Goal: Task Accomplishment & Management: Manage account settings

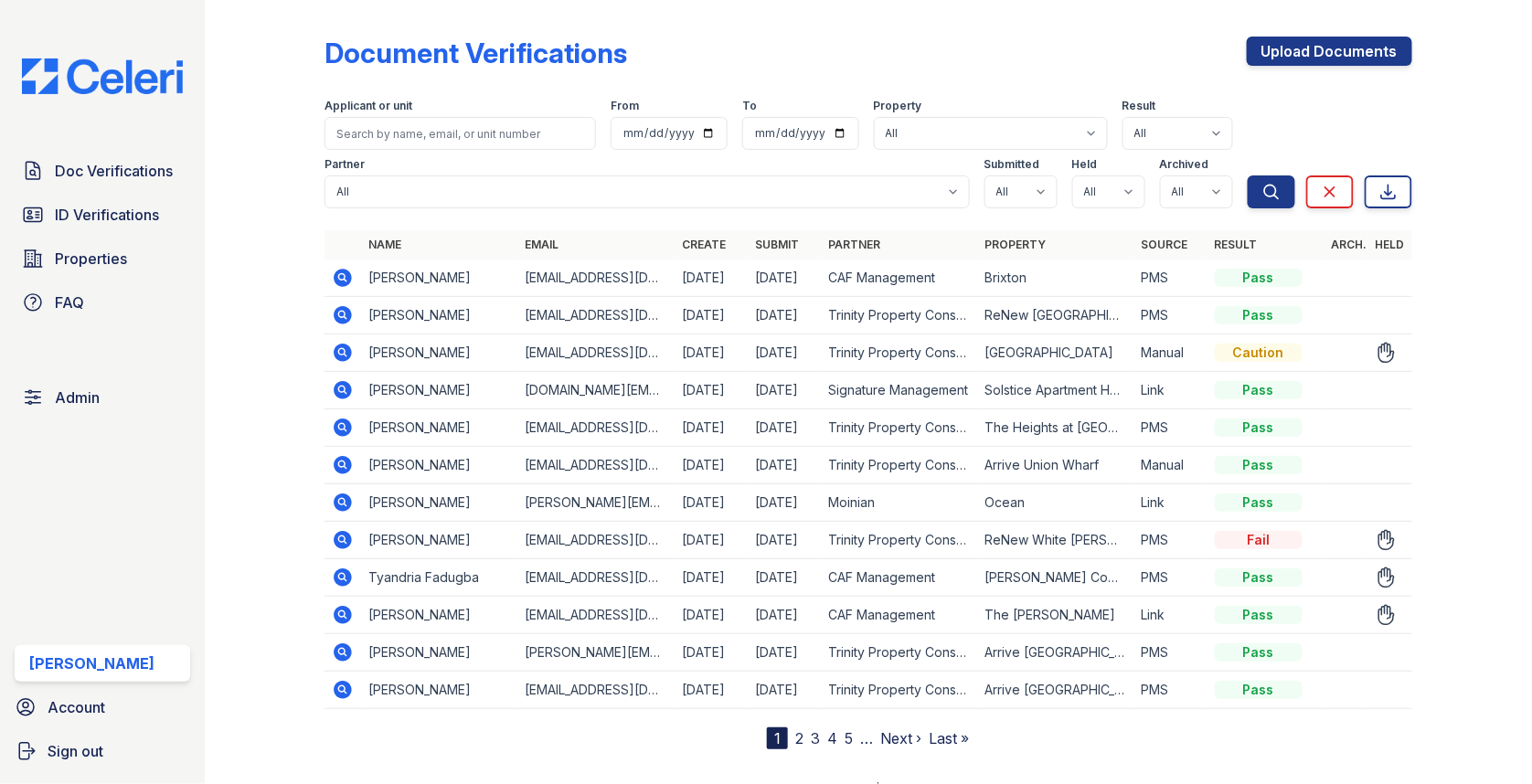
click at [336, 349] on icon at bounding box center [342, 352] width 18 height 18
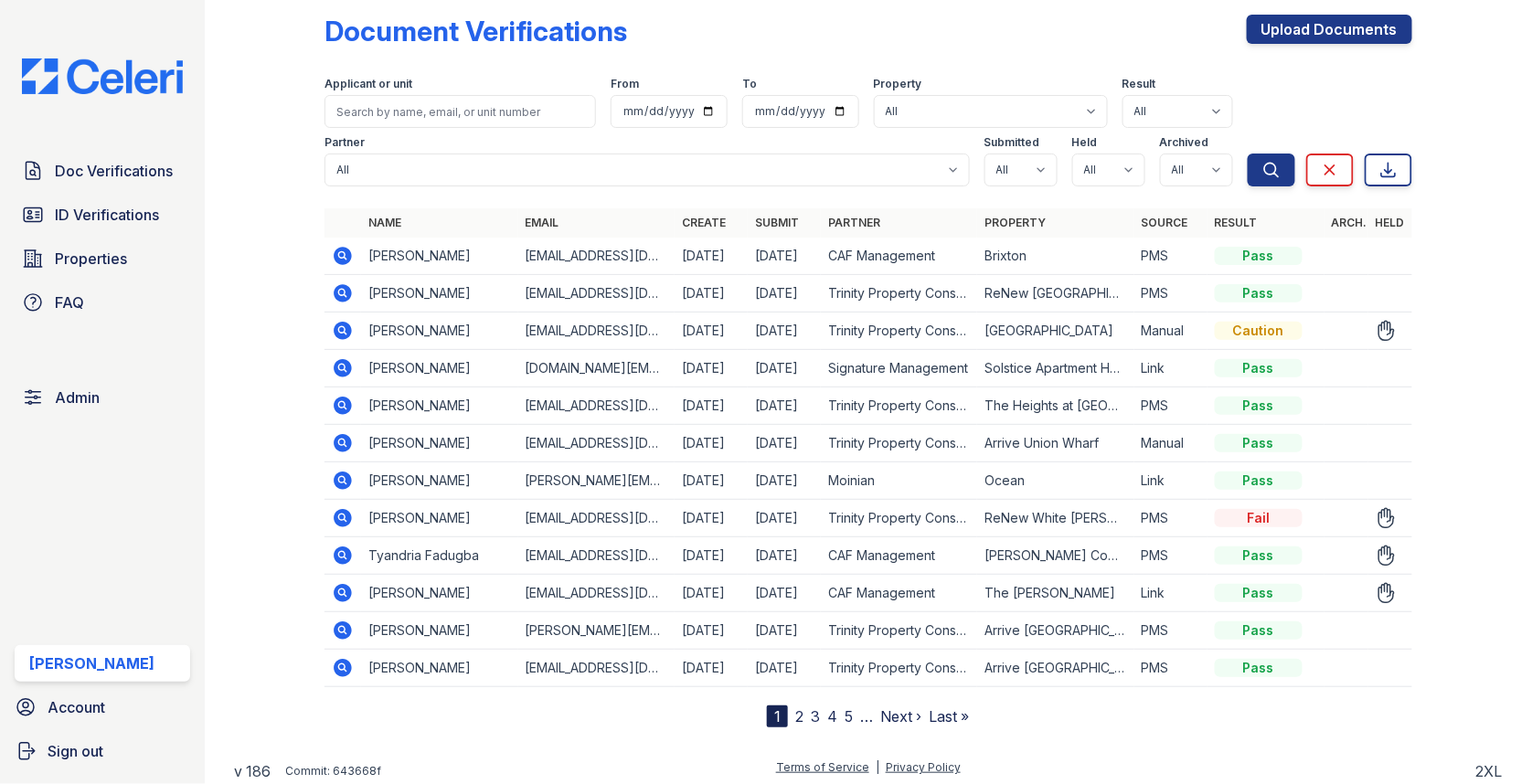
click at [352, 328] on icon at bounding box center [342, 331] width 22 height 22
click at [136, 149] on div "Doc Verifications ID Verifications Properties FAQ Admin Max Orshan Account Sign…" at bounding box center [102, 392] width 205 height 784
click at [136, 162] on span "Doc Verifications" at bounding box center [114, 171] width 118 height 22
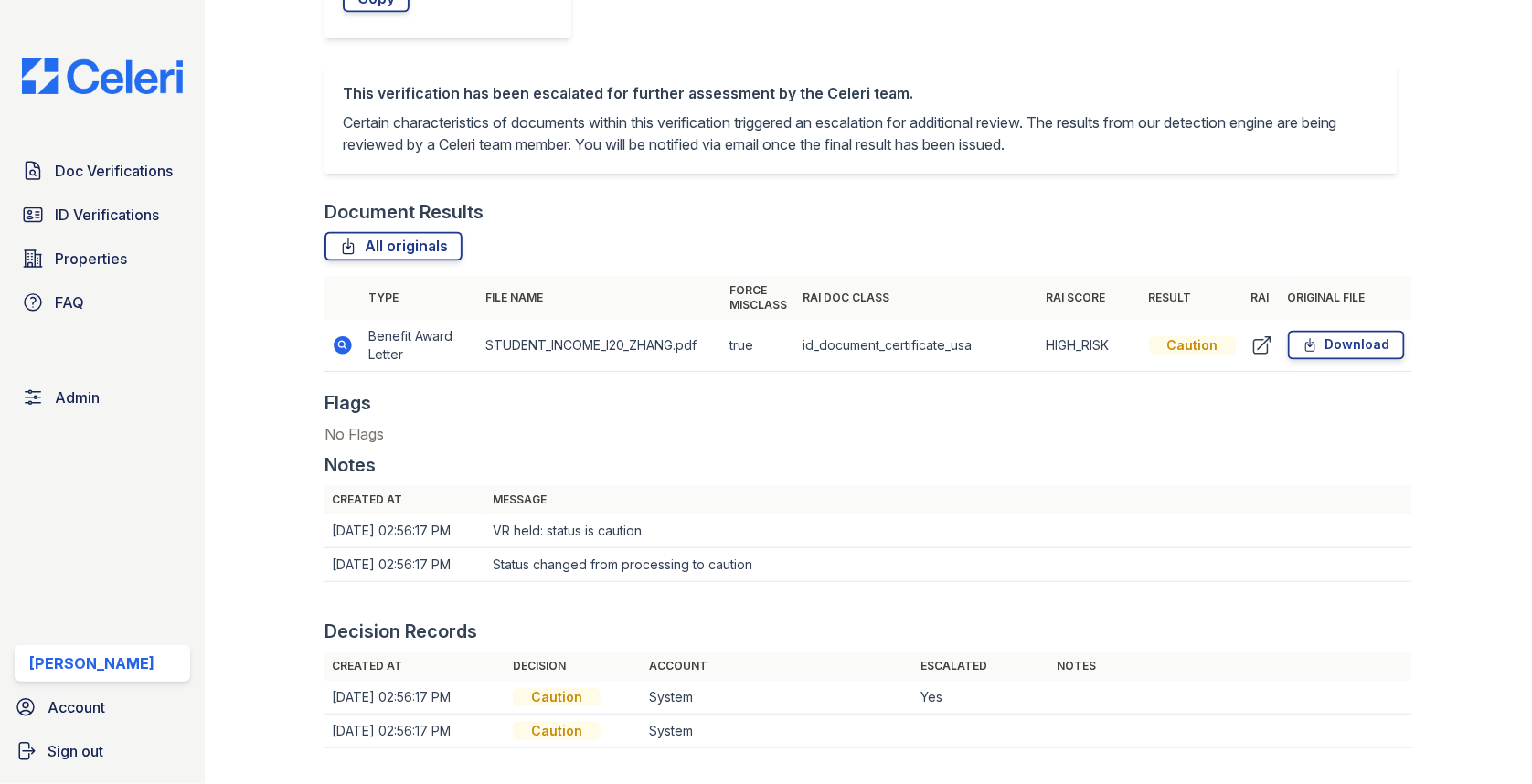
scroll to position [1036, 0]
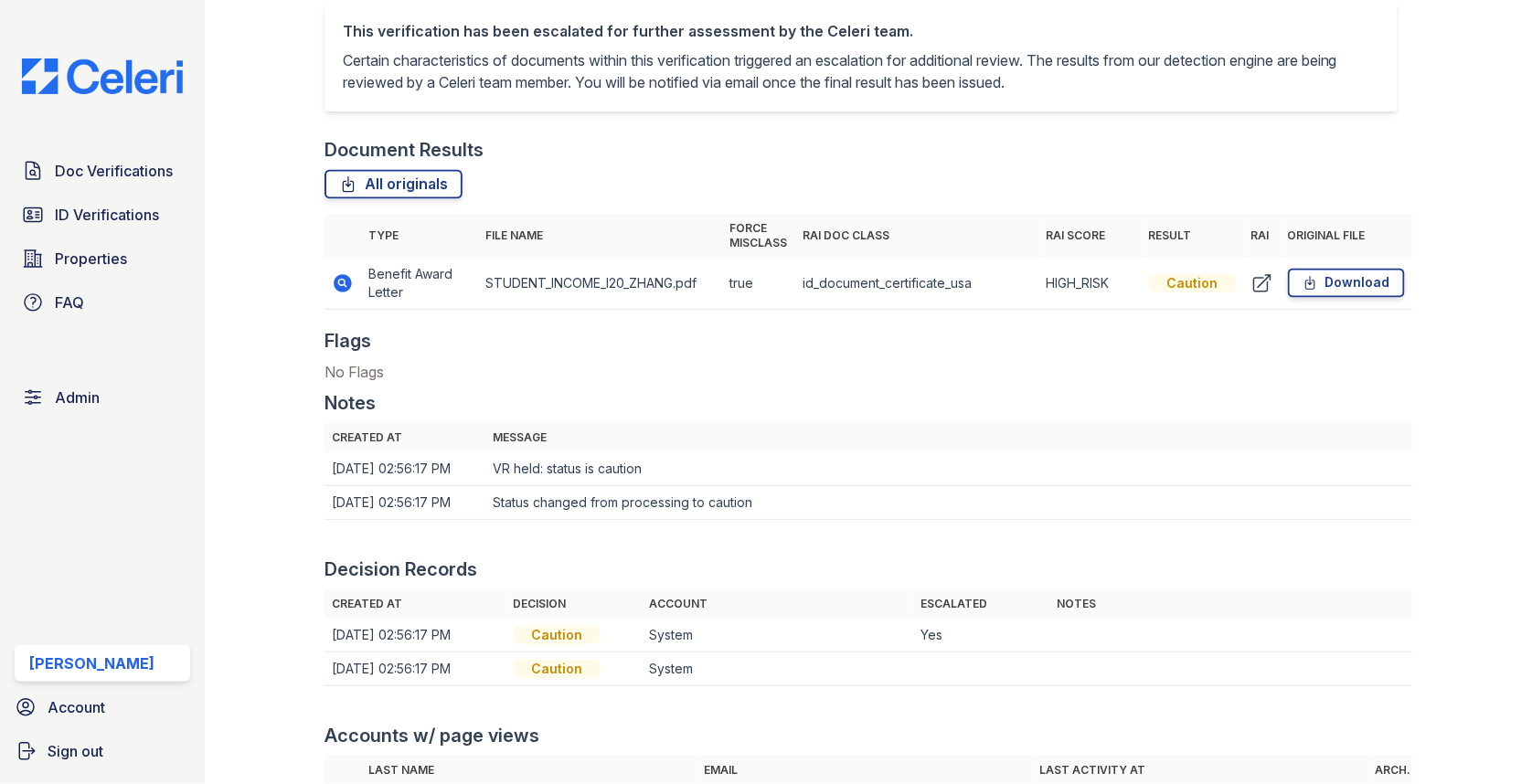
click at [348, 286] on icon at bounding box center [342, 283] width 18 height 18
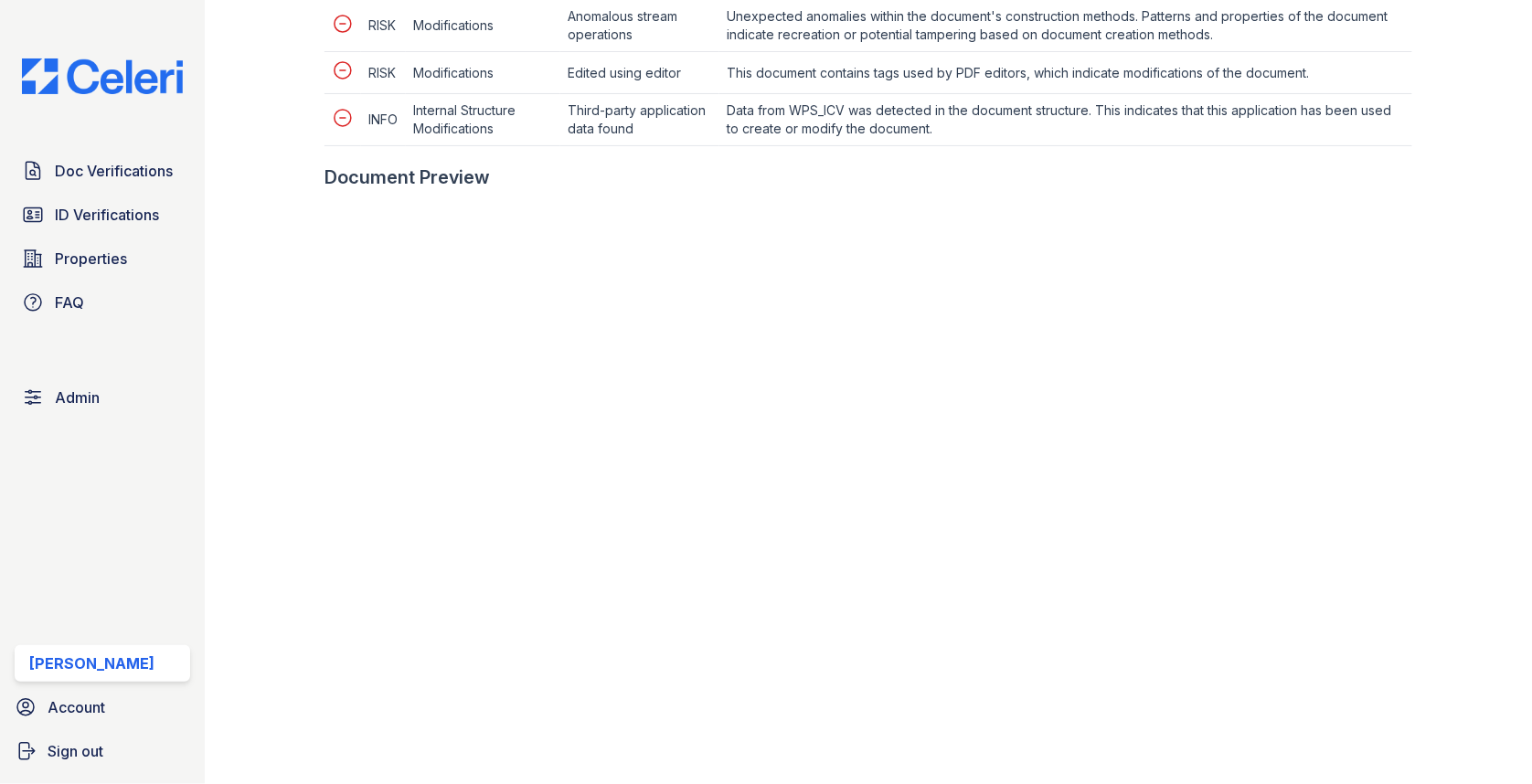
scroll to position [1027, 0]
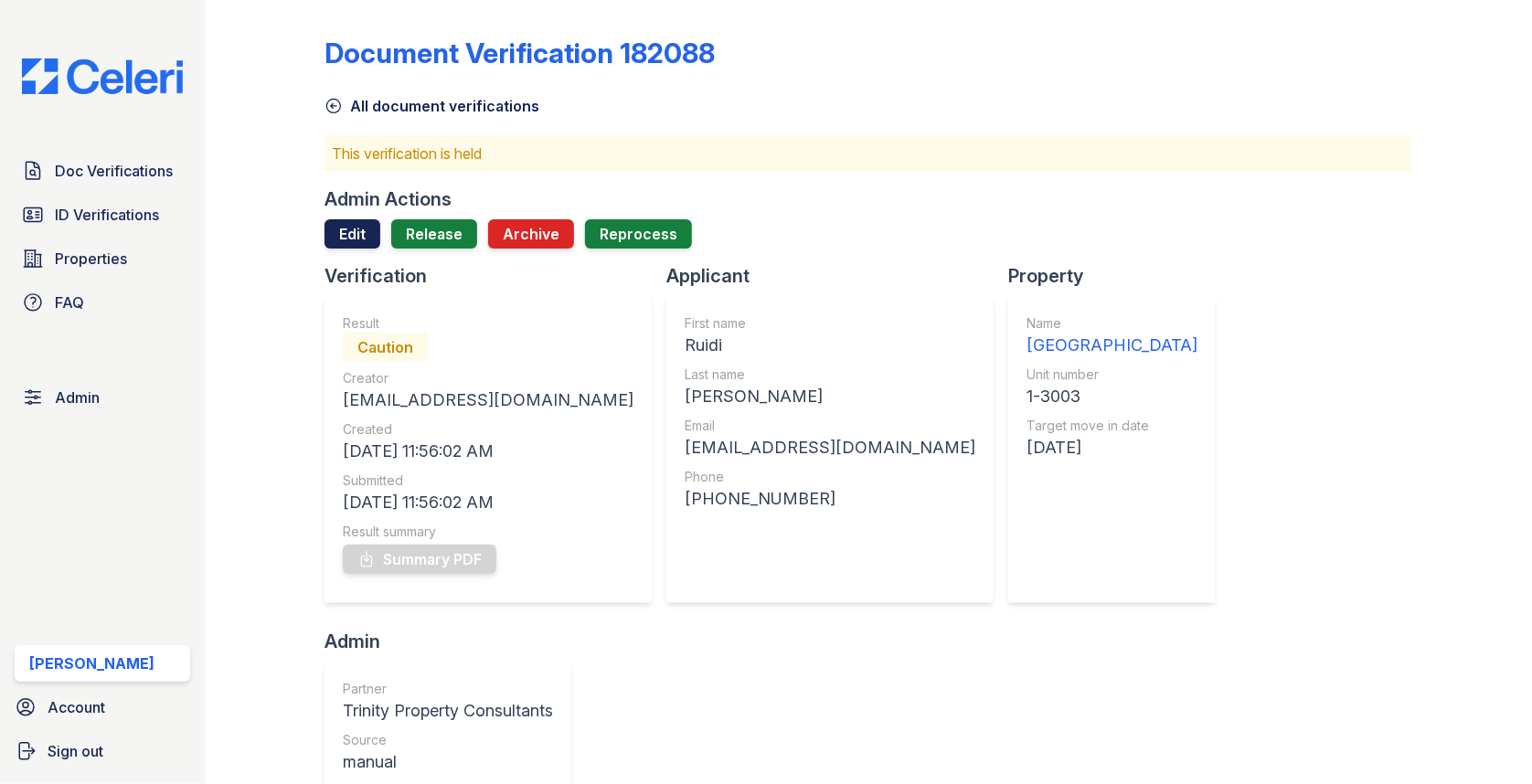
click at [368, 243] on link "Edit" at bounding box center [353, 233] width 56 height 30
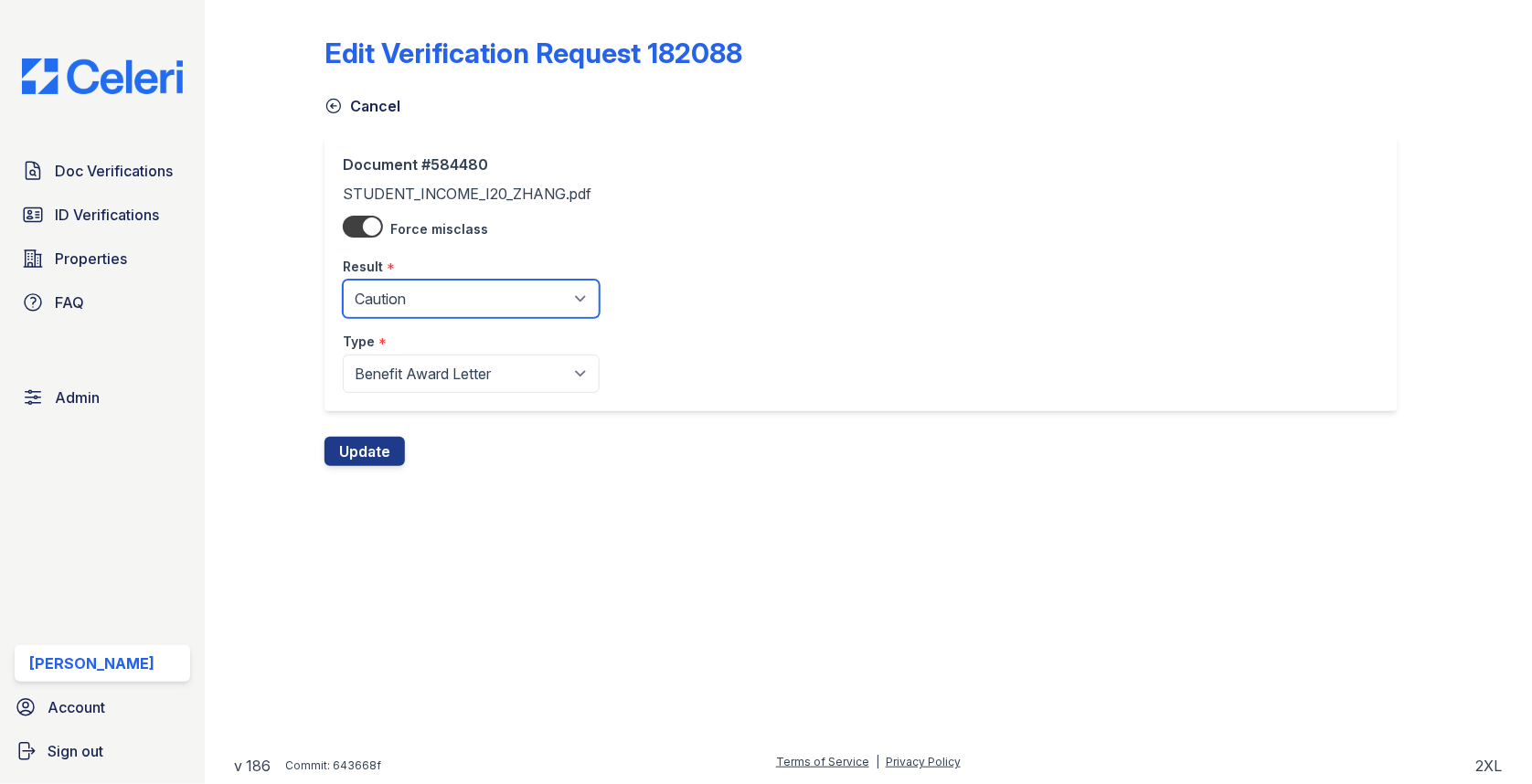
click at [415, 295] on select "Pending Sent Started Processing Pass Fail Caution Error N/A" at bounding box center [472, 299] width 257 height 38
select select "pass"
click at [366, 449] on button "Update" at bounding box center [365, 452] width 80 height 30
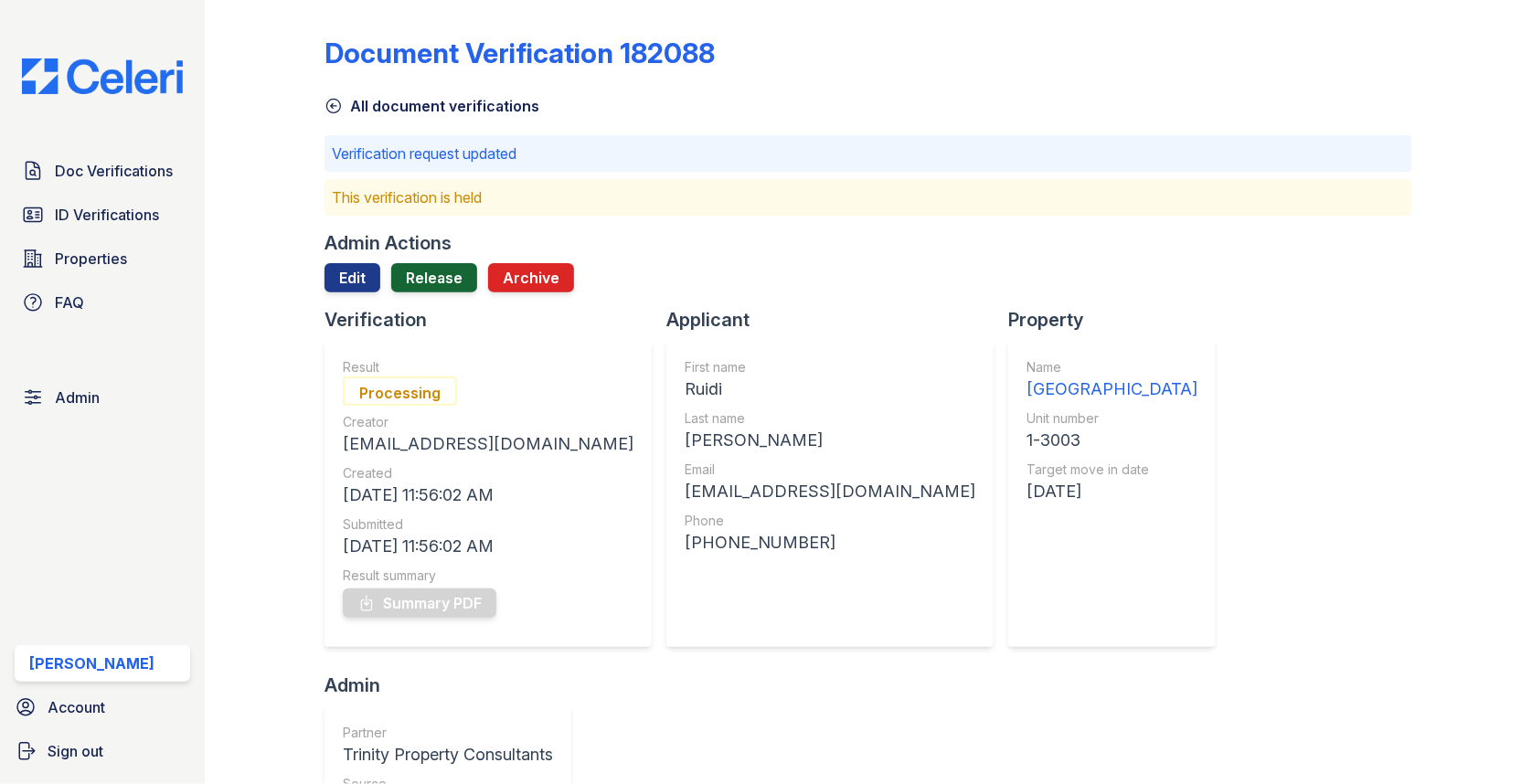
click at [448, 281] on link "Release" at bounding box center [434, 277] width 86 height 30
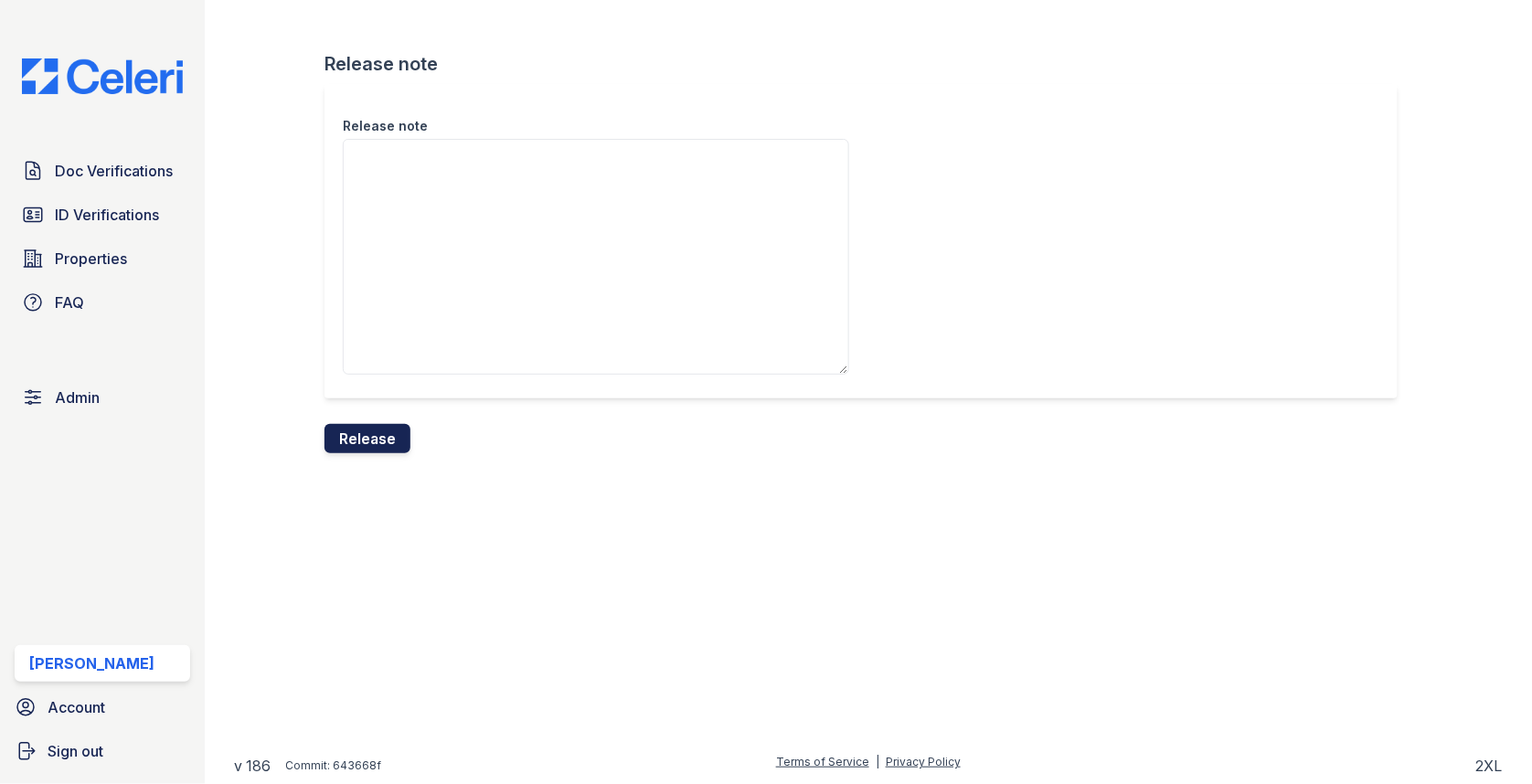
click at [379, 432] on button "Release" at bounding box center [368, 438] width 86 height 30
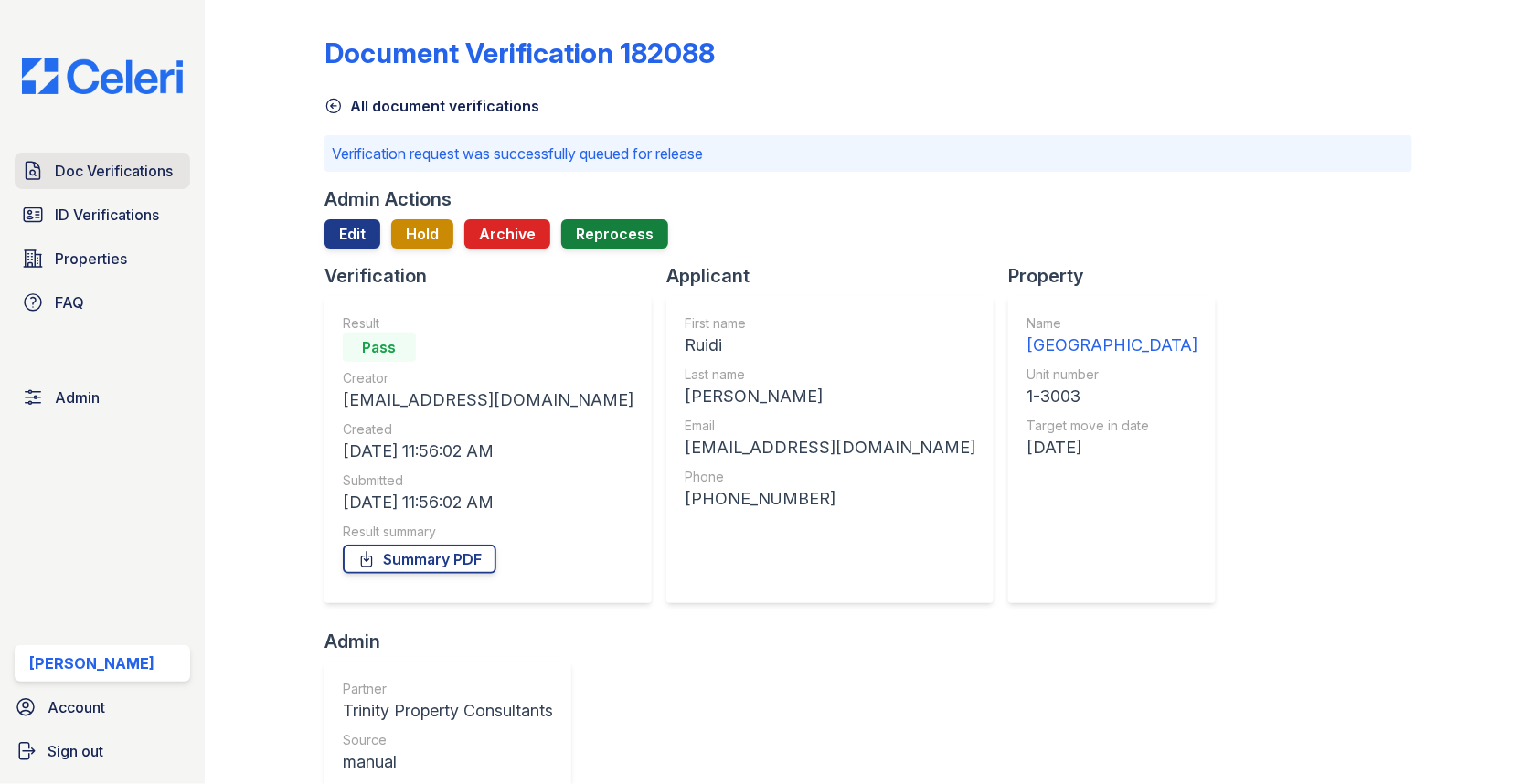
click at [131, 168] on span "Doc Verifications" at bounding box center [114, 171] width 118 height 22
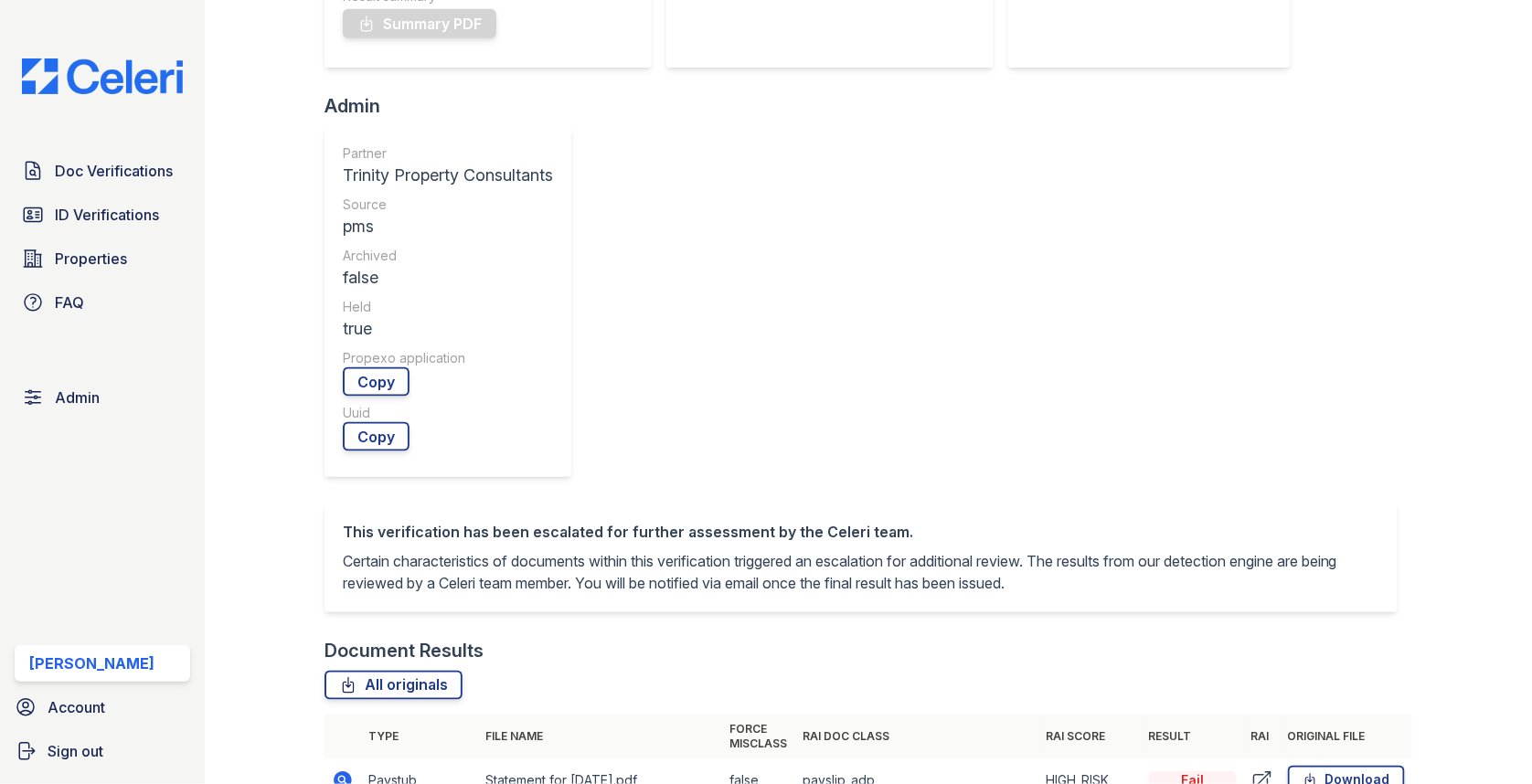
scroll to position [757, 0]
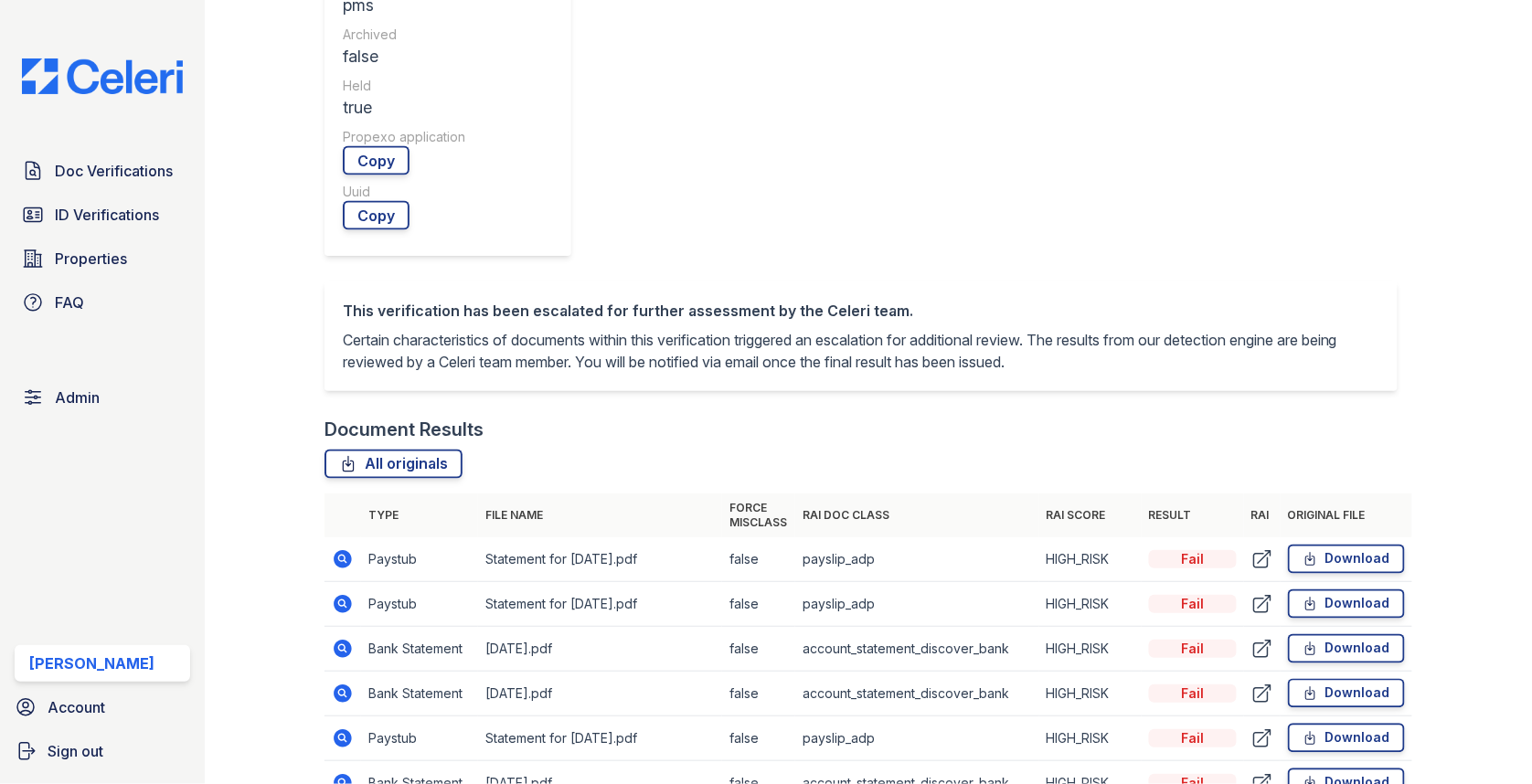
click at [353, 593] on icon at bounding box center [342, 604] width 22 height 22
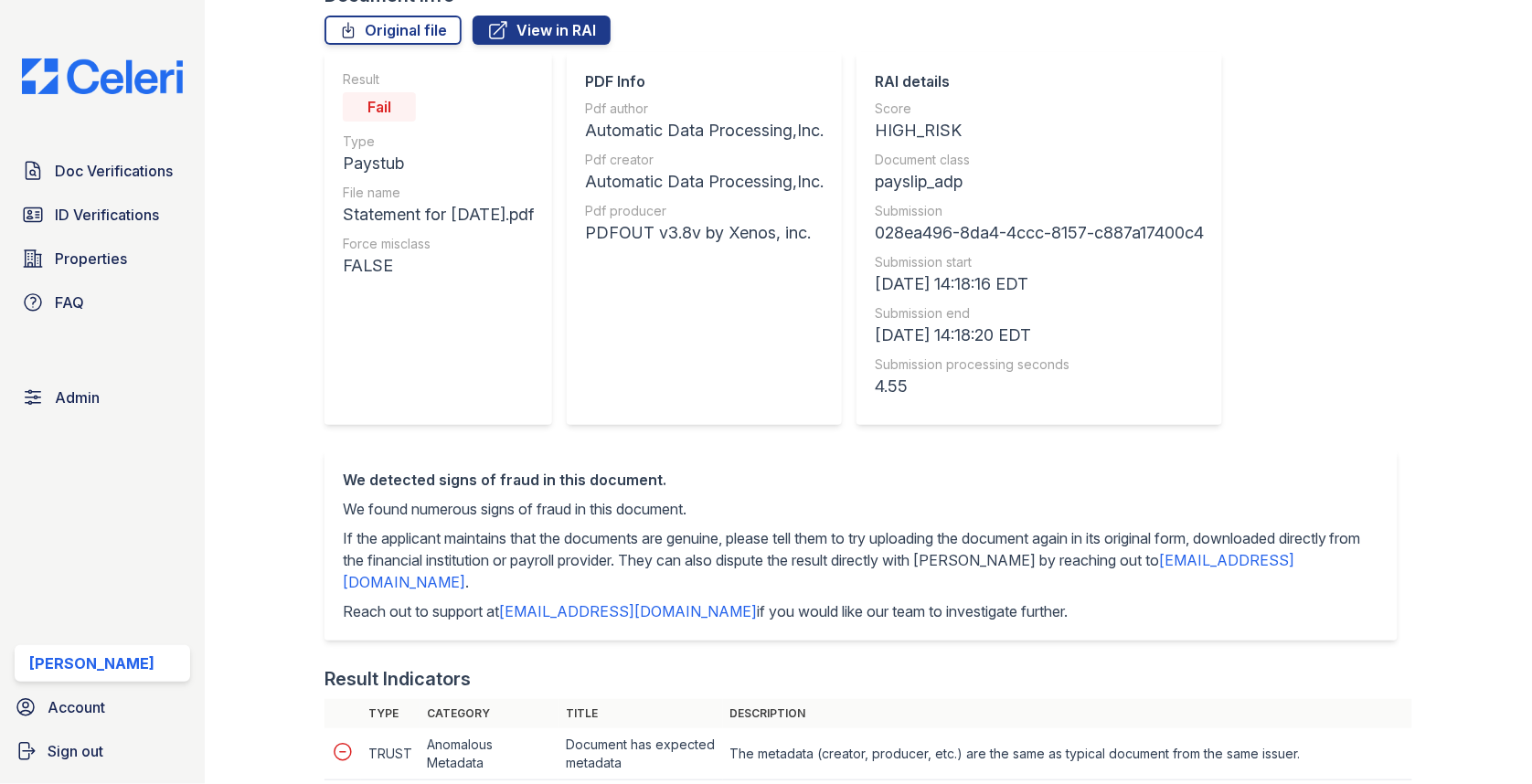
scroll to position [1065, 0]
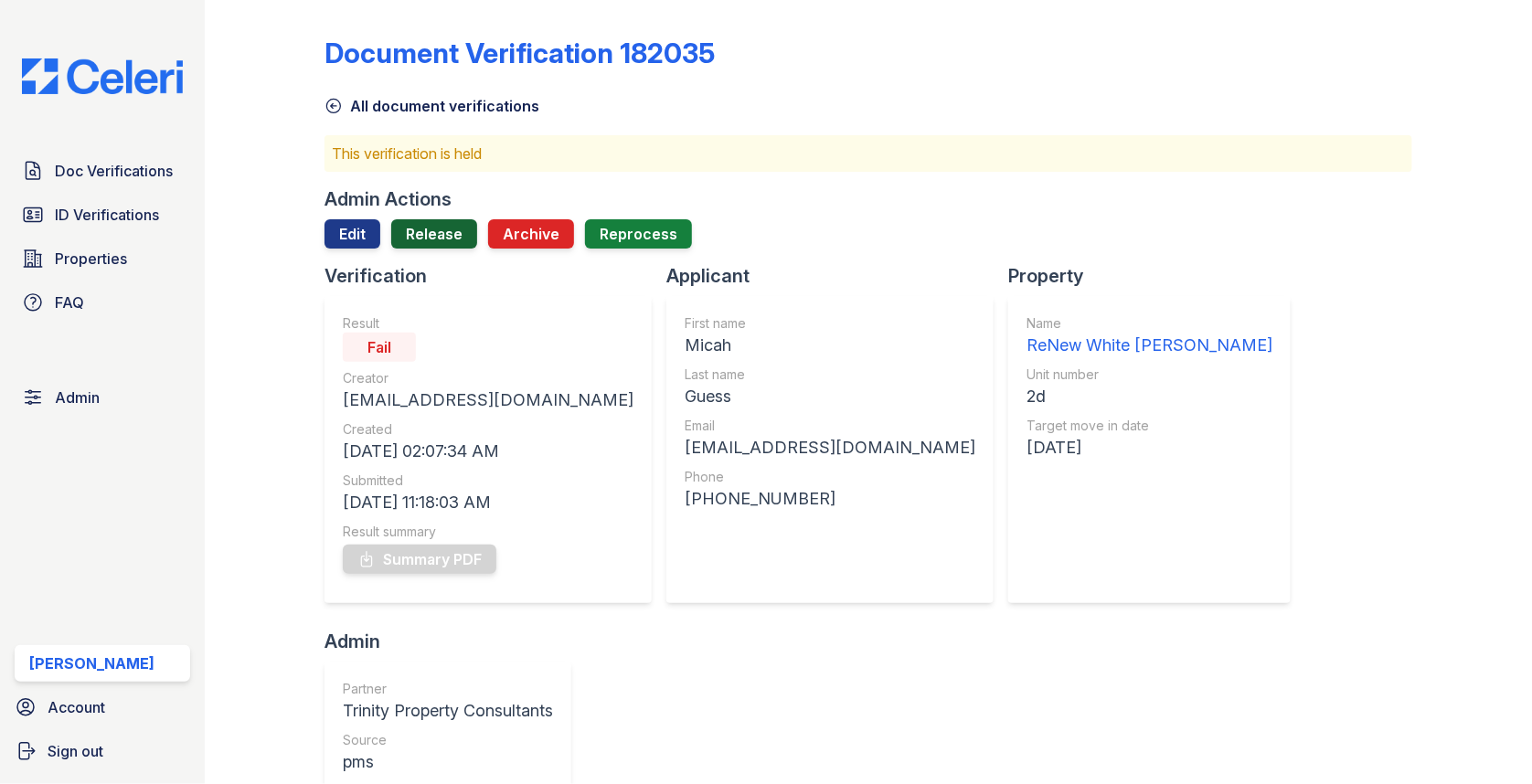
click at [433, 228] on link "Release" at bounding box center [434, 233] width 86 height 30
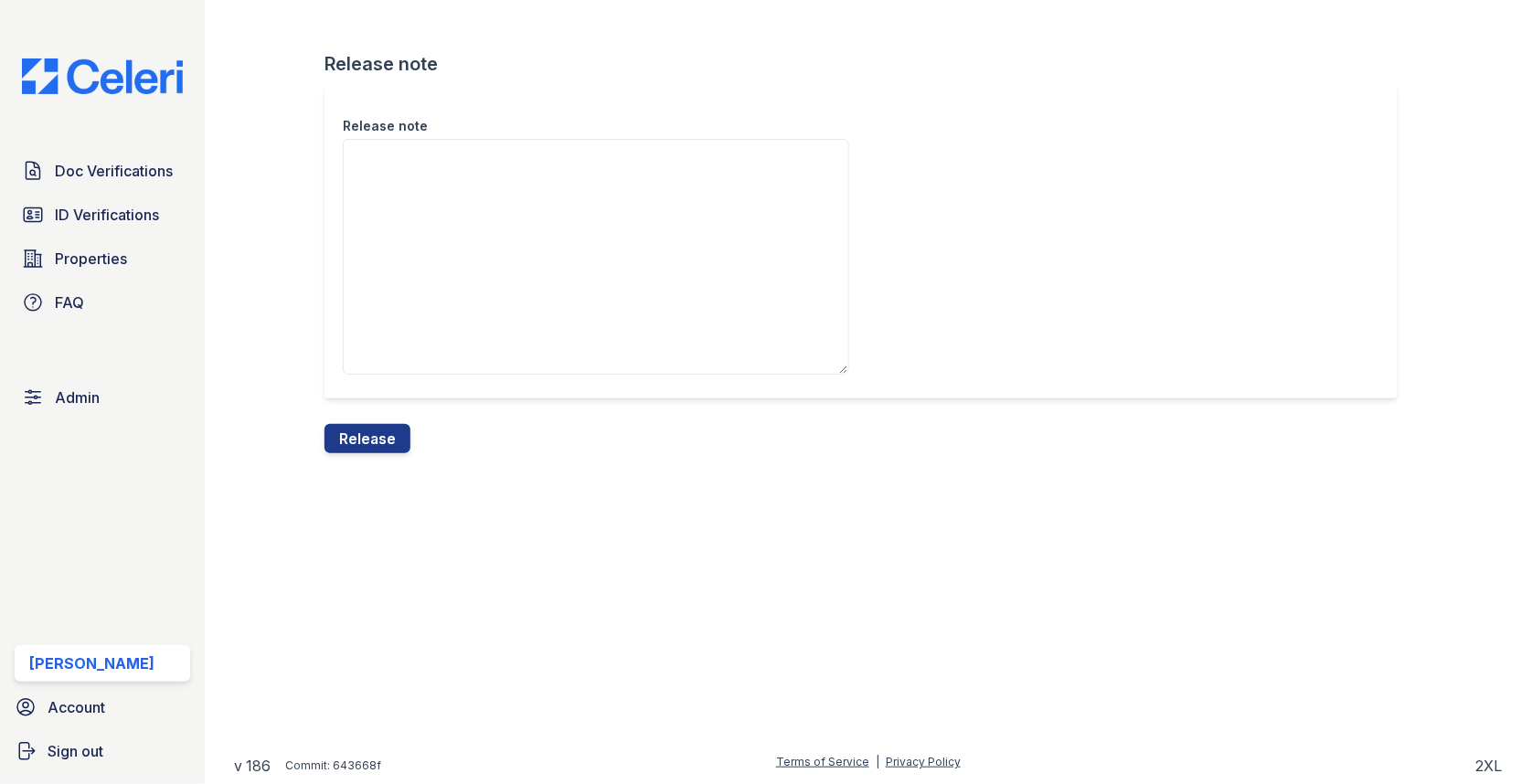
click at [358, 473] on div "Release note Release note Release" at bounding box center [869, 241] width 1269 height 483
click at [358, 450] on button "Release" at bounding box center [368, 438] width 86 height 30
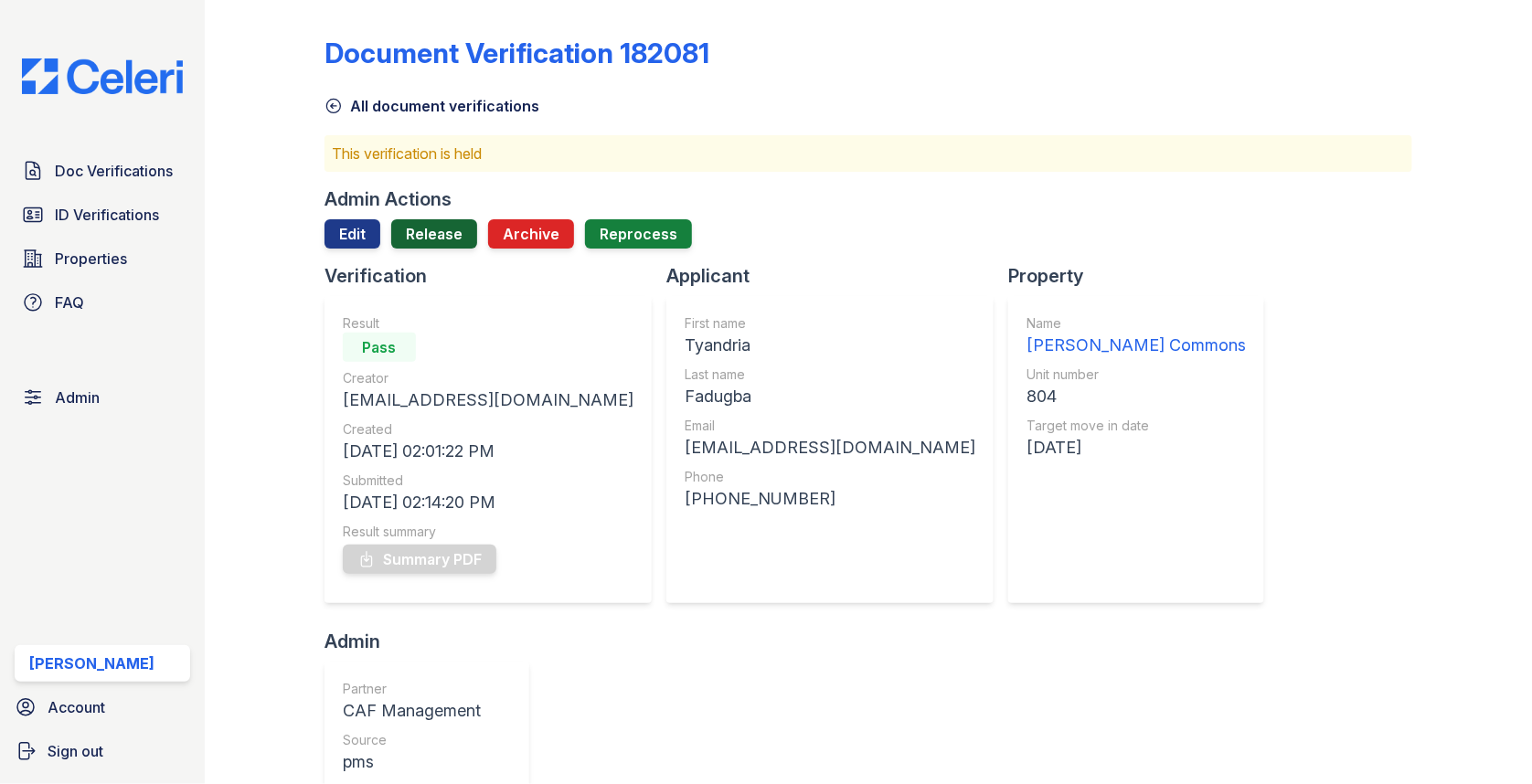
click at [410, 228] on link "Release" at bounding box center [434, 233] width 86 height 30
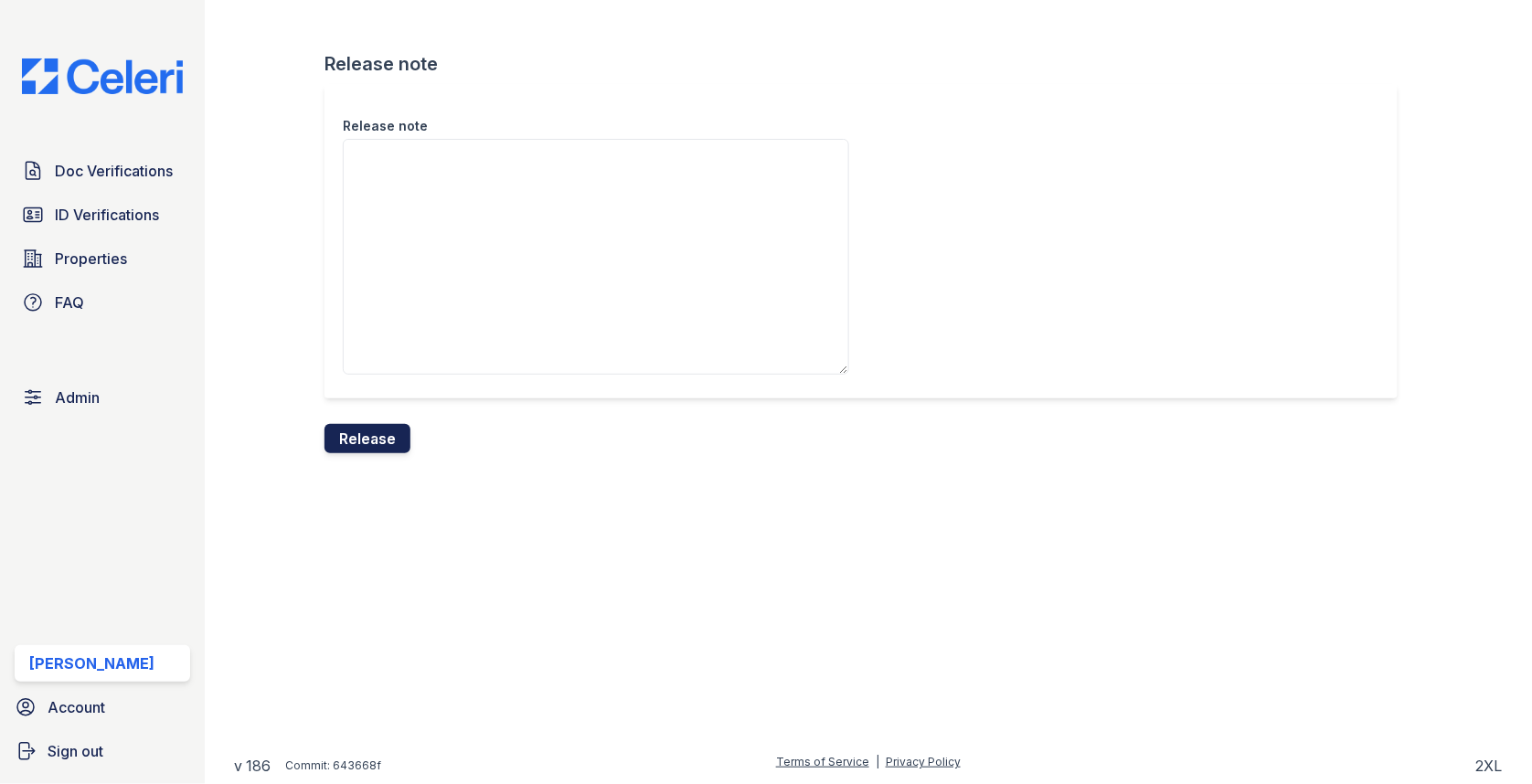
click at [381, 430] on button "Release" at bounding box center [368, 438] width 86 height 30
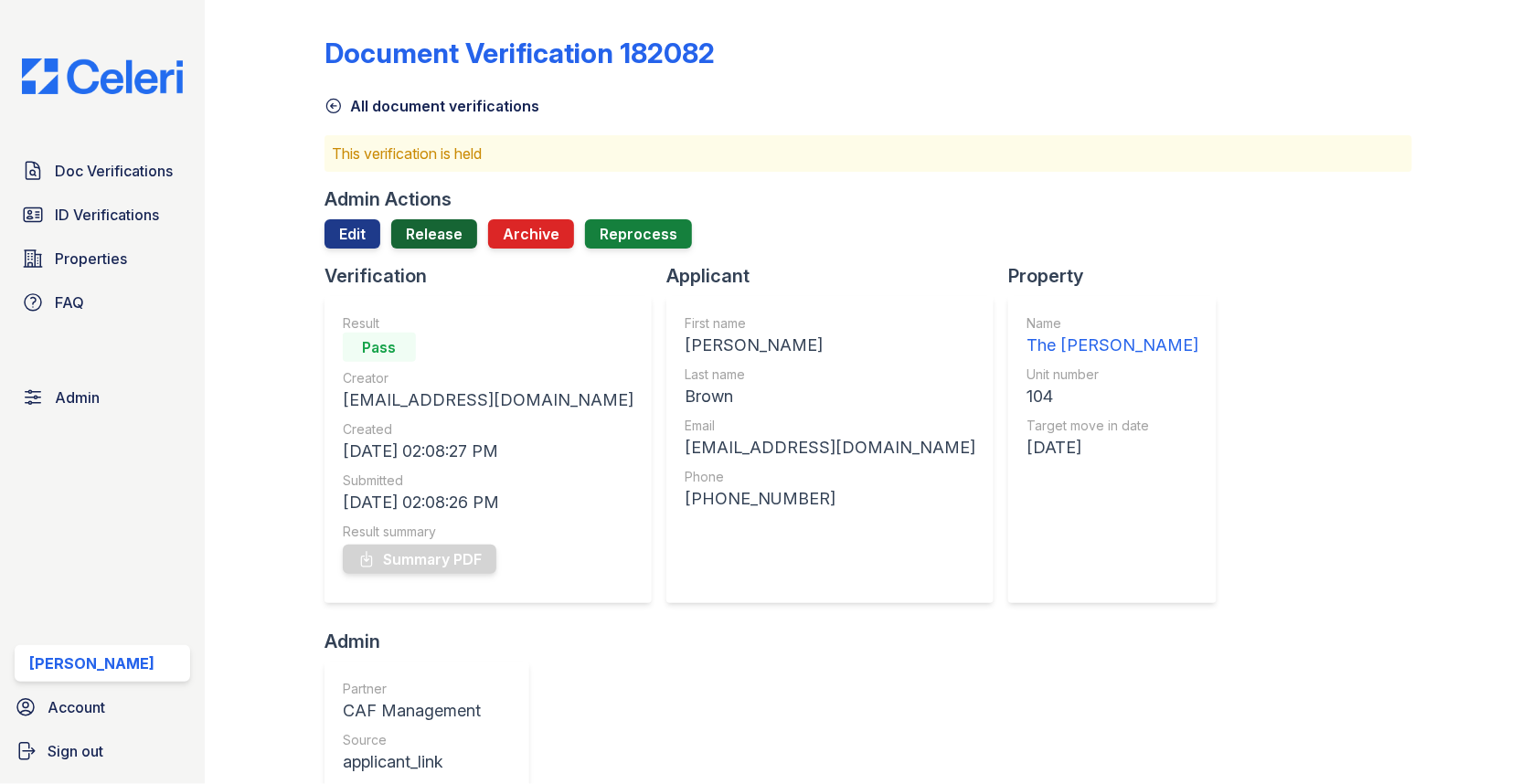
click at [454, 233] on link "Release" at bounding box center [434, 233] width 86 height 30
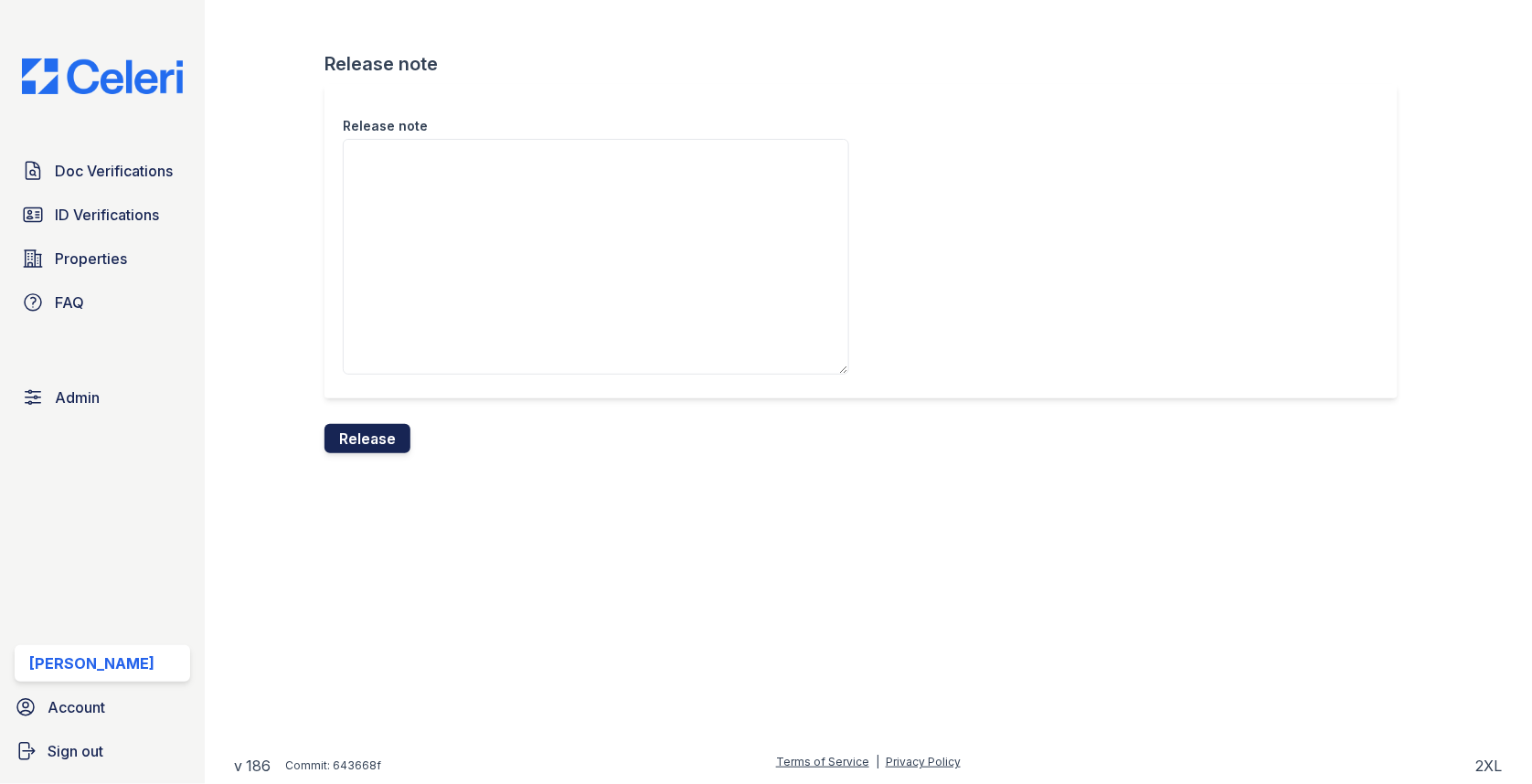
click at [370, 441] on button "Release" at bounding box center [368, 438] width 86 height 30
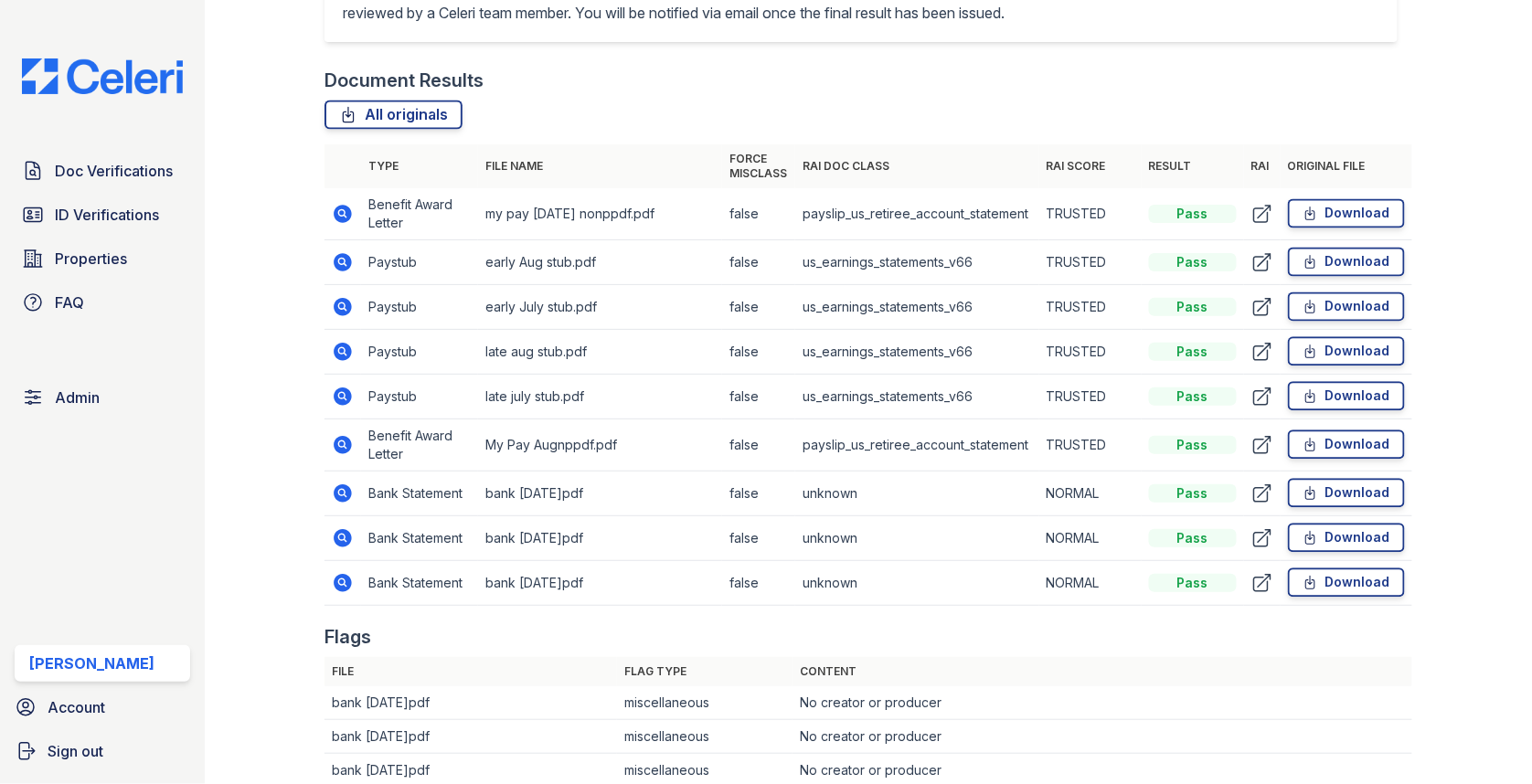
scroll to position [1004, 0]
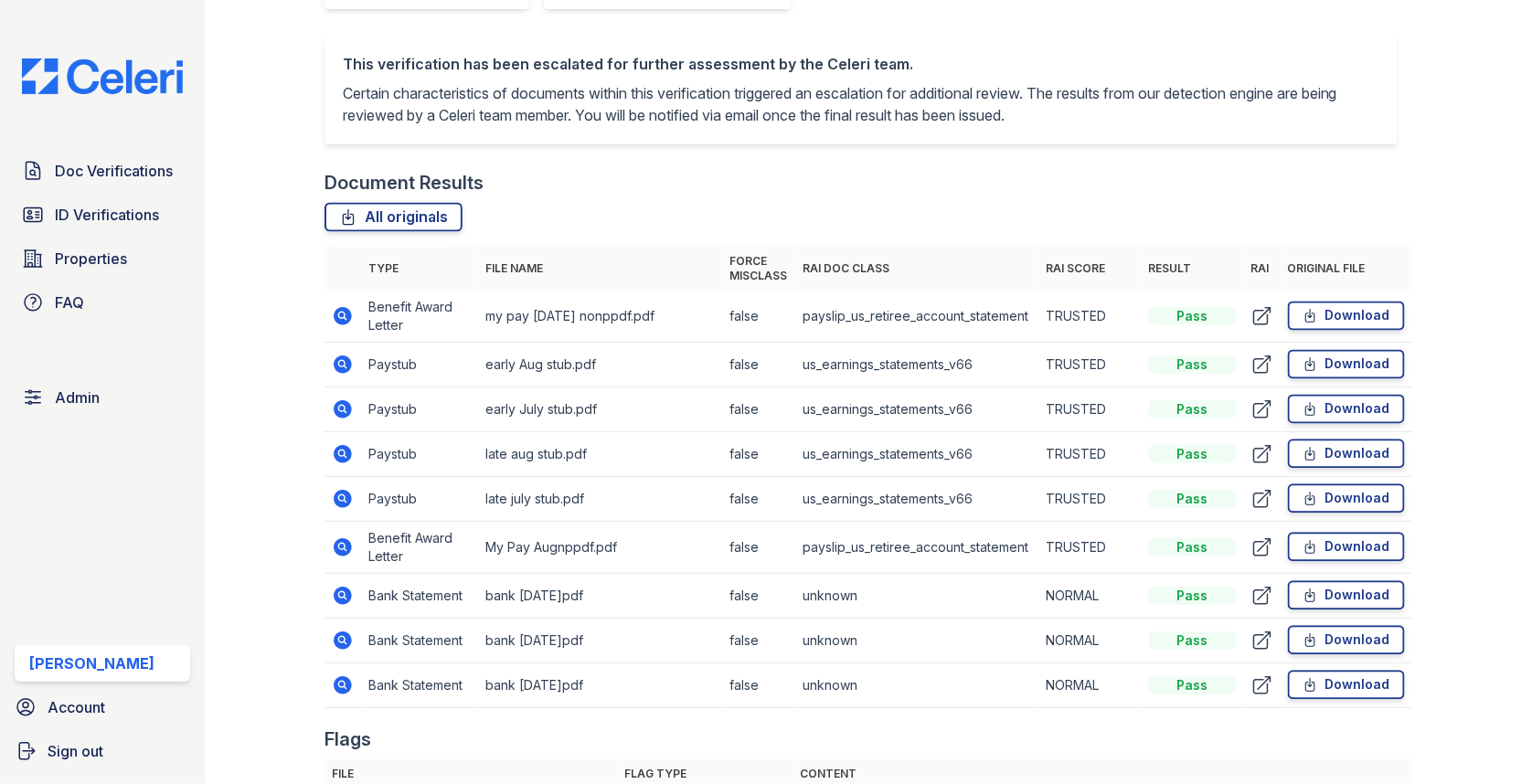
click at [327, 619] on td at bounding box center [343, 641] width 36 height 45
click at [343, 630] on icon at bounding box center [342, 640] width 22 height 22
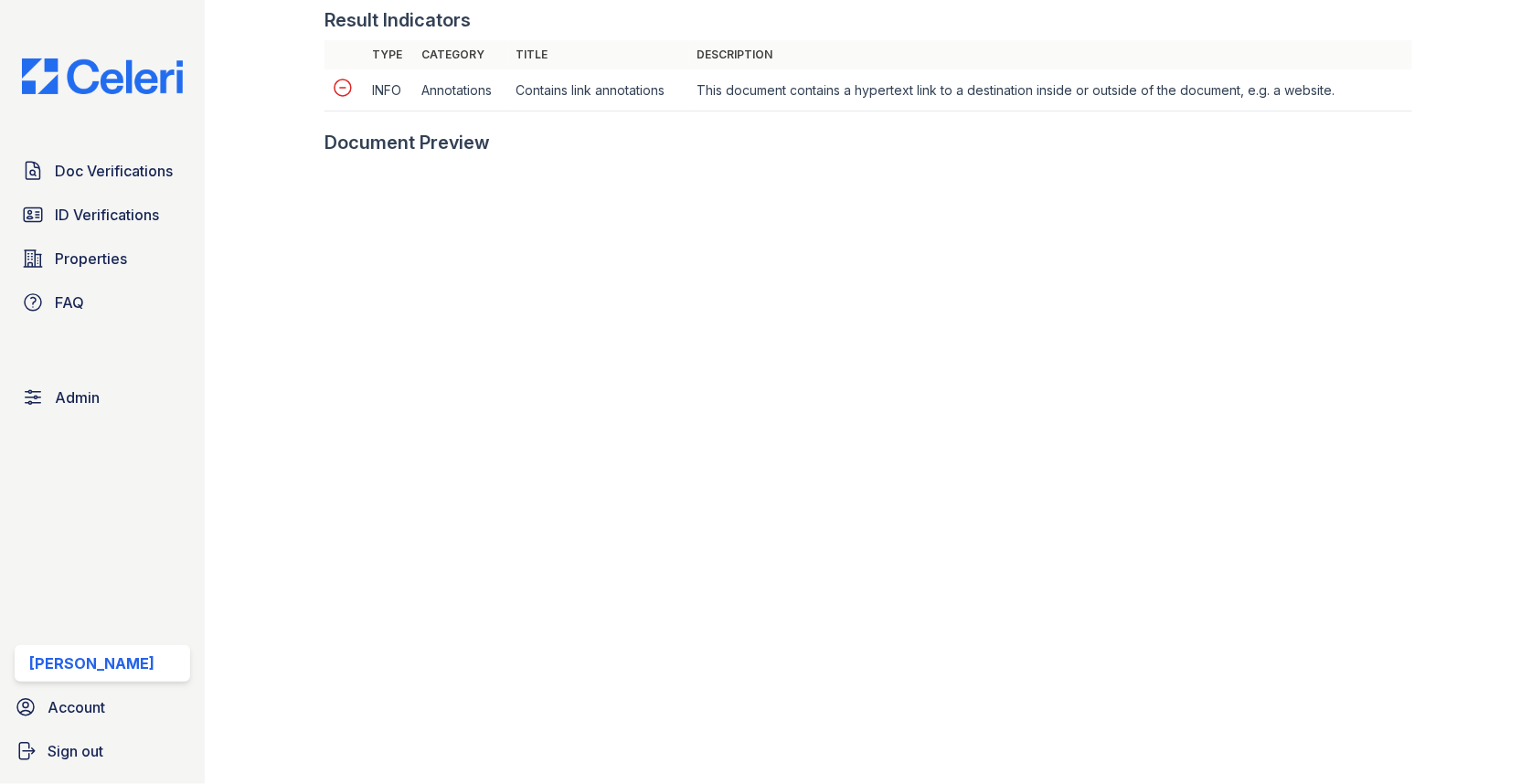
scroll to position [916, 0]
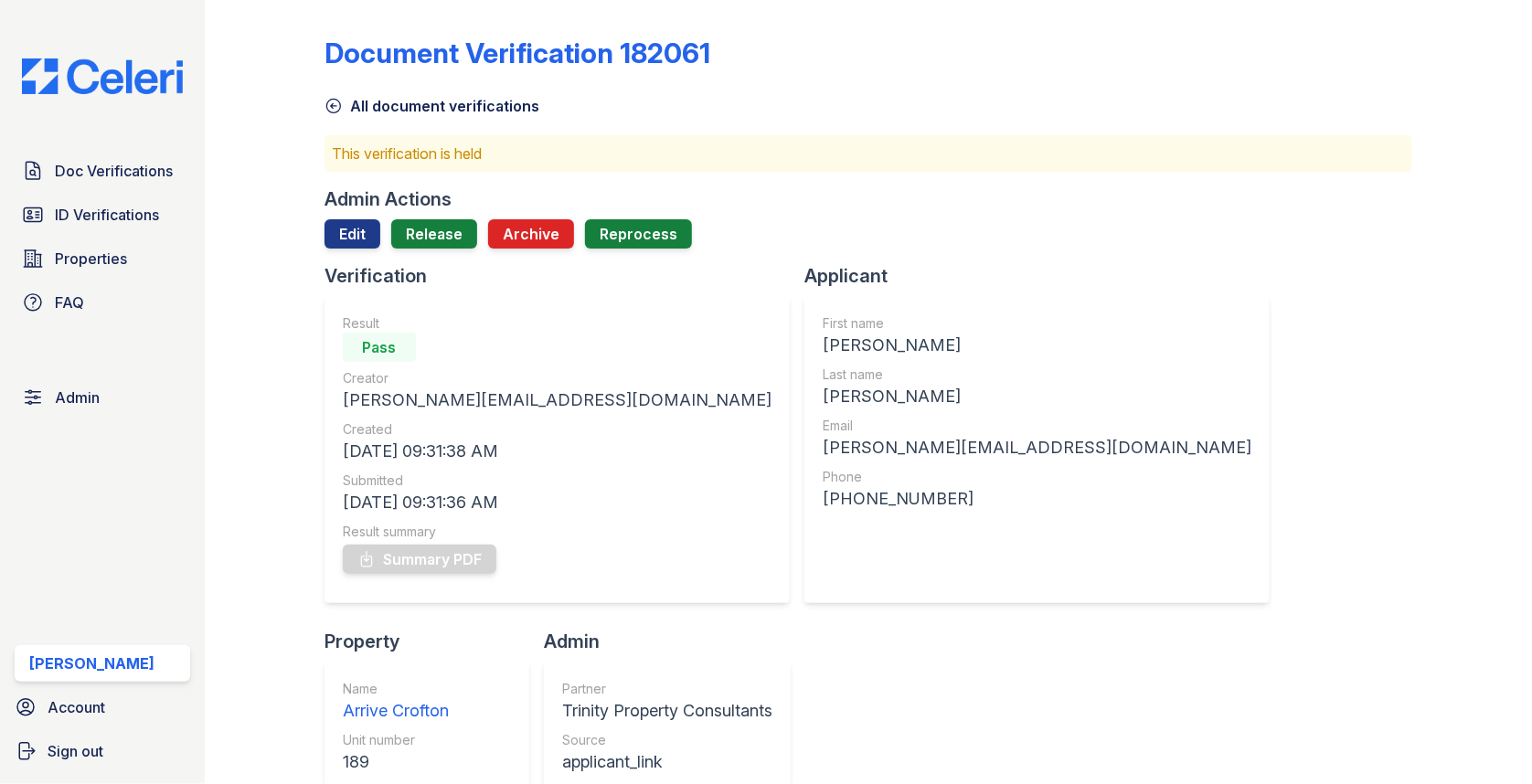
click at [446, 217] on div "Admin Actions Edit Release Archive Reprocess" at bounding box center [869, 225] width 1088 height 77
click at [428, 257] on div at bounding box center [869, 255] width 1088 height 14
click at [429, 240] on link "Release" at bounding box center [434, 233] width 86 height 30
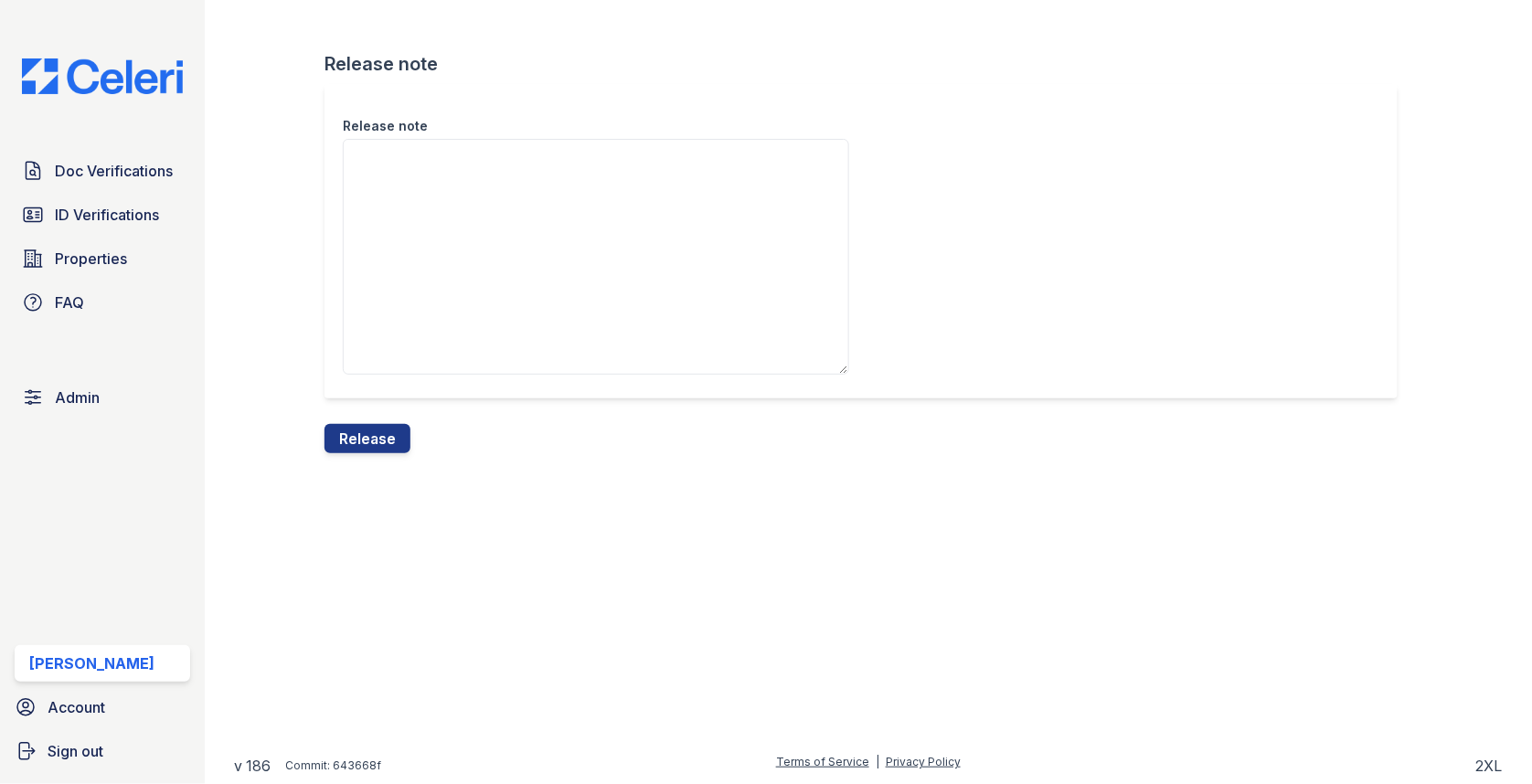
click at [386, 458] on div "Release note Release note Release" at bounding box center [869, 241] width 1269 height 483
click at [386, 447] on button "Release" at bounding box center [368, 438] width 86 height 30
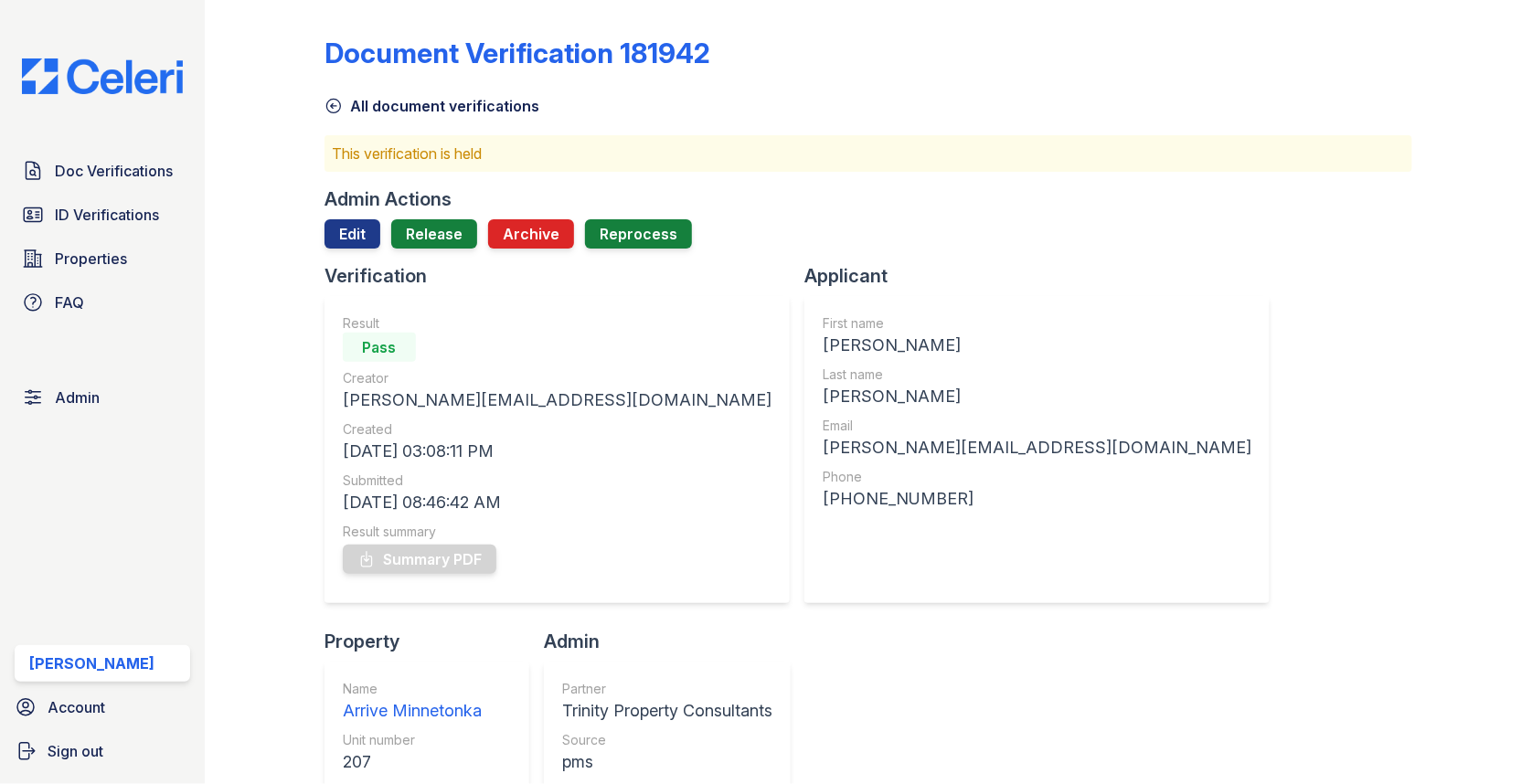
click at [442, 253] on div at bounding box center [869, 255] width 1088 height 14
click at [442, 222] on link "Release" at bounding box center [434, 233] width 86 height 30
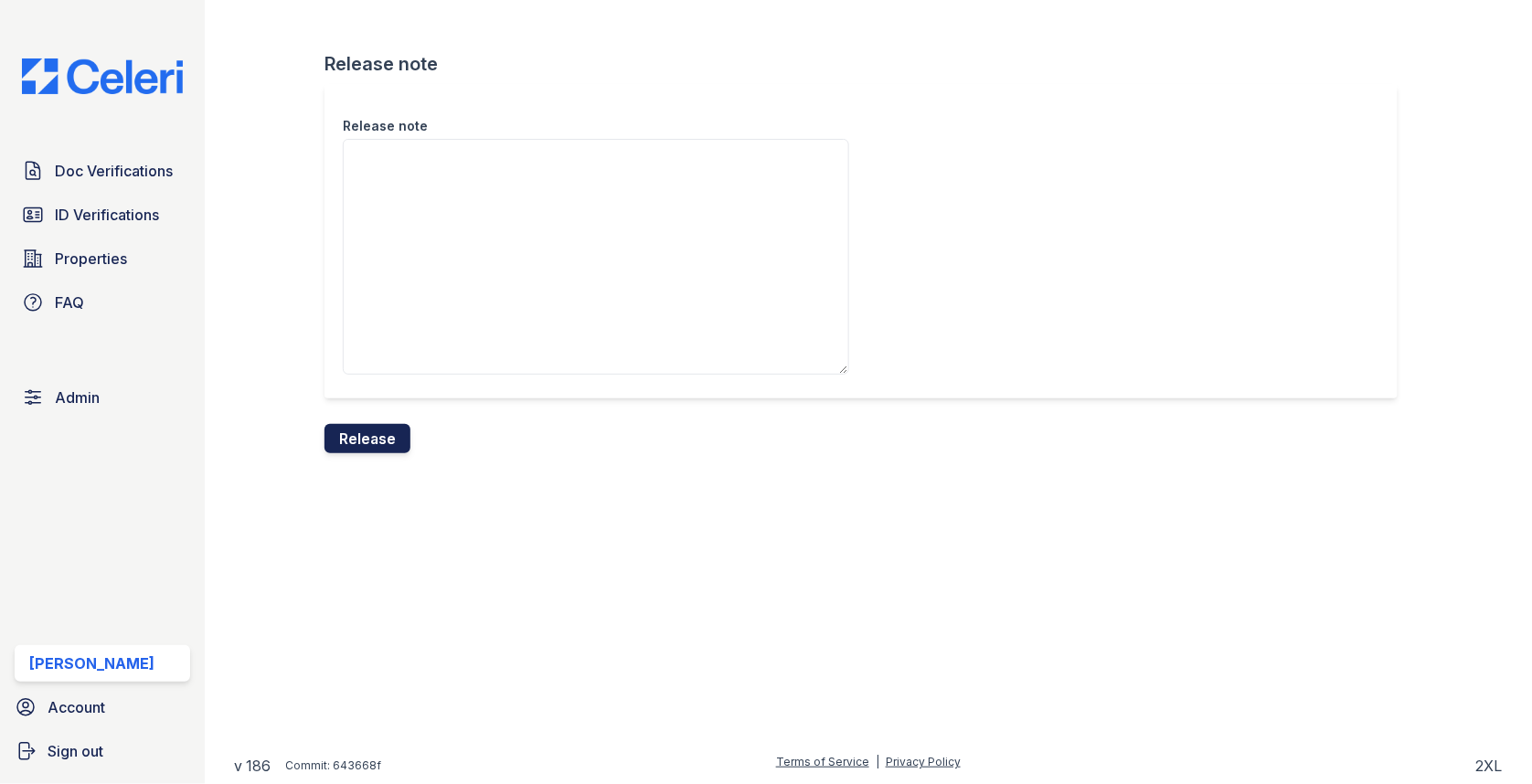
click at [376, 427] on button "Release" at bounding box center [368, 438] width 86 height 30
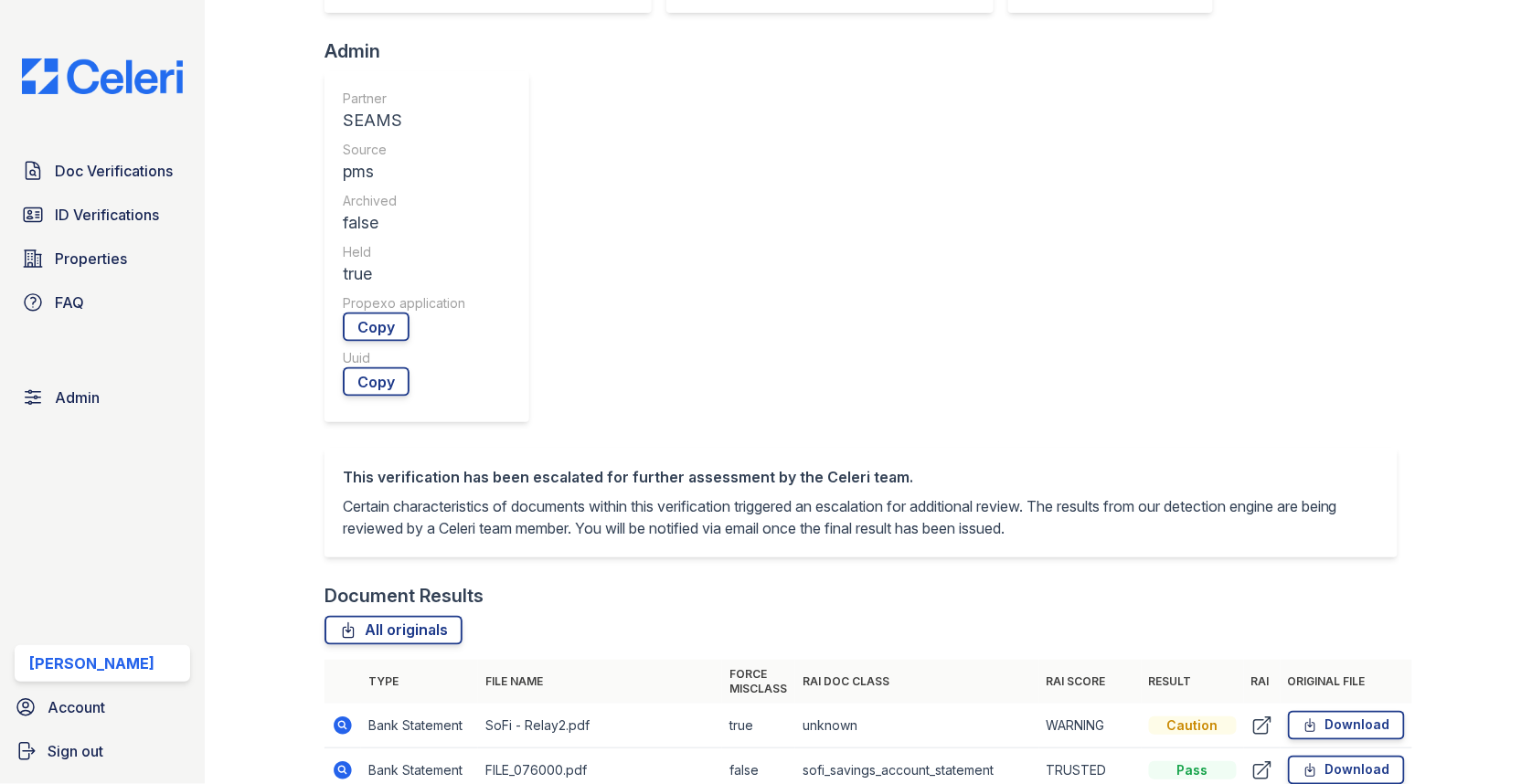
scroll to position [702, 0]
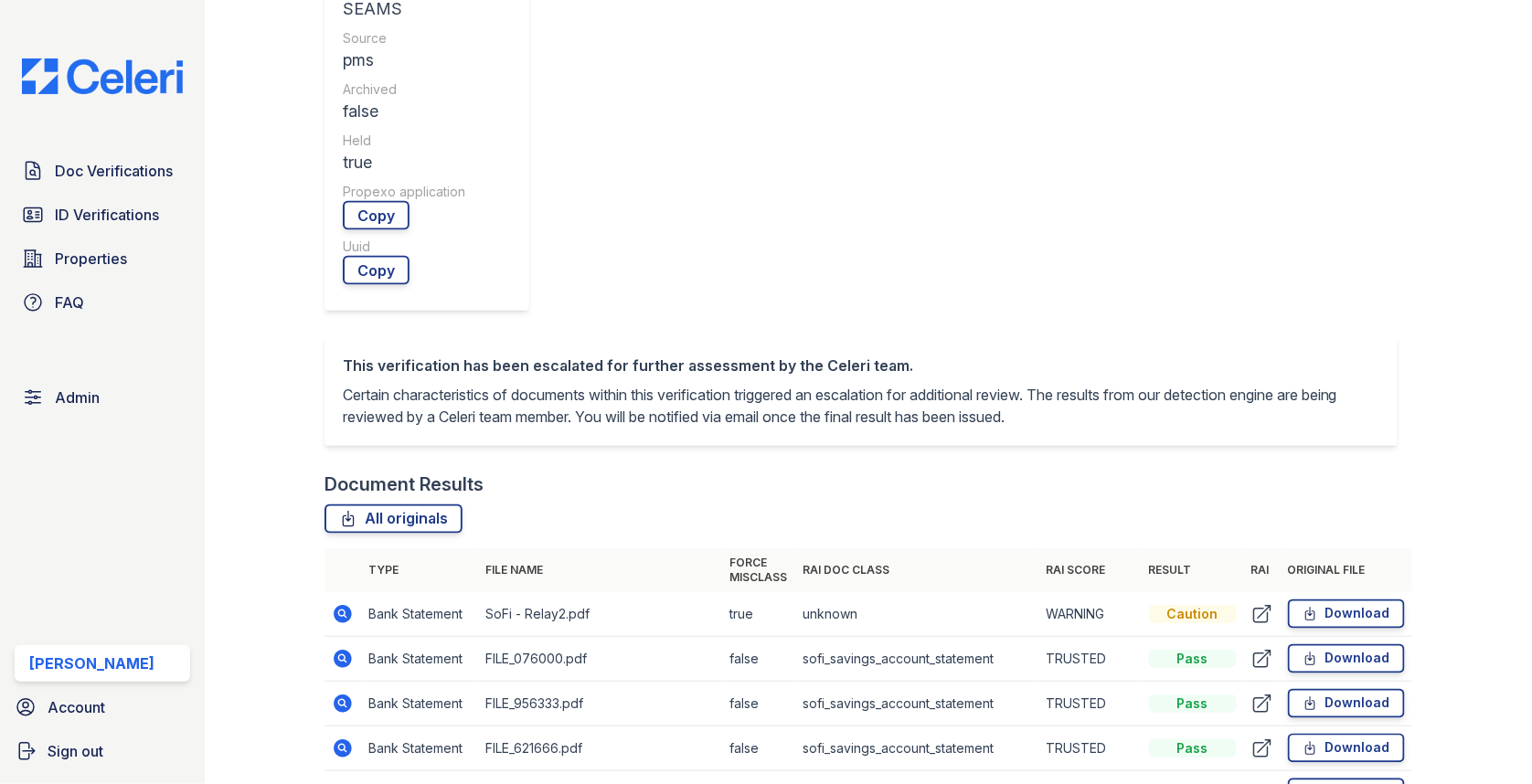
click at [336, 783] on icon at bounding box center [342, 793] width 18 height 18
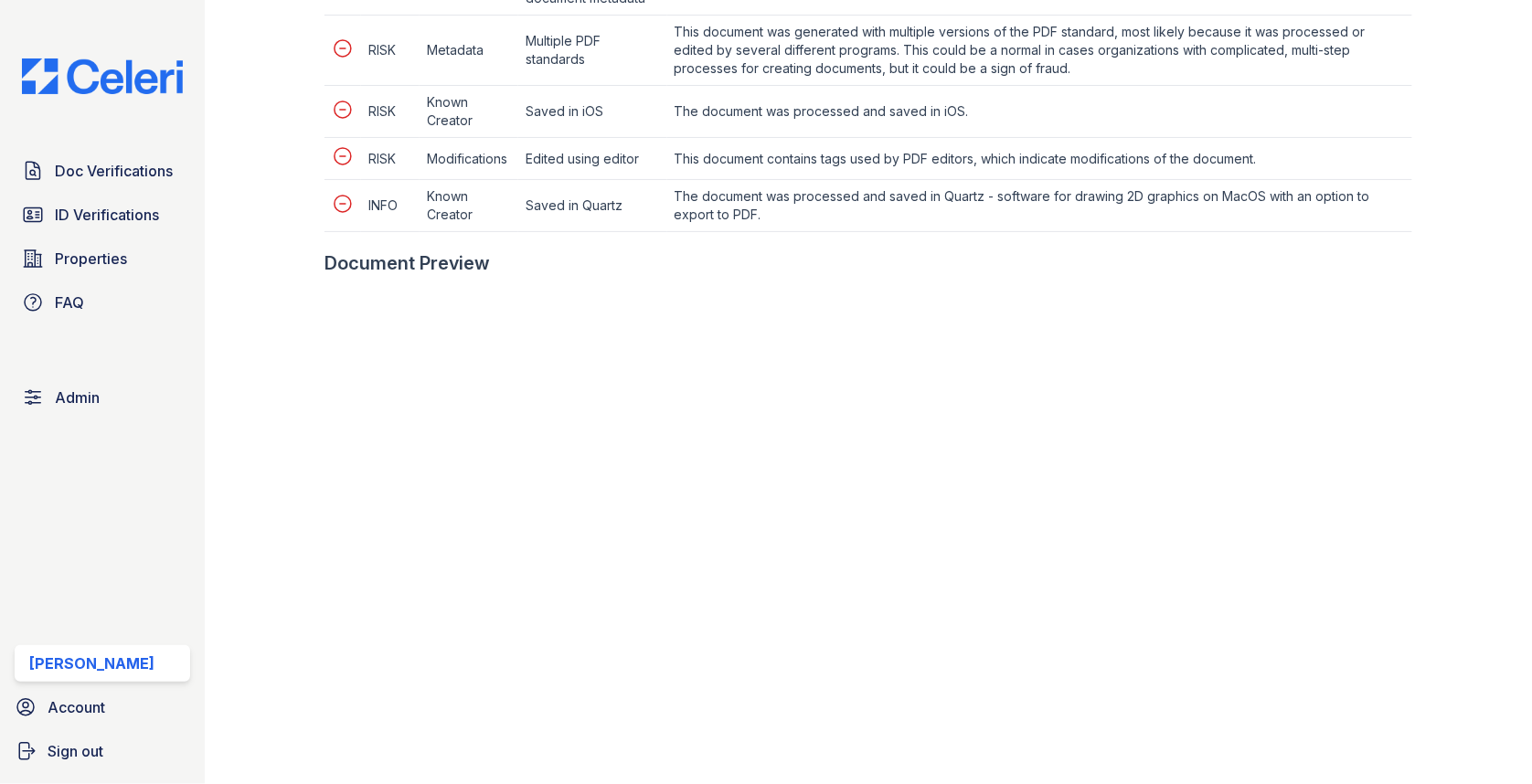
scroll to position [1073, 0]
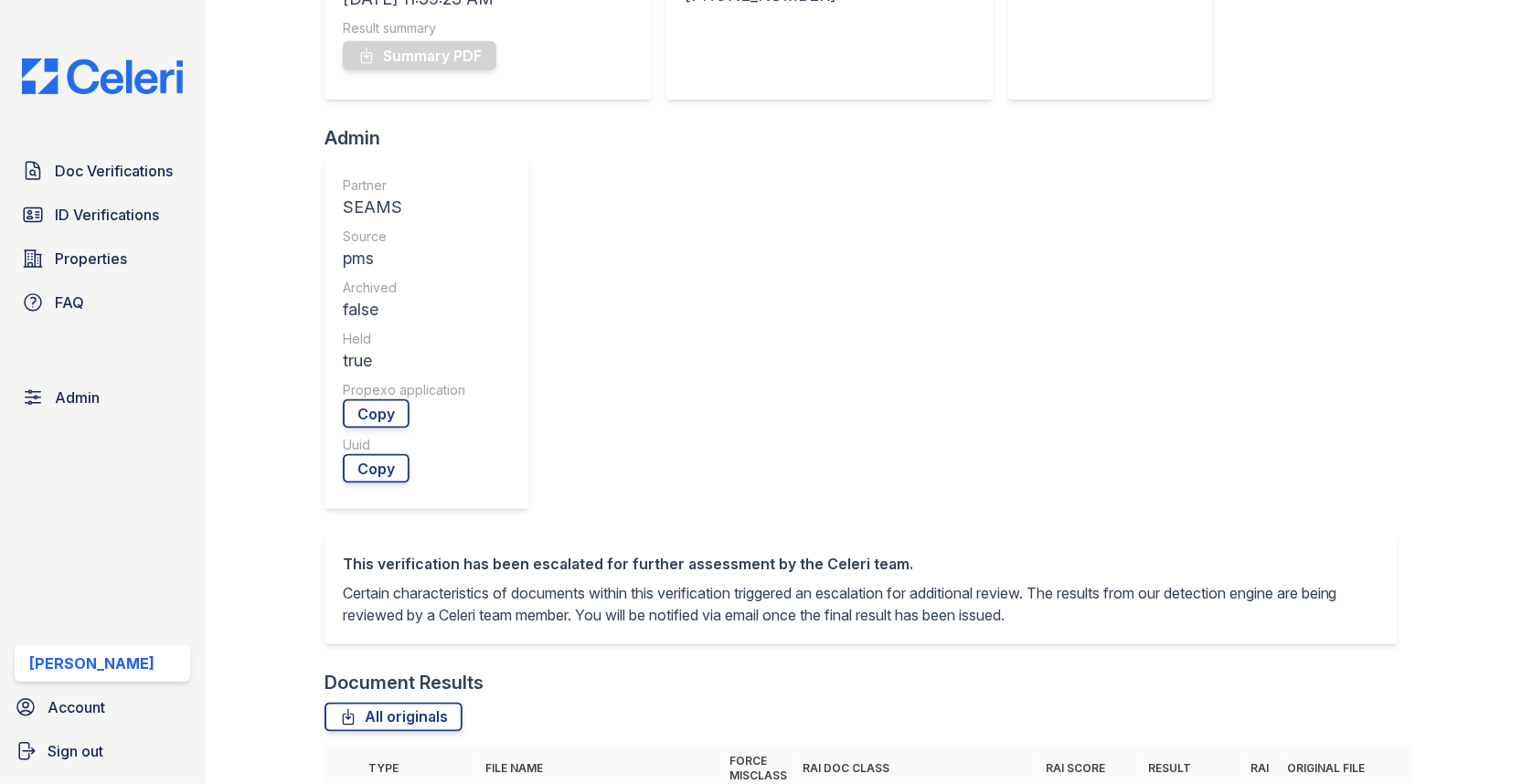
scroll to position [613, 0]
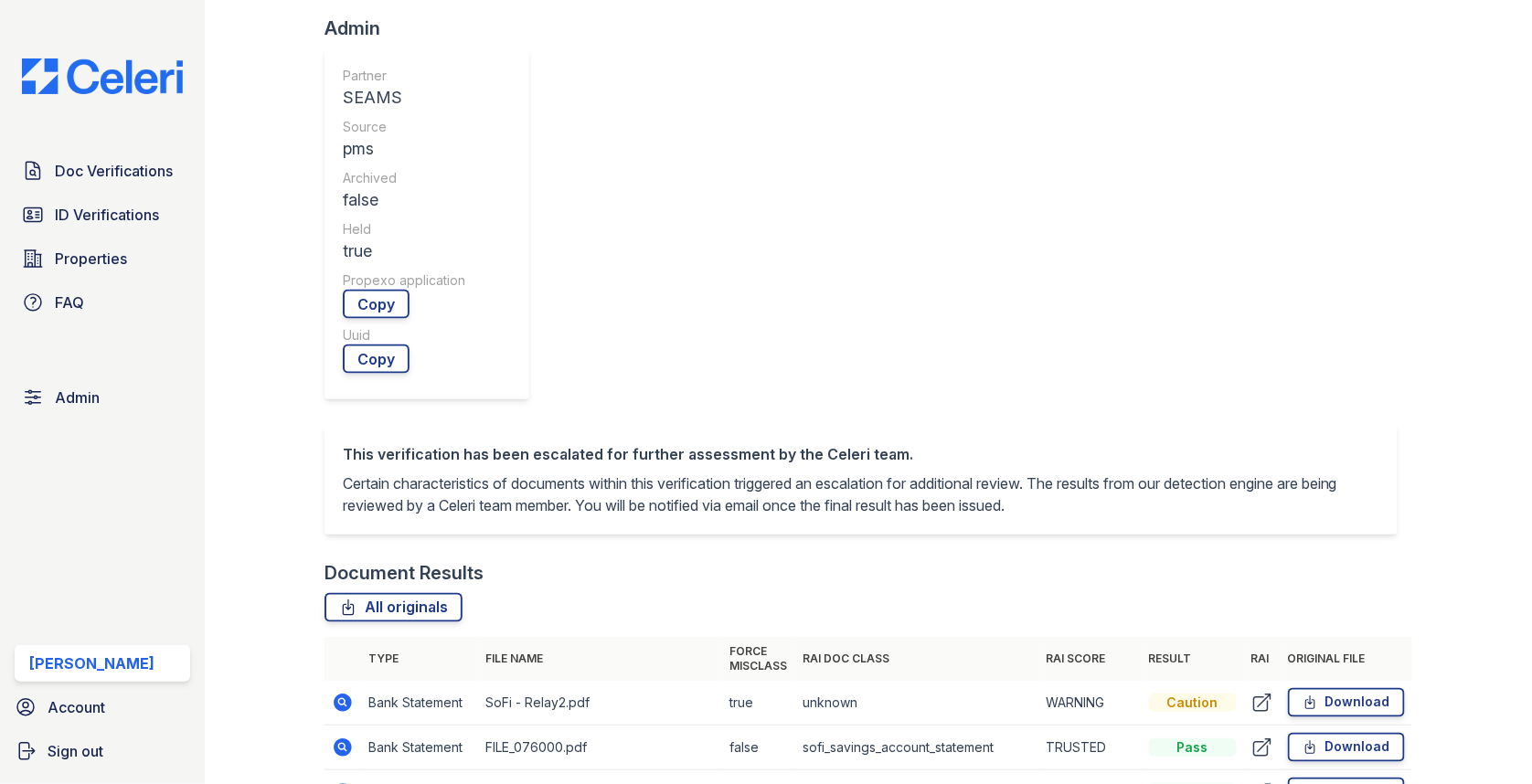
click at [336, 694] on icon at bounding box center [342, 702] width 18 height 18
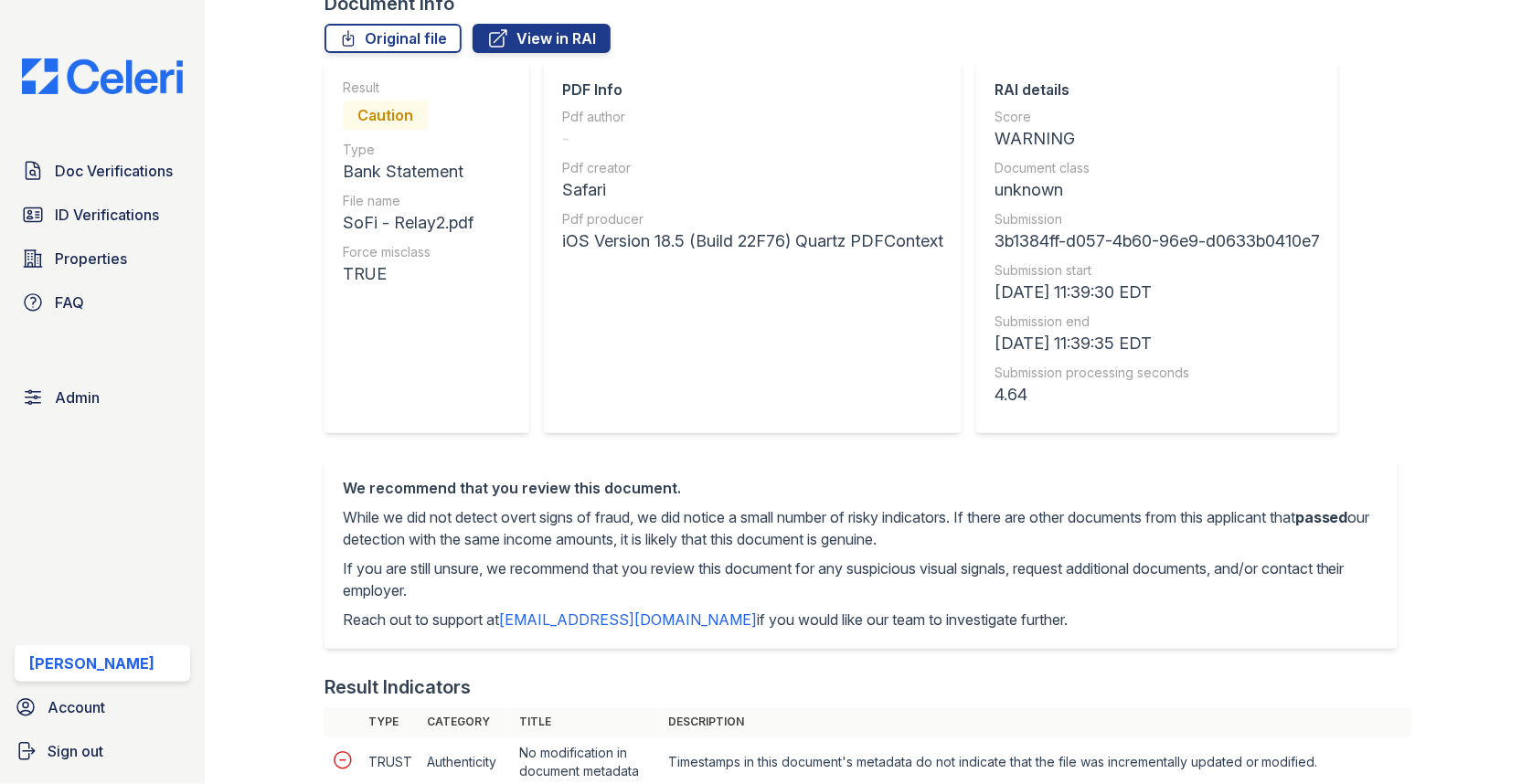
scroll to position [841, 0]
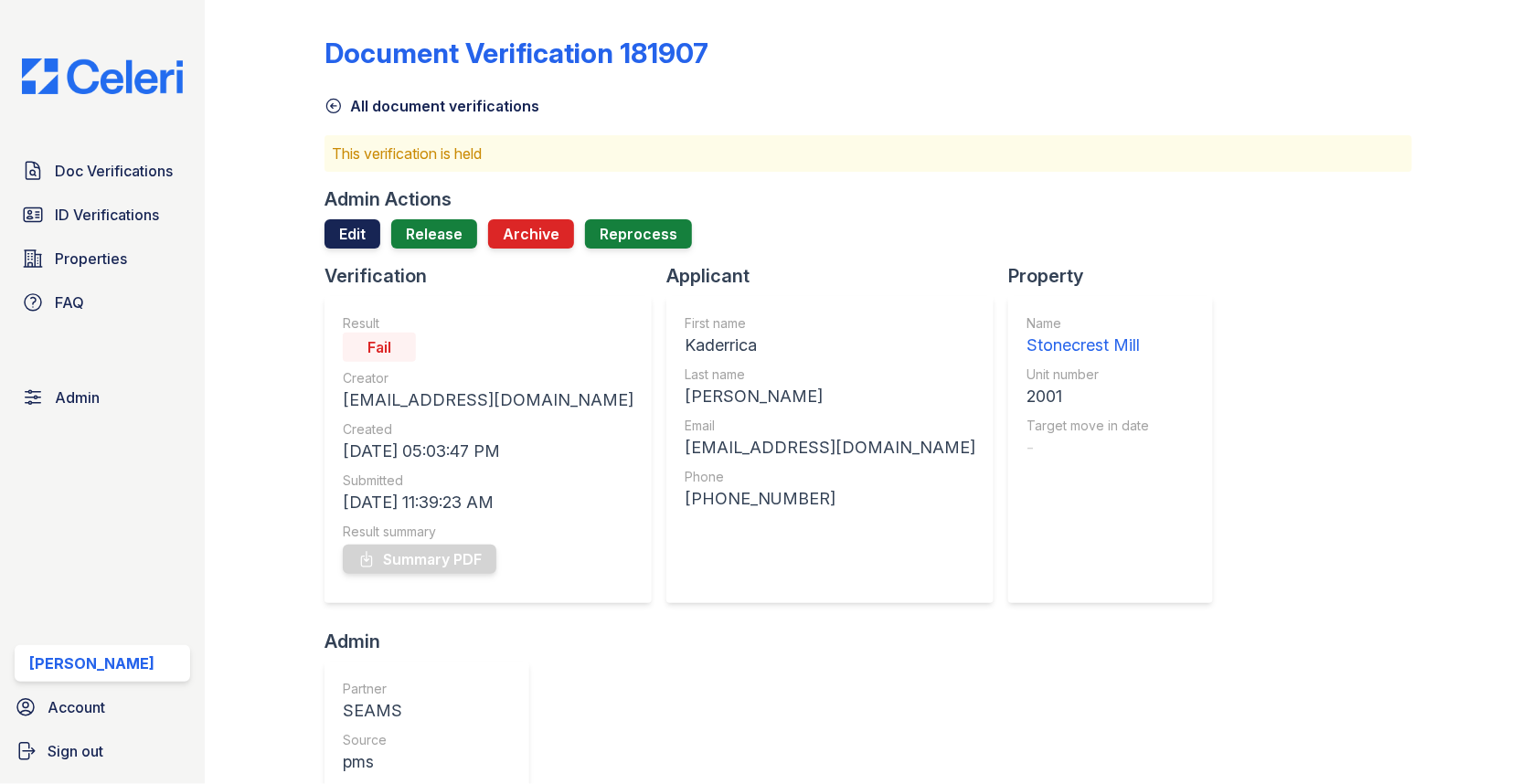
click at [360, 245] on link "Edit" at bounding box center [353, 233] width 56 height 30
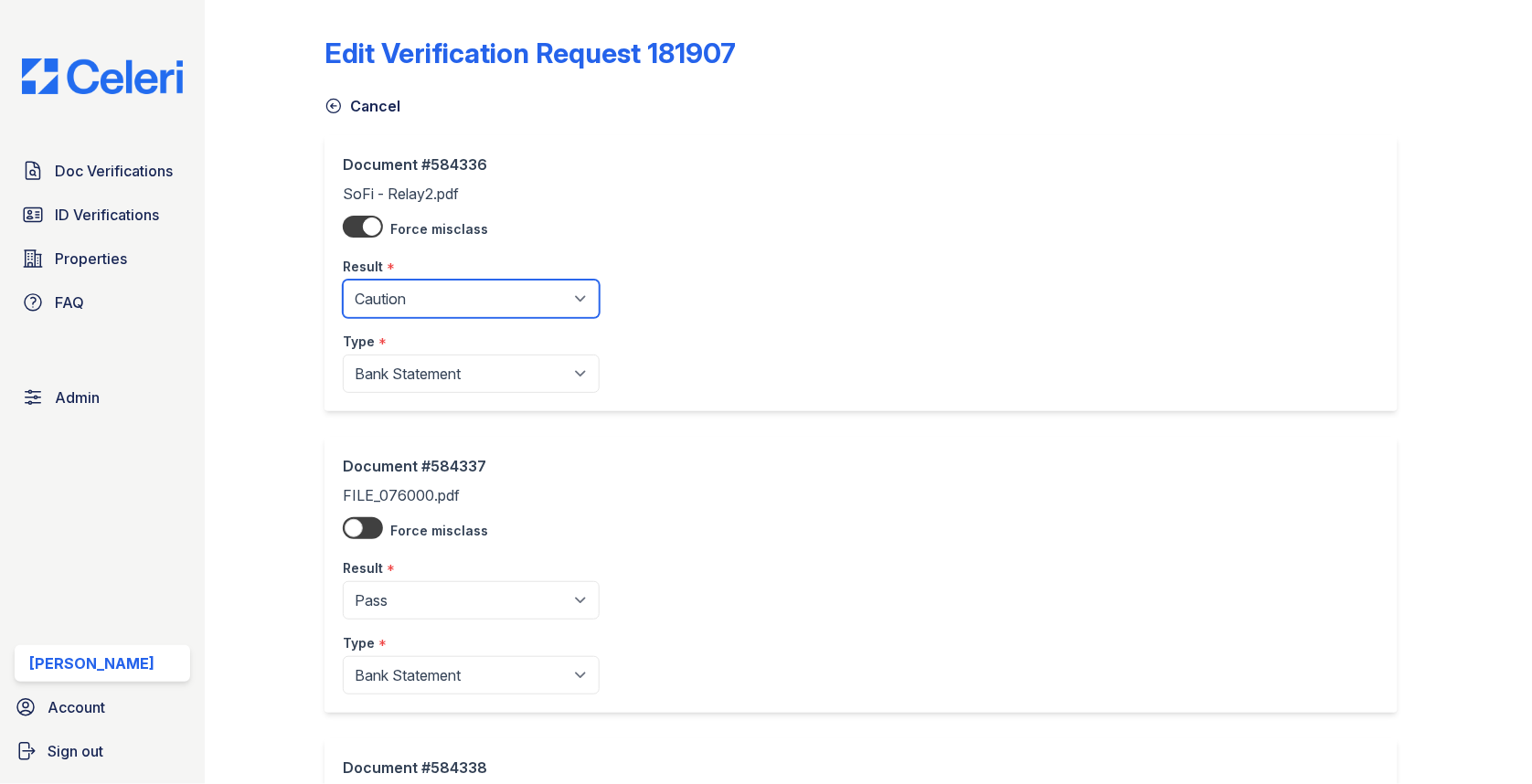
click at [377, 312] on select "Pending Sent Started Processing Pass Fail Caution Error N/A" at bounding box center [472, 299] width 257 height 38
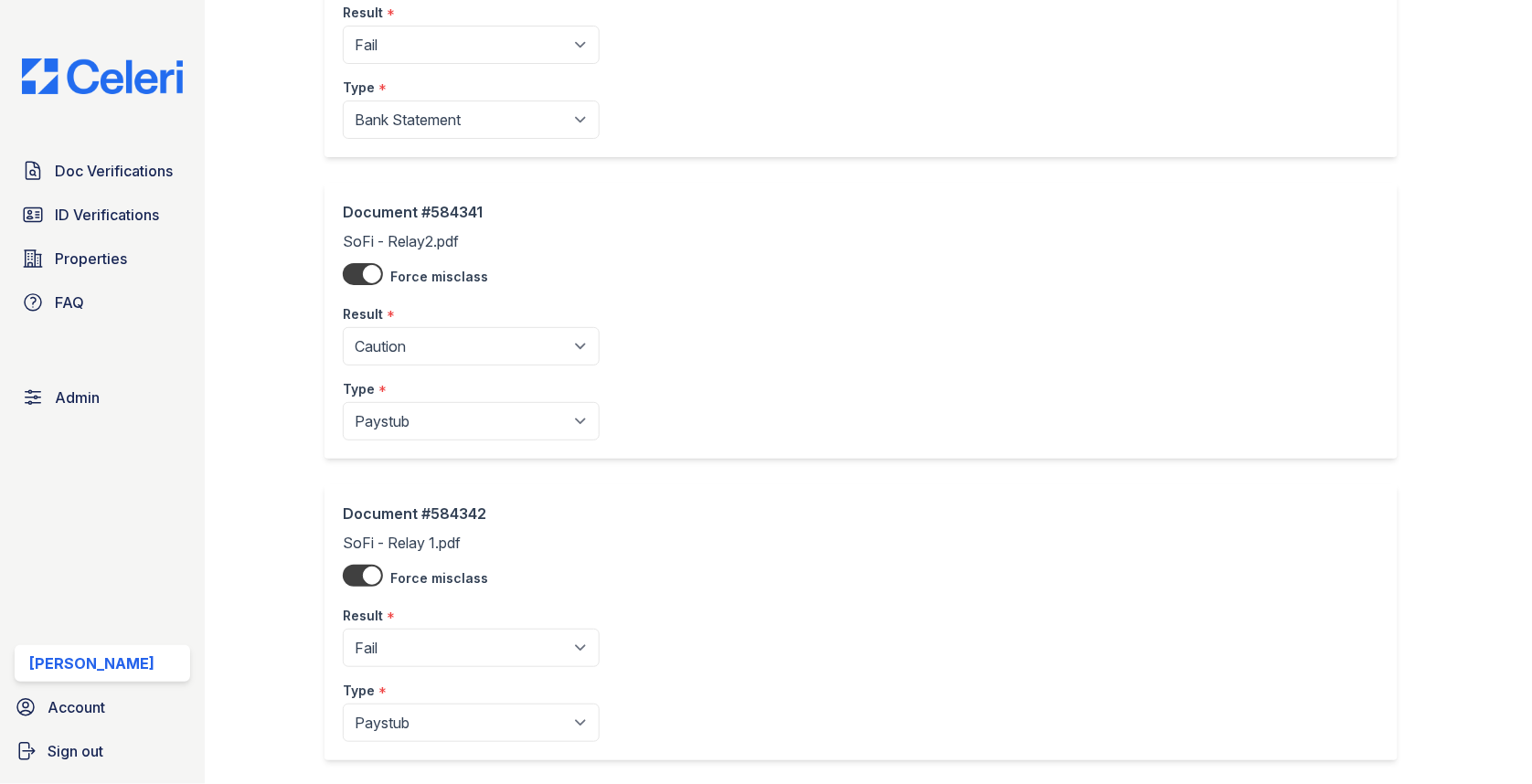
scroll to position [1543, 0]
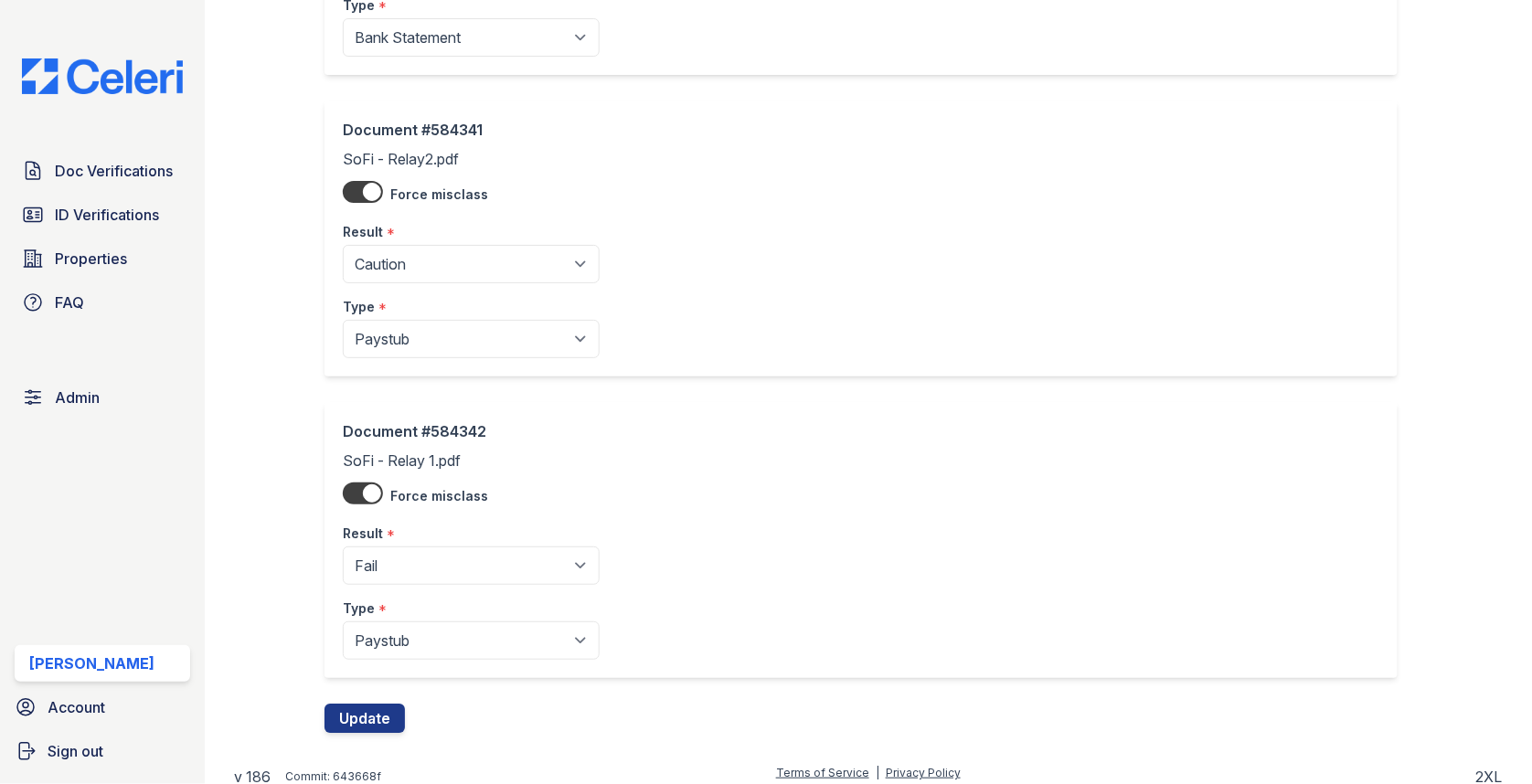
click at [445, 573] on select "Pending Sent Started Processing Pass Fail Caution Error N/A" at bounding box center [472, 566] width 257 height 38
select select "caution"
click at [441, 260] on select "Pending Sent Started Processing Pass Fail Caution Error N/A" at bounding box center [472, 264] width 257 height 38
click at [436, 249] on select "Pending Sent Started Processing Pass Fail Caution Error N/A" at bounding box center [472, 264] width 257 height 38
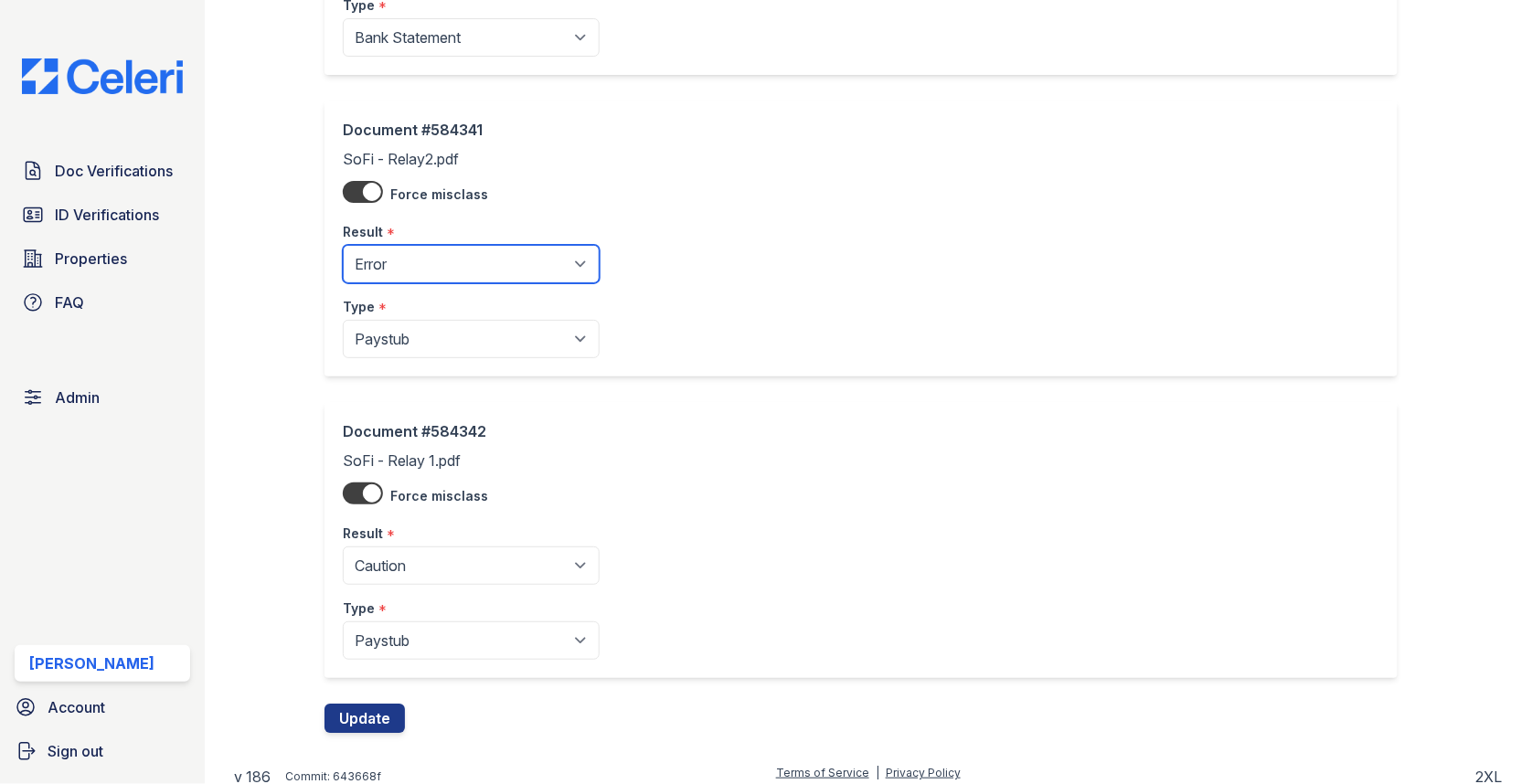
select select "caution"
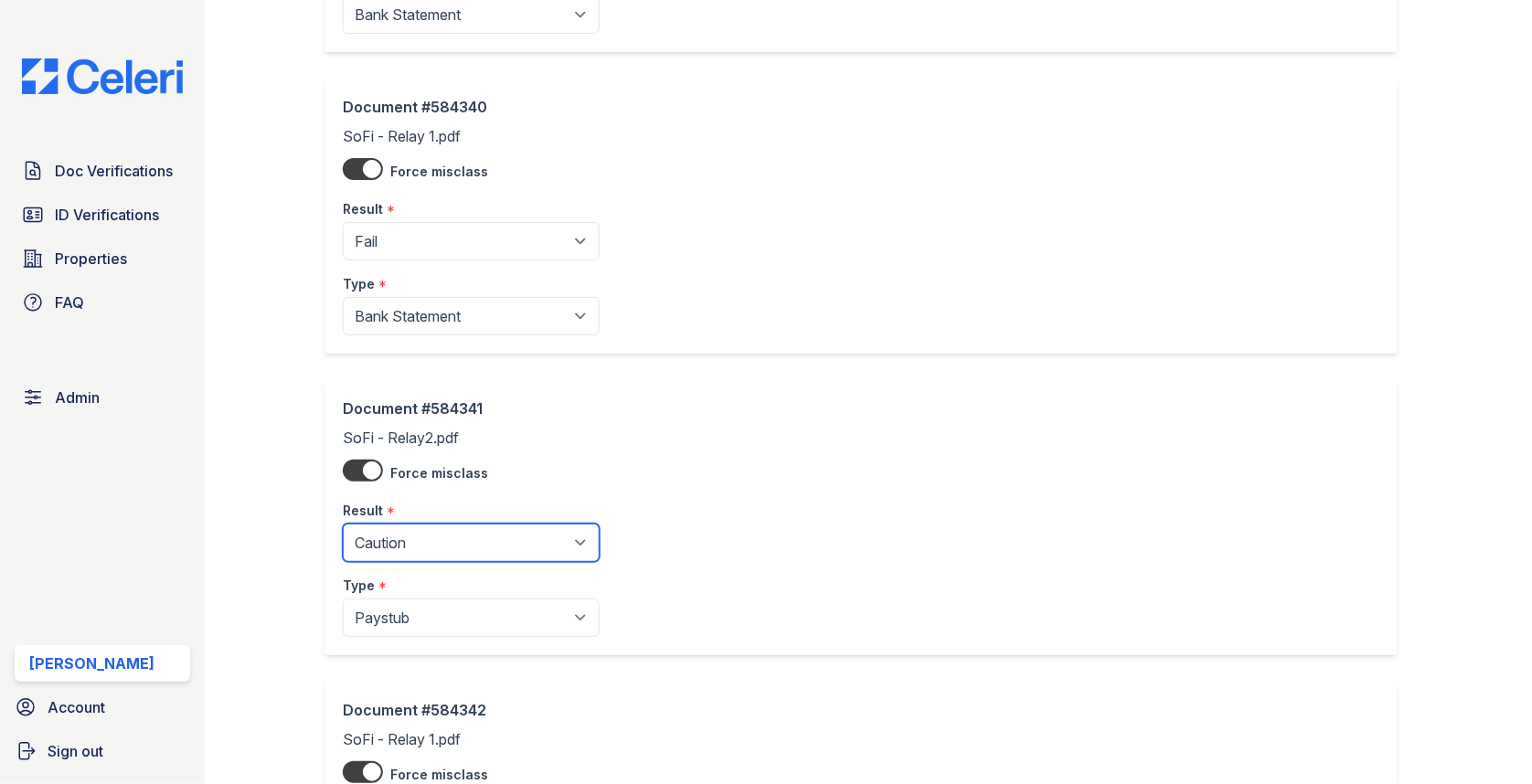
scroll to position [1211, 0]
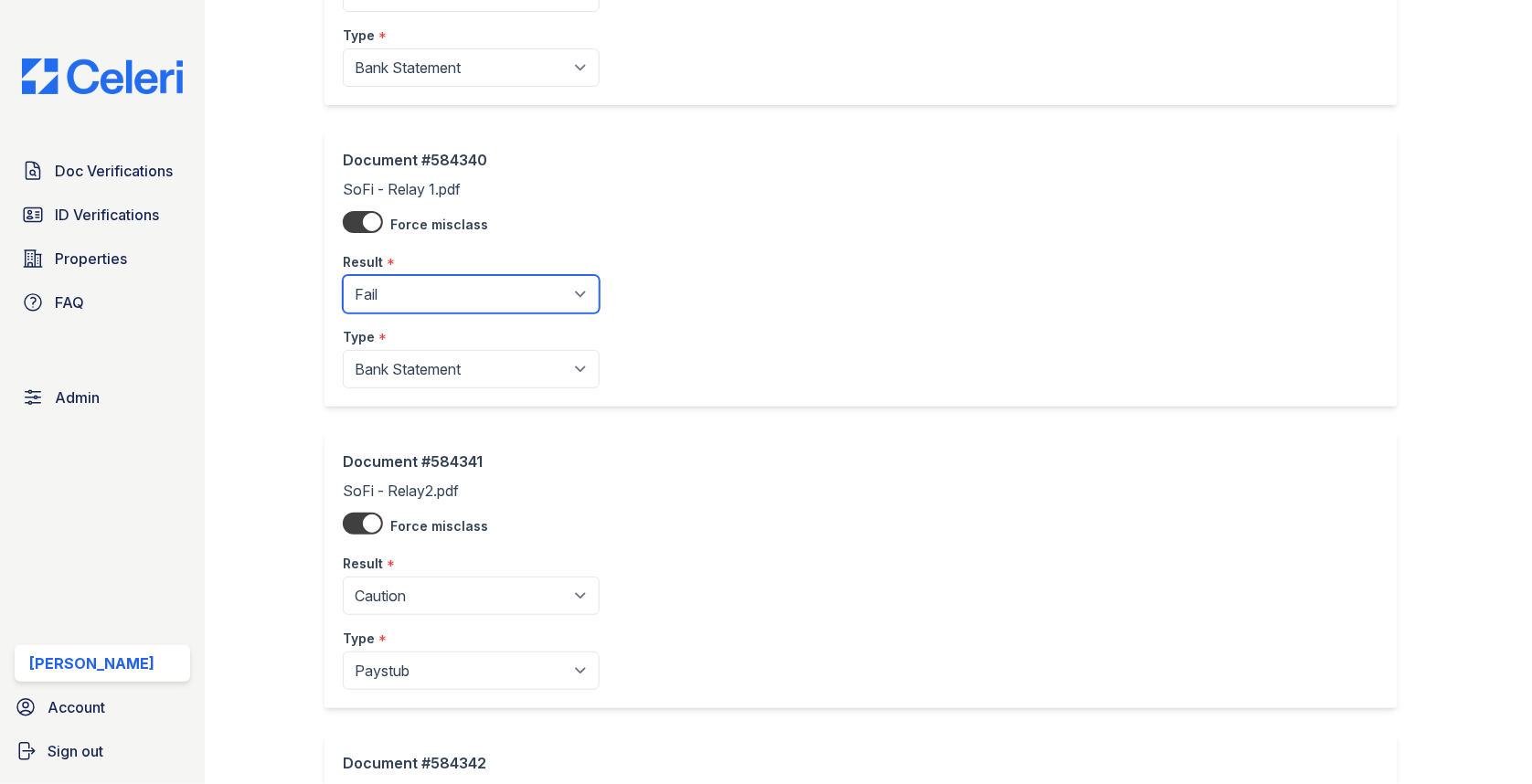
click at [448, 275] on select "Pending Sent Started Processing Pass Fail Caution Error N/A" at bounding box center [472, 294] width 257 height 38
select select "caution"
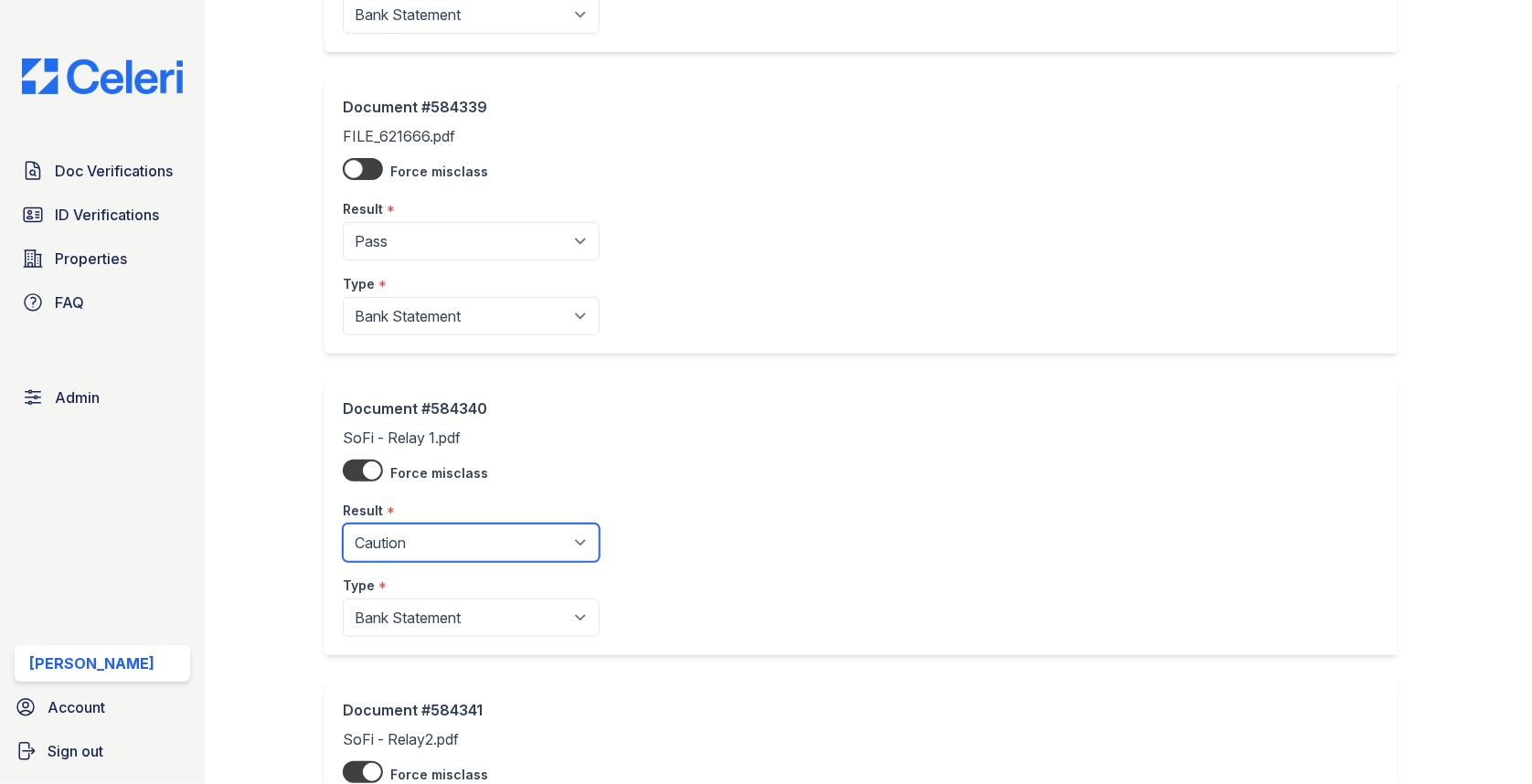
scroll to position [1543, 0]
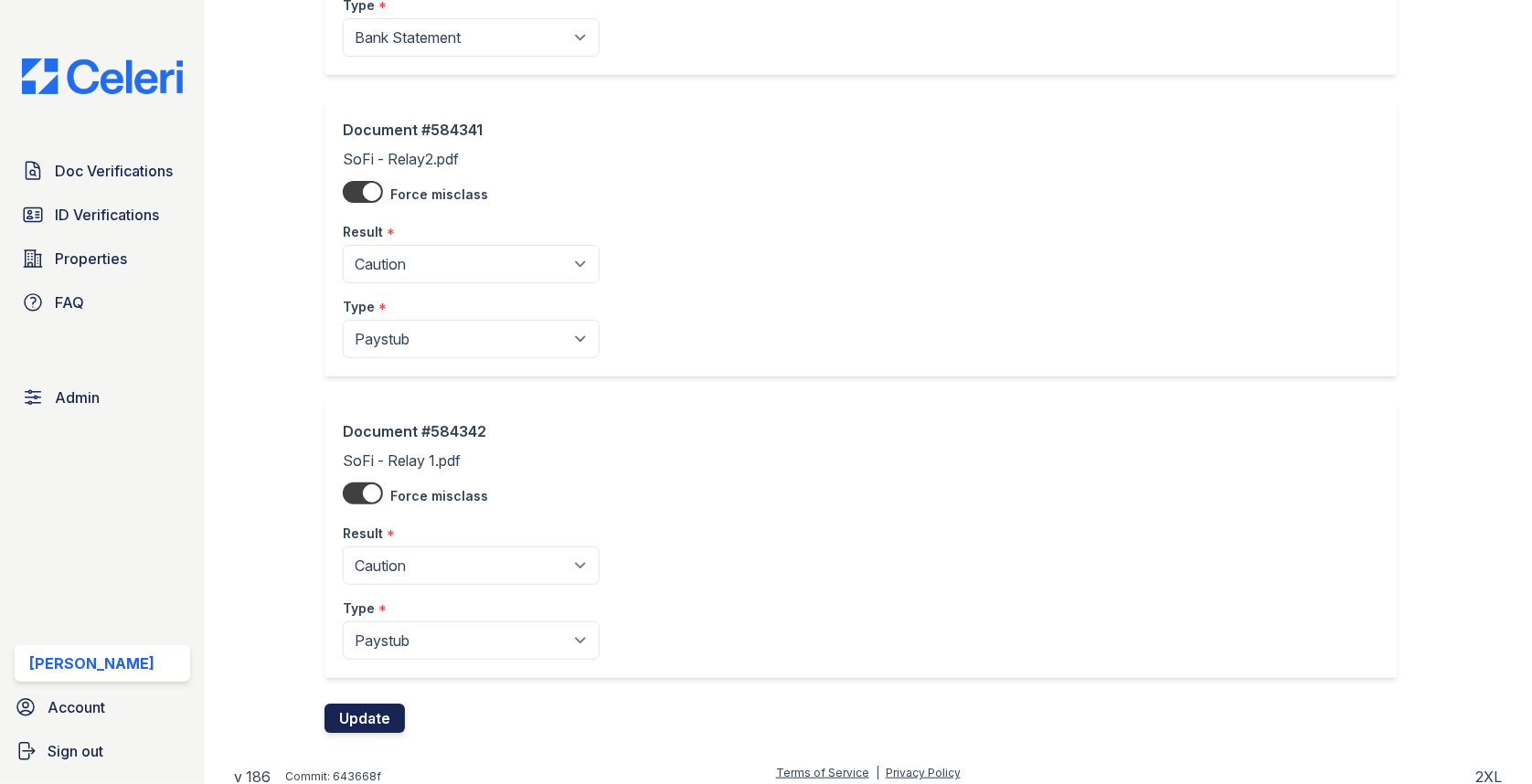
click at [348, 713] on button "Update" at bounding box center [365, 718] width 80 height 30
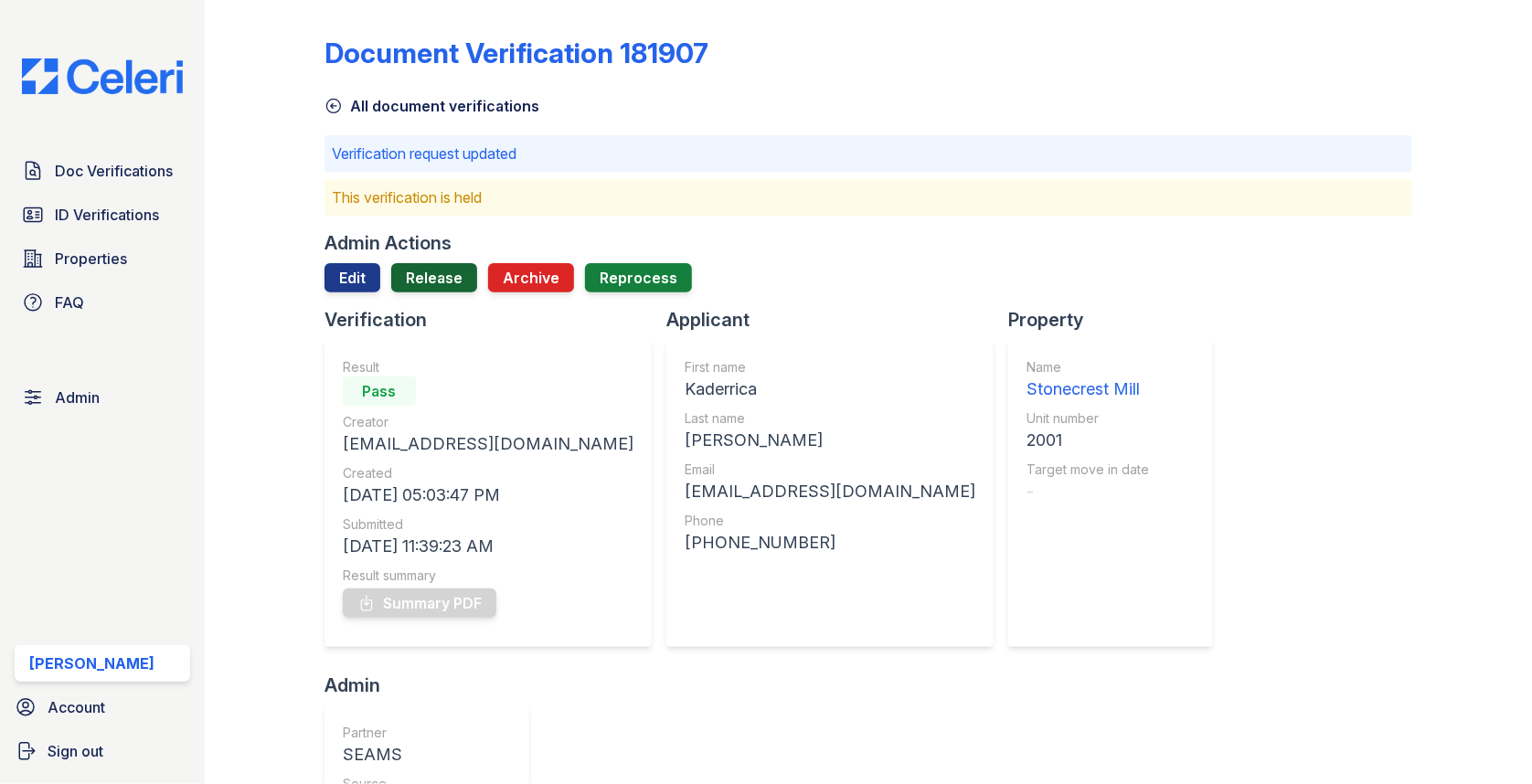
click at [451, 273] on link "Release" at bounding box center [434, 277] width 86 height 30
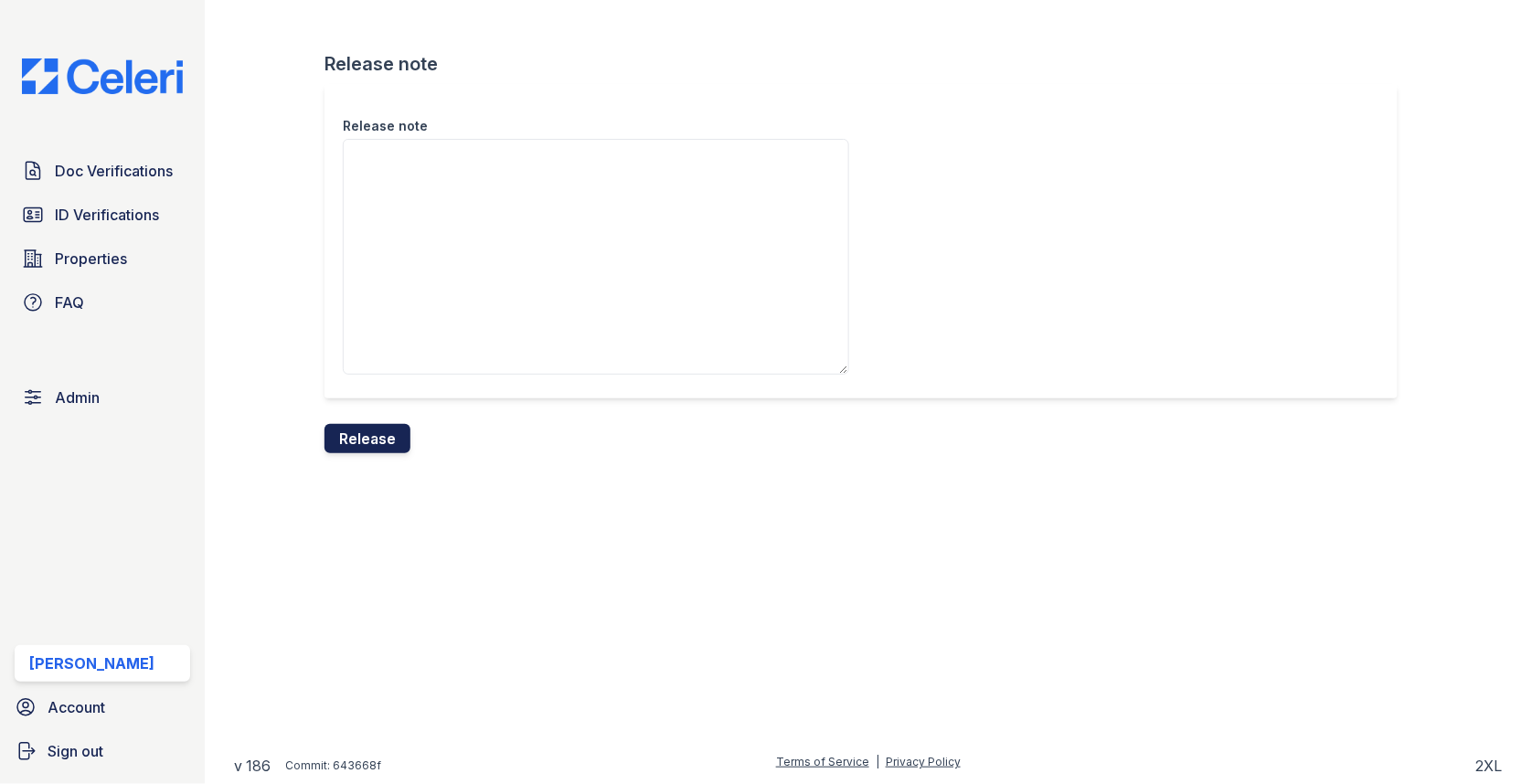
click at [373, 449] on button "Release" at bounding box center [368, 438] width 86 height 30
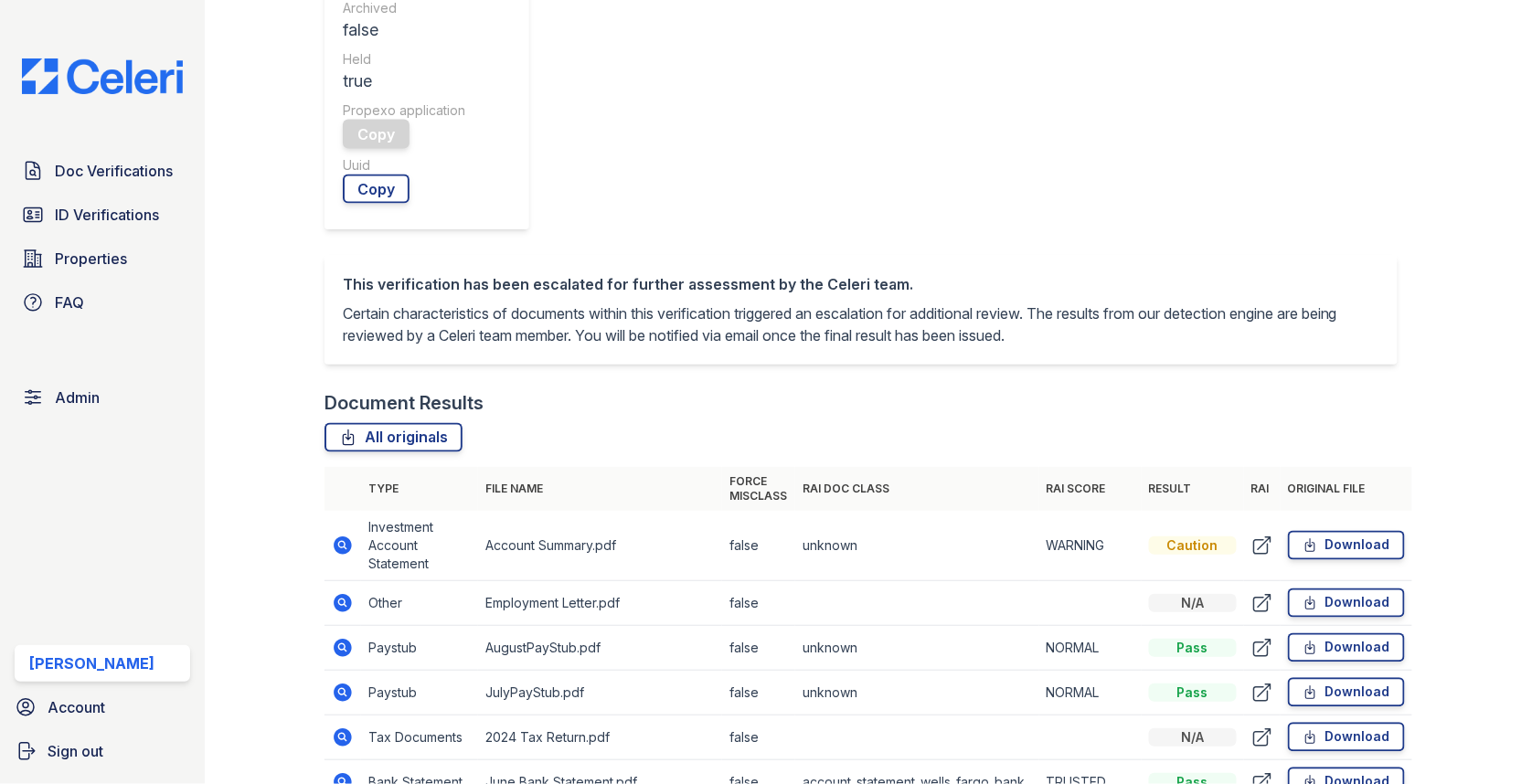
scroll to position [660, 0]
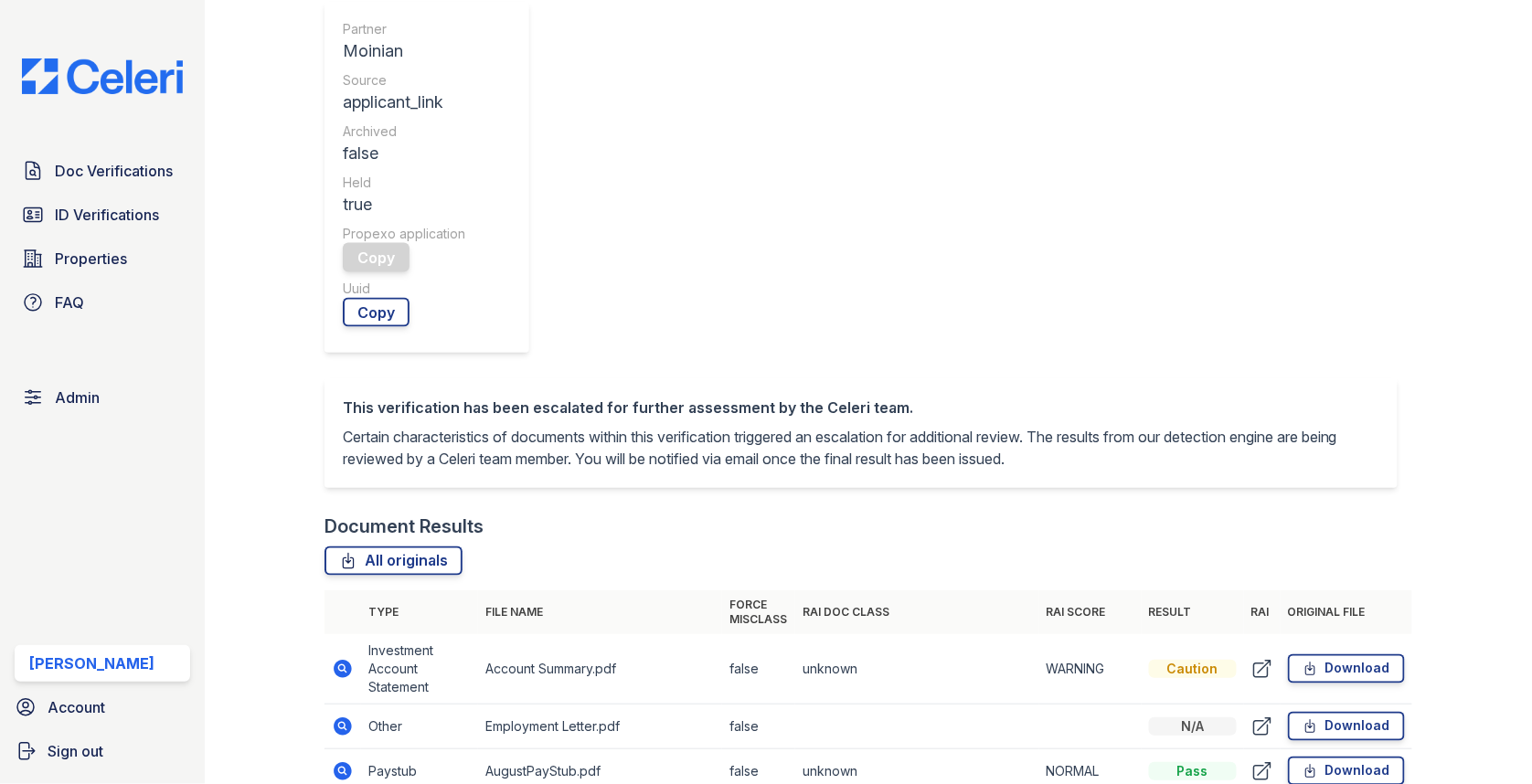
click at [335, 634] on td at bounding box center [343, 670] width 36 height 70
click at [354, 750] on td at bounding box center [343, 772] width 36 height 45
click at [350, 762] on icon at bounding box center [342, 771] width 18 height 18
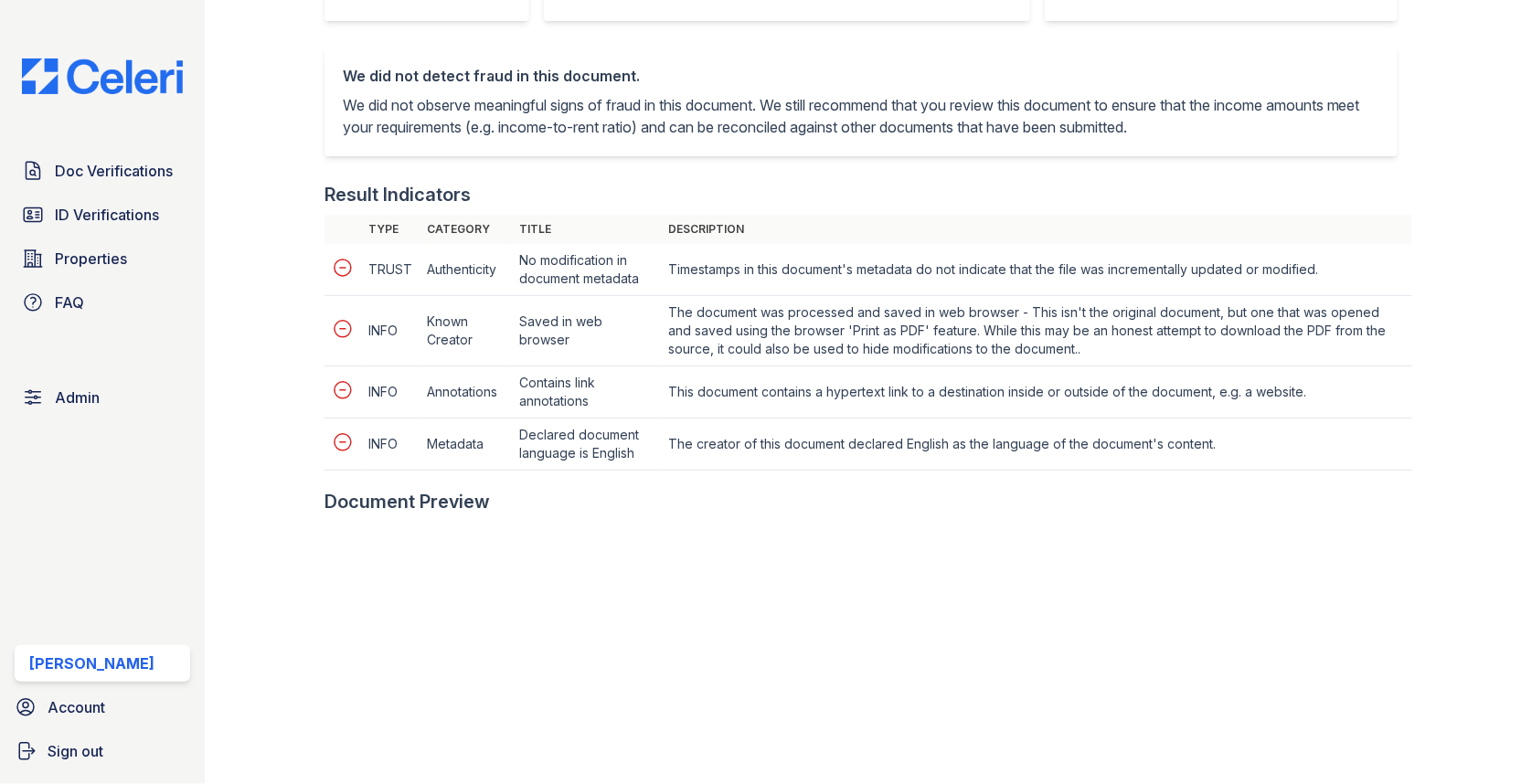
scroll to position [714, 0]
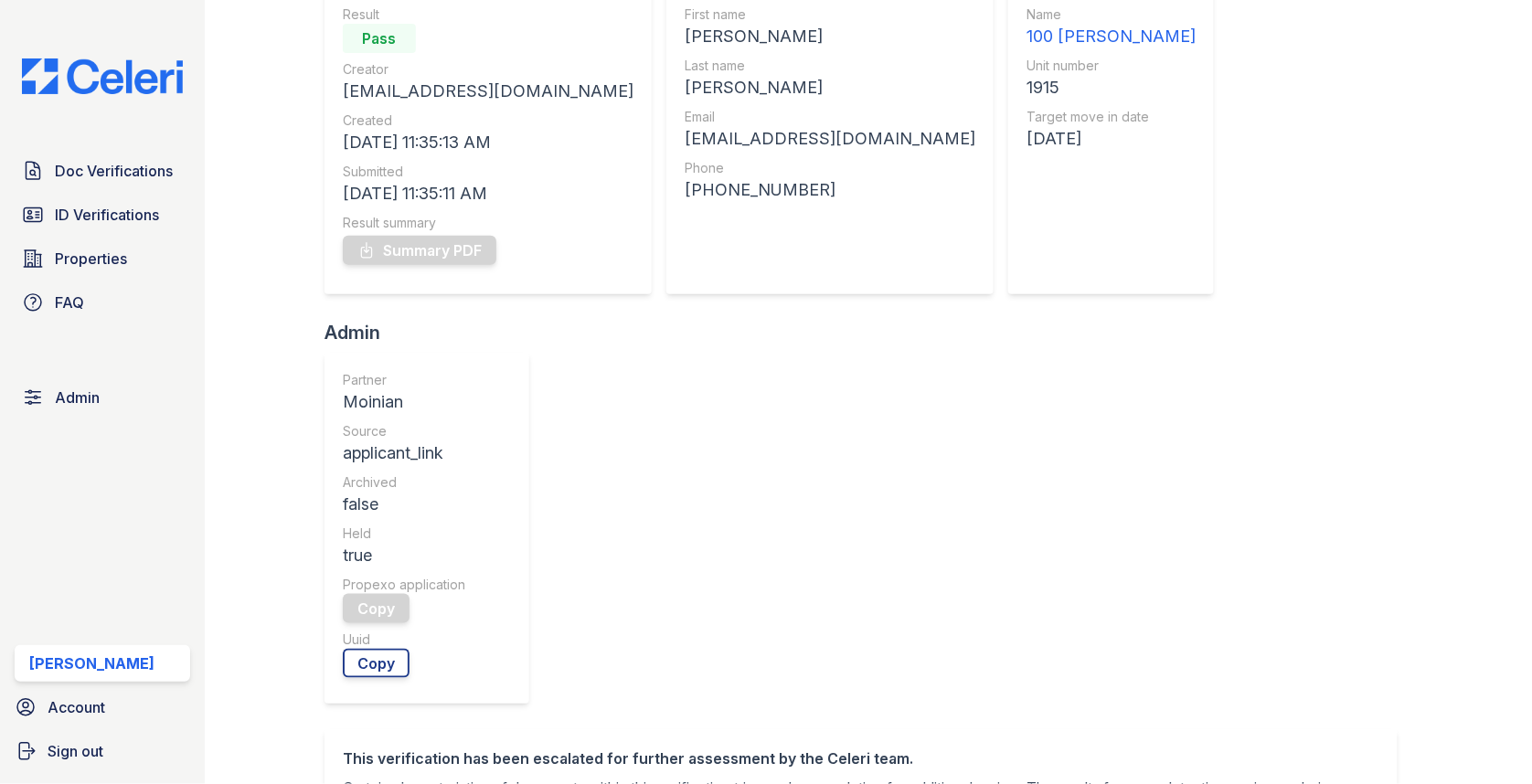
scroll to position [399, 0]
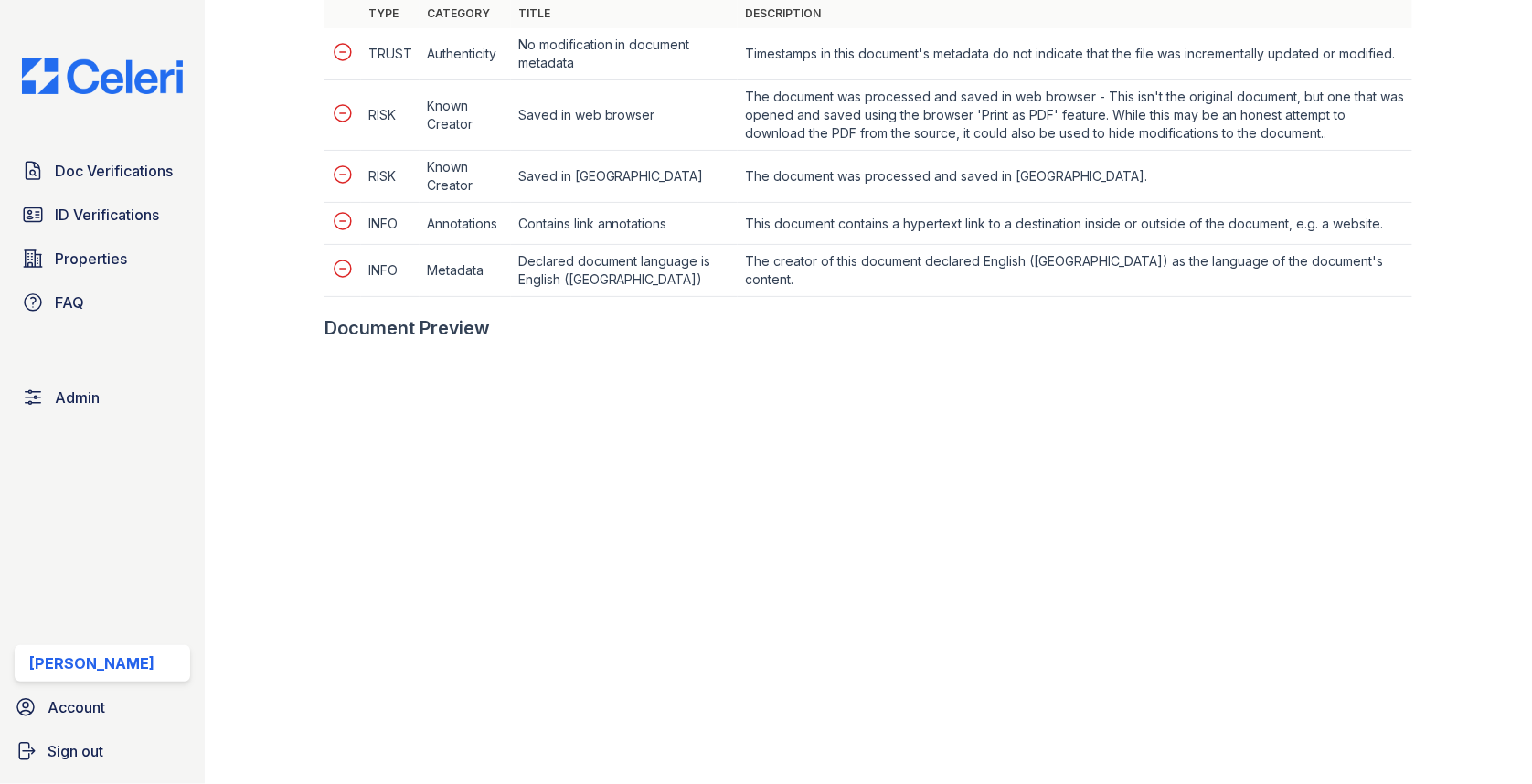
scroll to position [1057, 0]
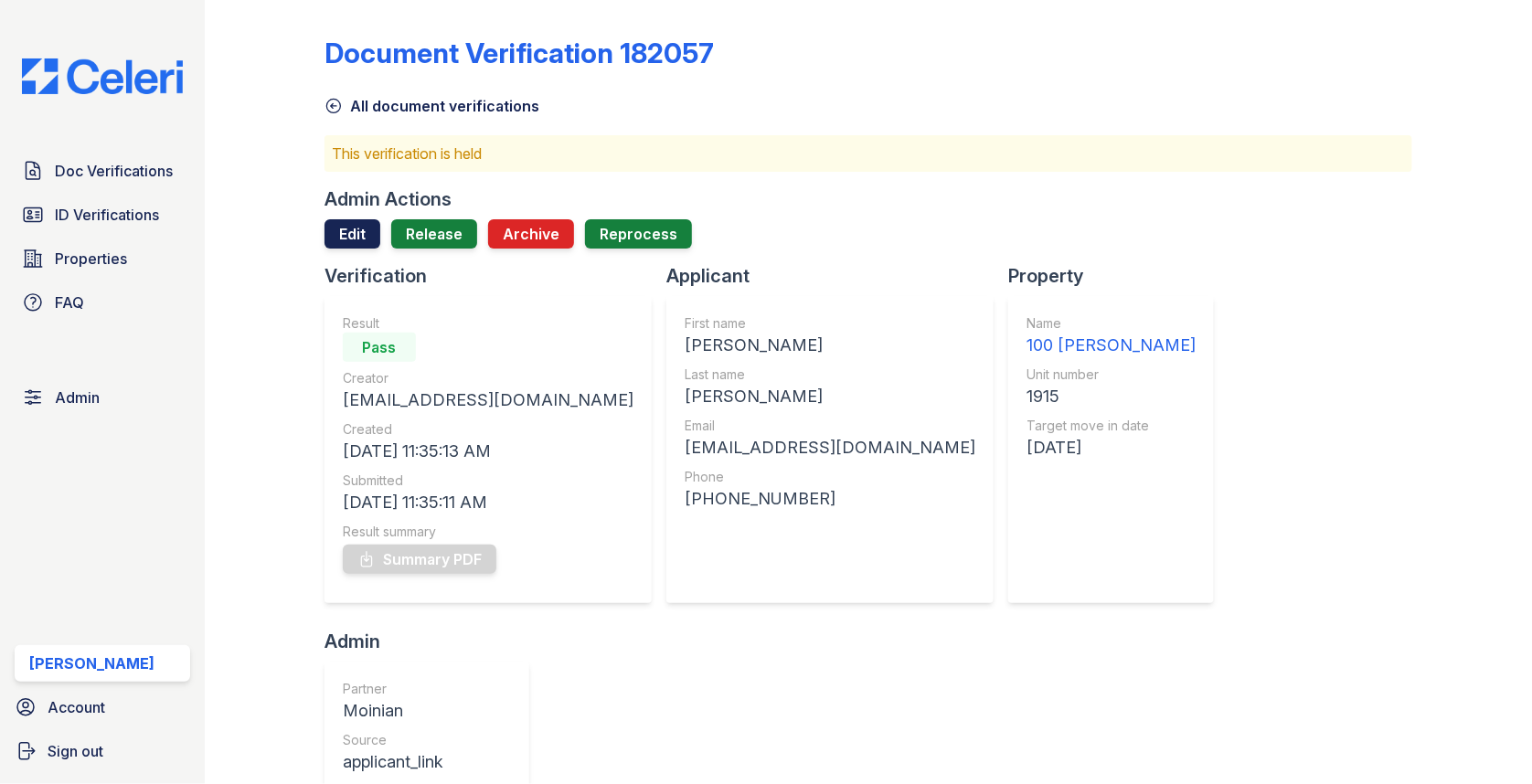
click at [370, 226] on link "Edit" at bounding box center [353, 233] width 56 height 30
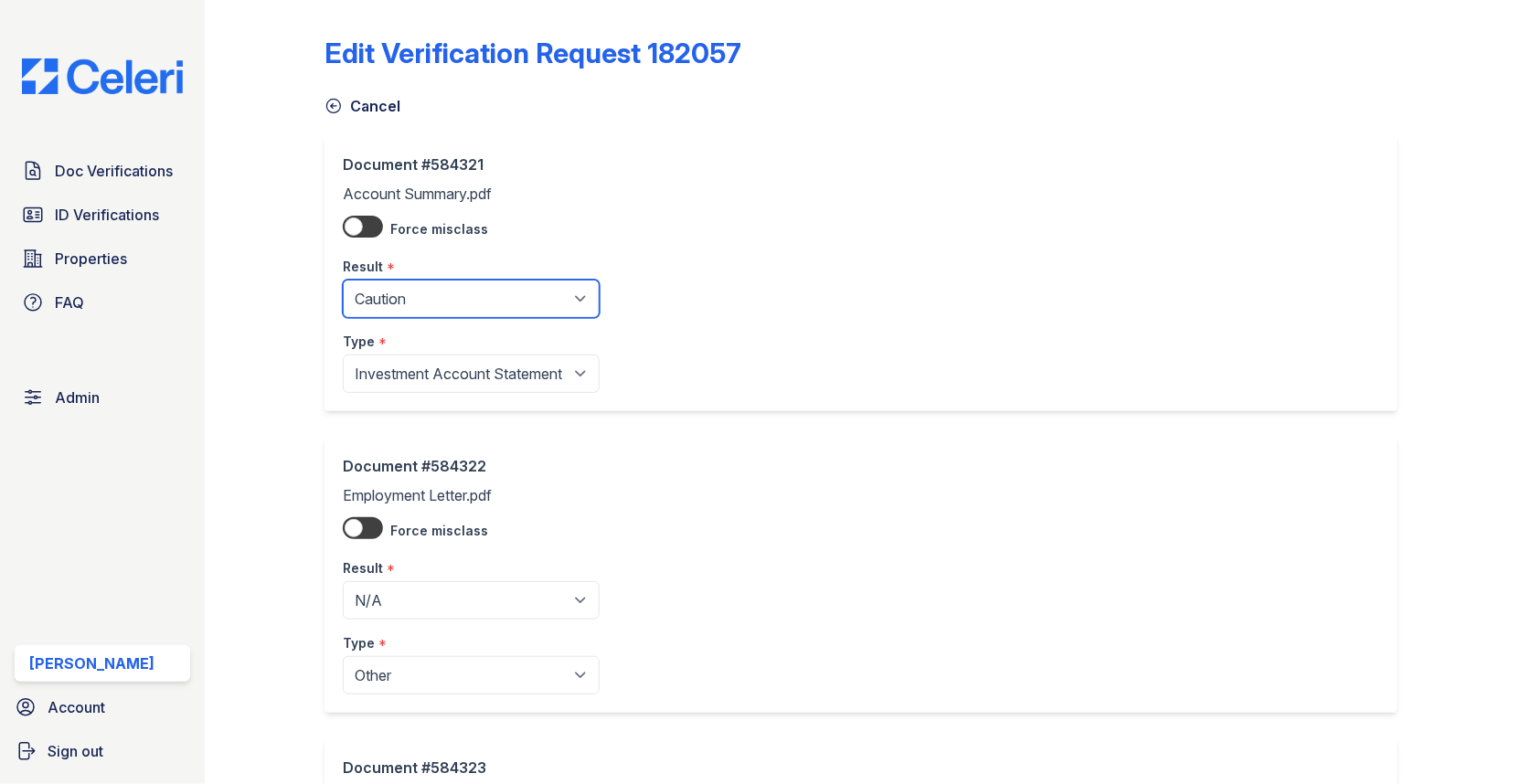
click at [399, 283] on select "Pending Sent Started Processing Pass Fail Caution Error N/A" at bounding box center [472, 299] width 257 height 38
select select "pass"
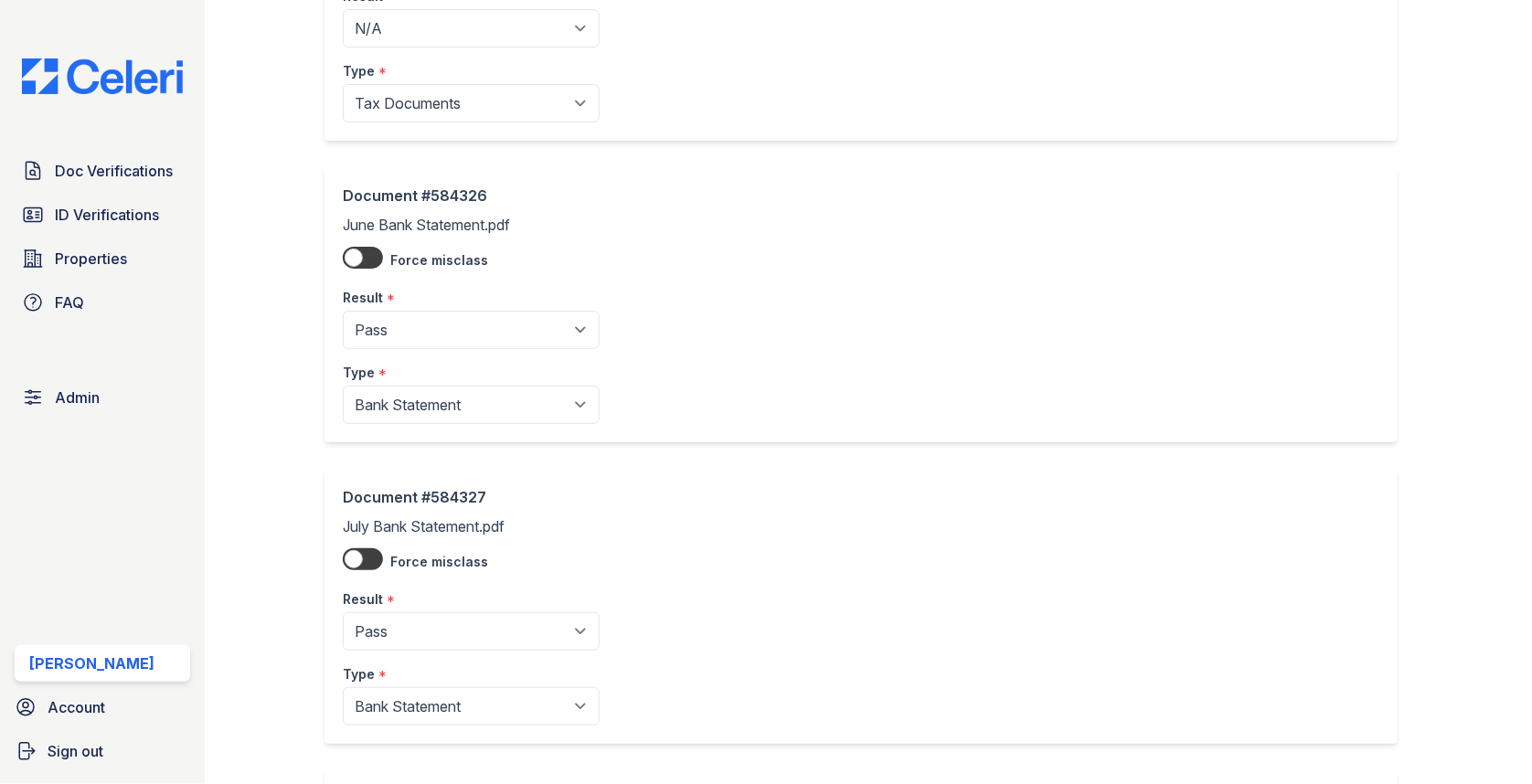
scroll to position [1843, 0]
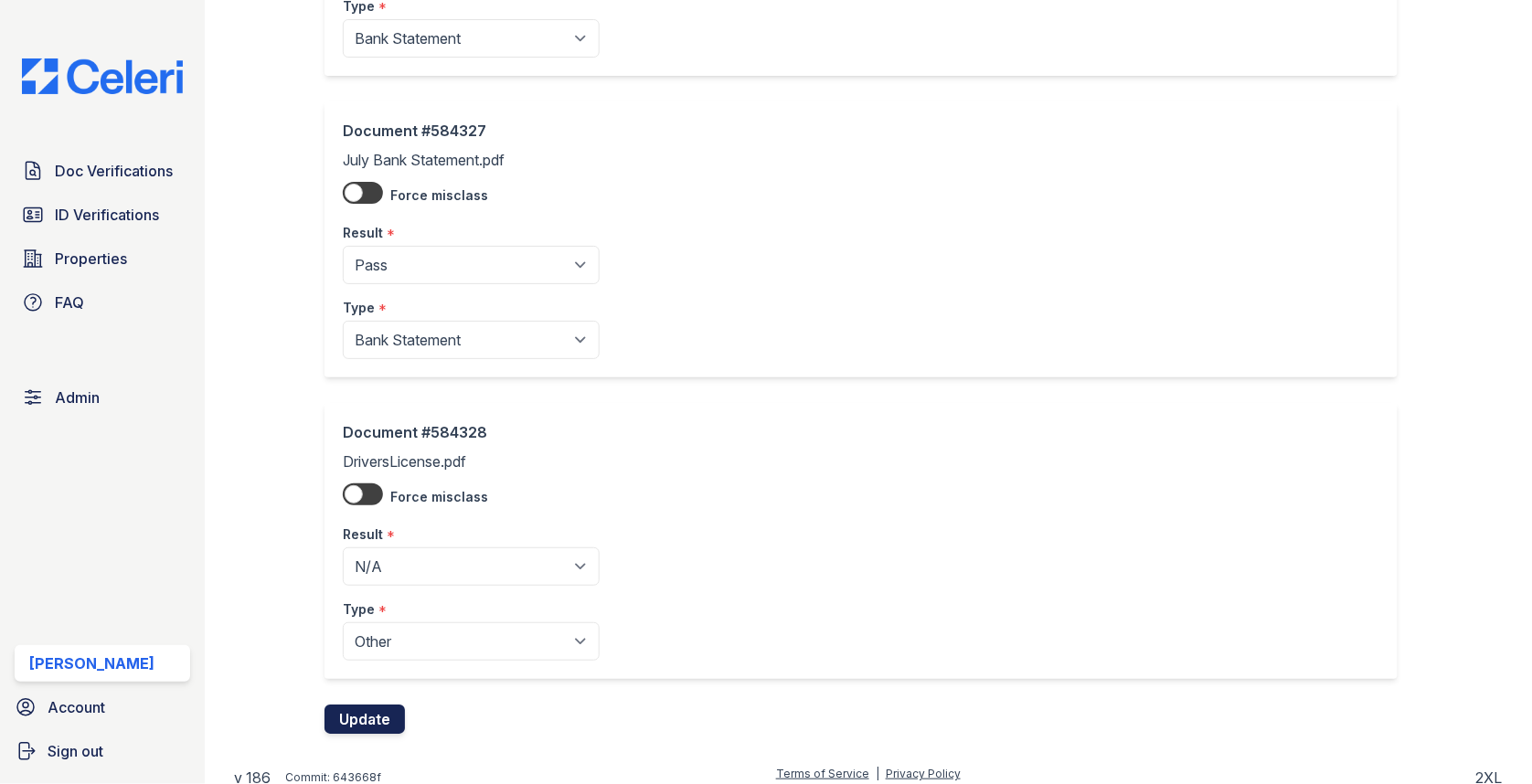
click at [379, 714] on button "Update" at bounding box center [365, 719] width 80 height 30
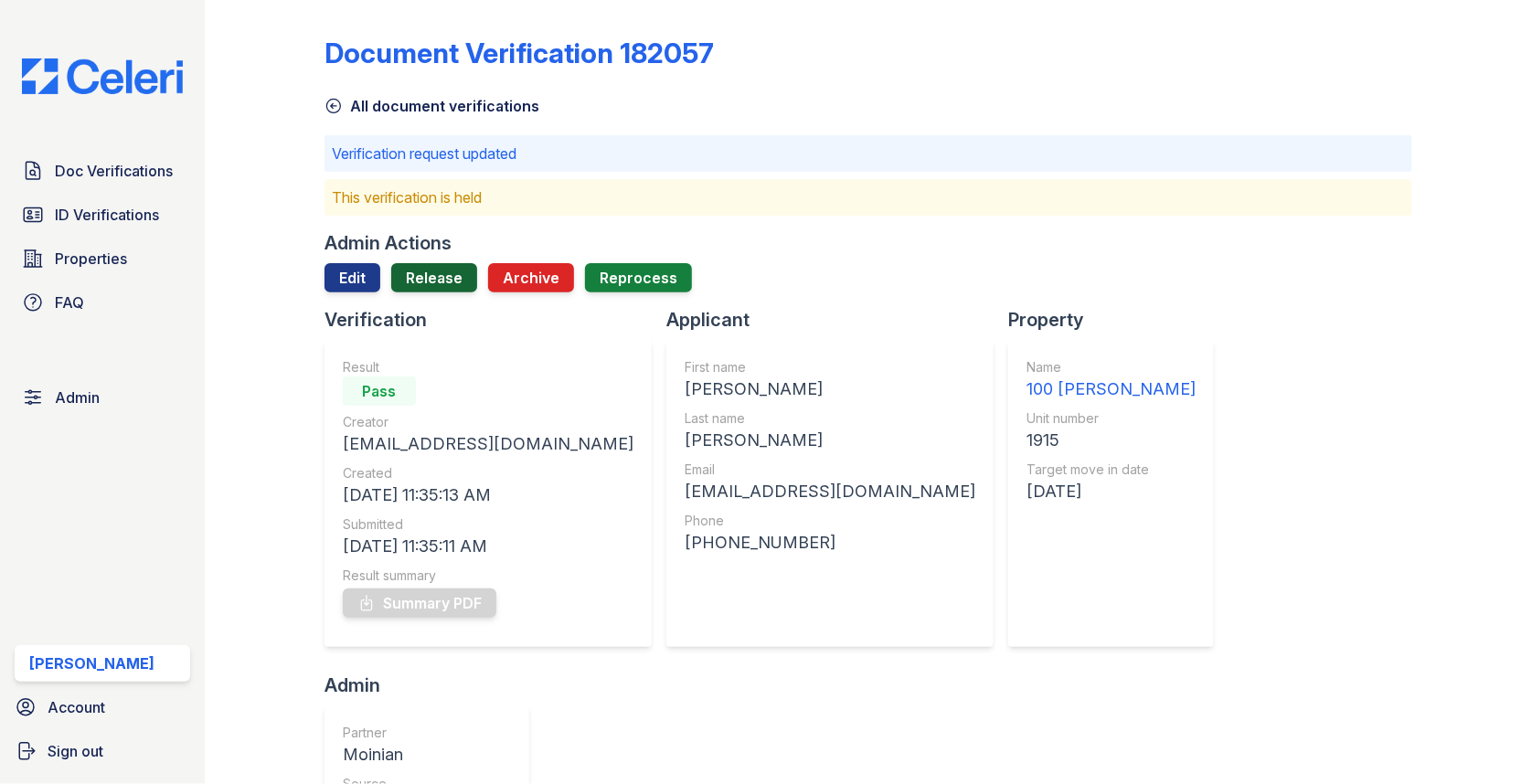
click at [421, 284] on link "Release" at bounding box center [434, 277] width 86 height 30
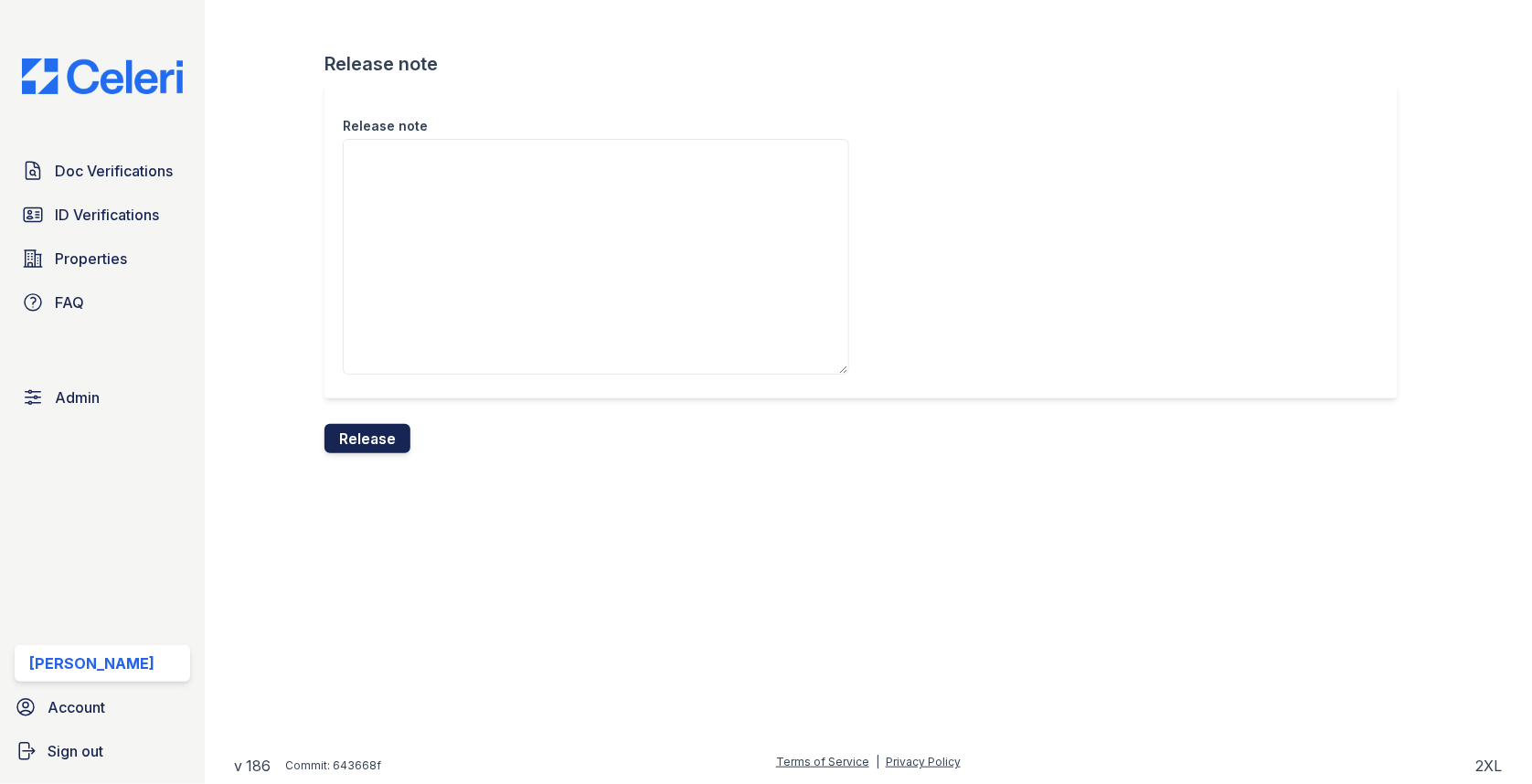
click at [372, 430] on button "Release" at bounding box center [368, 438] width 86 height 30
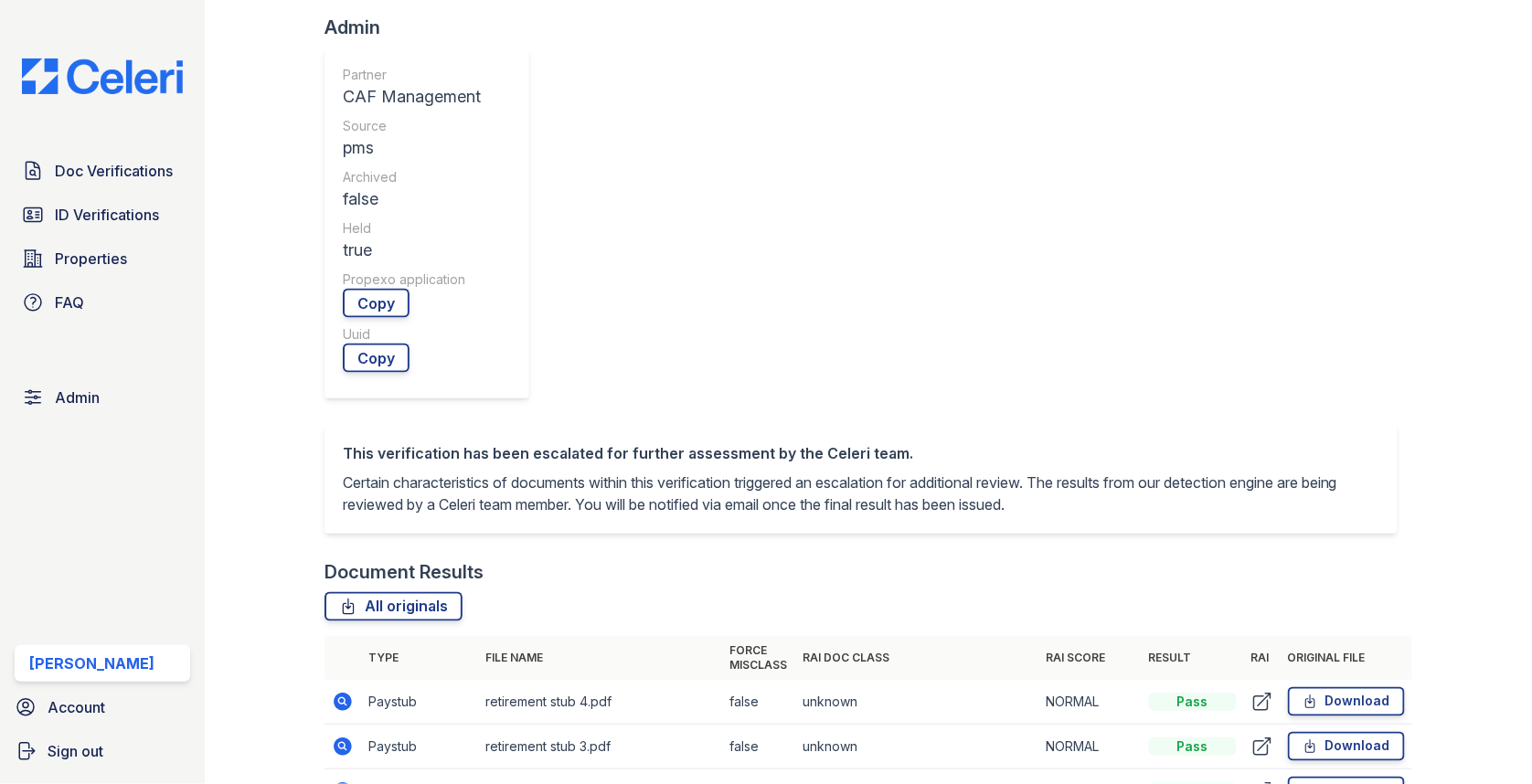
scroll to position [817, 0]
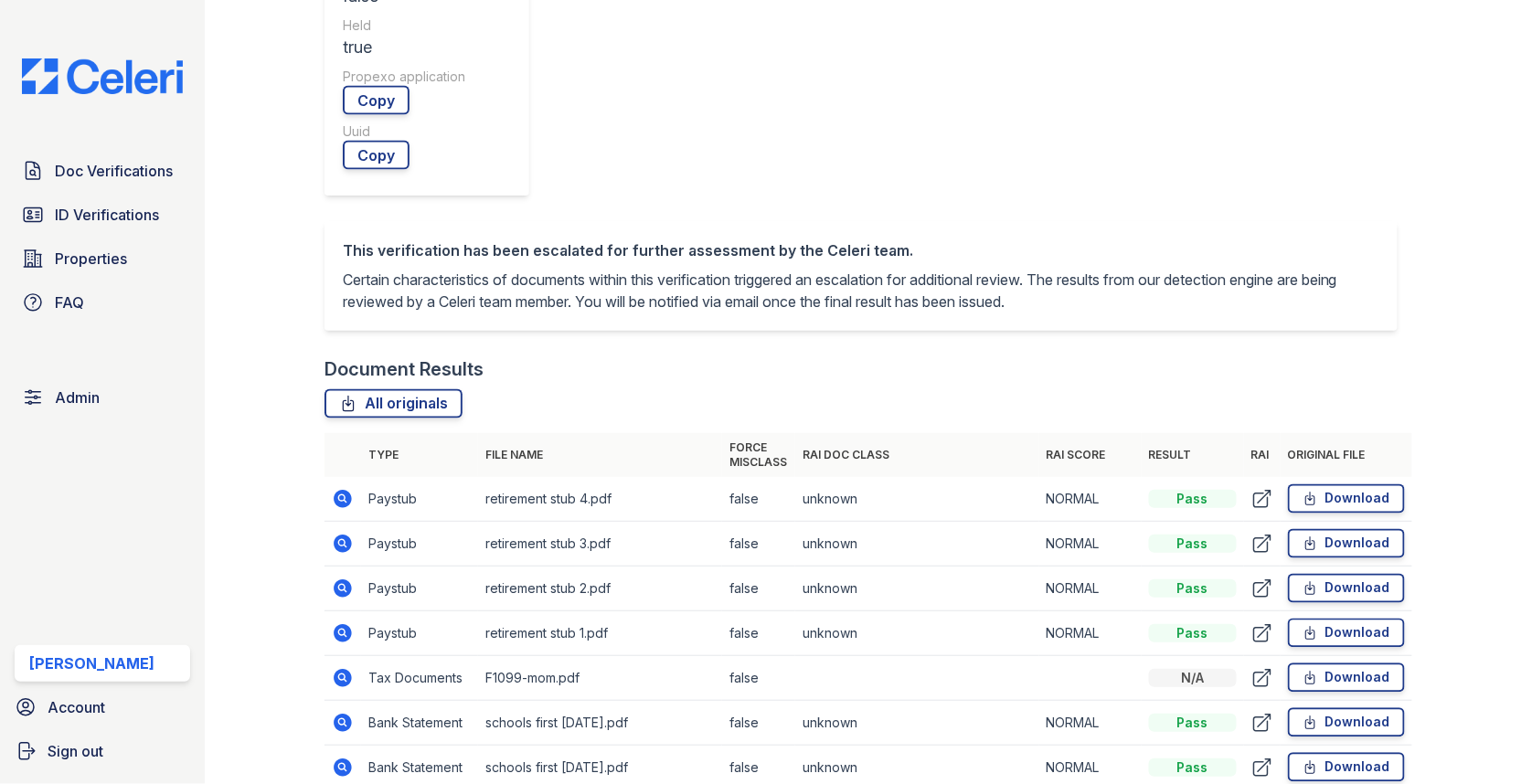
click at [338, 533] on icon at bounding box center [342, 543] width 22 height 22
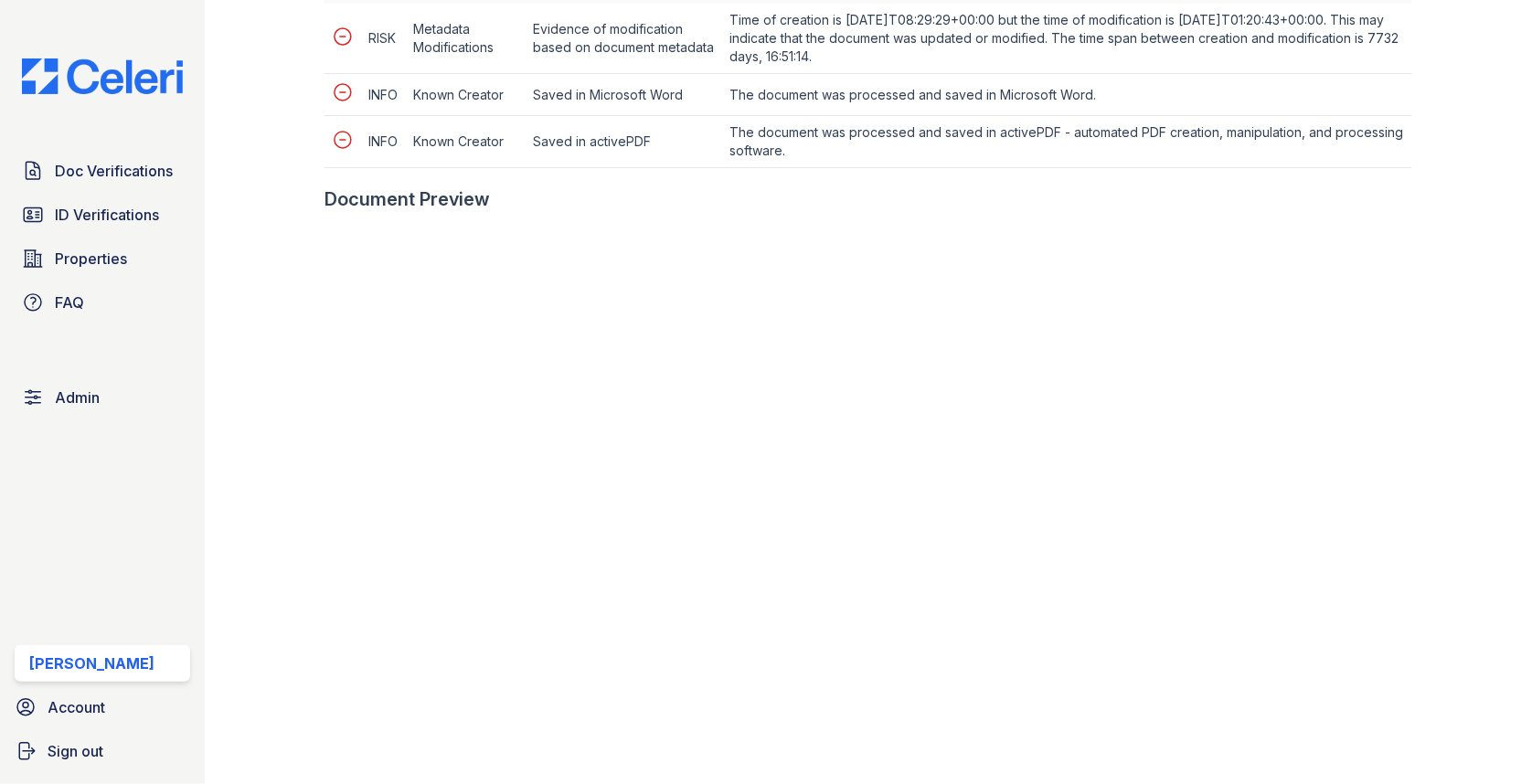
scroll to position [844, 0]
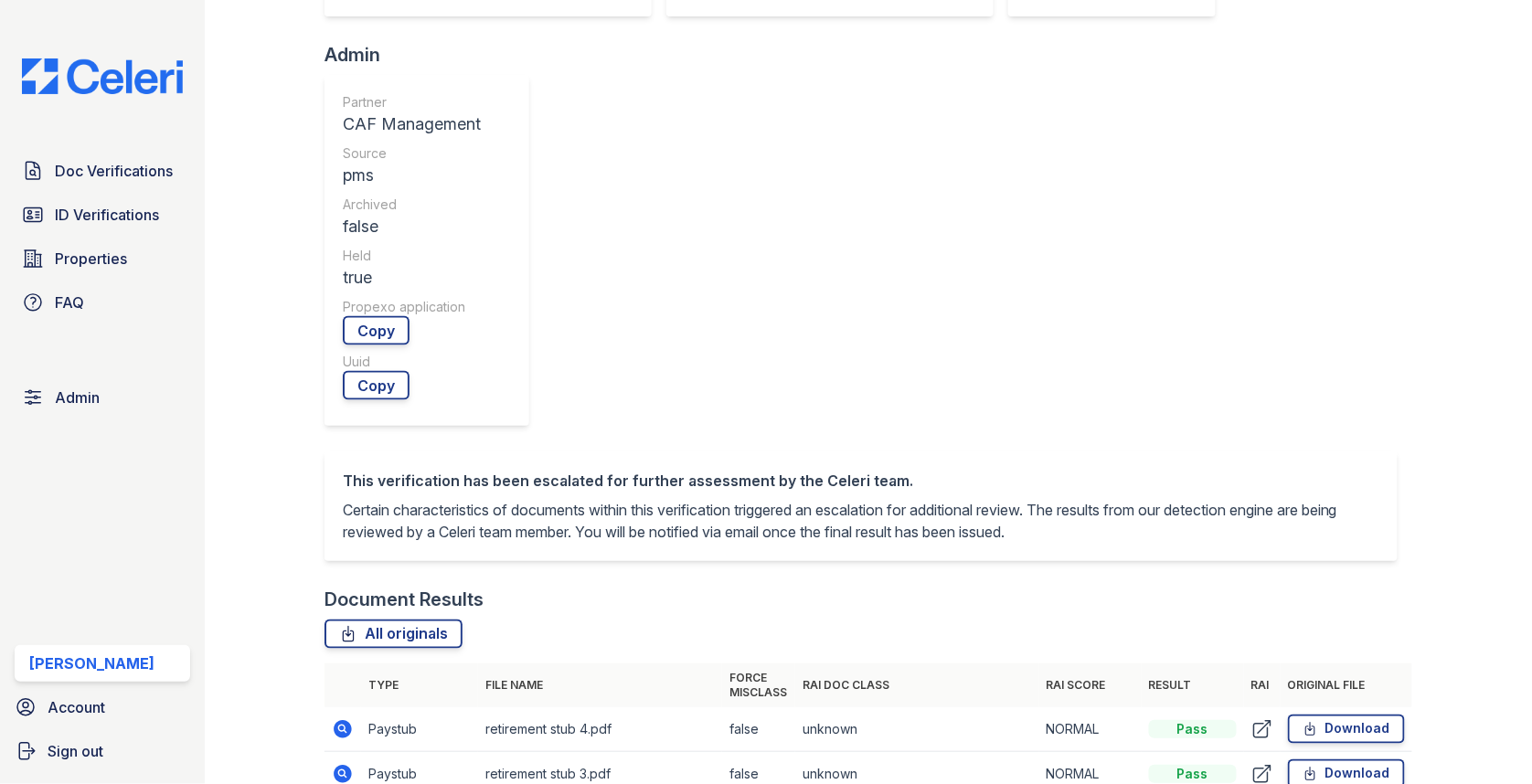
scroll to position [775, 0]
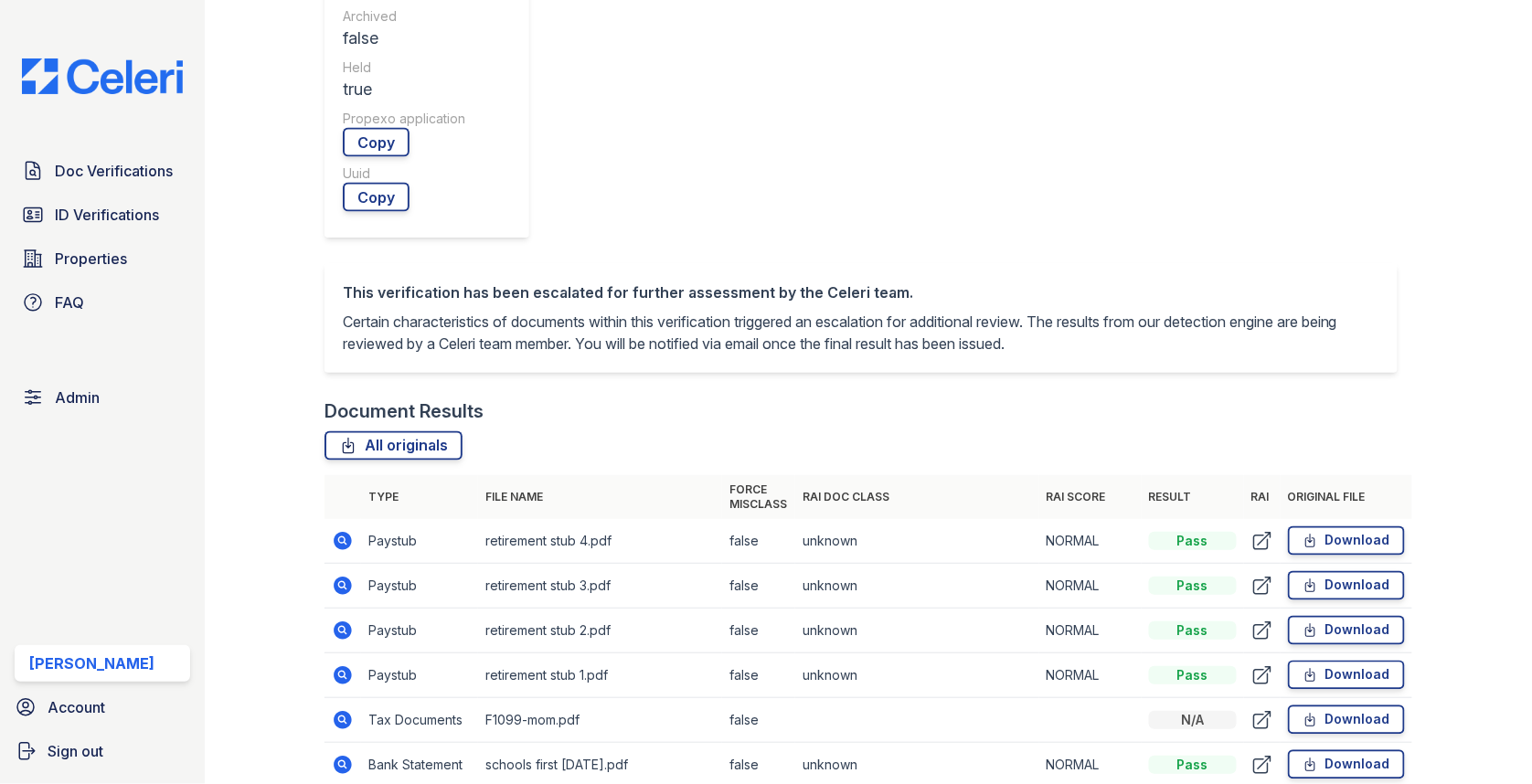
click at [344, 756] on icon at bounding box center [342, 765] width 18 height 18
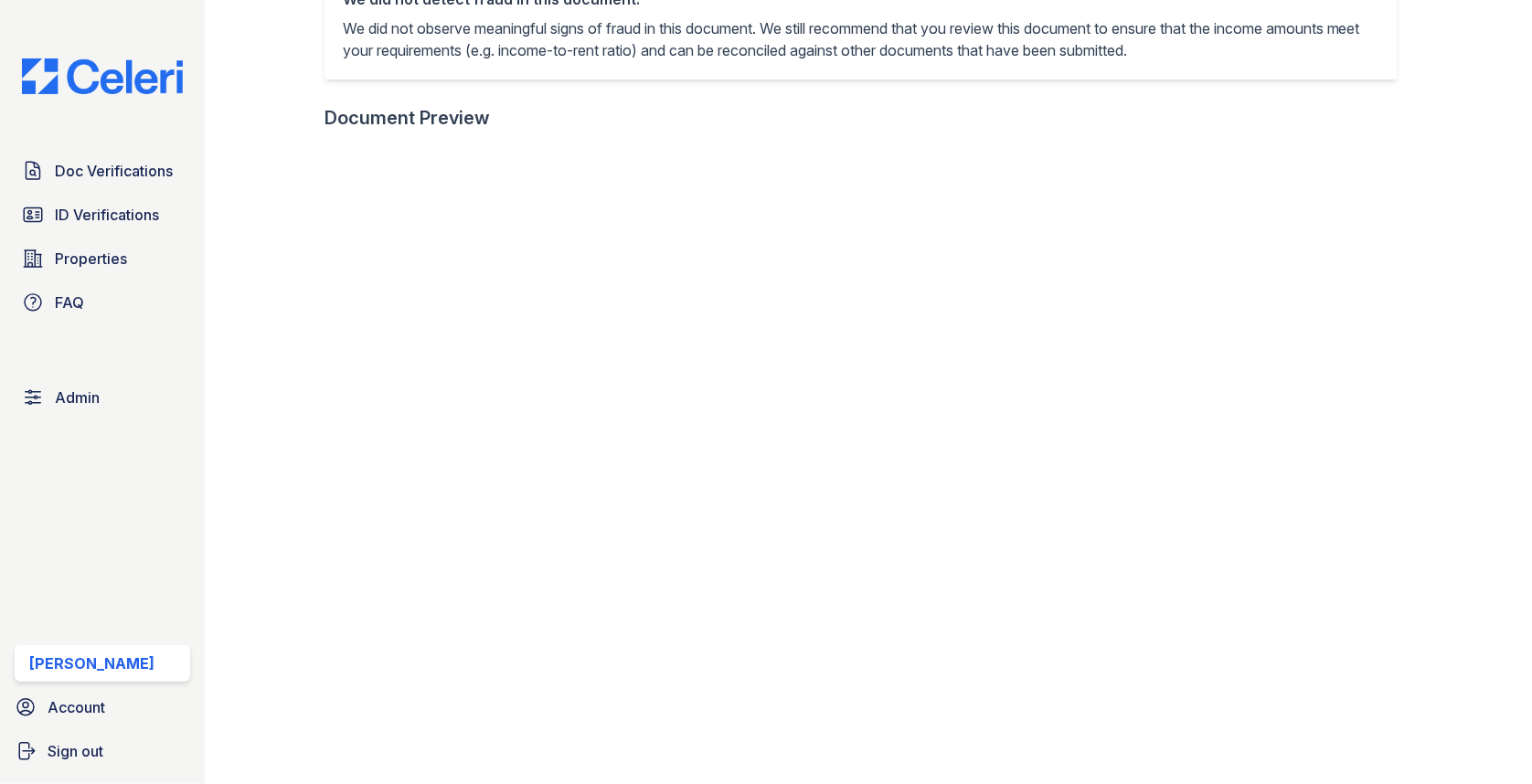
scroll to position [656, 0]
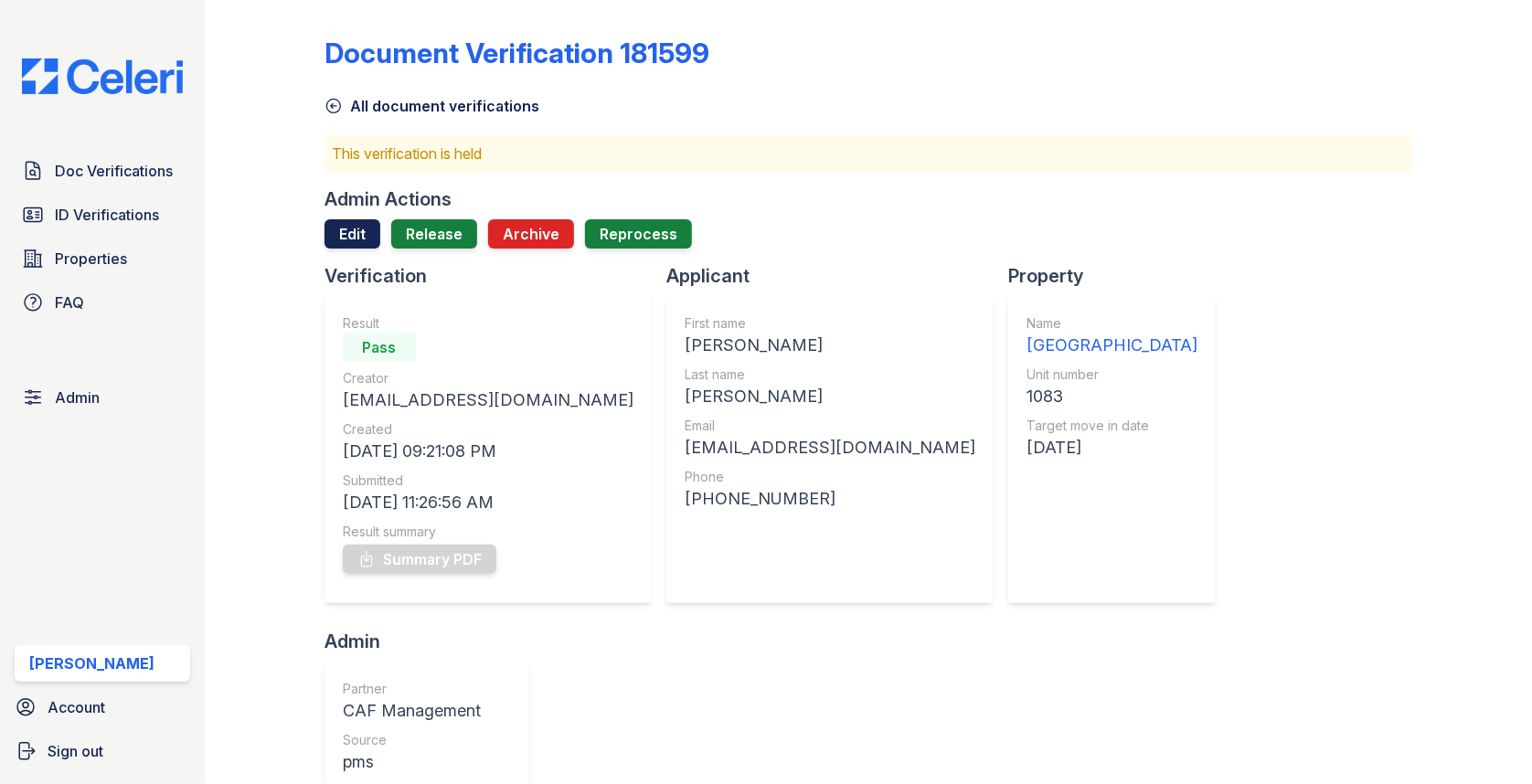
click at [352, 242] on link "Edit" at bounding box center [353, 233] width 56 height 30
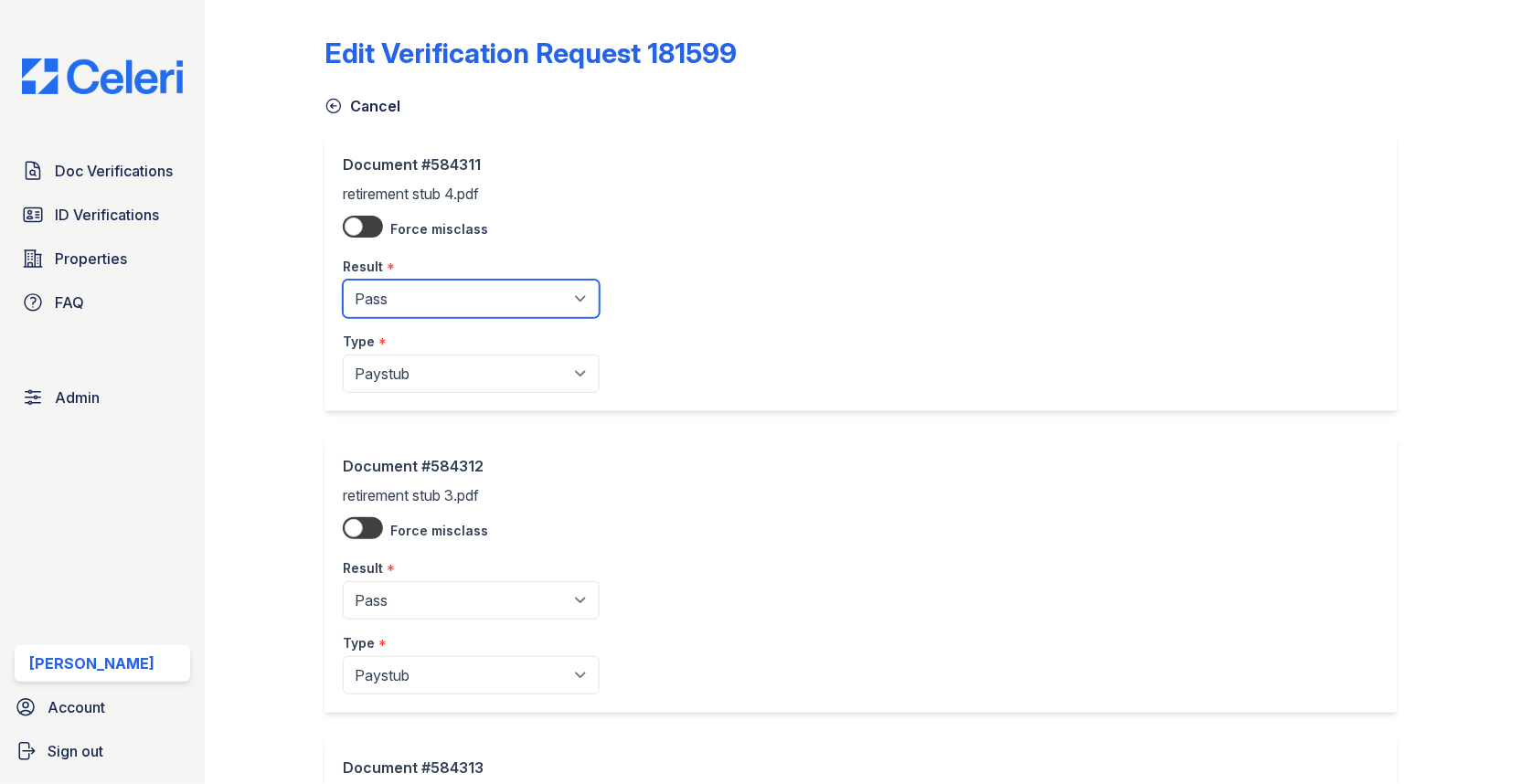
click at [422, 291] on select "Pending Sent Started Processing Pass Fail Caution Error N/A" at bounding box center [472, 299] width 257 height 38
select select "caution"
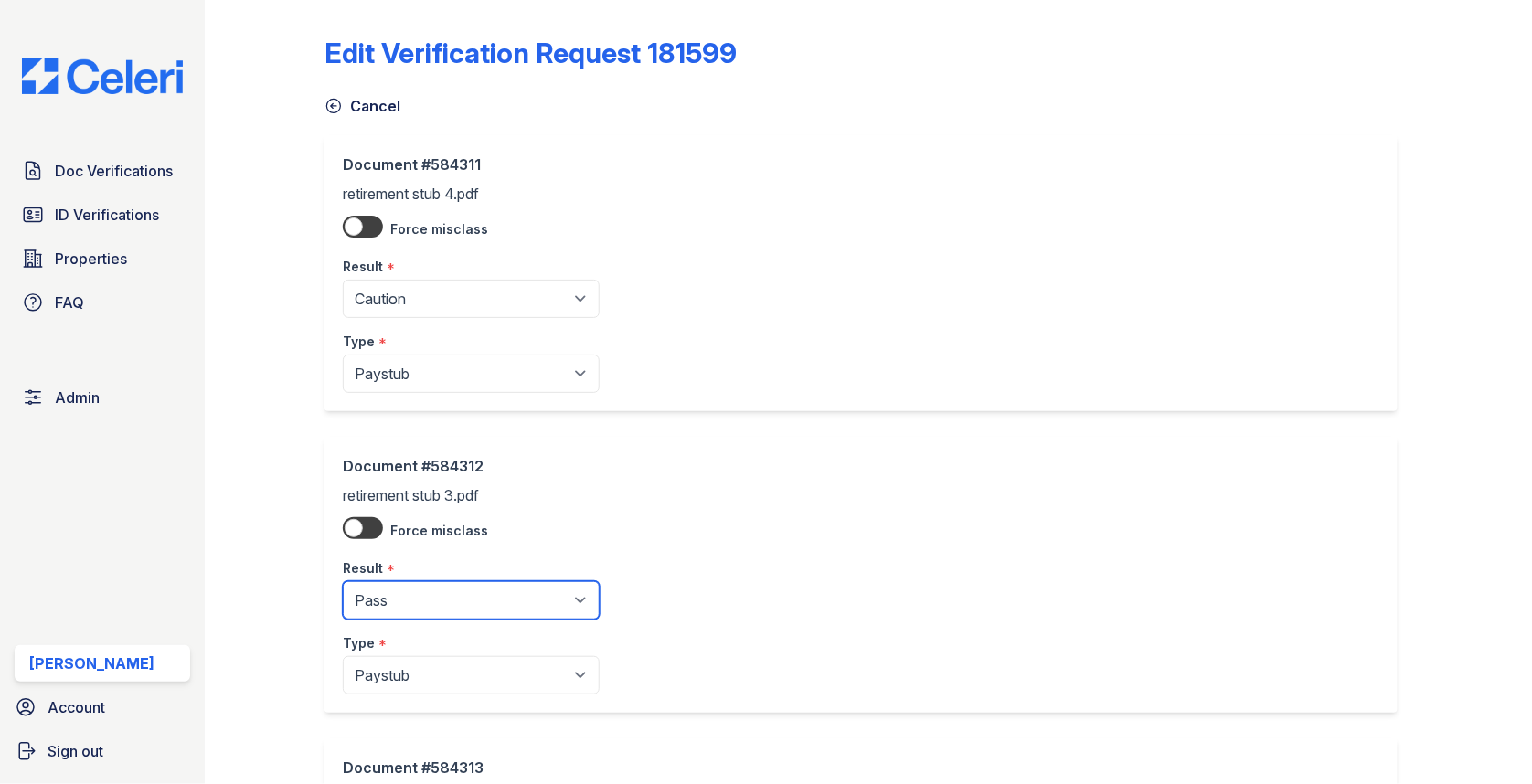
click at [427, 605] on select "Pending Sent Started Processing Pass Fail Caution Error N/A" at bounding box center [472, 600] width 257 height 38
select select "caution"
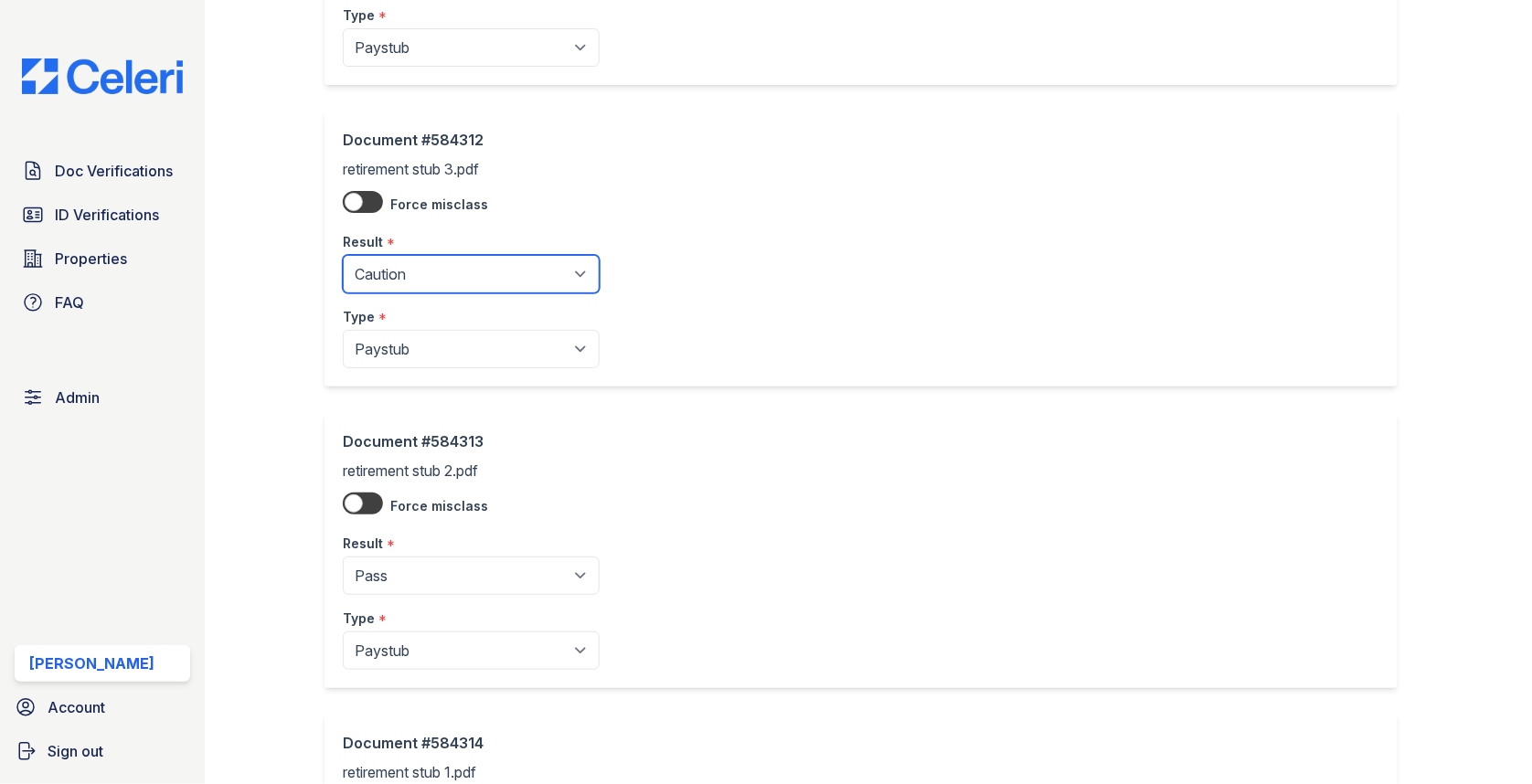
scroll to position [583, 0]
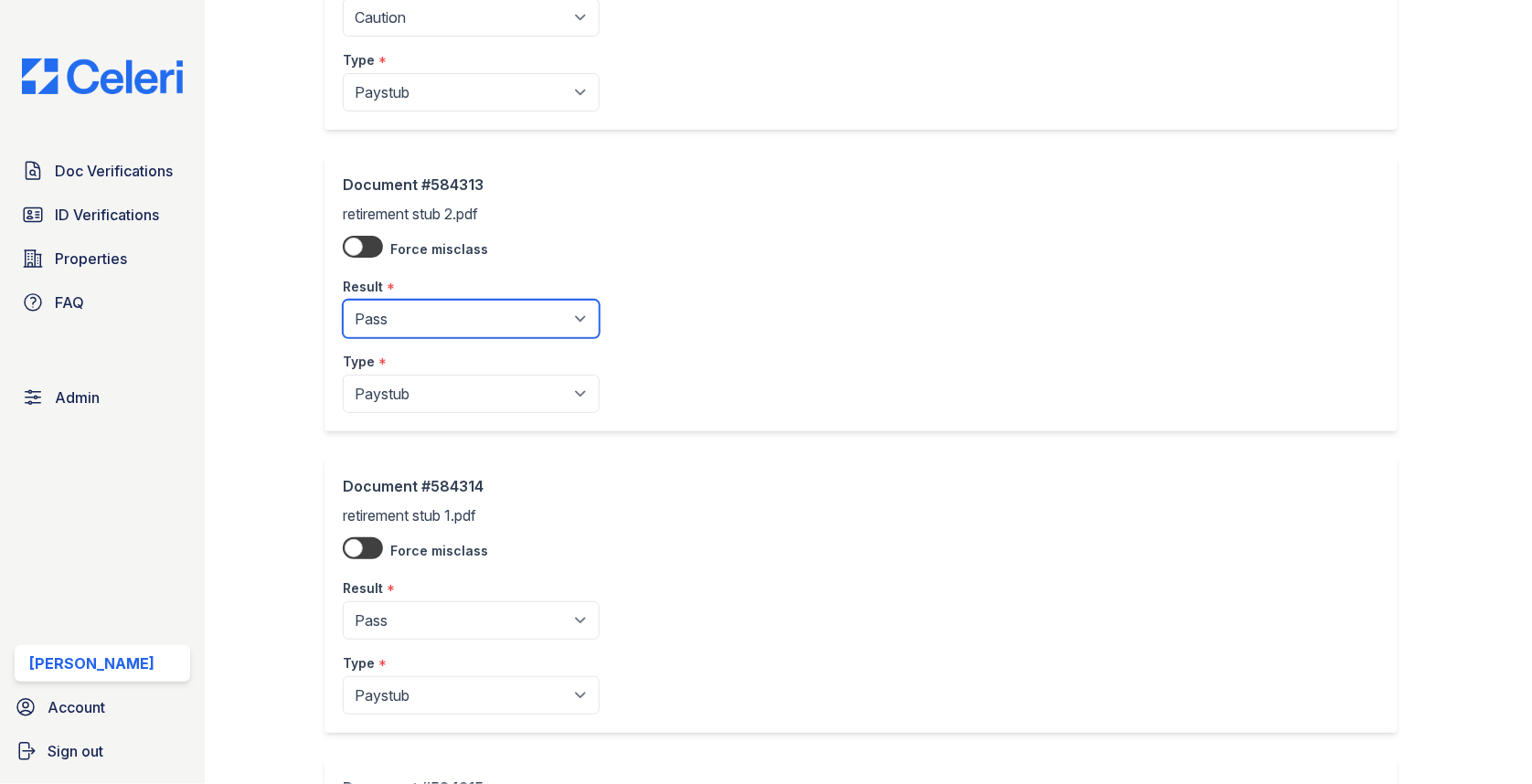
click at [454, 302] on select "Pending Sent Started Processing Pass Fail Caution Error N/A" at bounding box center [472, 319] width 257 height 38
select select "caution"
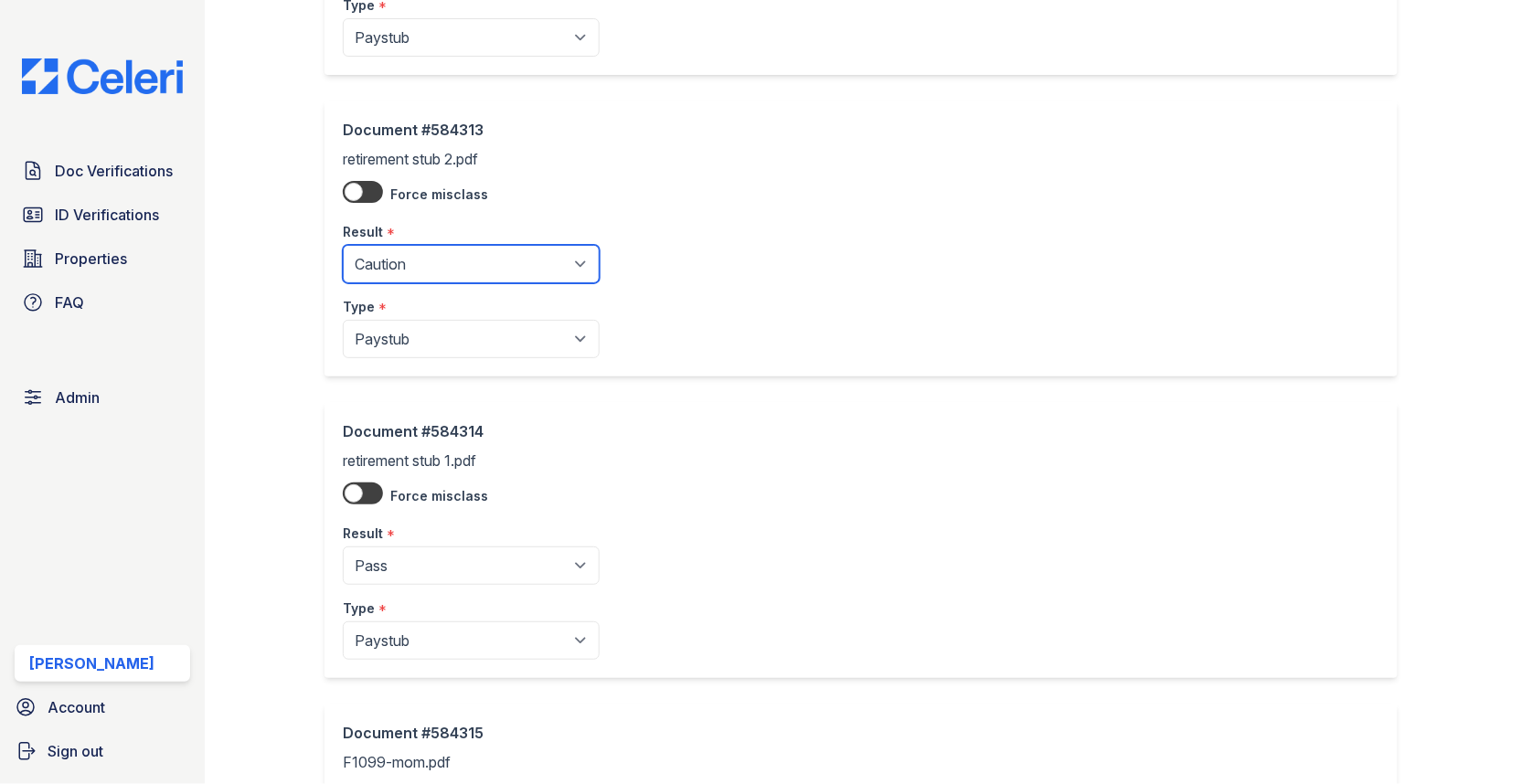
scroll to position [804, 0]
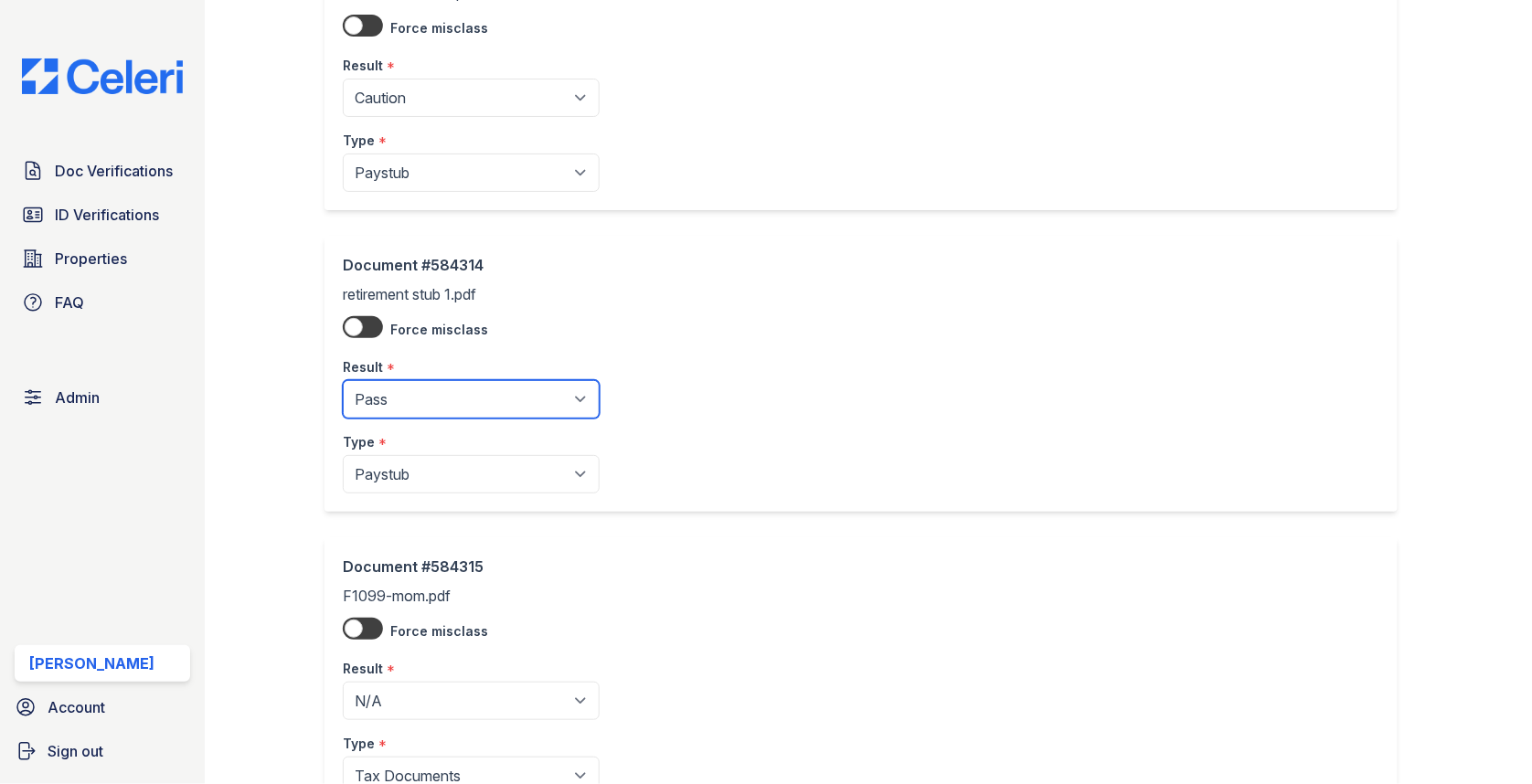
click at [504, 405] on select "Pending Sent Started Processing Pass Fail Caution Error N/A" at bounding box center [472, 399] width 257 height 38
select select "caution"
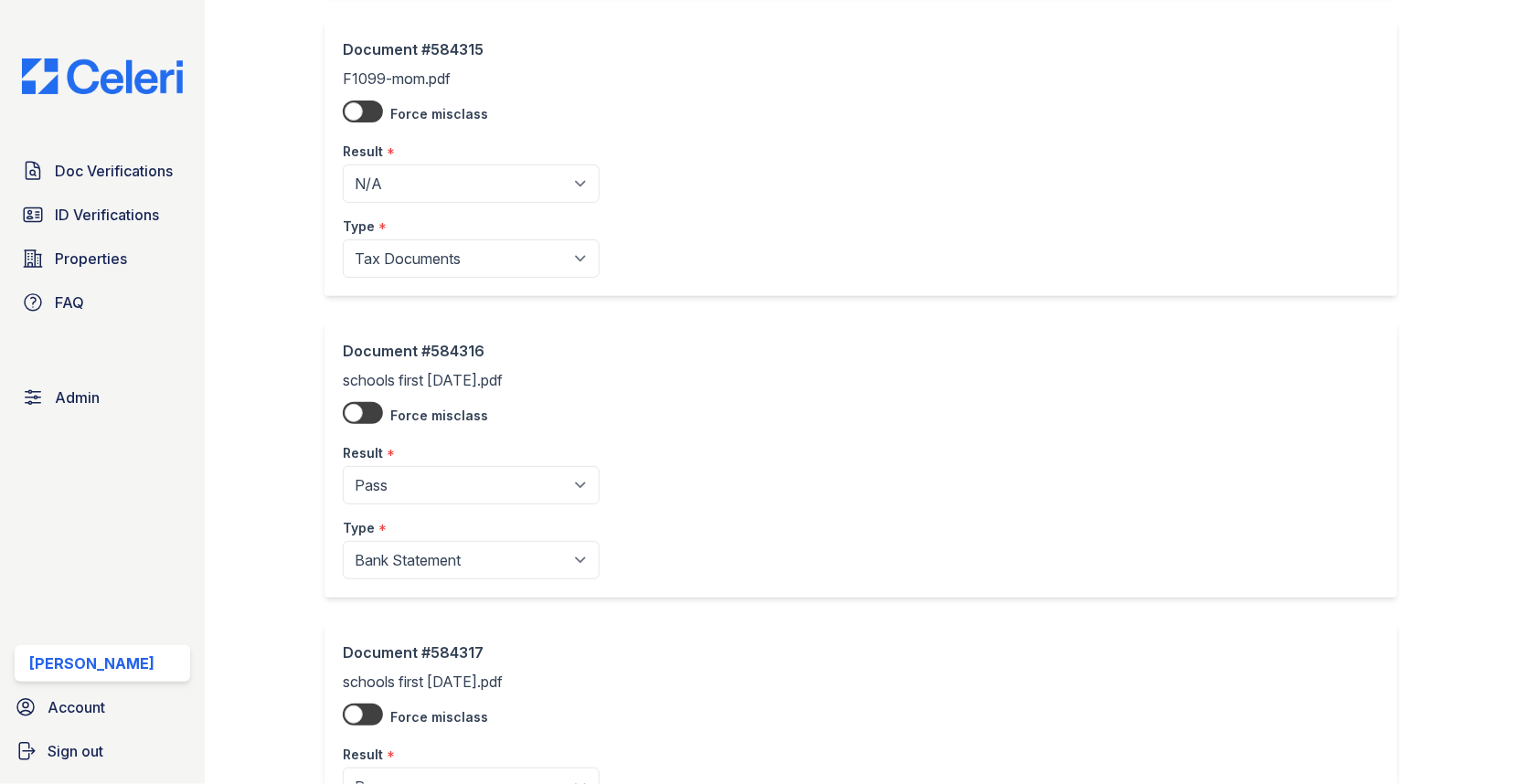
scroll to position [1843, 0]
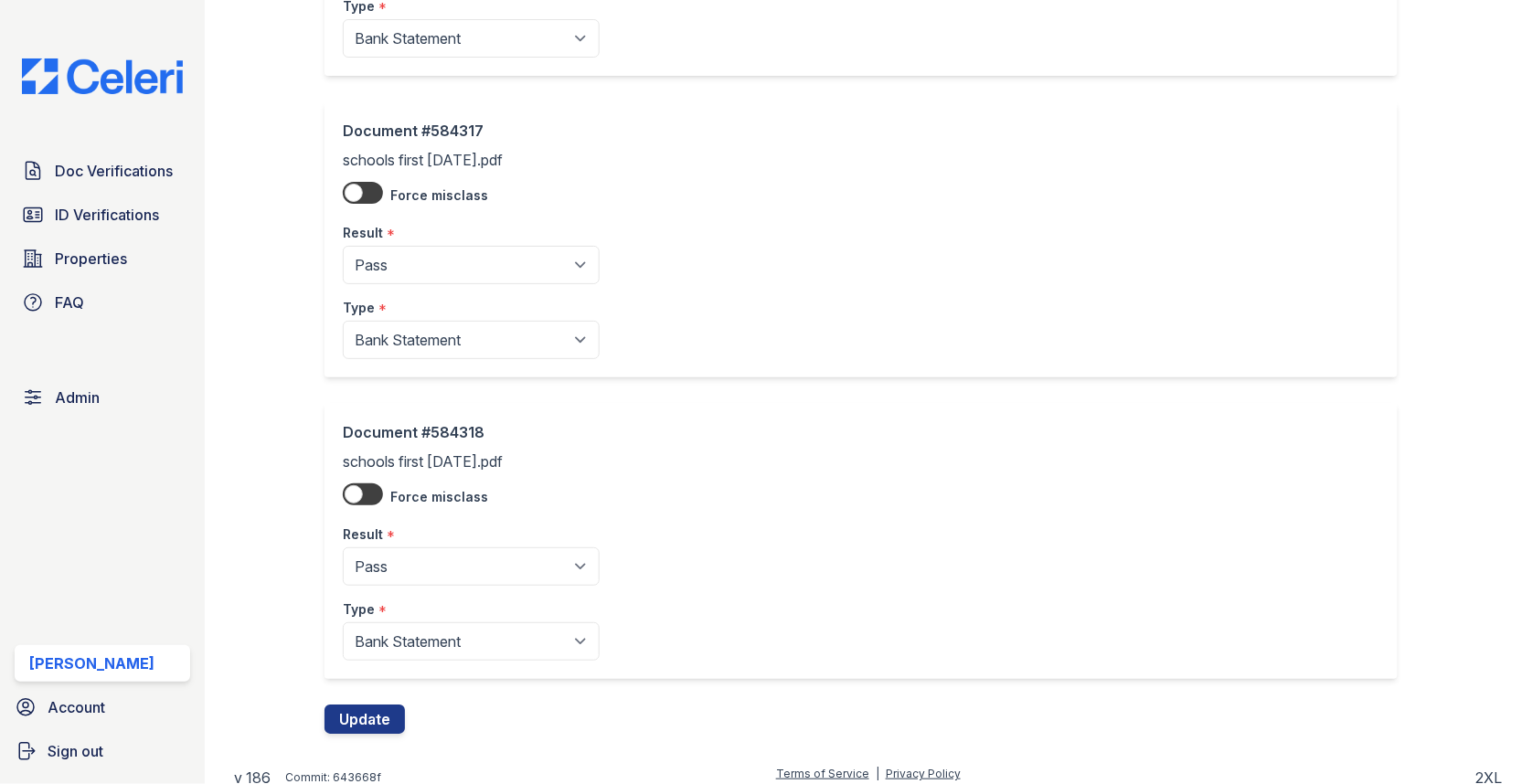
click at [367, 688] on div "Document #584318 schools first July 2025.pdf Force misclass Result * Pending Se…" at bounding box center [869, 553] width 1088 height 302
click at [367, 705] on button "Update" at bounding box center [365, 719] width 80 height 30
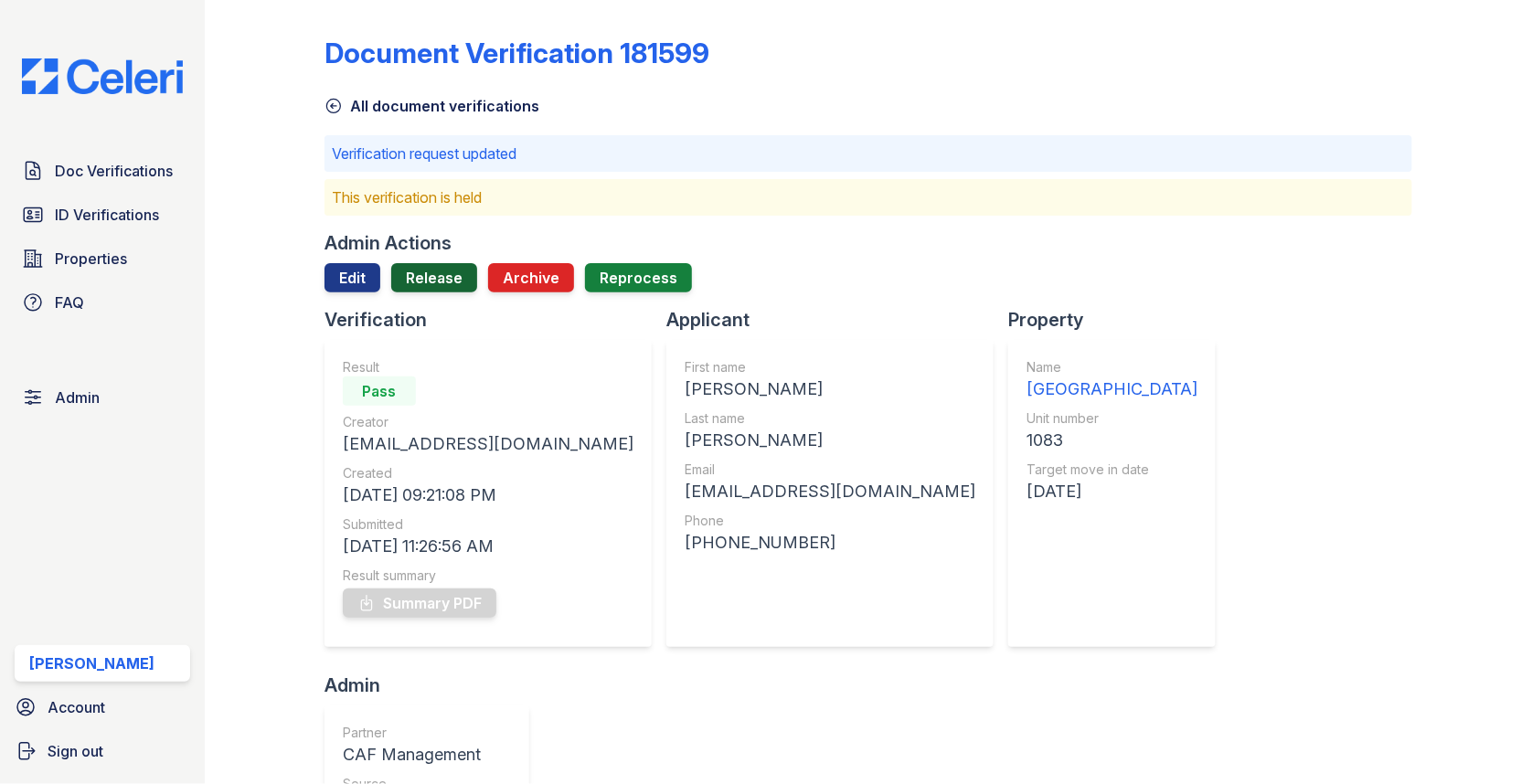
click at [409, 267] on link "Release" at bounding box center [434, 277] width 86 height 30
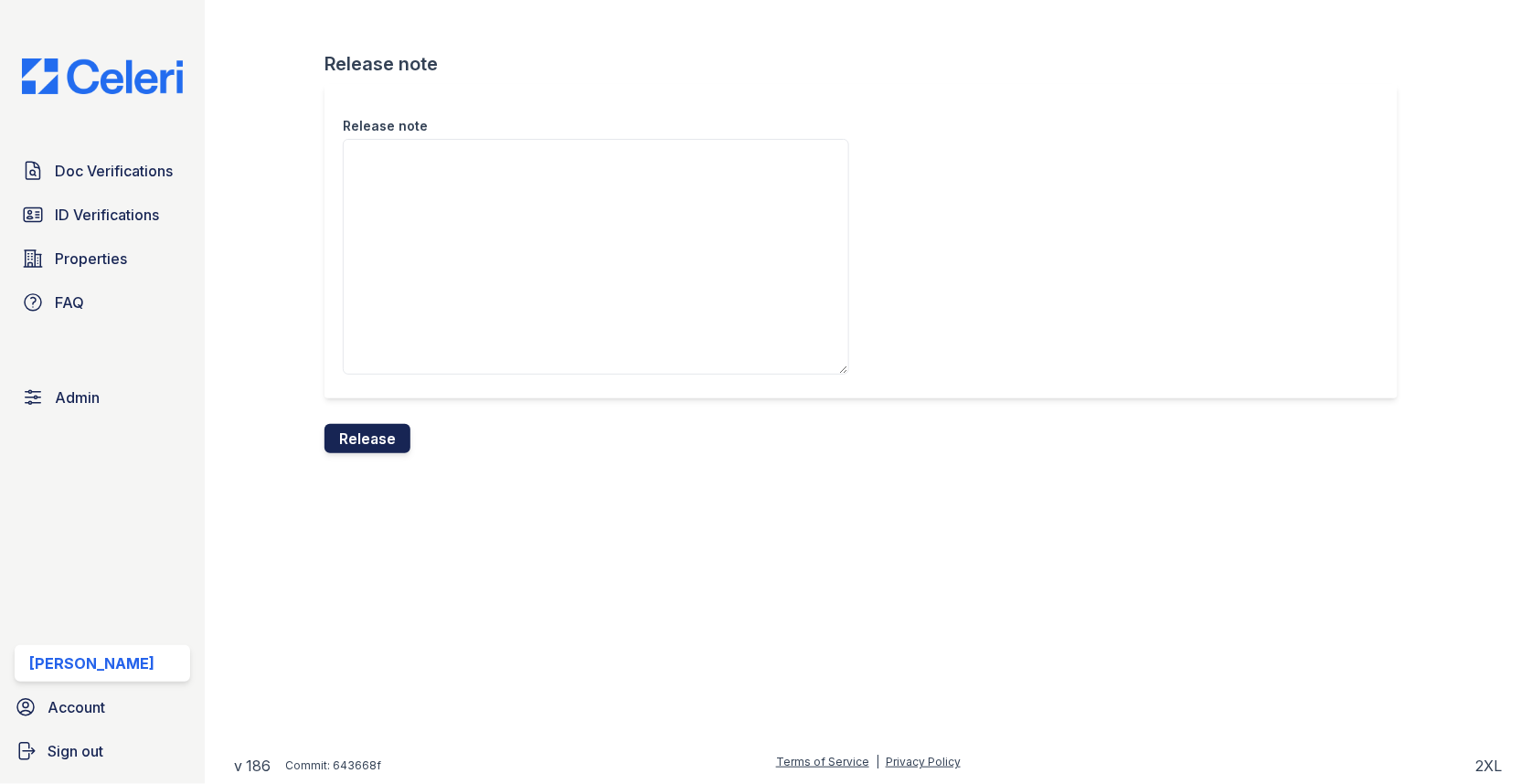
click at [382, 431] on button "Release" at bounding box center [368, 438] width 86 height 30
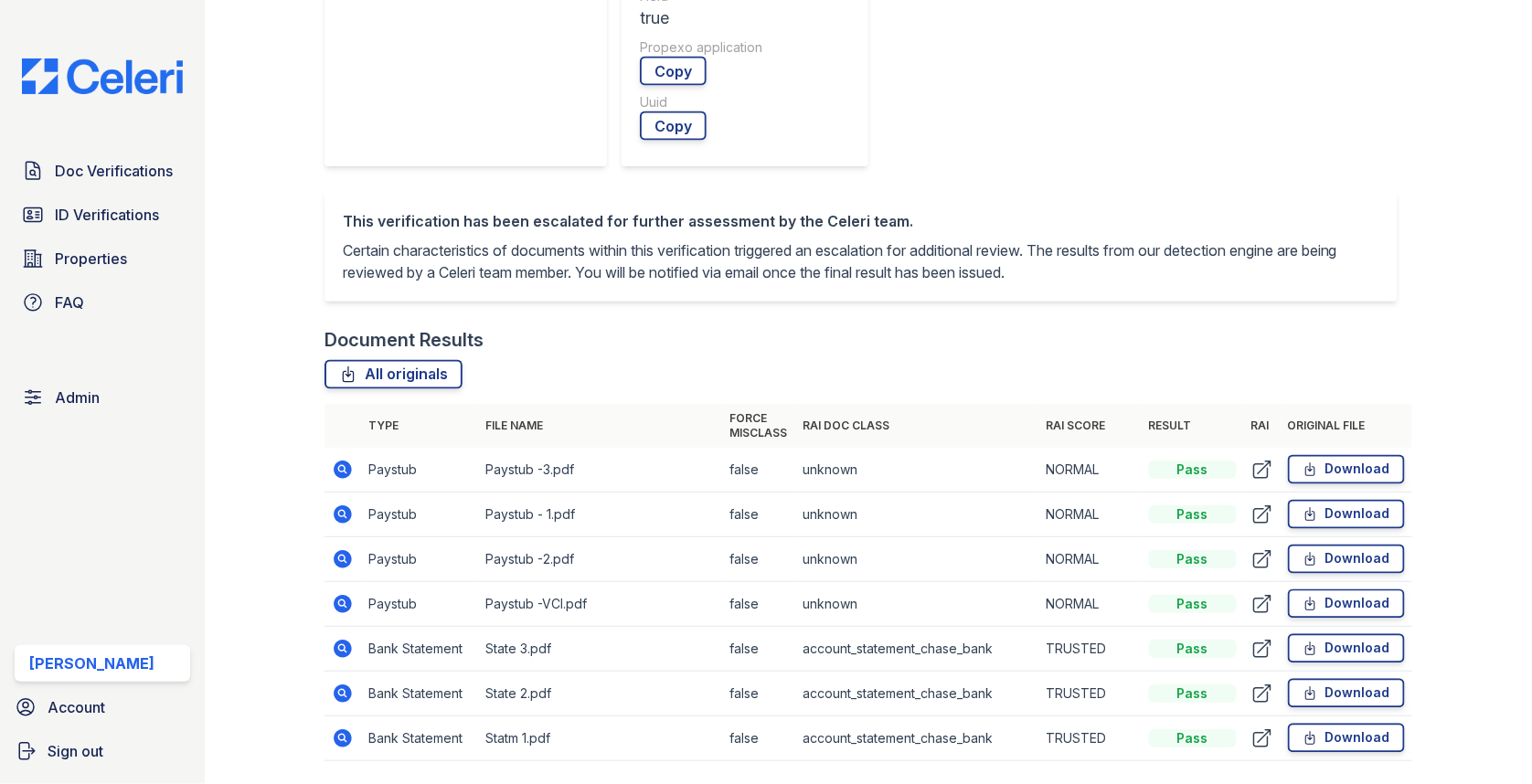
scroll to position [736, 0]
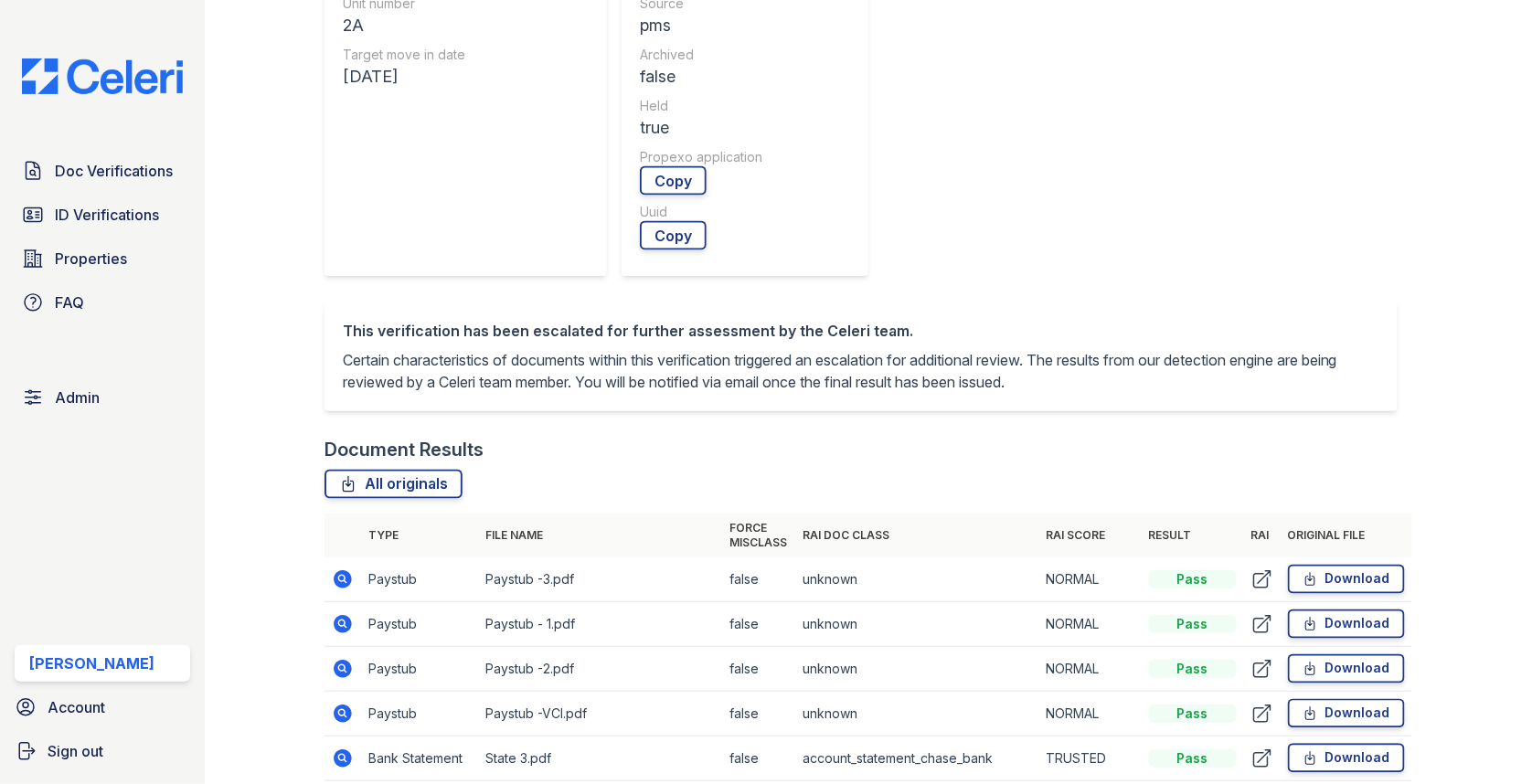
click at [343, 571] on icon at bounding box center [342, 579] width 18 height 18
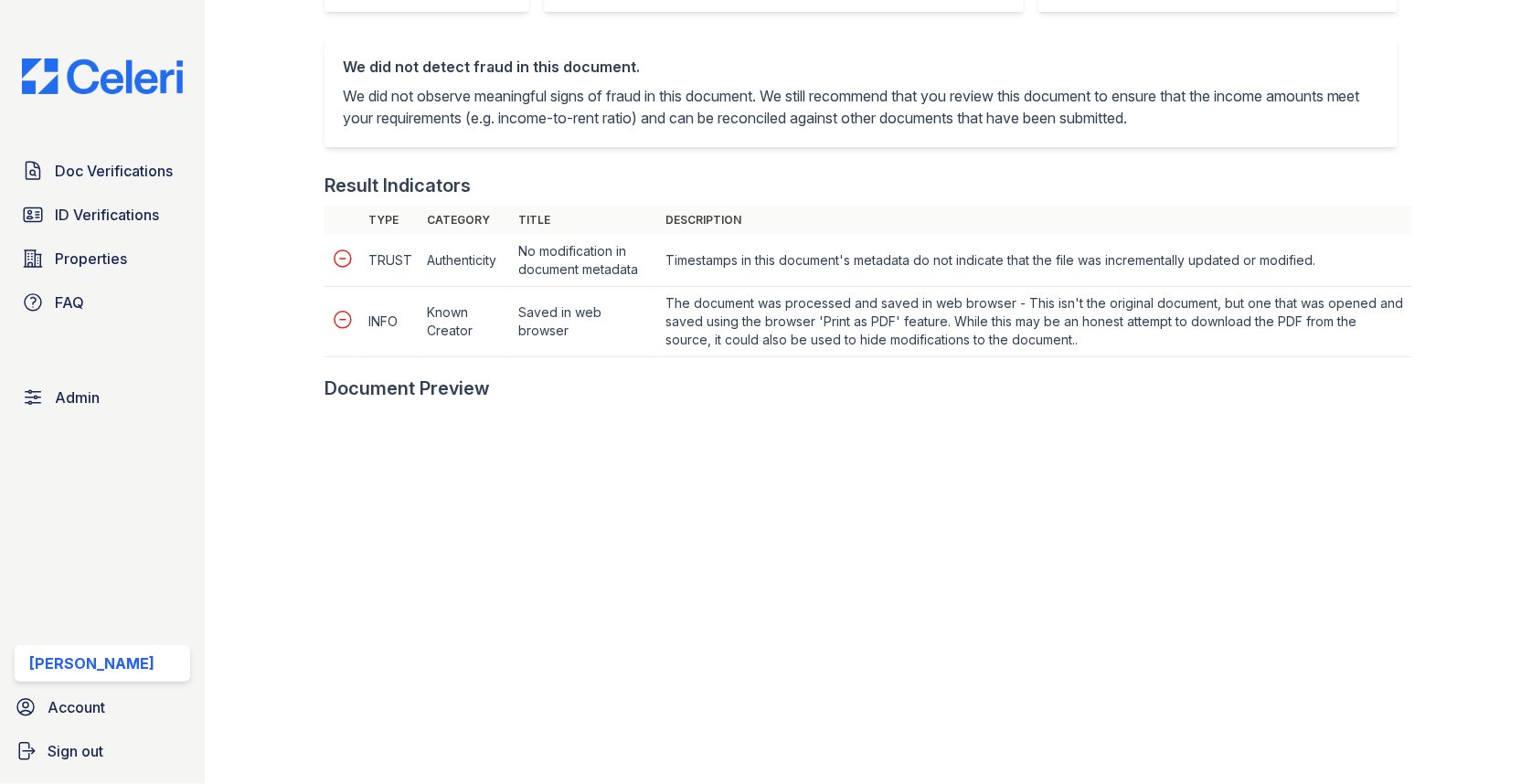
scroll to position [764, 0]
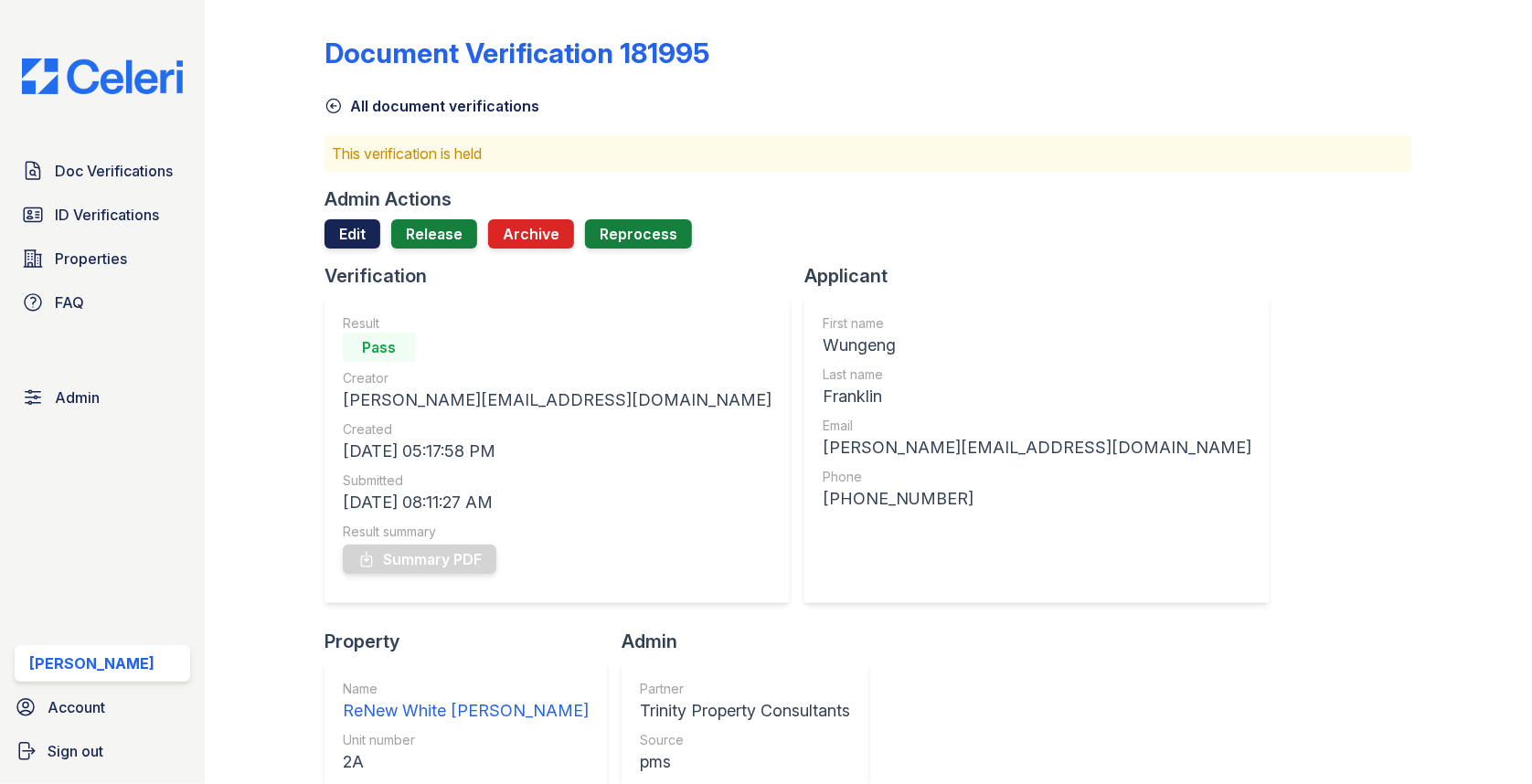
click at [353, 238] on link "Edit" at bounding box center [353, 233] width 56 height 30
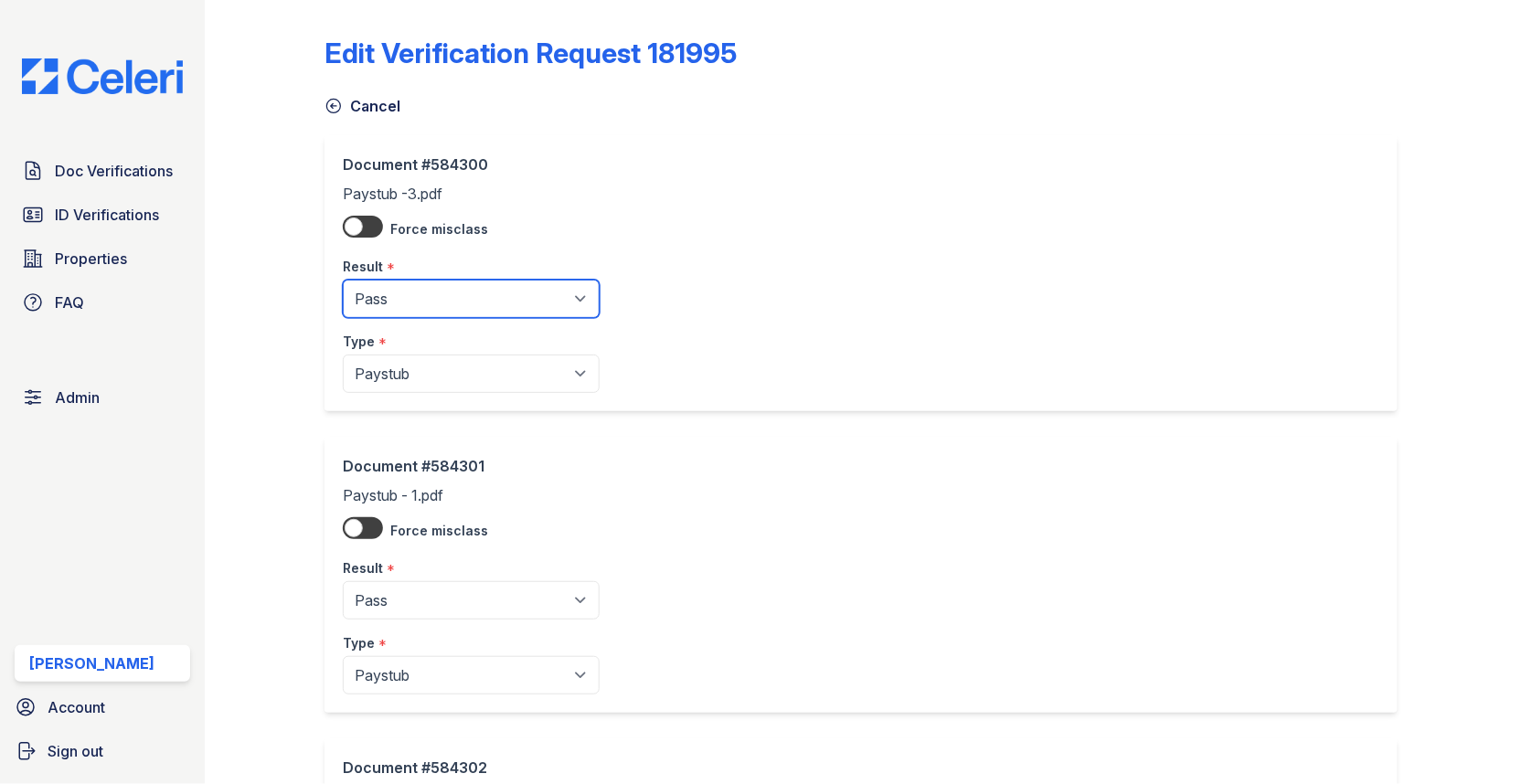
click at [405, 299] on select "Pending Sent Started Processing Pass Fail Caution Error N/A" at bounding box center [472, 299] width 257 height 38
select select "caution"
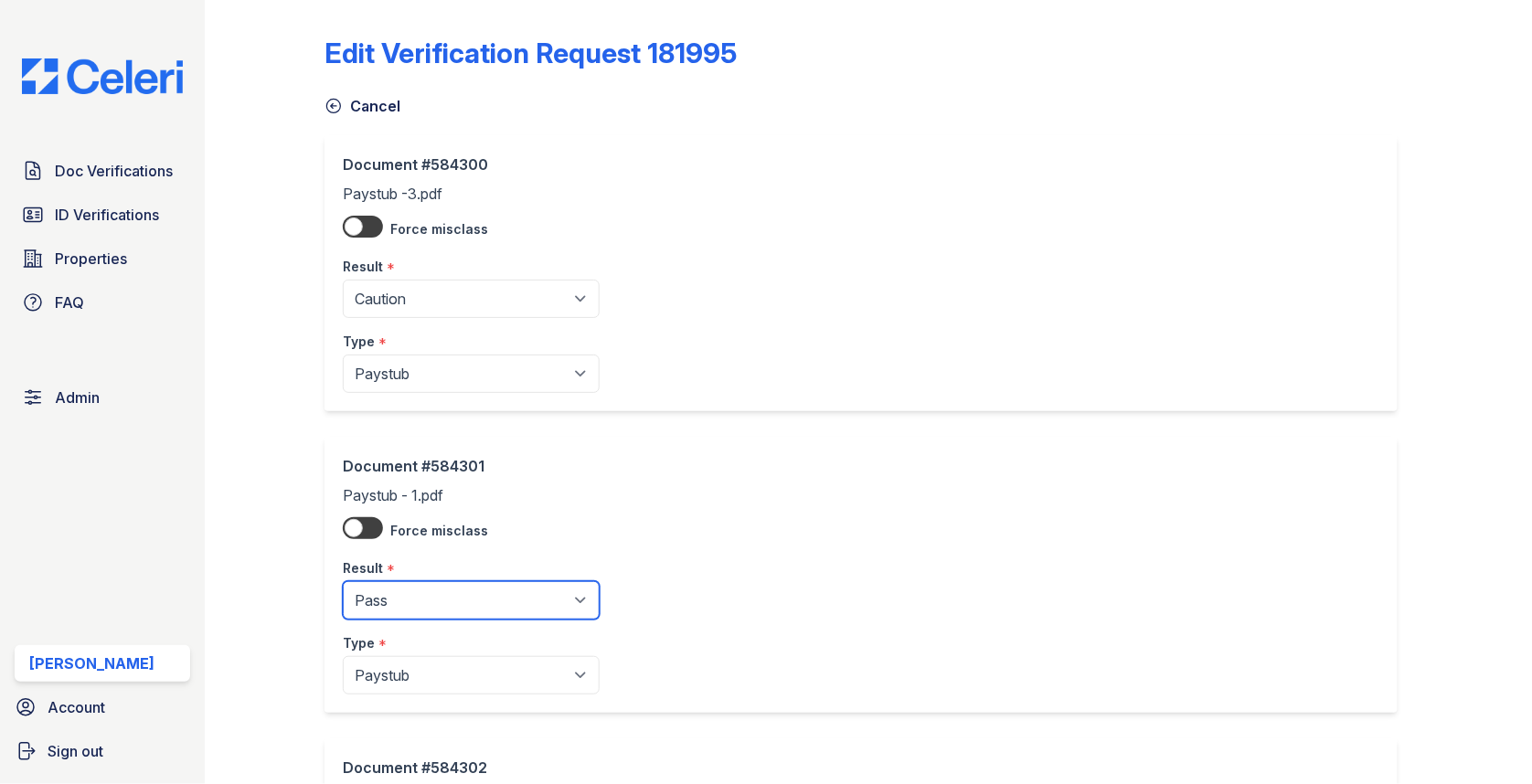
click at [412, 594] on select "Pending Sent Started Processing Pass Fail Caution Error N/A" at bounding box center [472, 600] width 257 height 38
select select "caution"
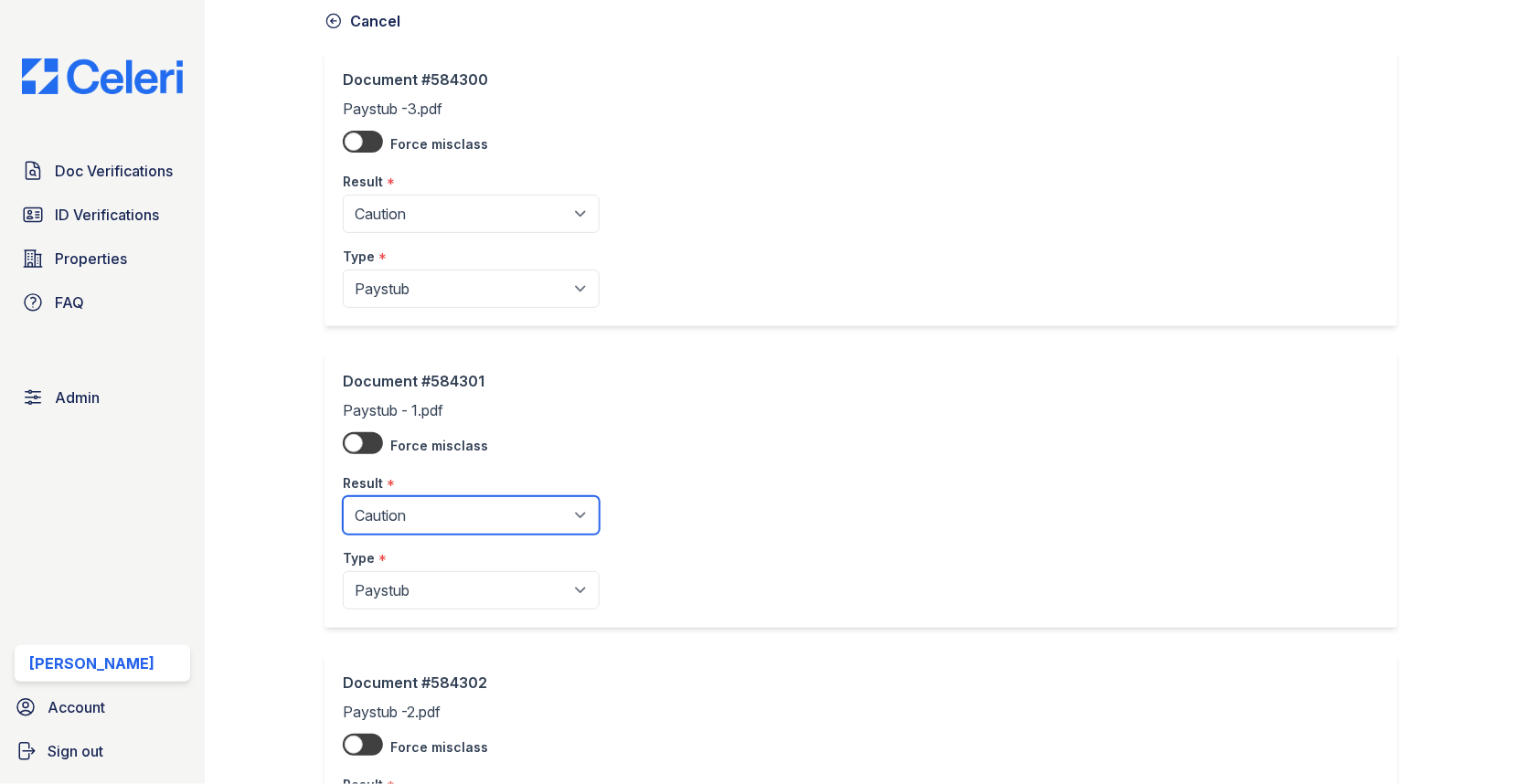
scroll to position [496, 0]
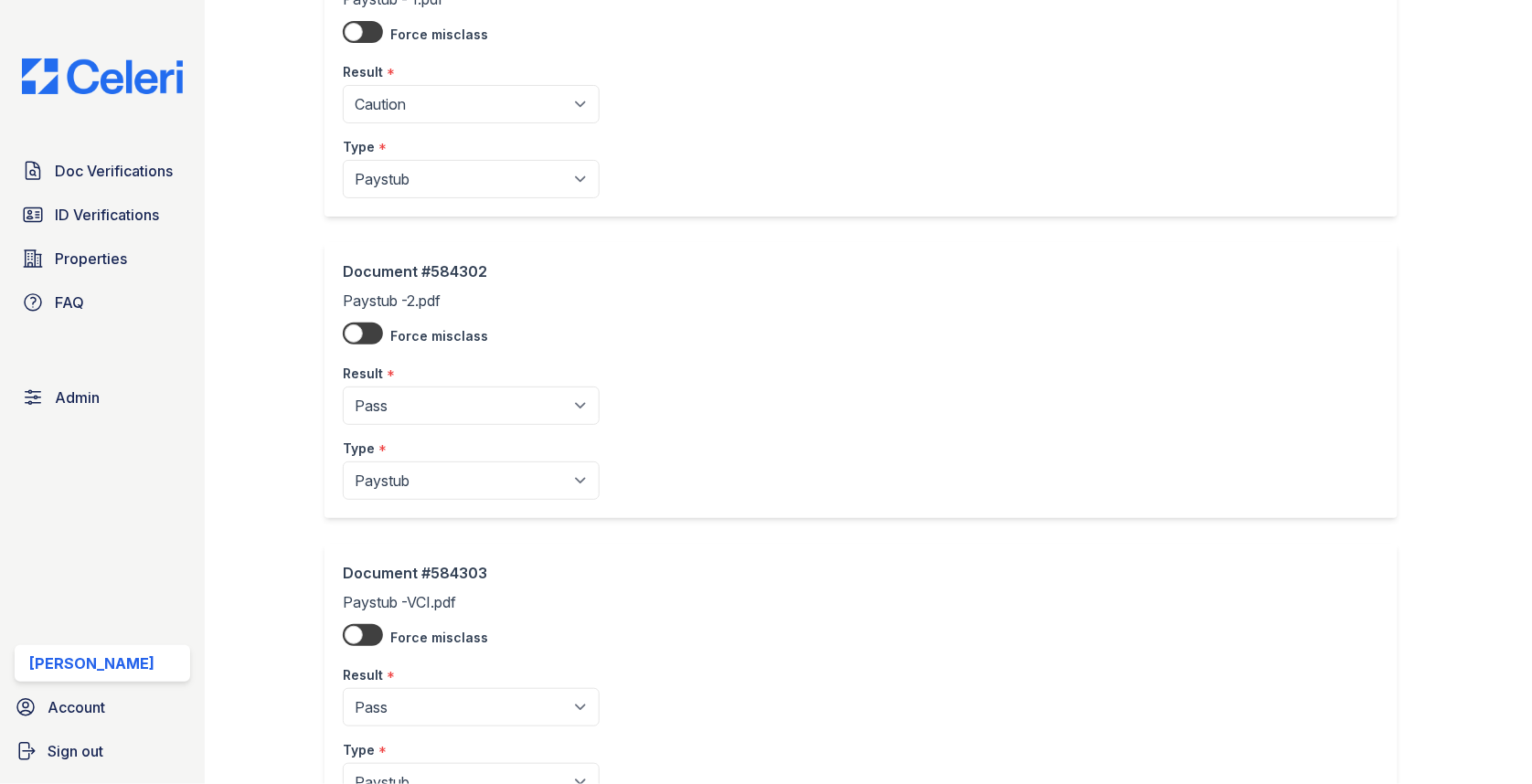
click at [452, 395] on select "Pending Sent Started Processing Pass Fail Caution Error N/A" at bounding box center [472, 406] width 257 height 38
select select "caution"
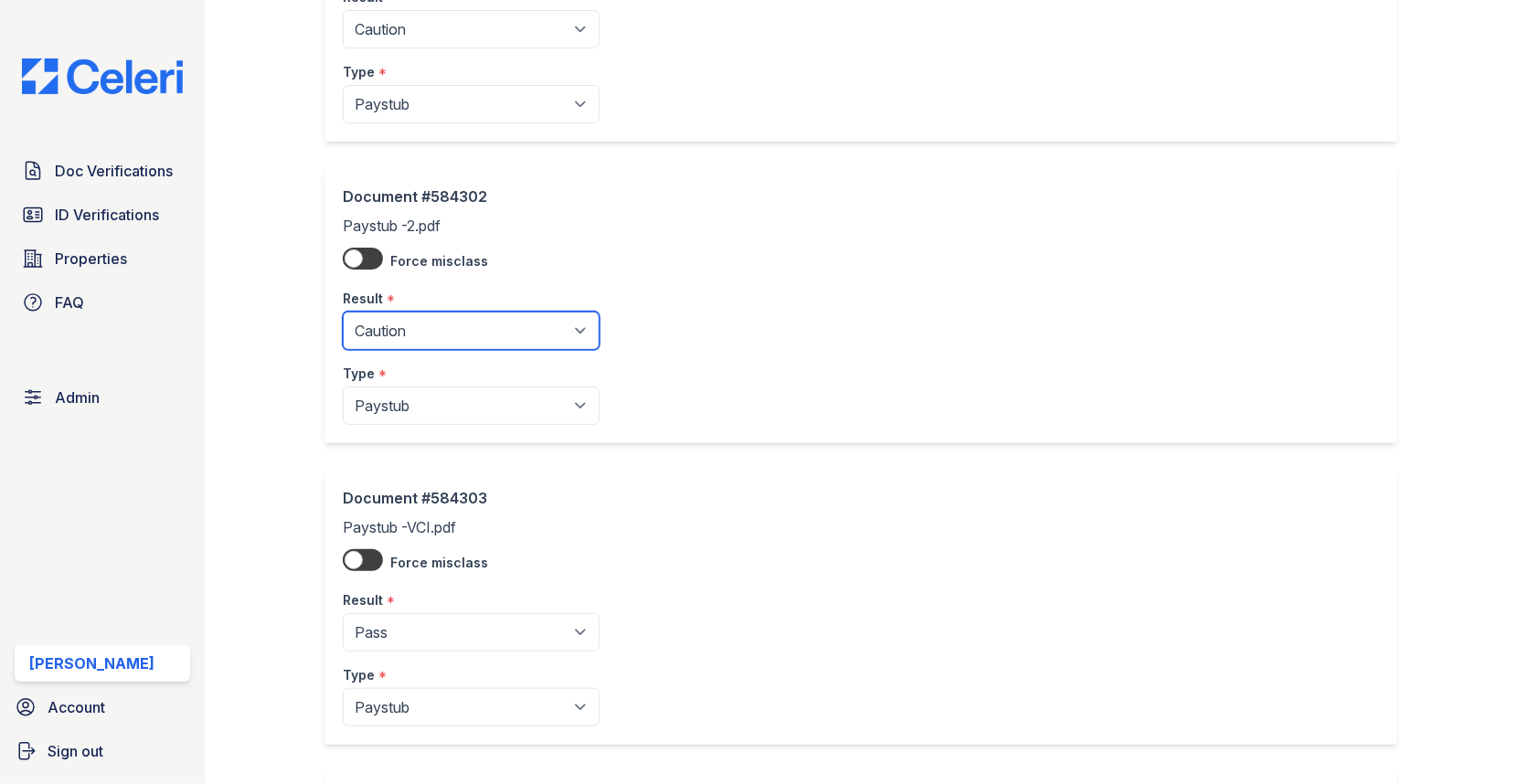
scroll to position [746, 0]
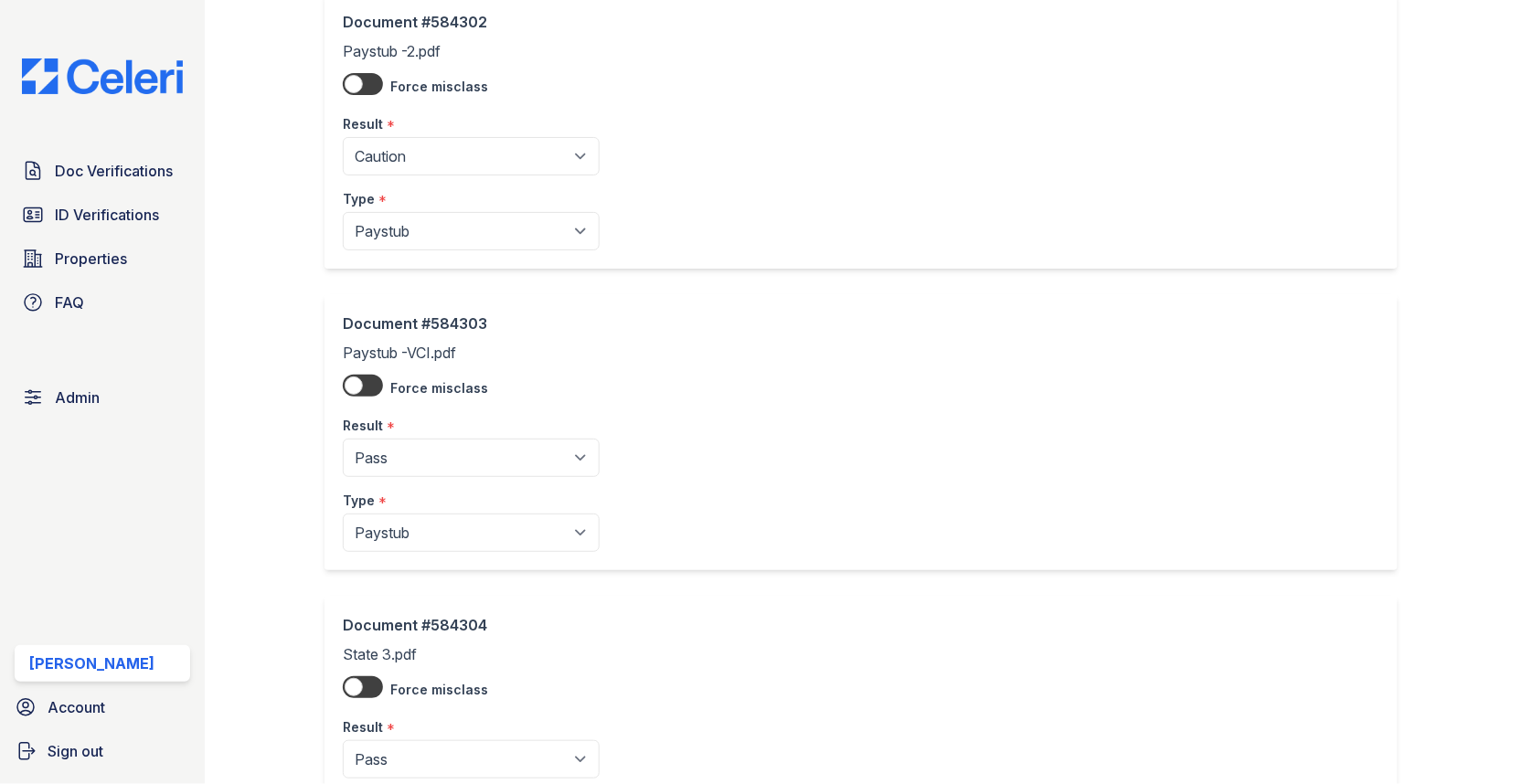
click at [471, 448] on select "Pending Sent Started Processing Pass Fail Caution Error N/A" at bounding box center [472, 458] width 257 height 38
select select "caution"
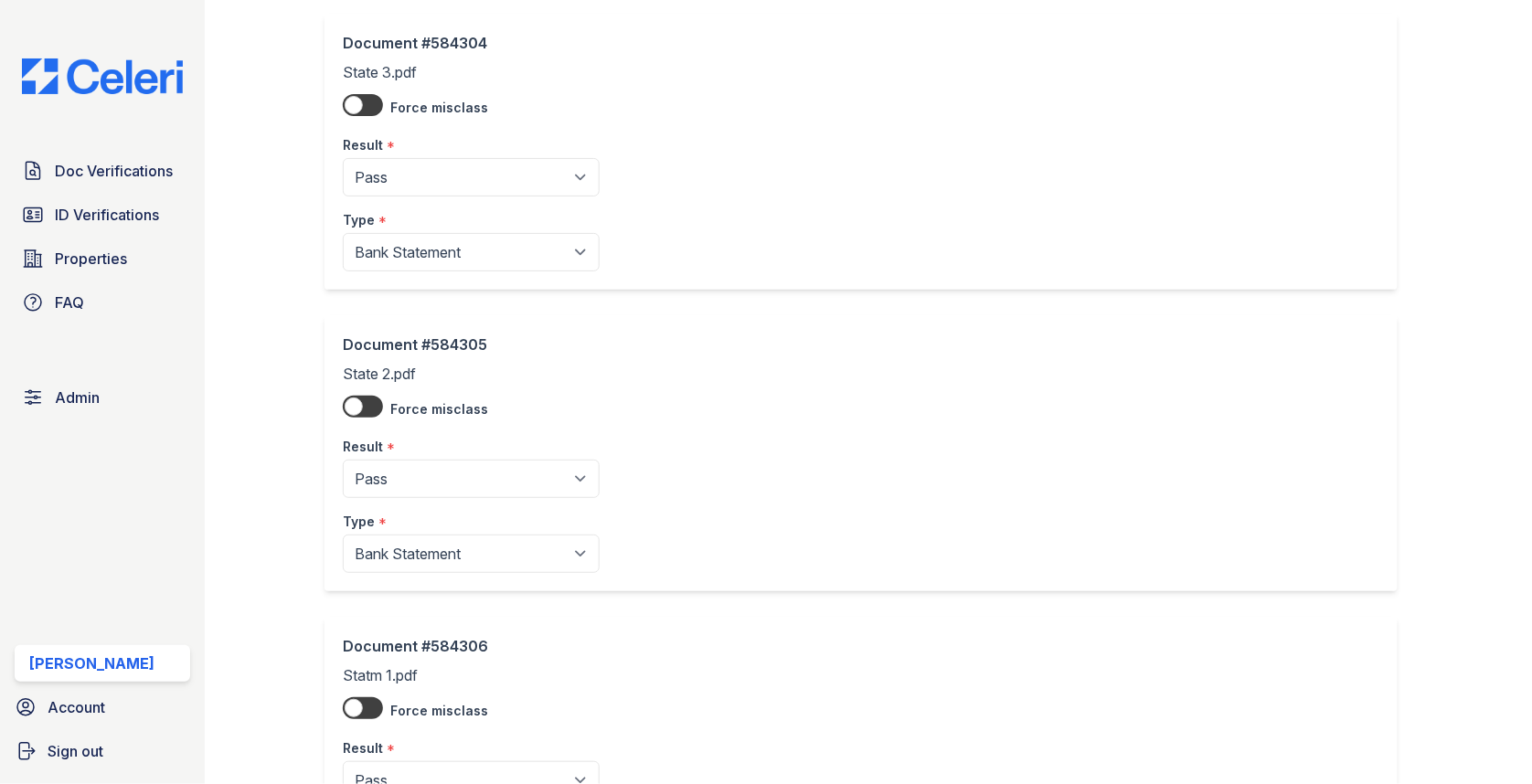
scroll to position [1543, 0]
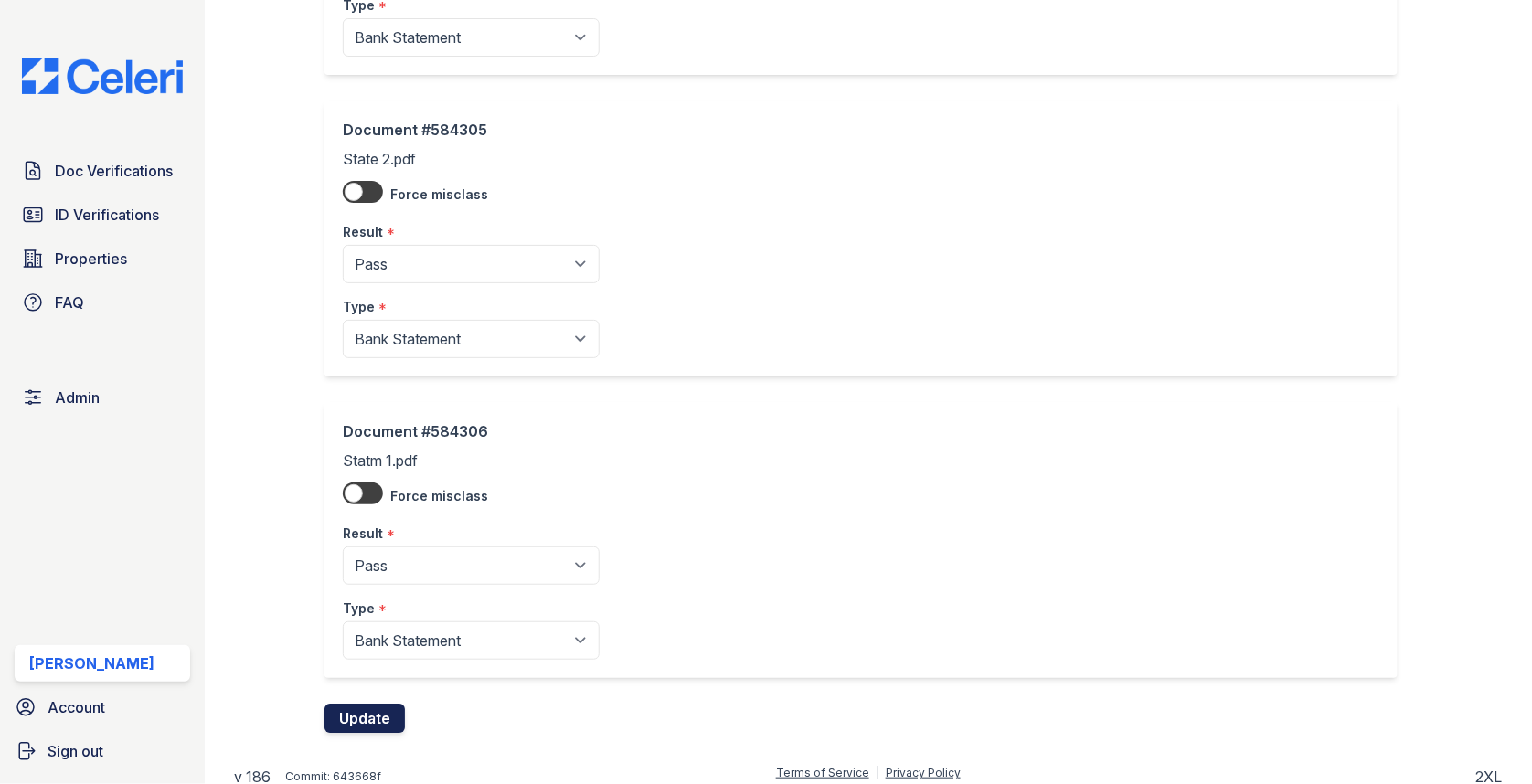
click at [358, 713] on button "Update" at bounding box center [365, 718] width 80 height 30
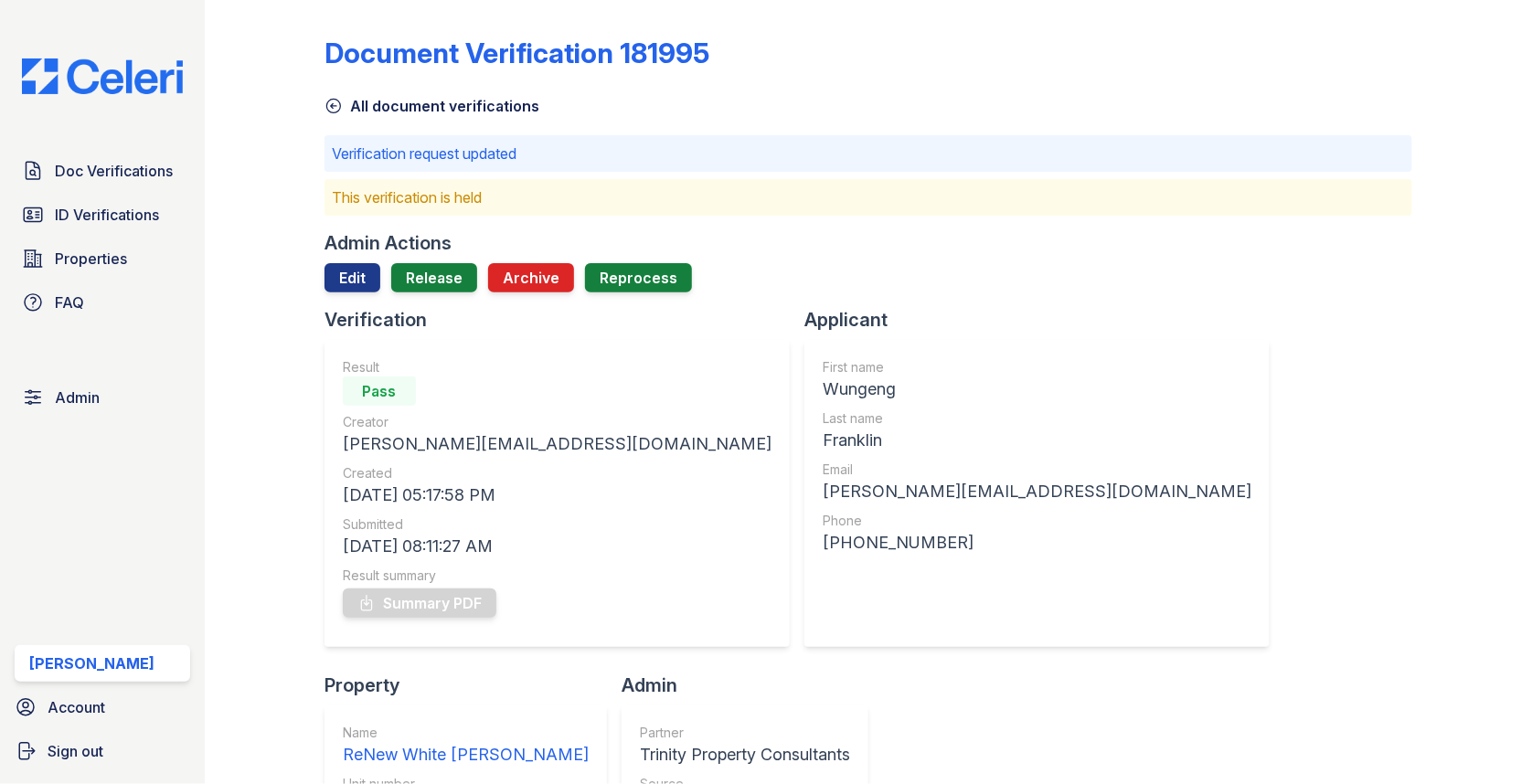
drag, startPoint x: 423, startPoint y: 311, endPoint x: 426, endPoint y: 297, distance: 14.3
click at [423, 311] on div "Verification" at bounding box center [565, 319] width 480 height 26
click at [427, 283] on link "Release" at bounding box center [434, 277] width 86 height 30
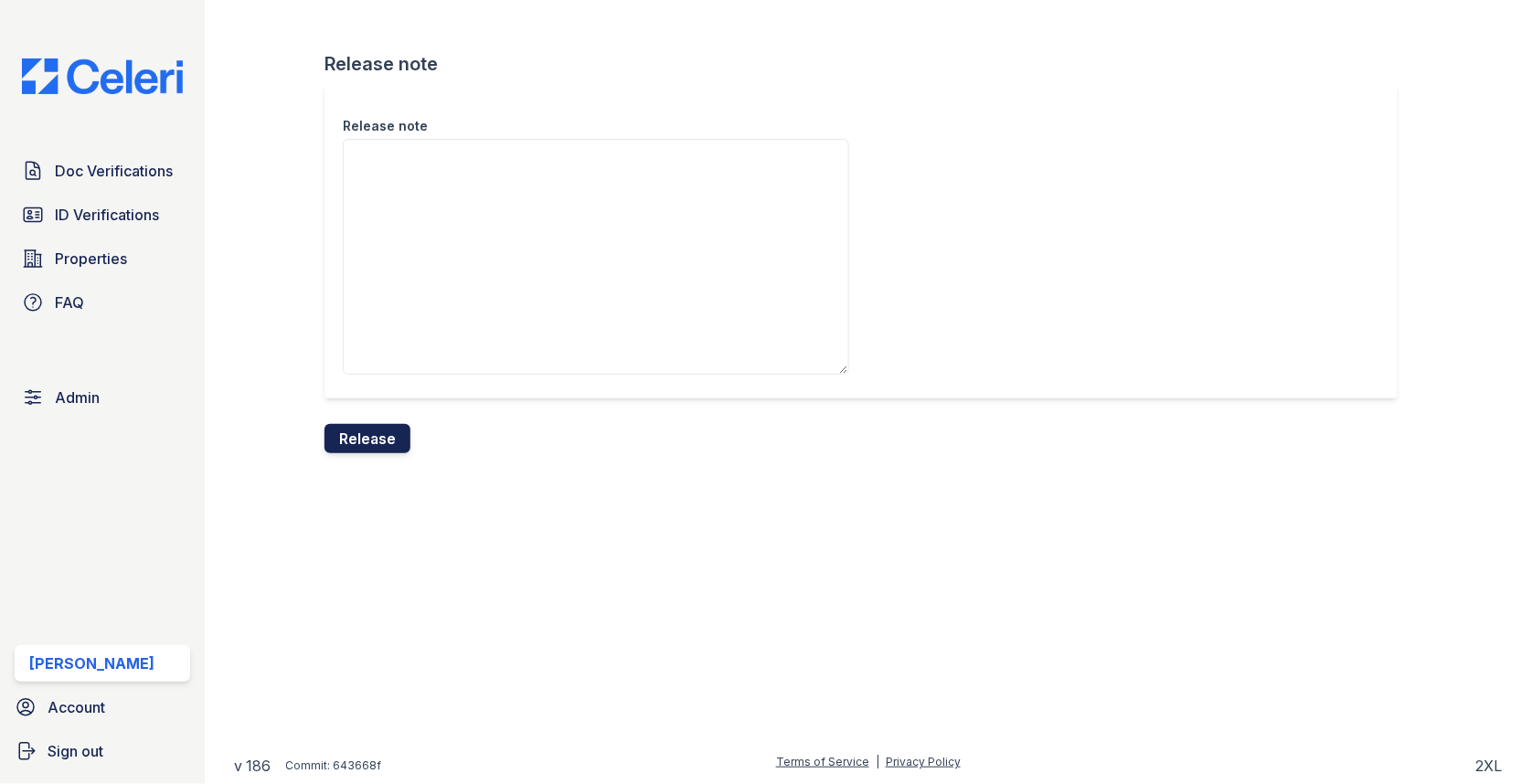
click at [378, 434] on button "Release" at bounding box center [368, 438] width 86 height 30
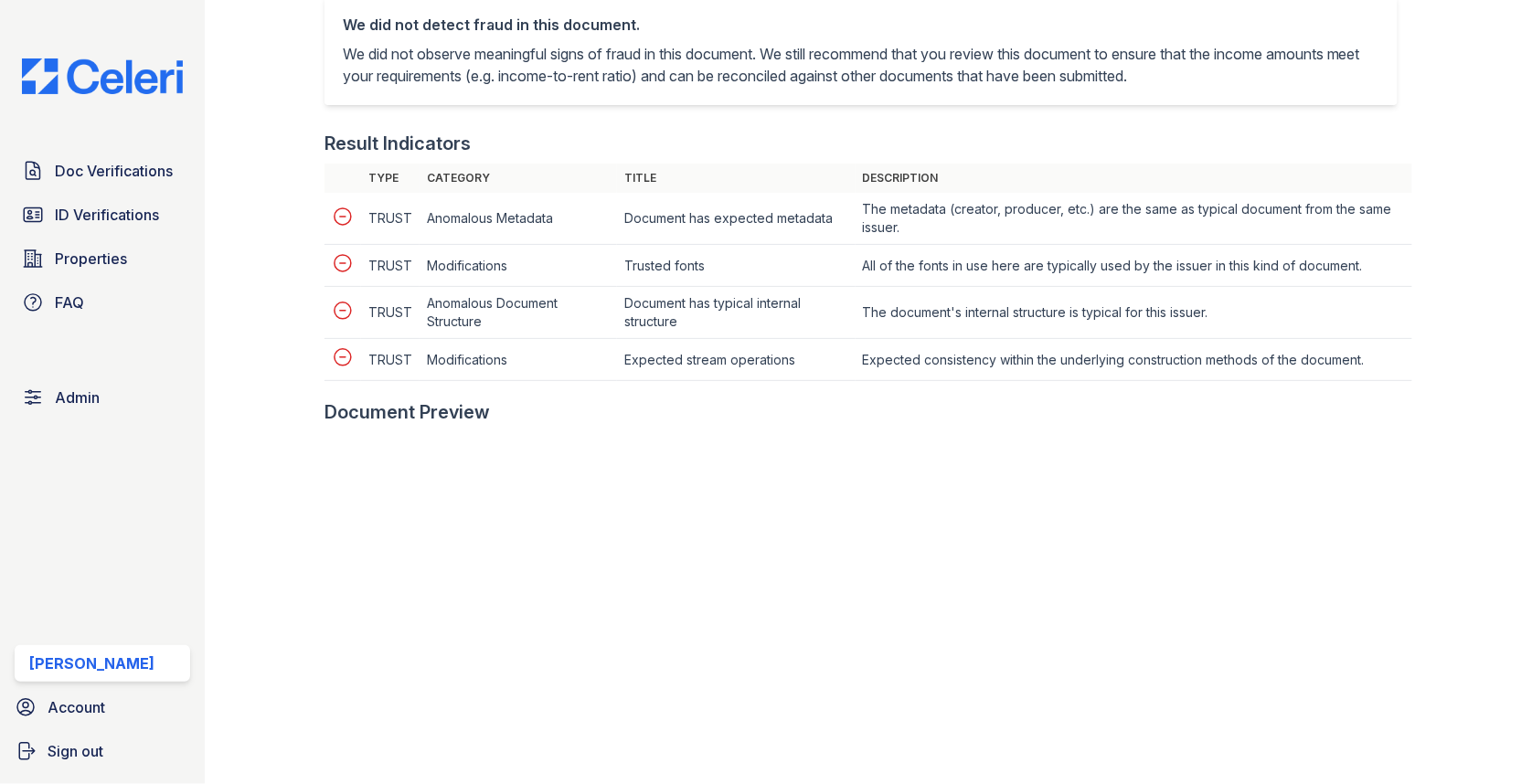
scroll to position [808, 0]
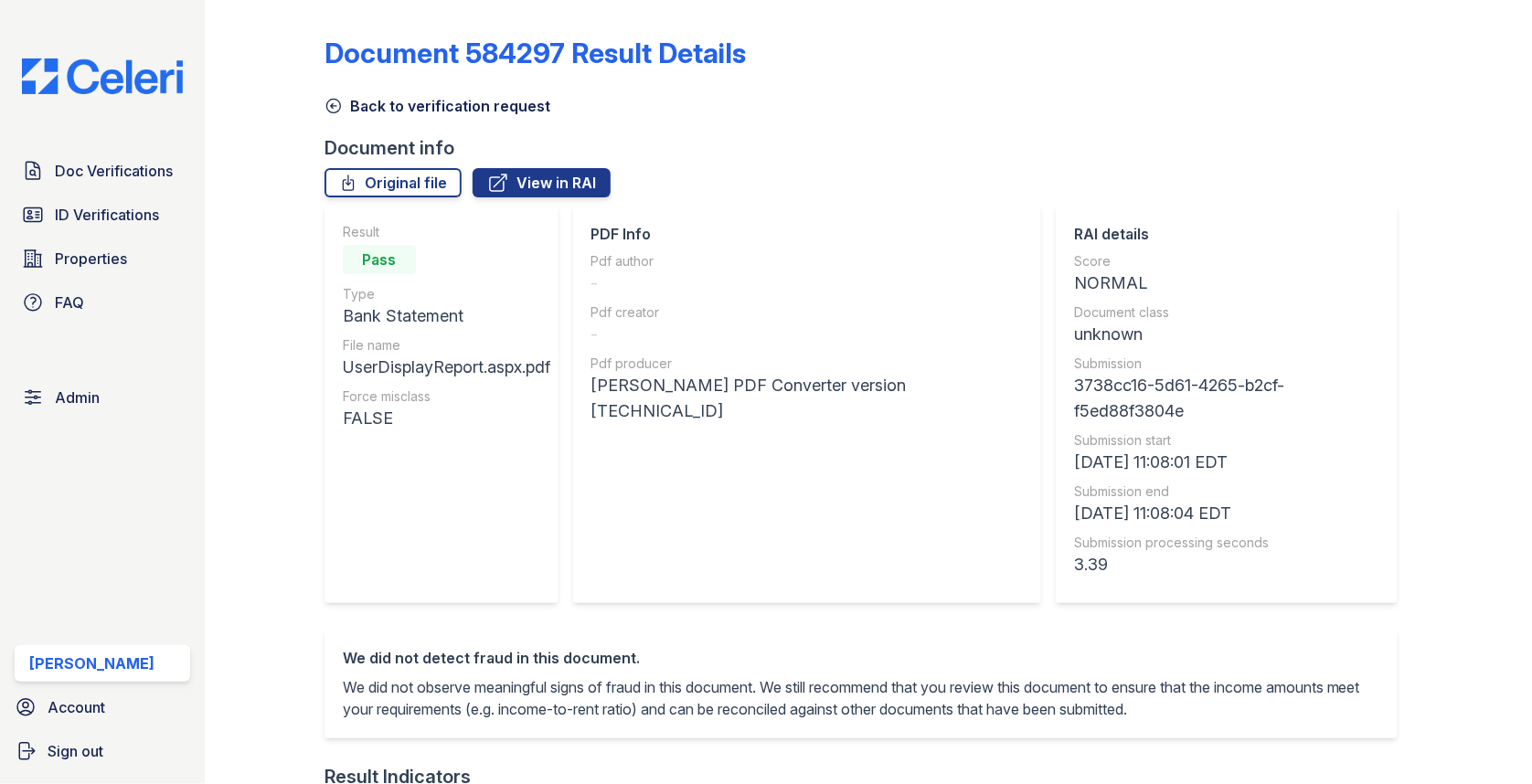
click at [385, 107] on link "Back to verification request" at bounding box center [437, 106] width 226 height 22
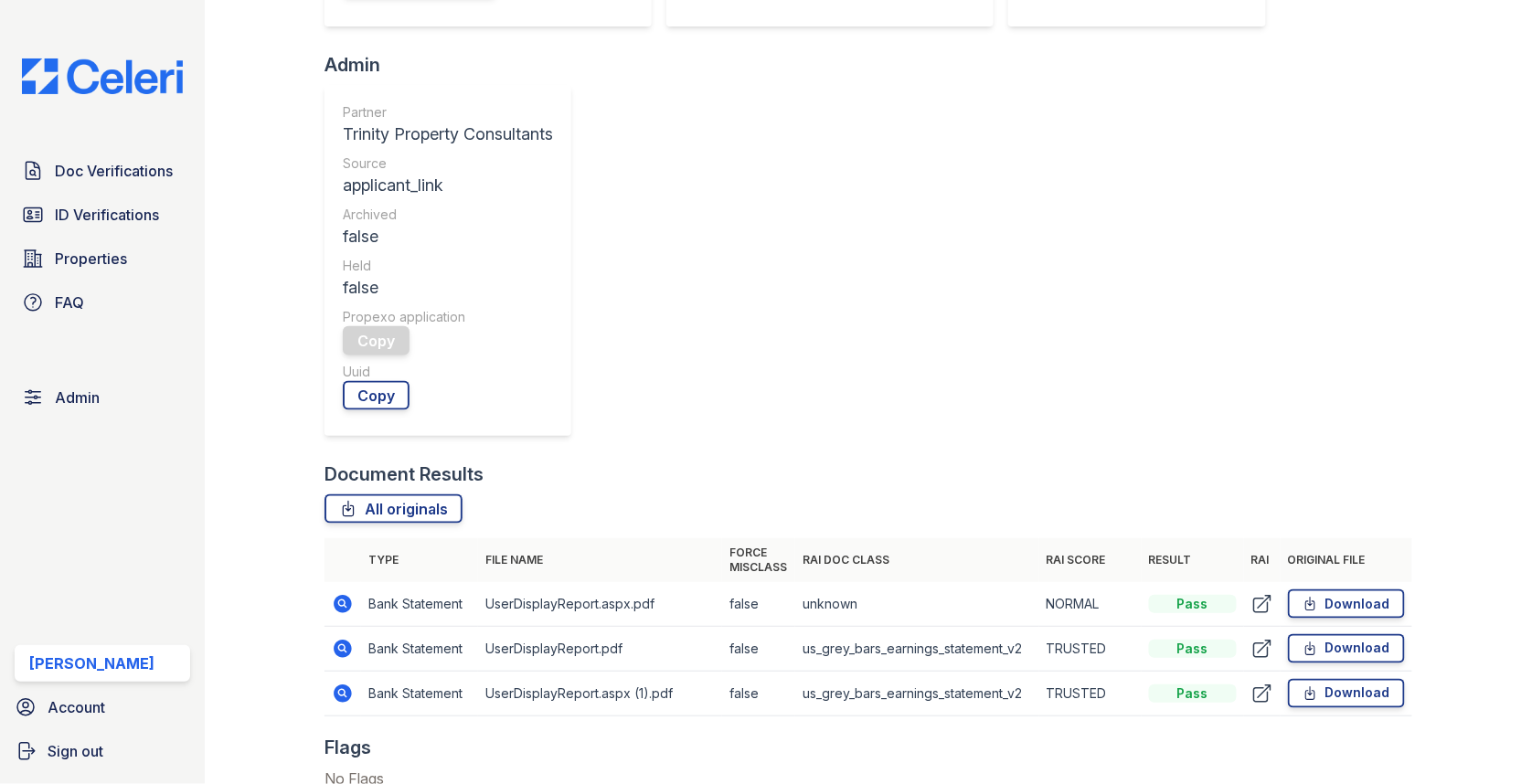
scroll to position [503, 0]
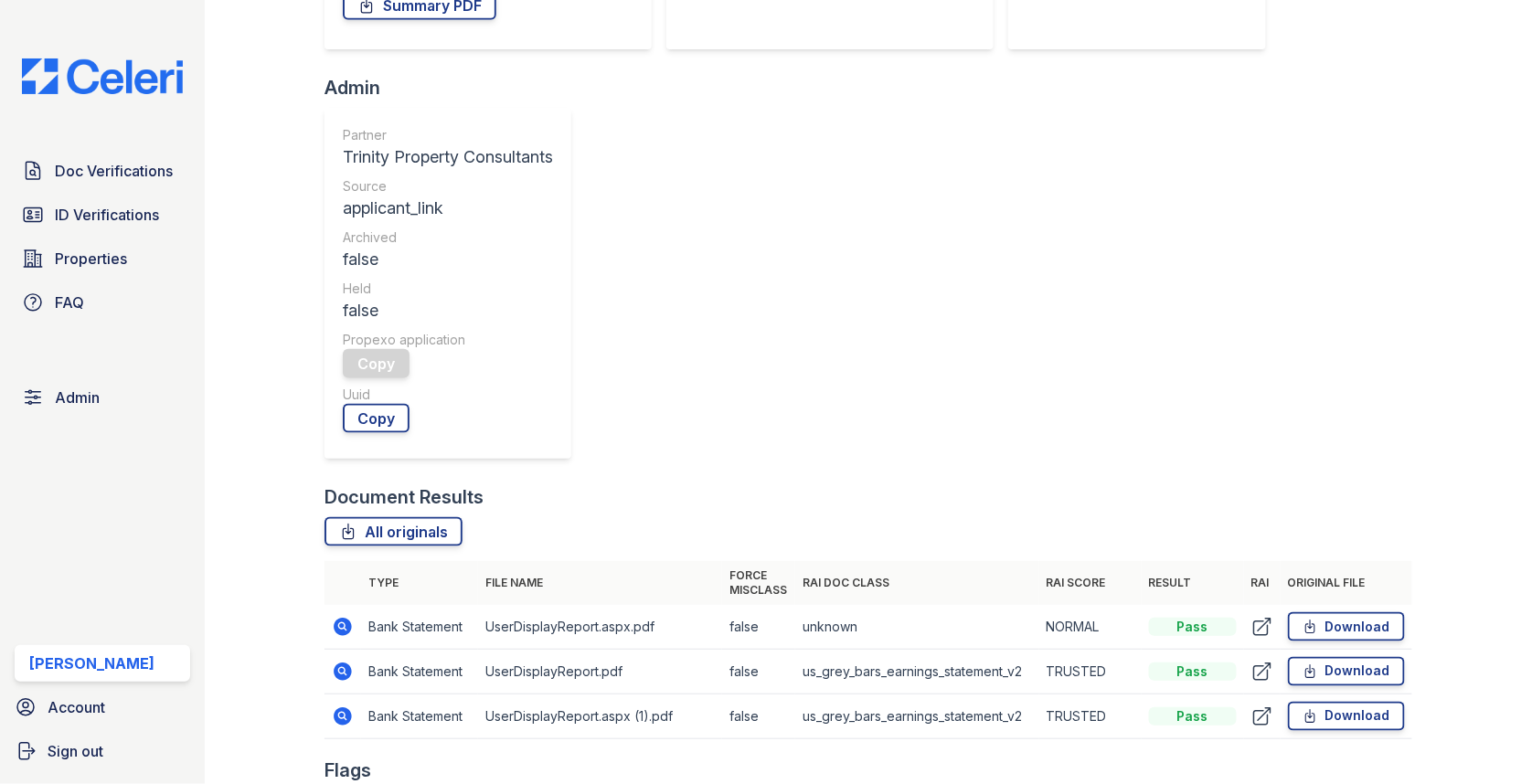
click at [338, 706] on icon at bounding box center [342, 716] width 22 height 22
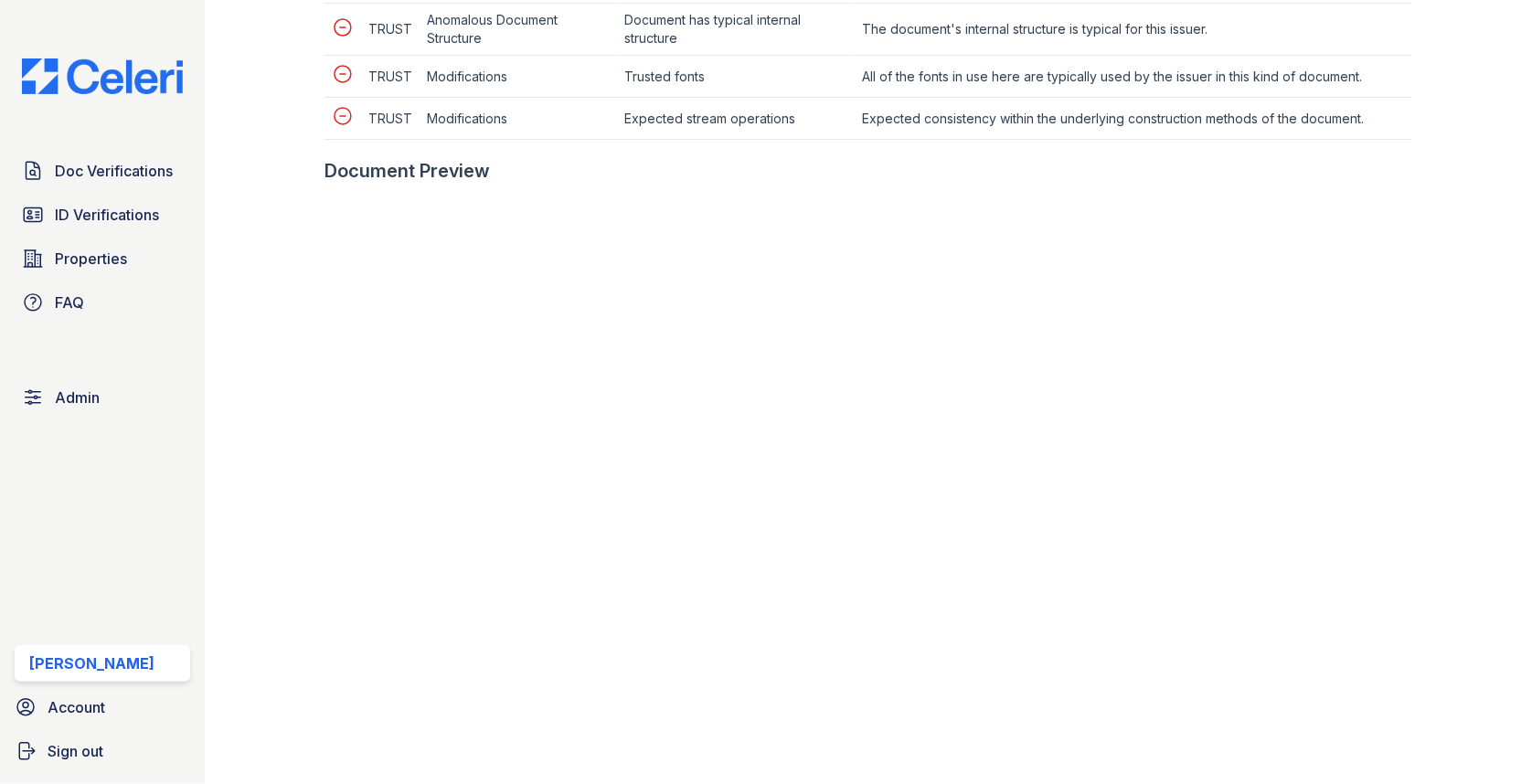
scroll to position [873, 0]
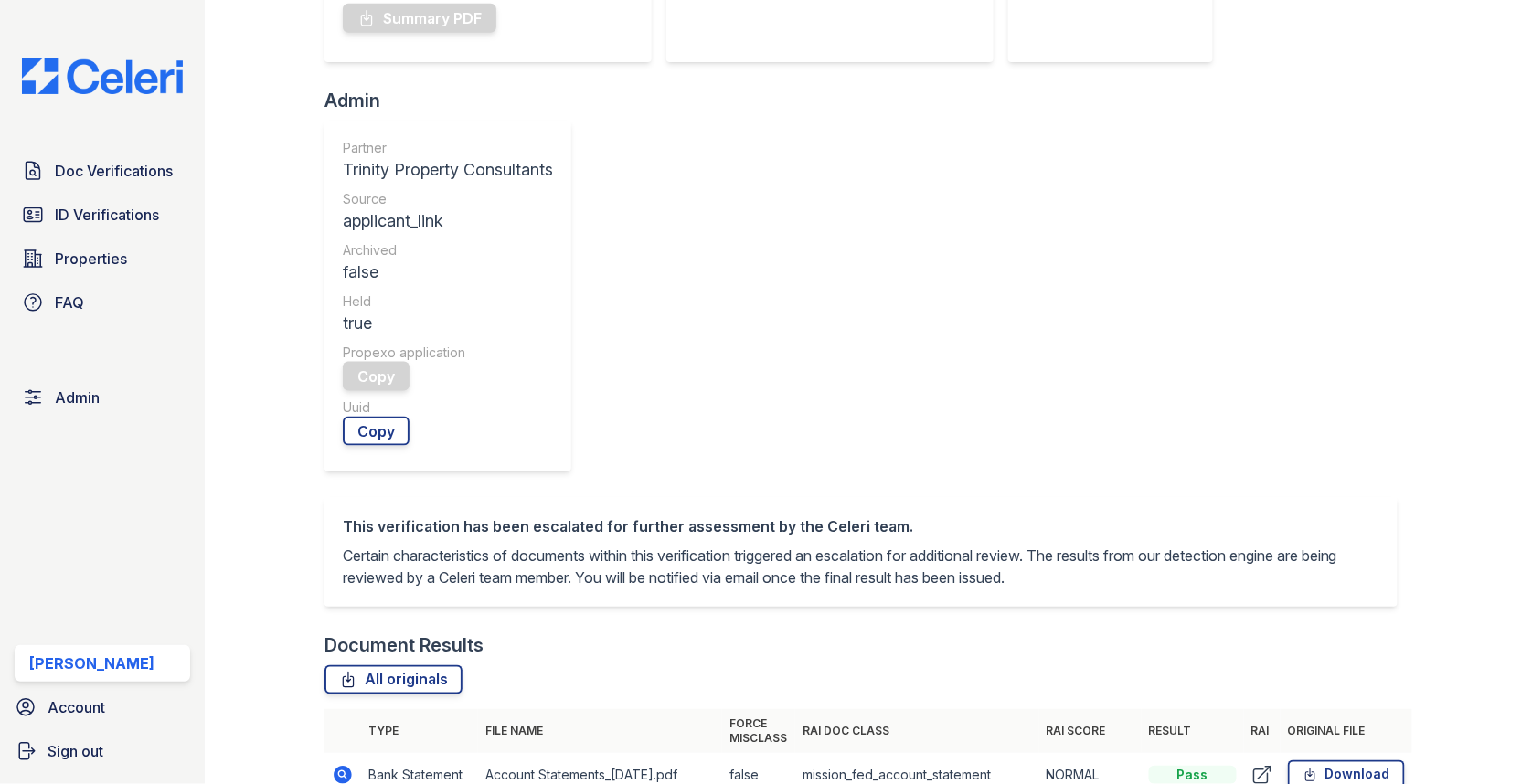
scroll to position [747, 0]
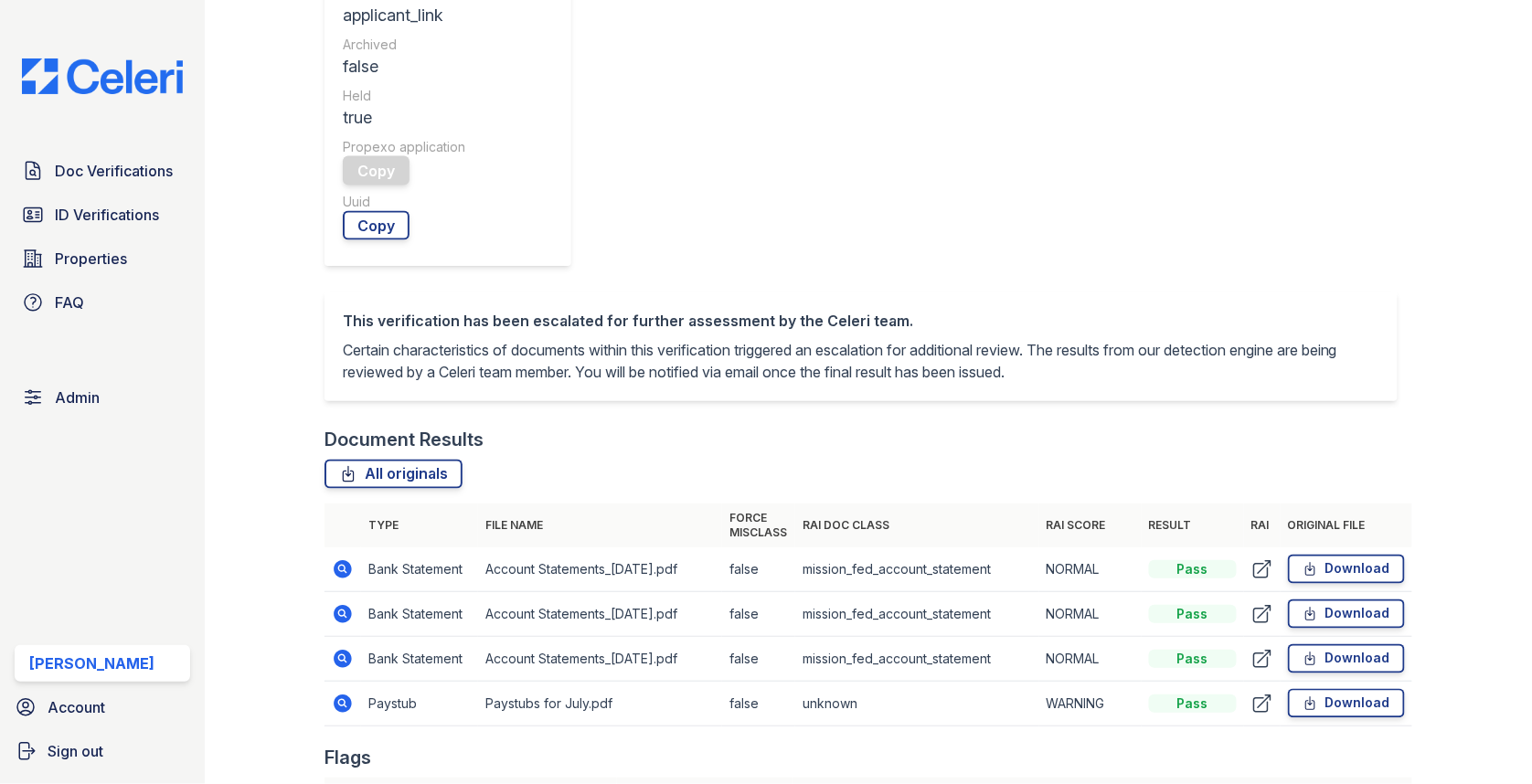
click at [337, 694] on icon at bounding box center [342, 703] width 18 height 18
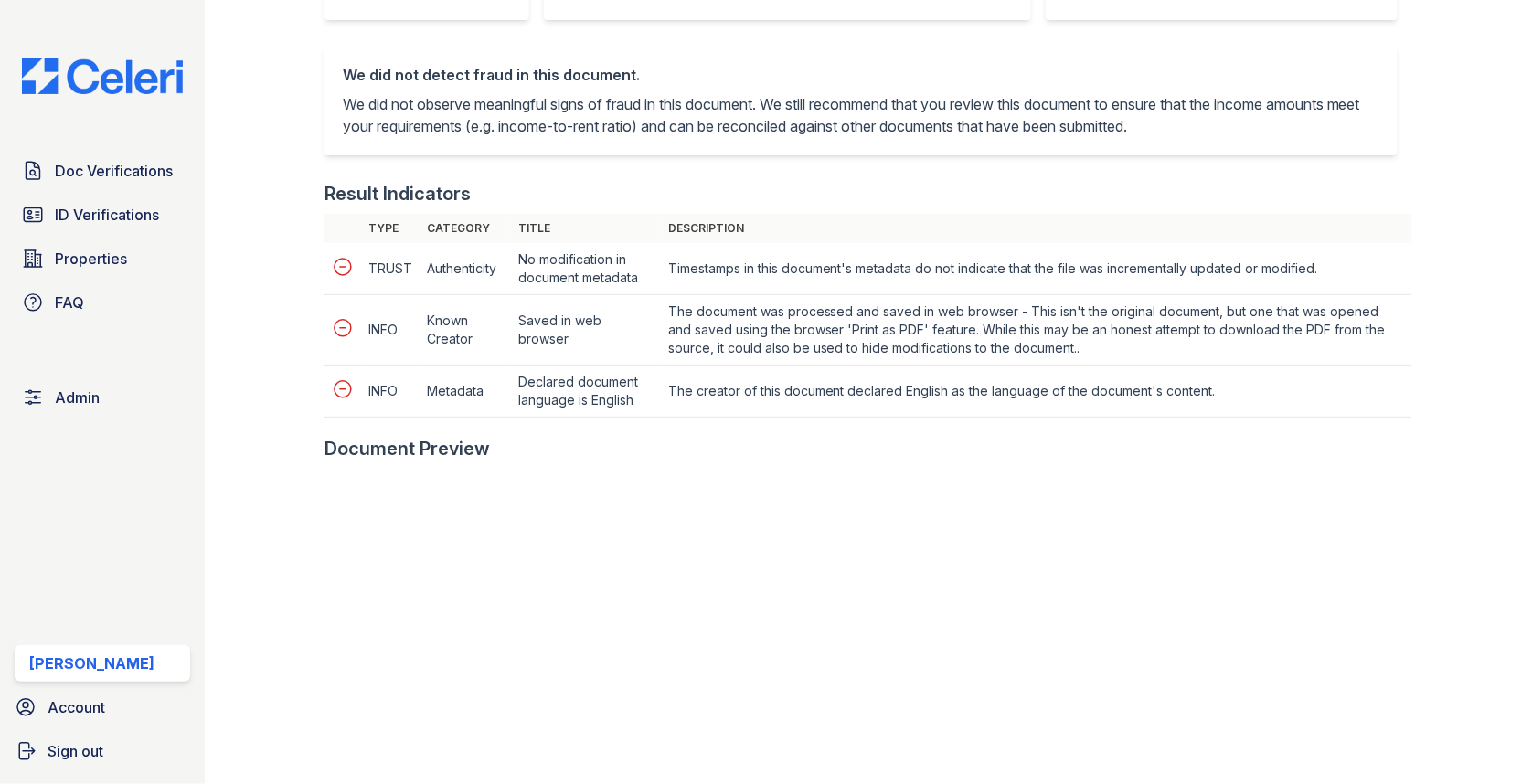
scroll to position [766, 0]
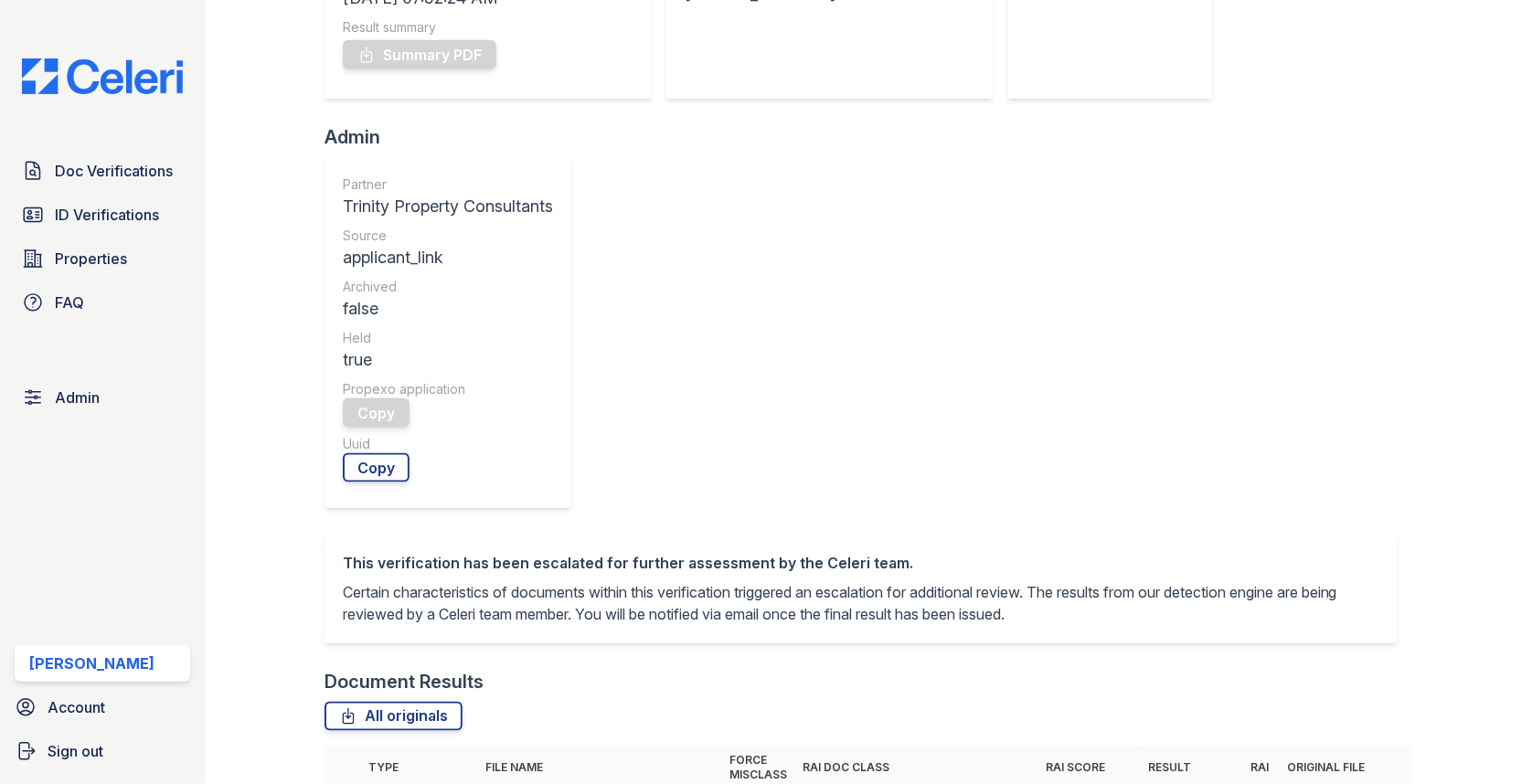
scroll to position [515, 0]
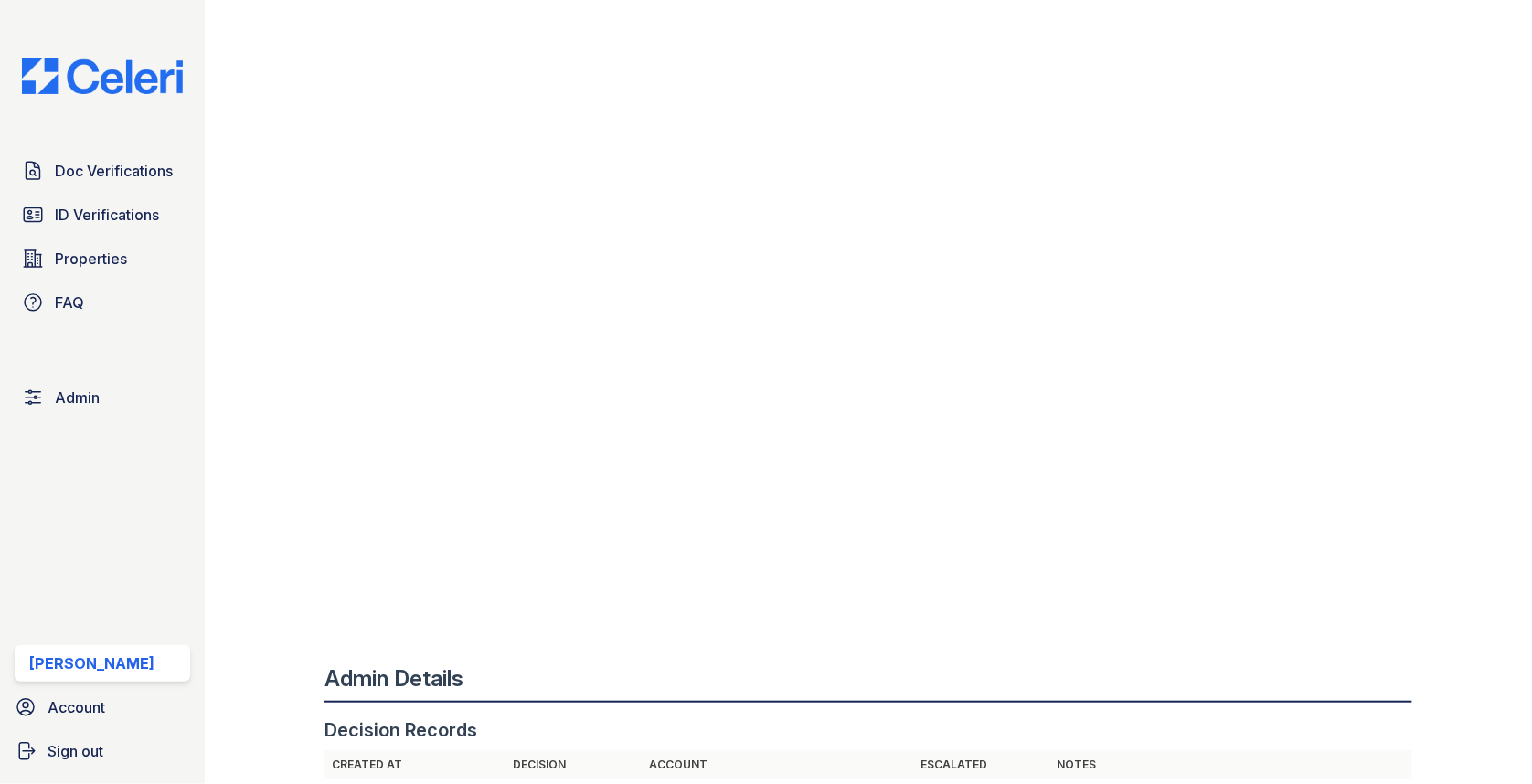
scroll to position [1300, 0]
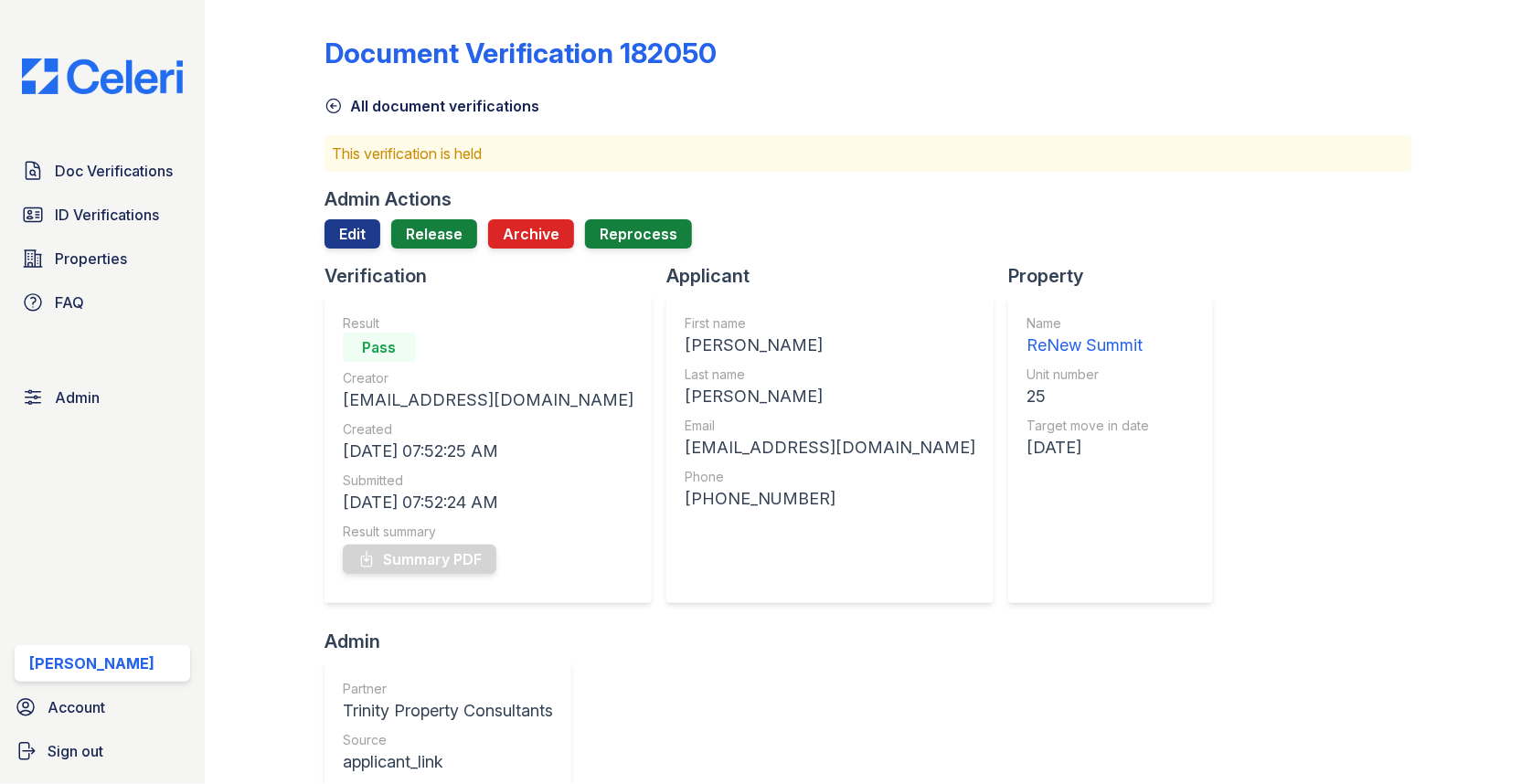
click at [381, 233] on div "Edit Release Archive Reprocess" at bounding box center [509, 233] width 368 height 30
click at [366, 241] on link "Edit" at bounding box center [353, 233] width 56 height 30
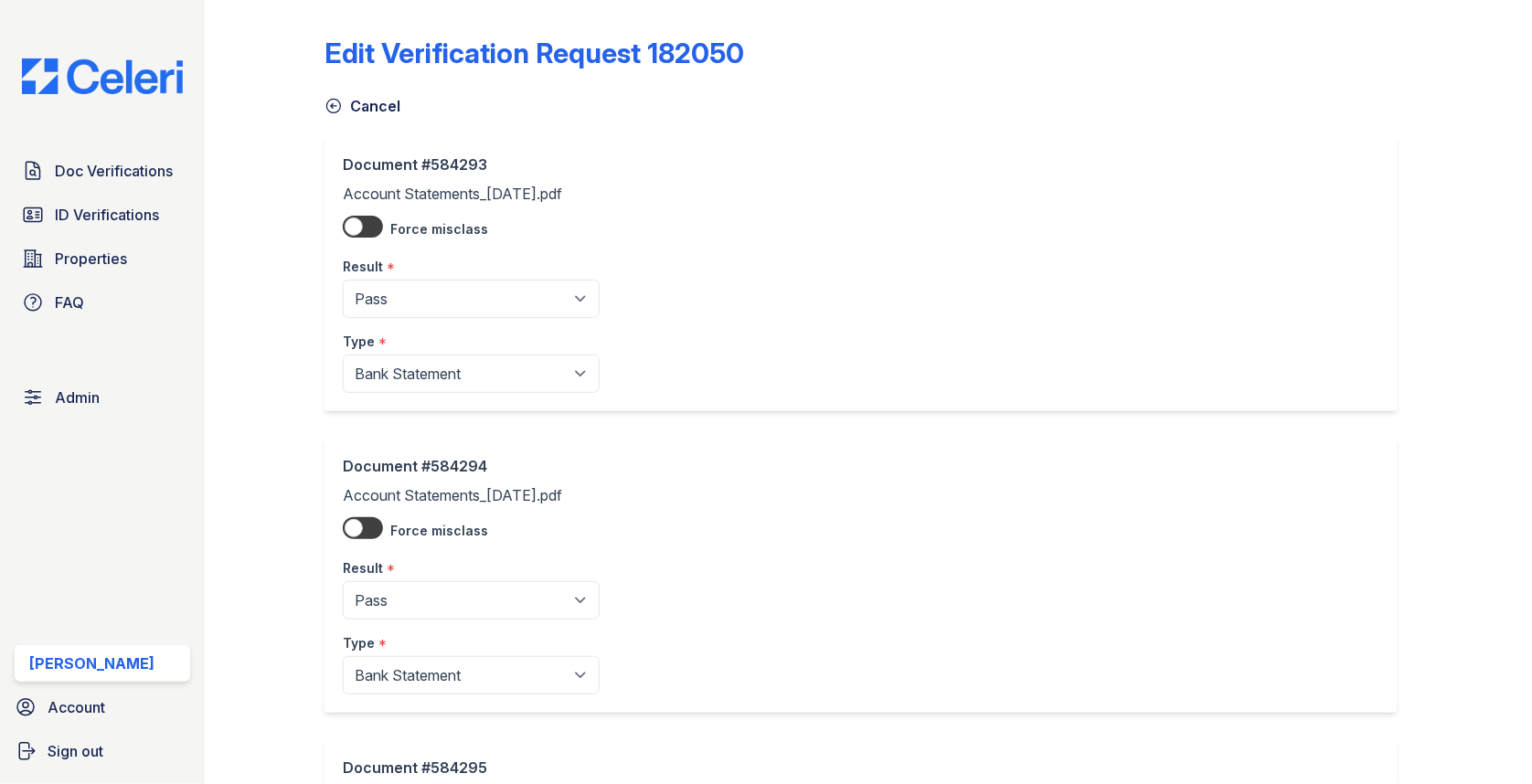
scroll to position [643, 0]
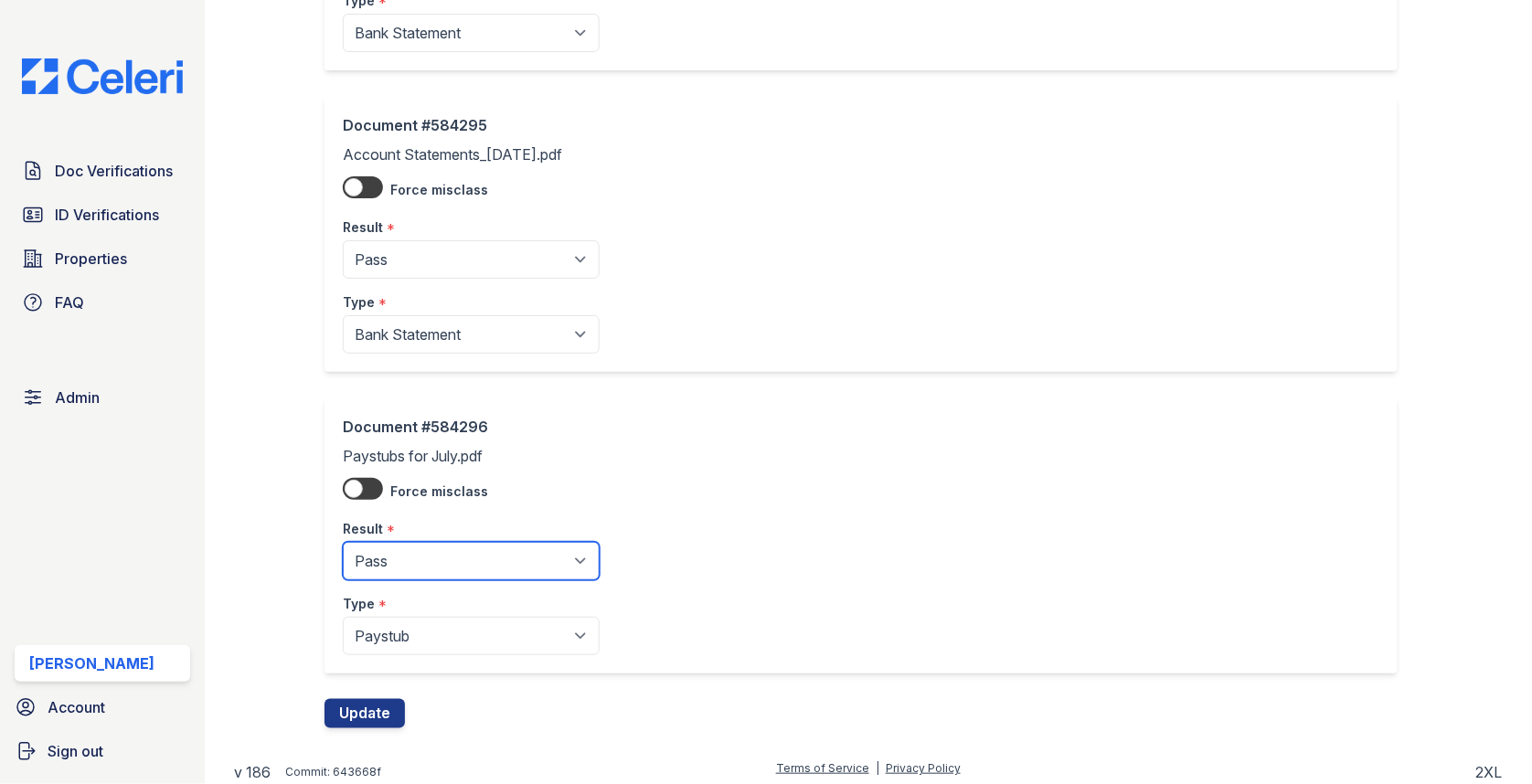
click at [430, 572] on select "Pending Sent Started Processing Pass Fail Caution Error N/A" at bounding box center [472, 561] width 257 height 38
select select "fail"
click at [387, 709] on button "Update" at bounding box center [365, 714] width 80 height 30
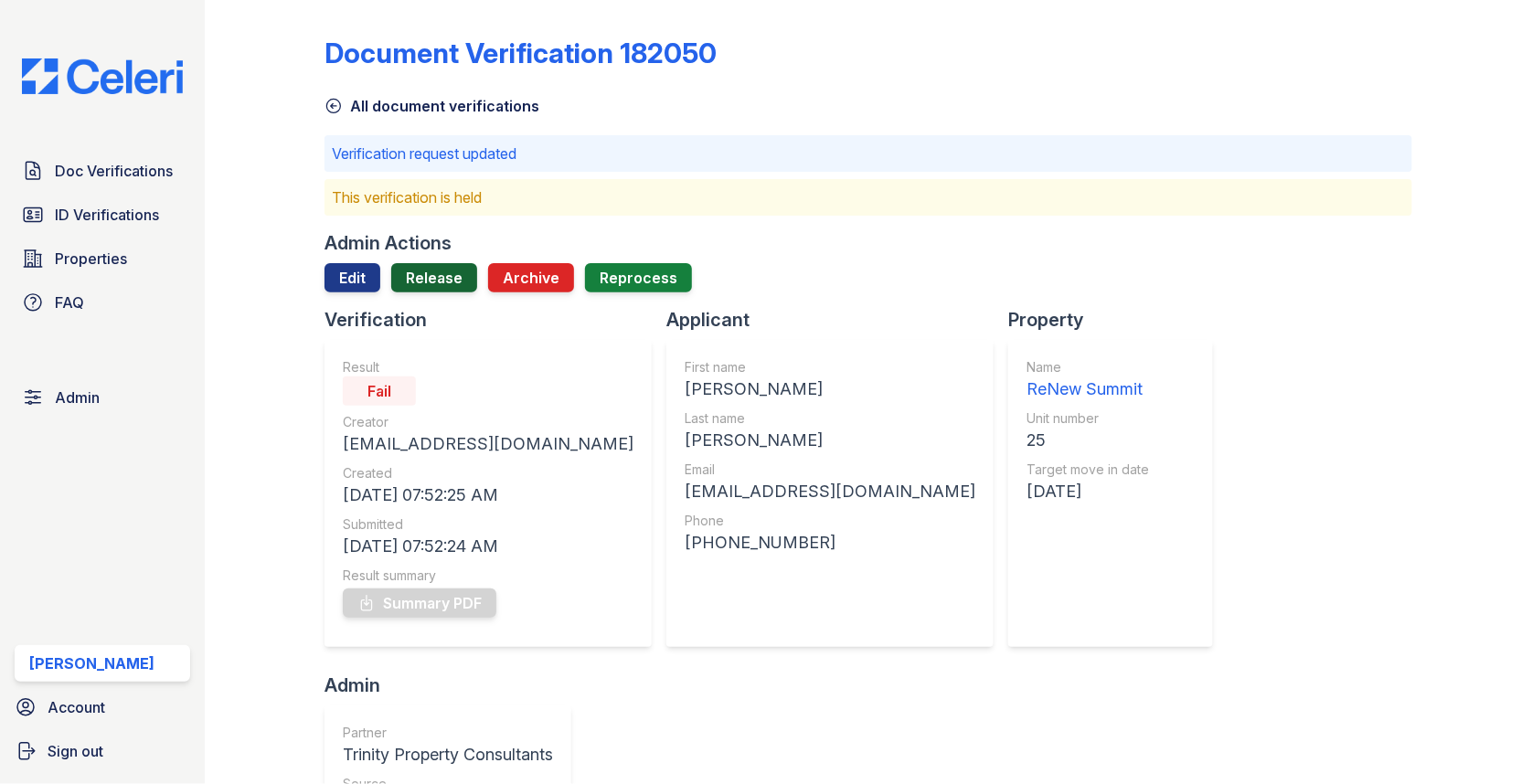
click at [433, 271] on link "Release" at bounding box center [434, 277] width 86 height 30
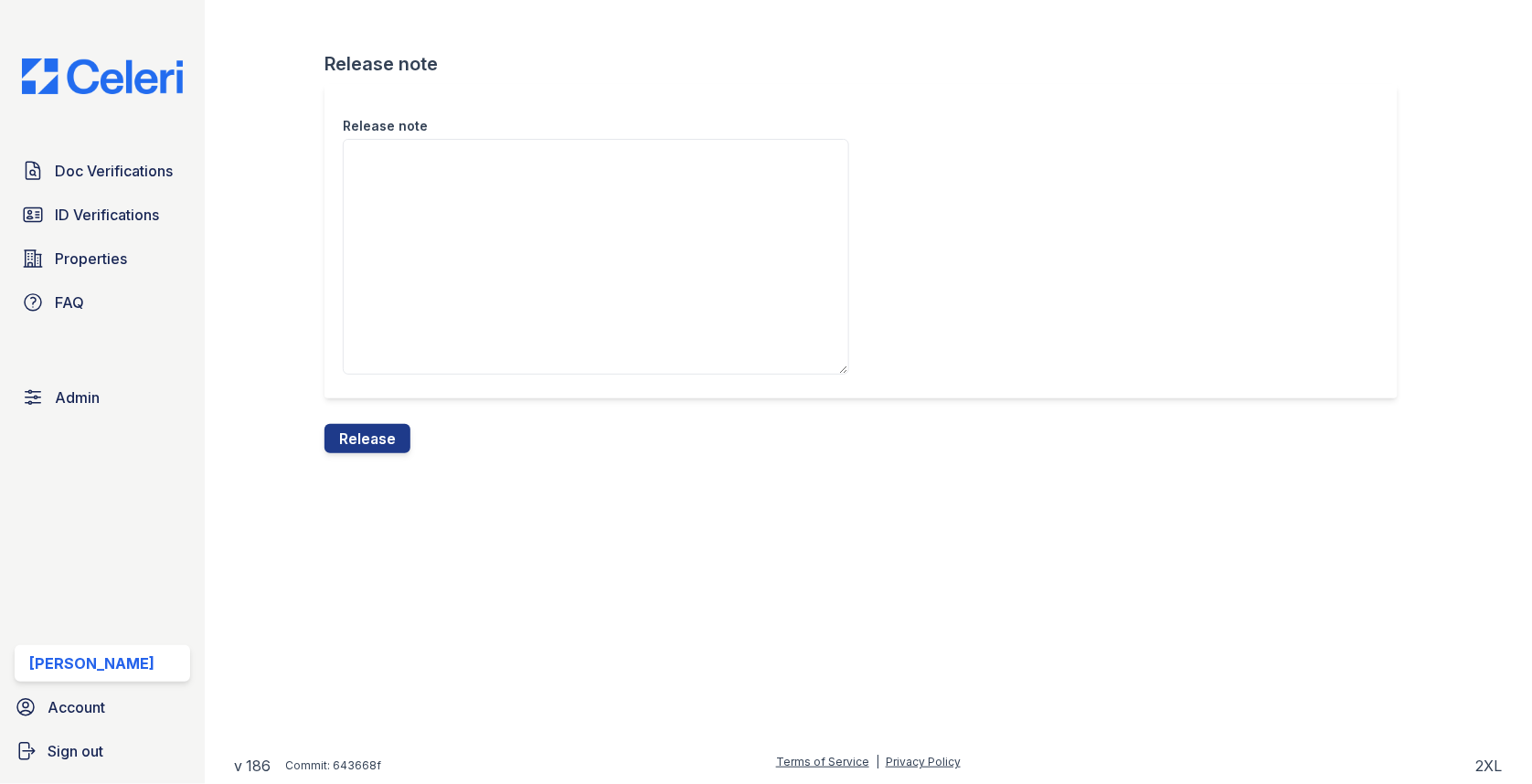
click at [400, 420] on div "Release note" at bounding box center [869, 253] width 1088 height 340
click at [396, 427] on button "Release" at bounding box center [368, 438] width 86 height 30
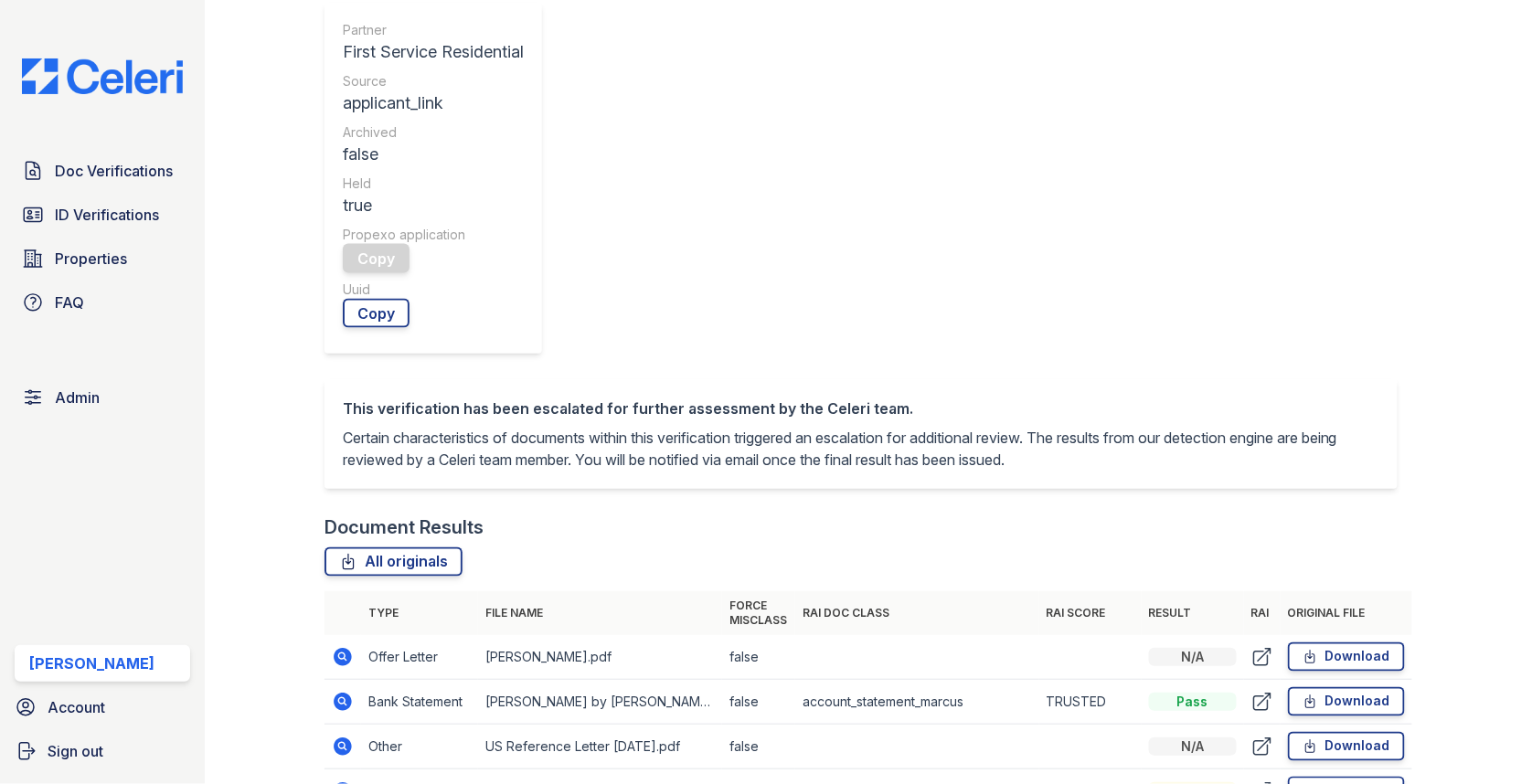
scroll to position [834, 0]
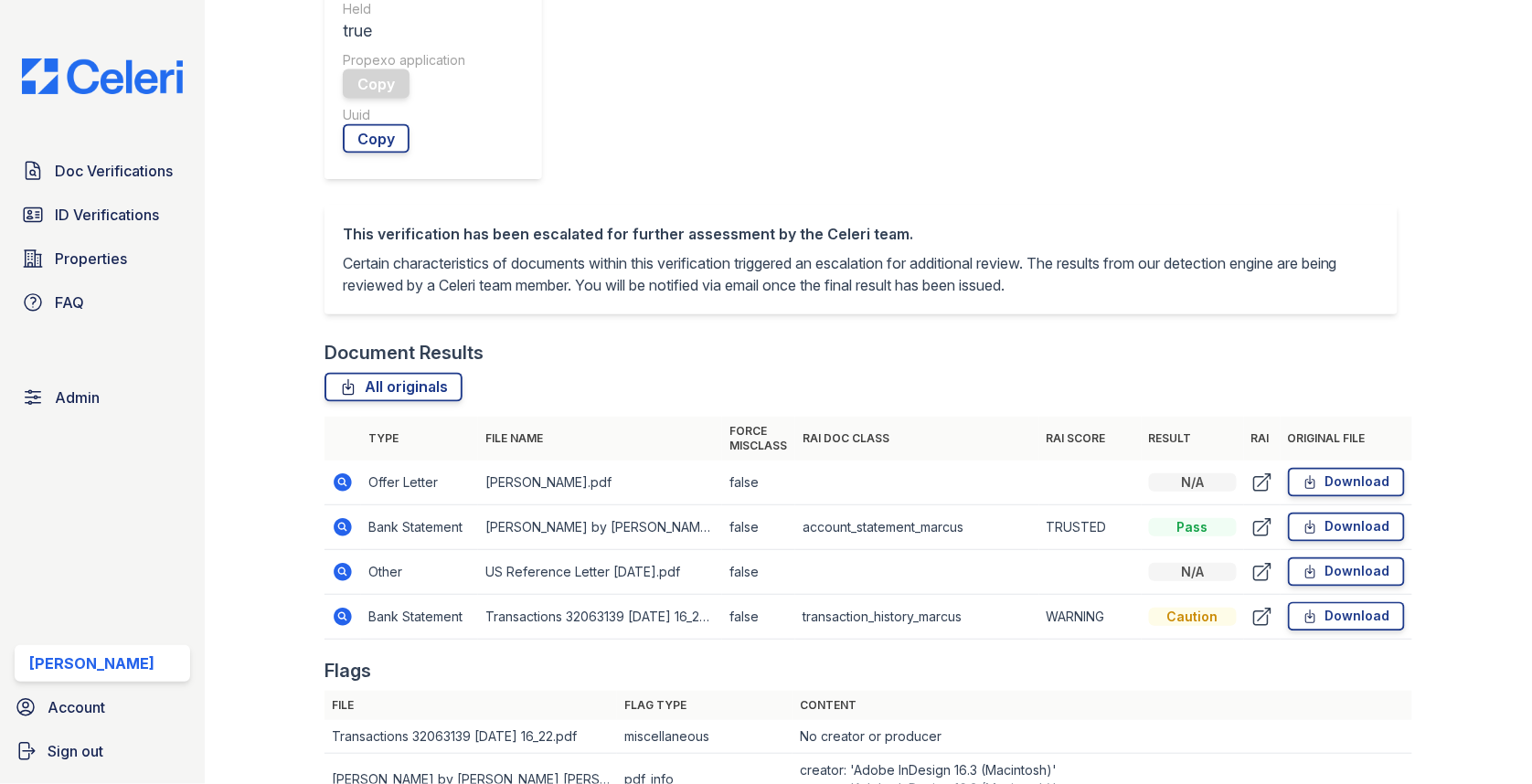
click at [344, 615] on icon at bounding box center [342, 616] width 22 height 22
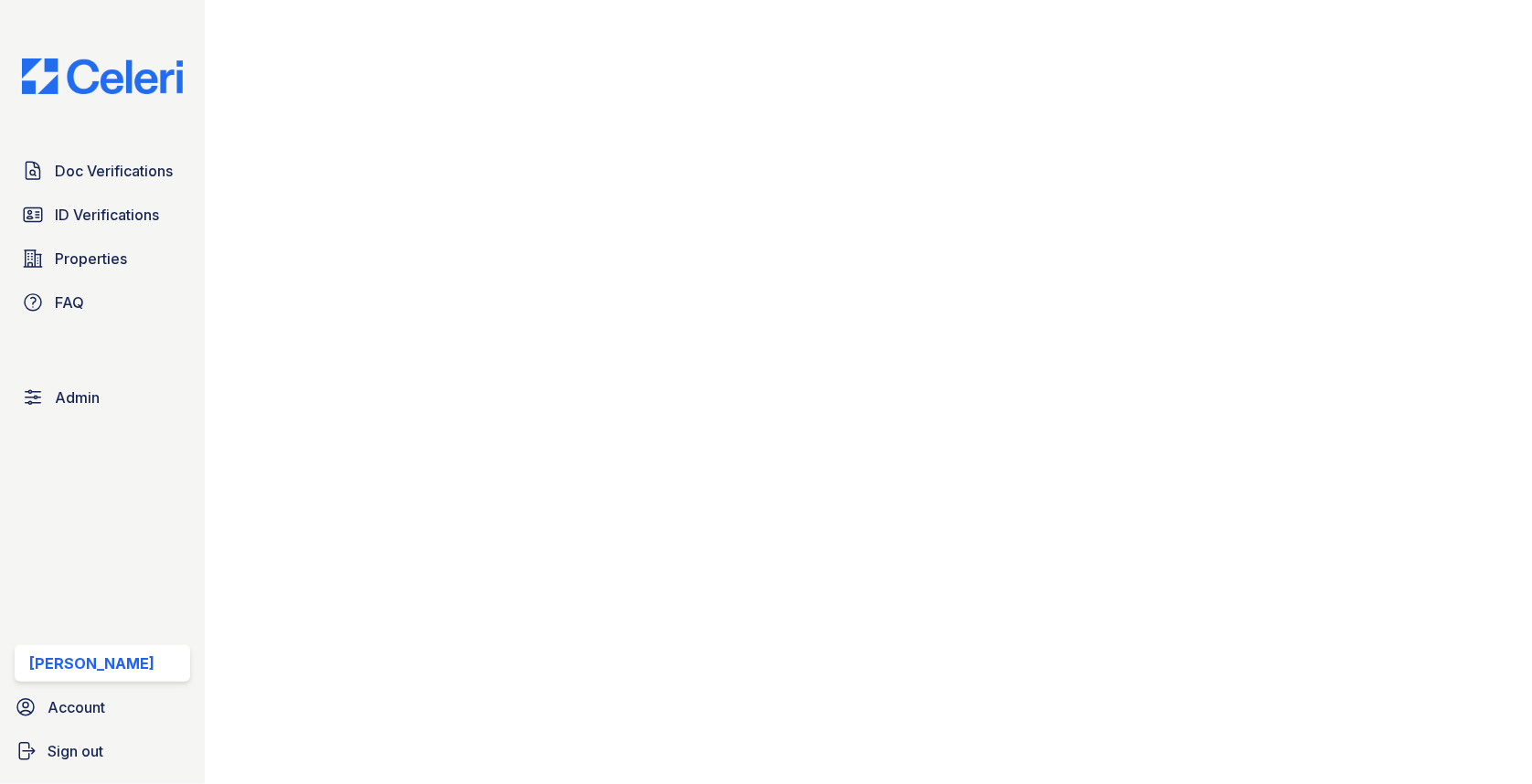
scroll to position [1199, 0]
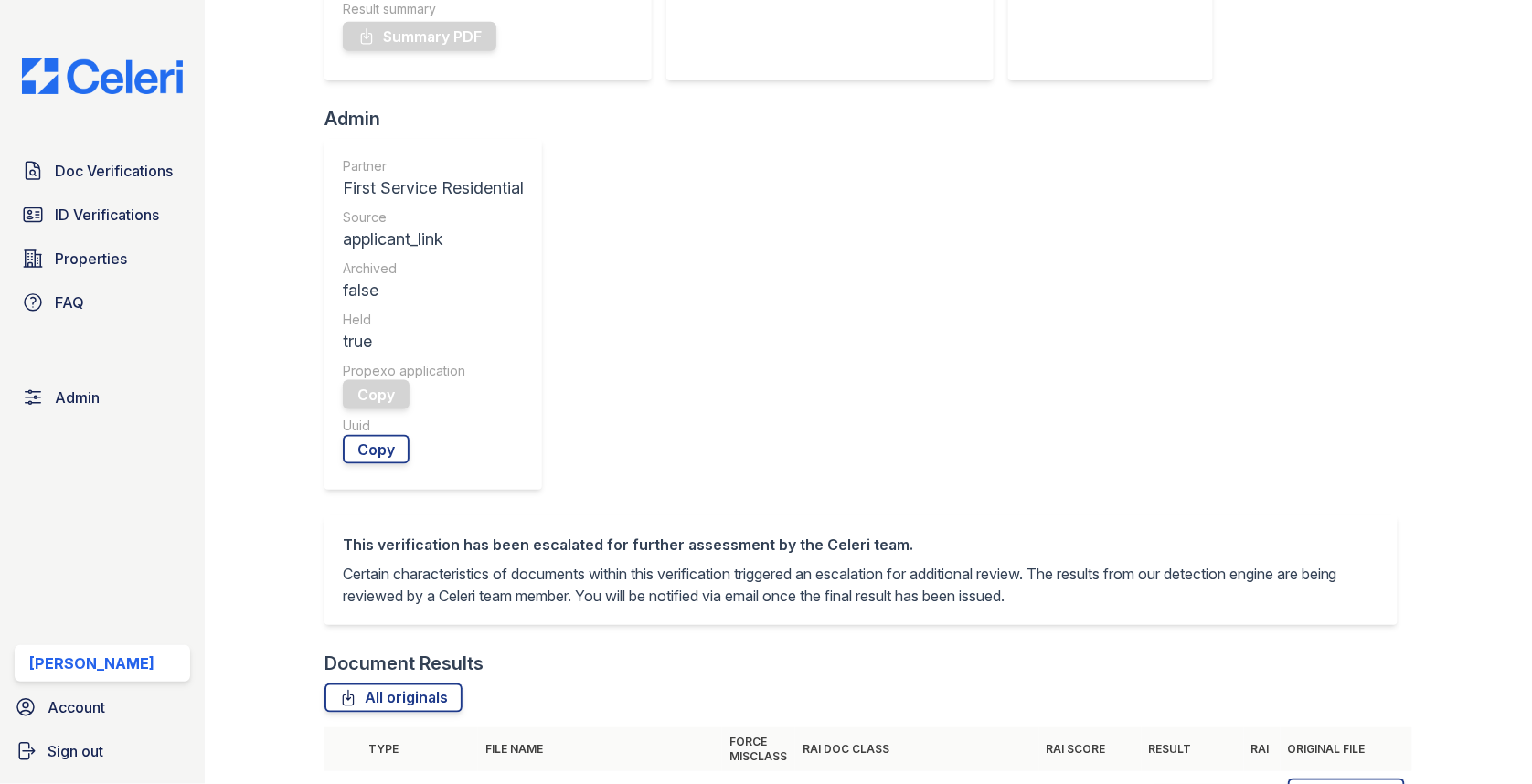
scroll to position [777, 0]
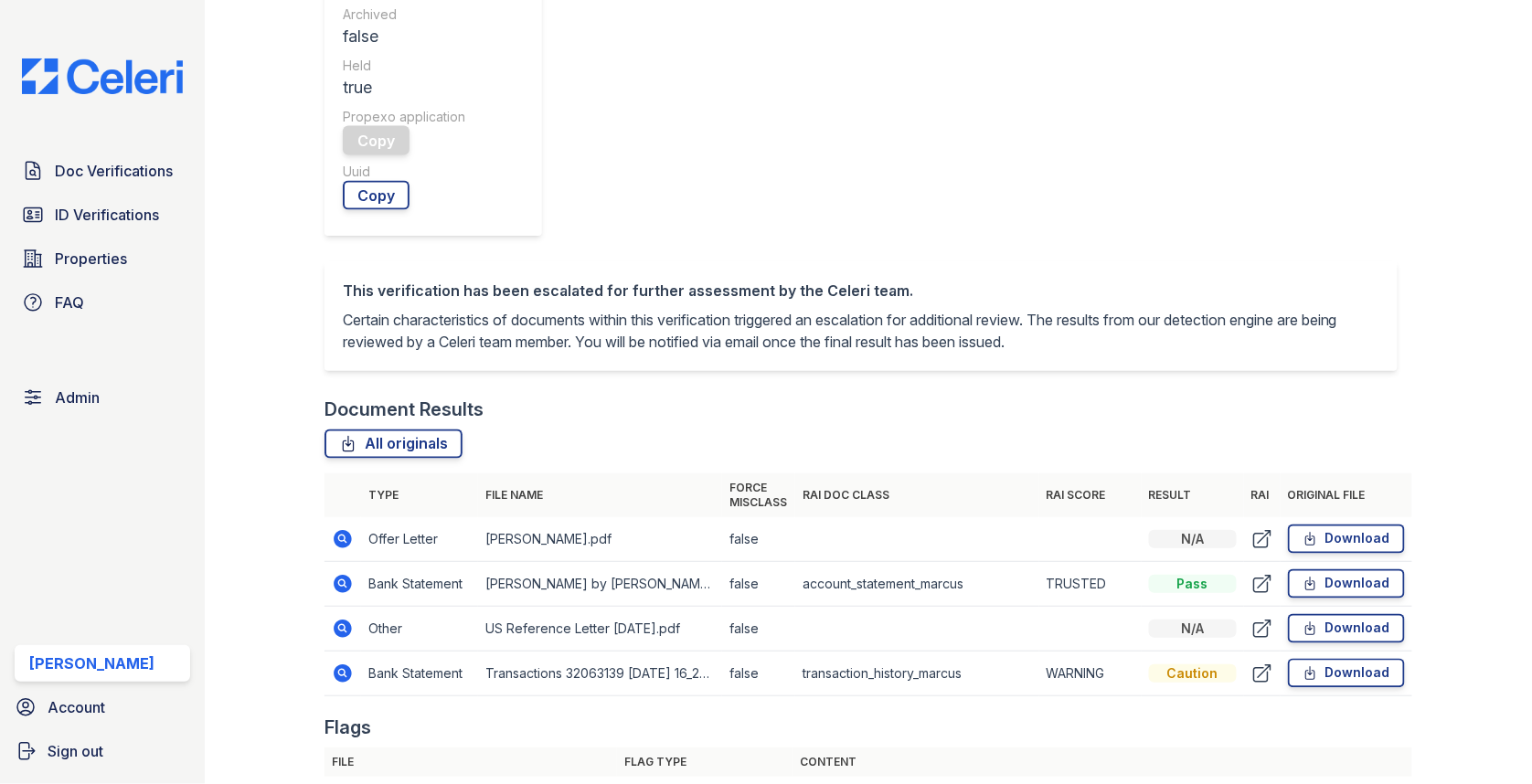
click at [347, 580] on icon at bounding box center [342, 584] width 18 height 18
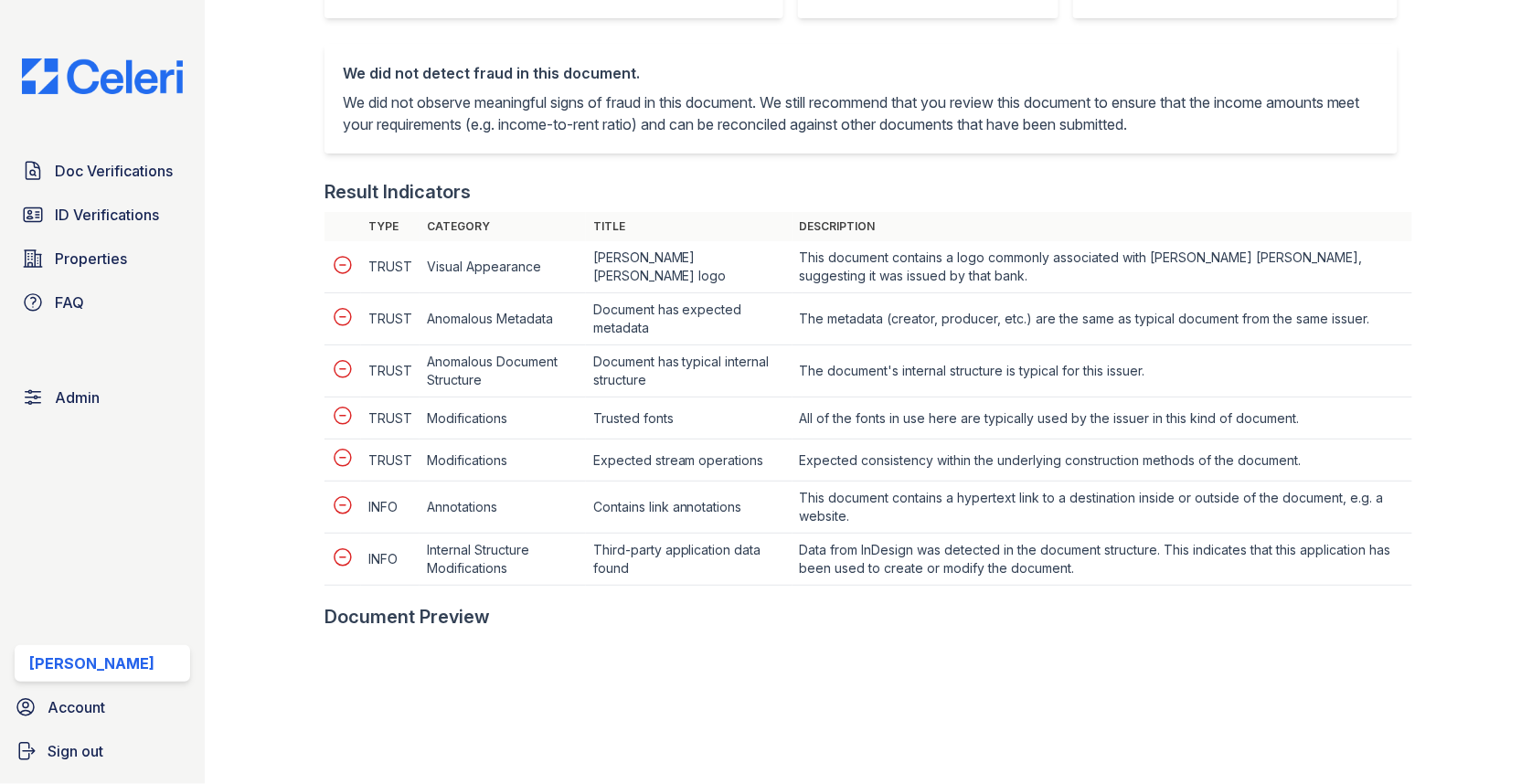
scroll to position [661, 0]
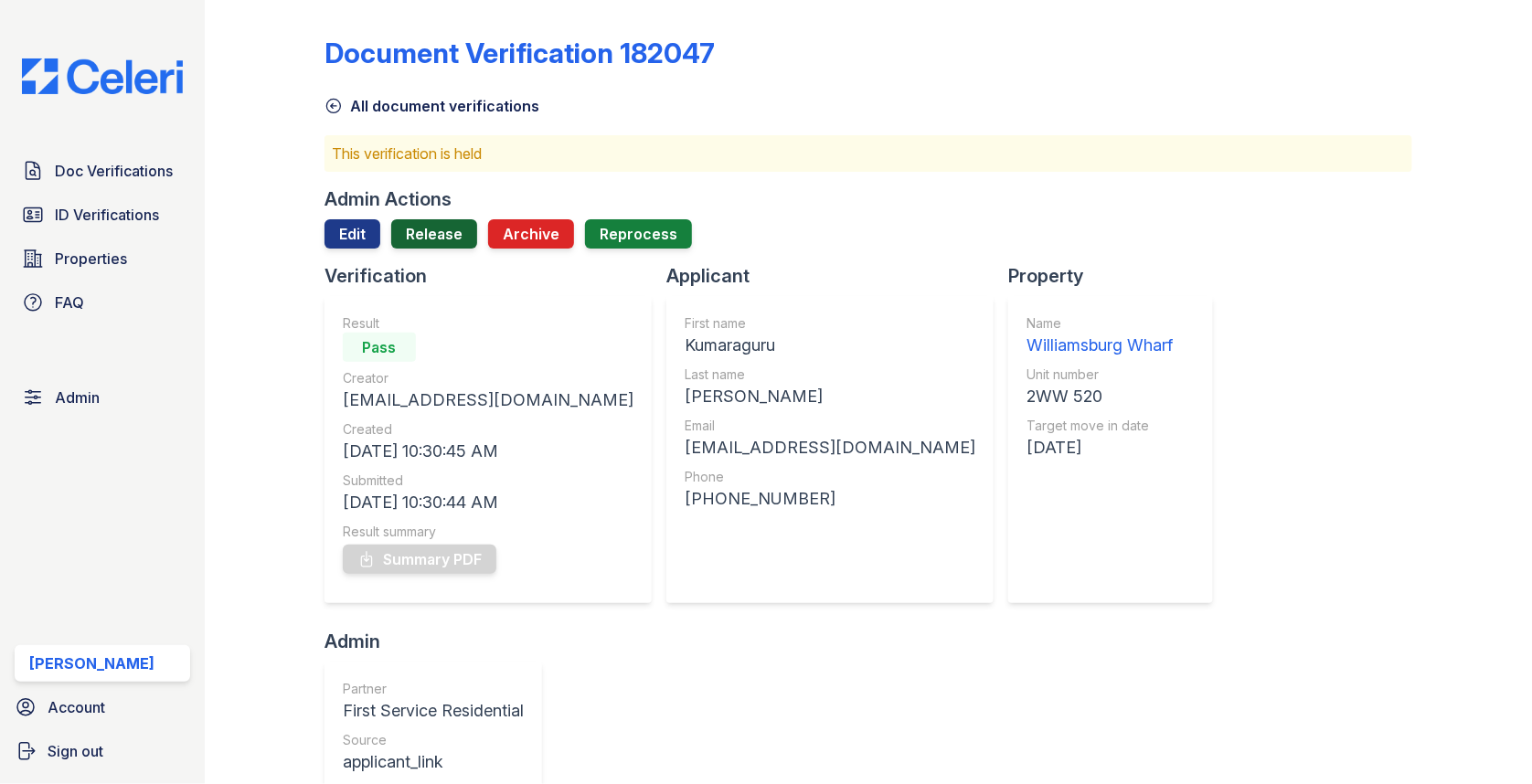
click at [436, 237] on link "Release" at bounding box center [434, 233] width 86 height 30
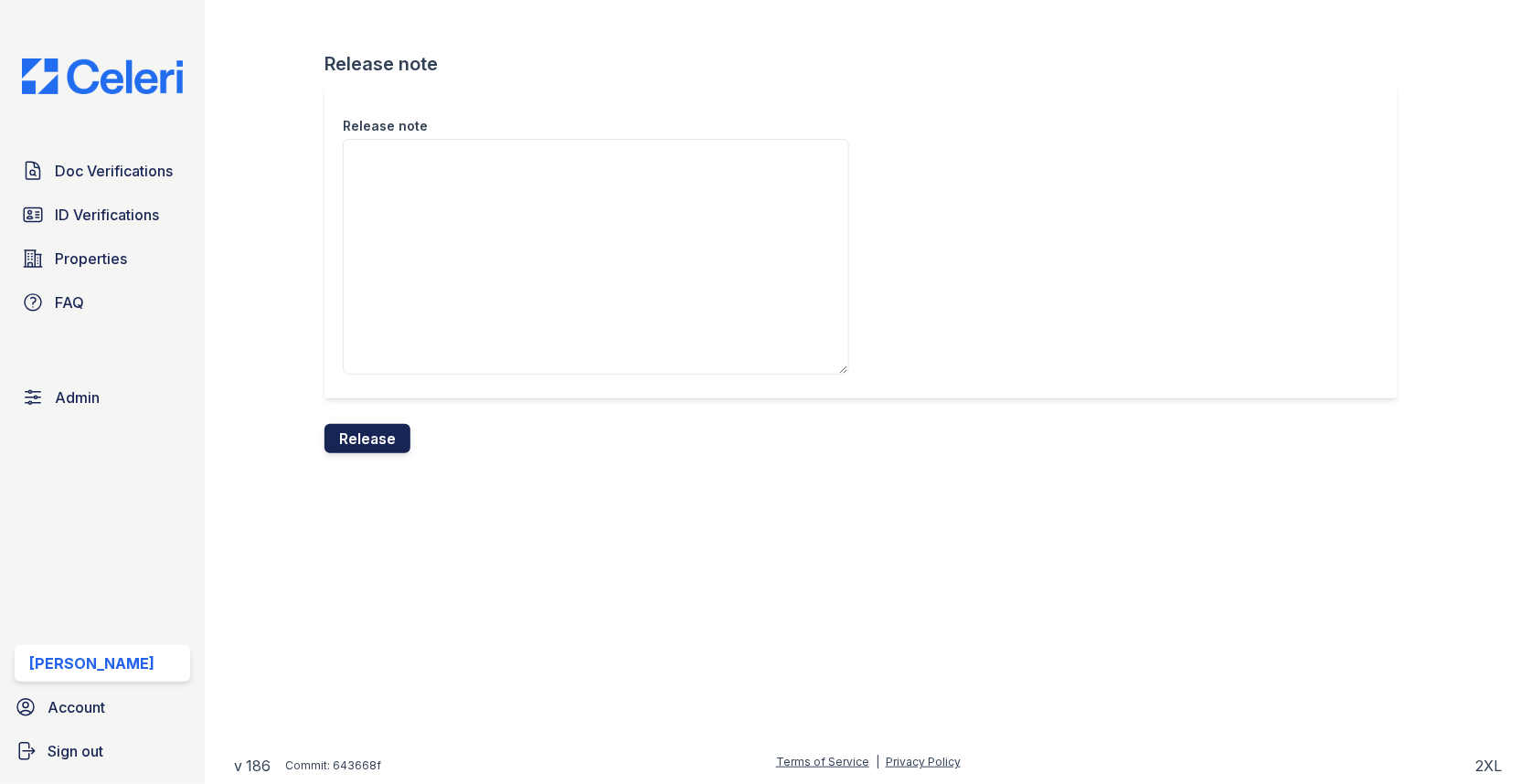
click at [375, 432] on button "Release" at bounding box center [368, 438] width 86 height 30
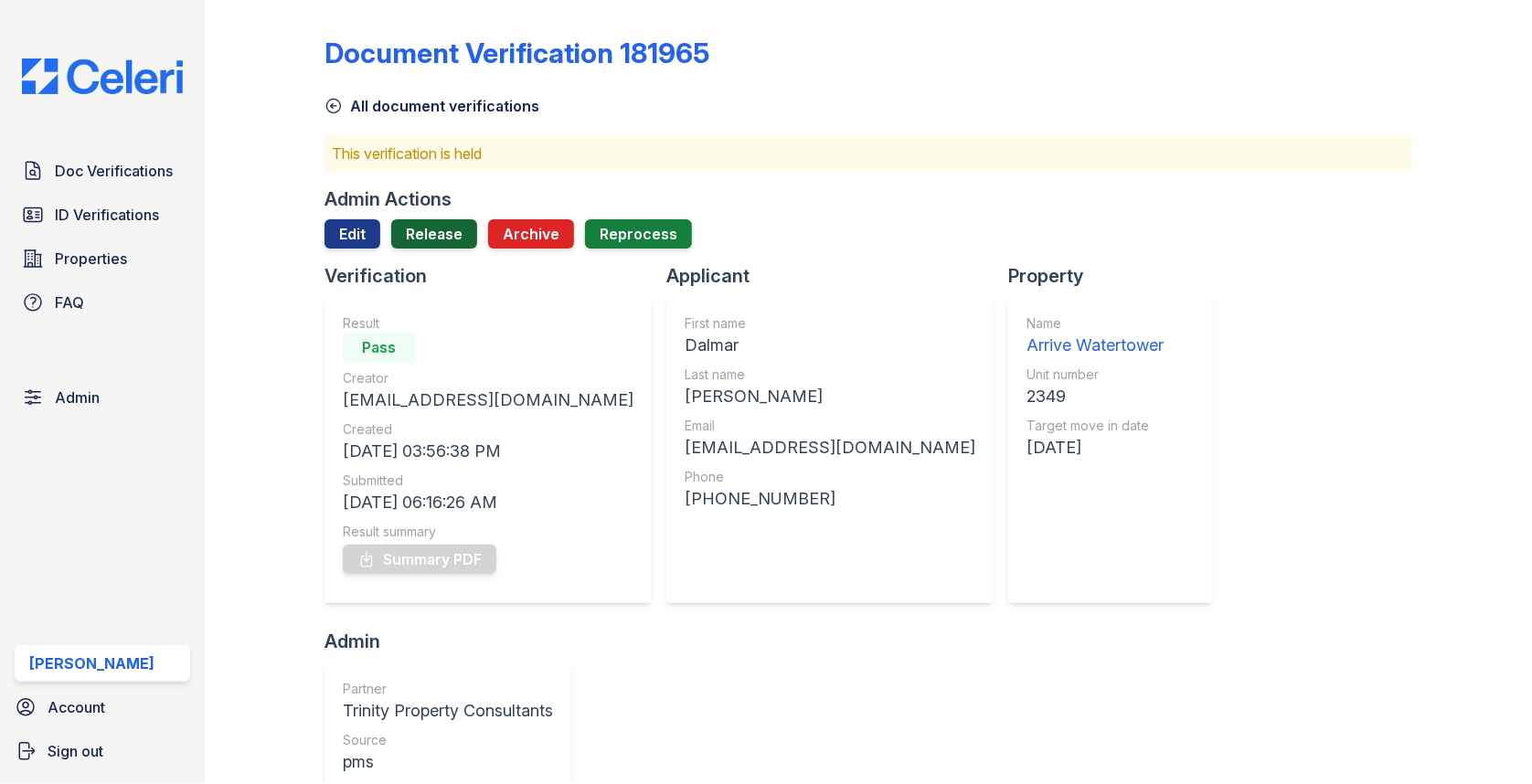
click at [442, 221] on link "Release" at bounding box center [434, 233] width 86 height 30
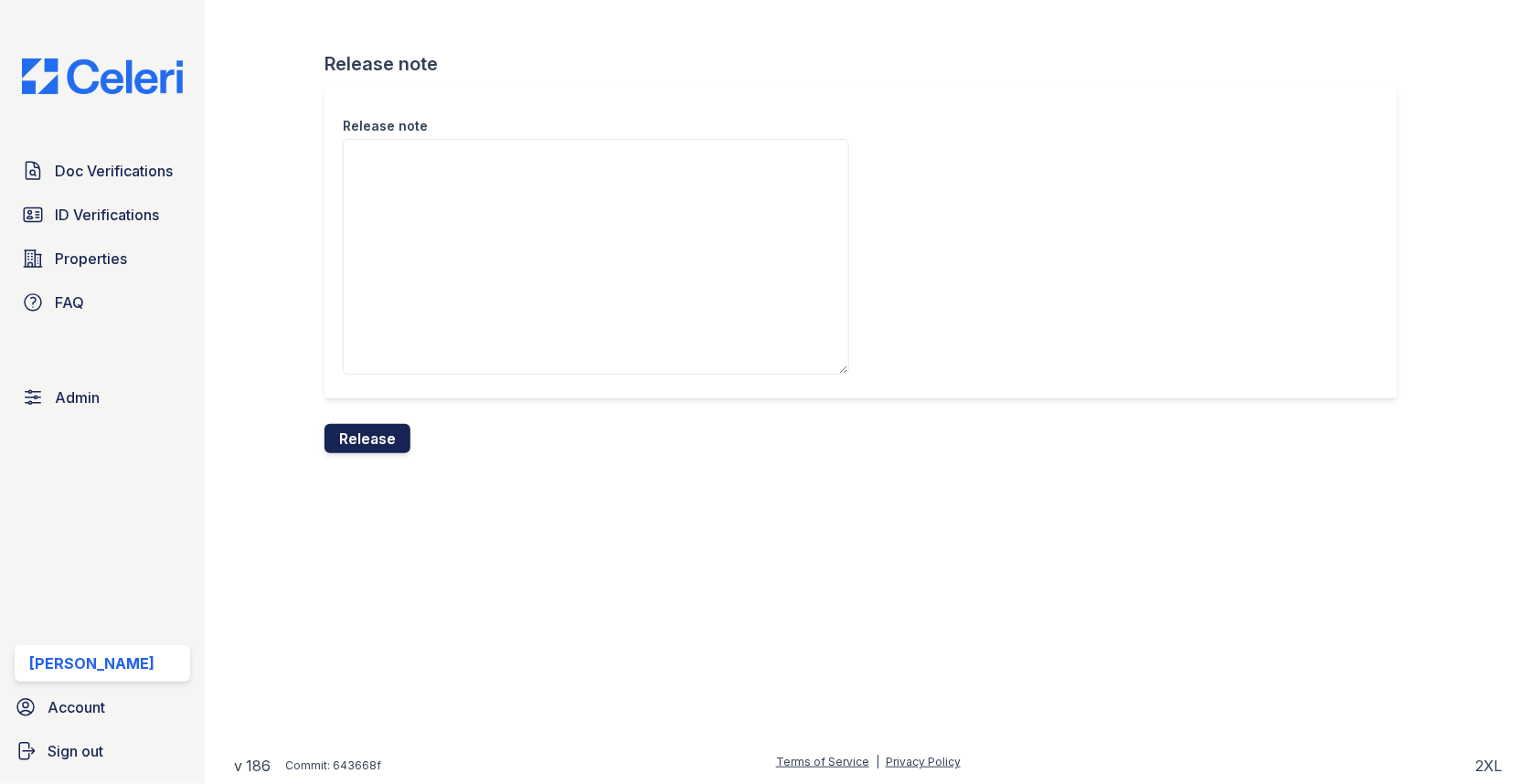
click at [368, 441] on button "Release" at bounding box center [368, 438] width 86 height 30
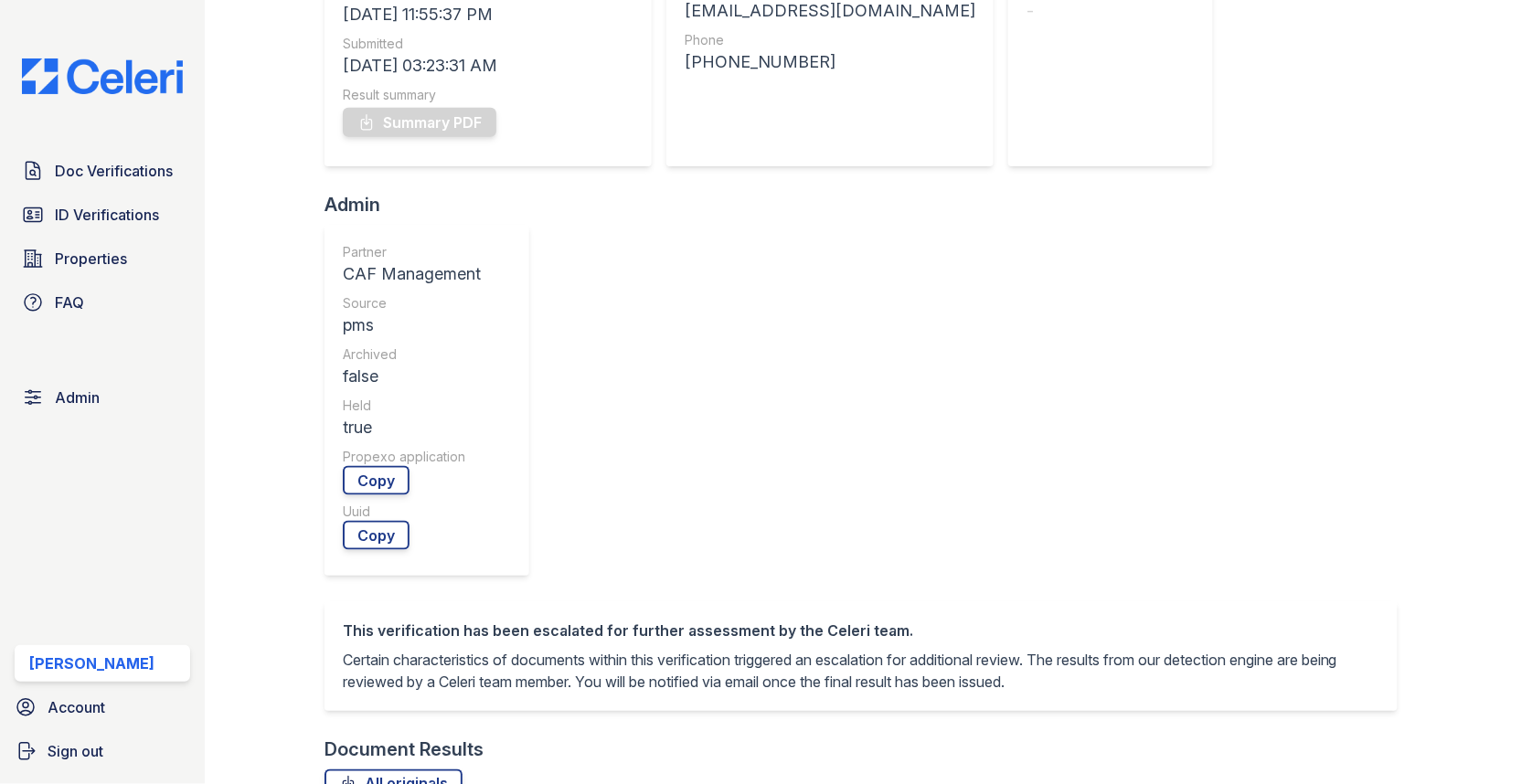
scroll to position [376, 0]
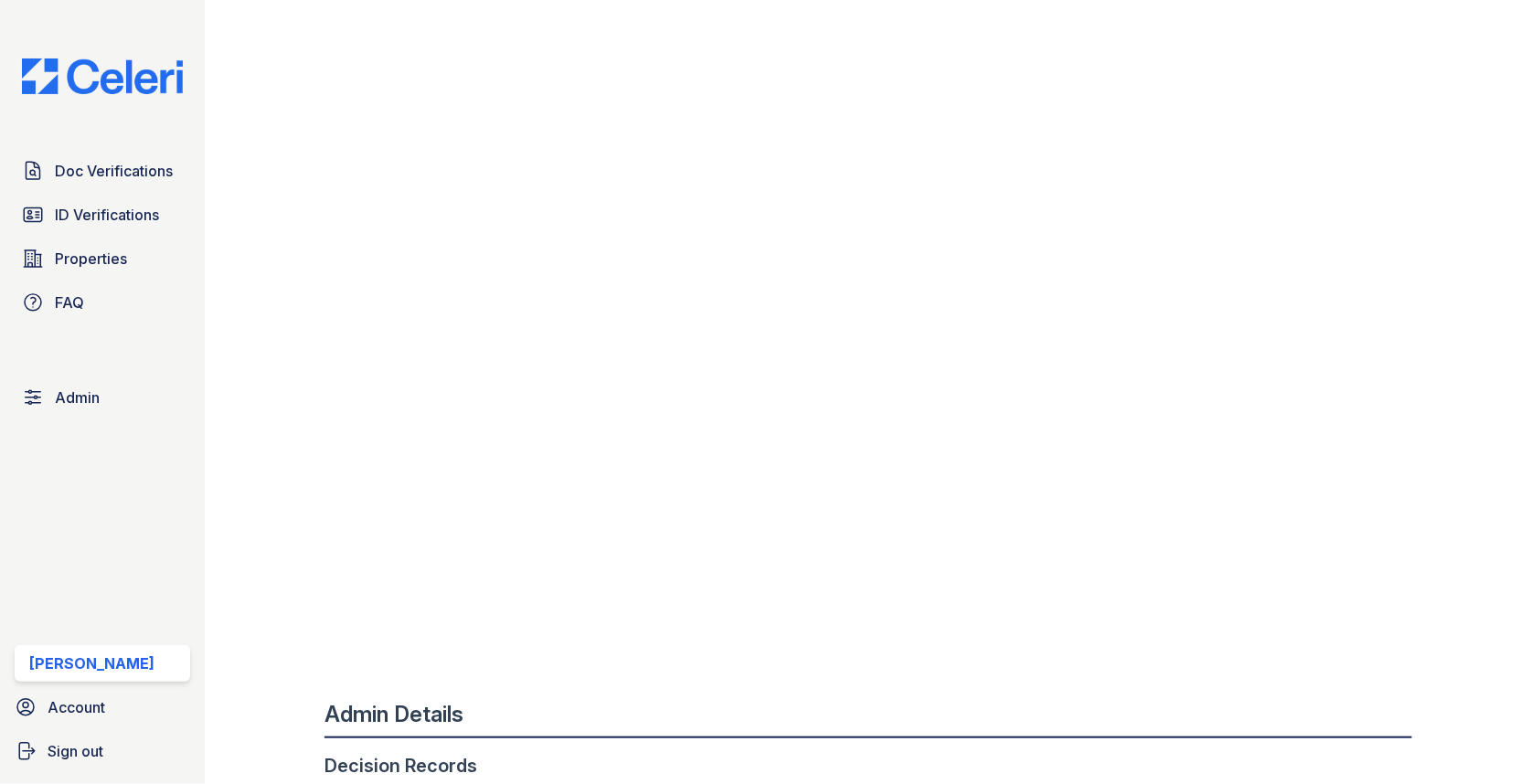
scroll to position [960, 0]
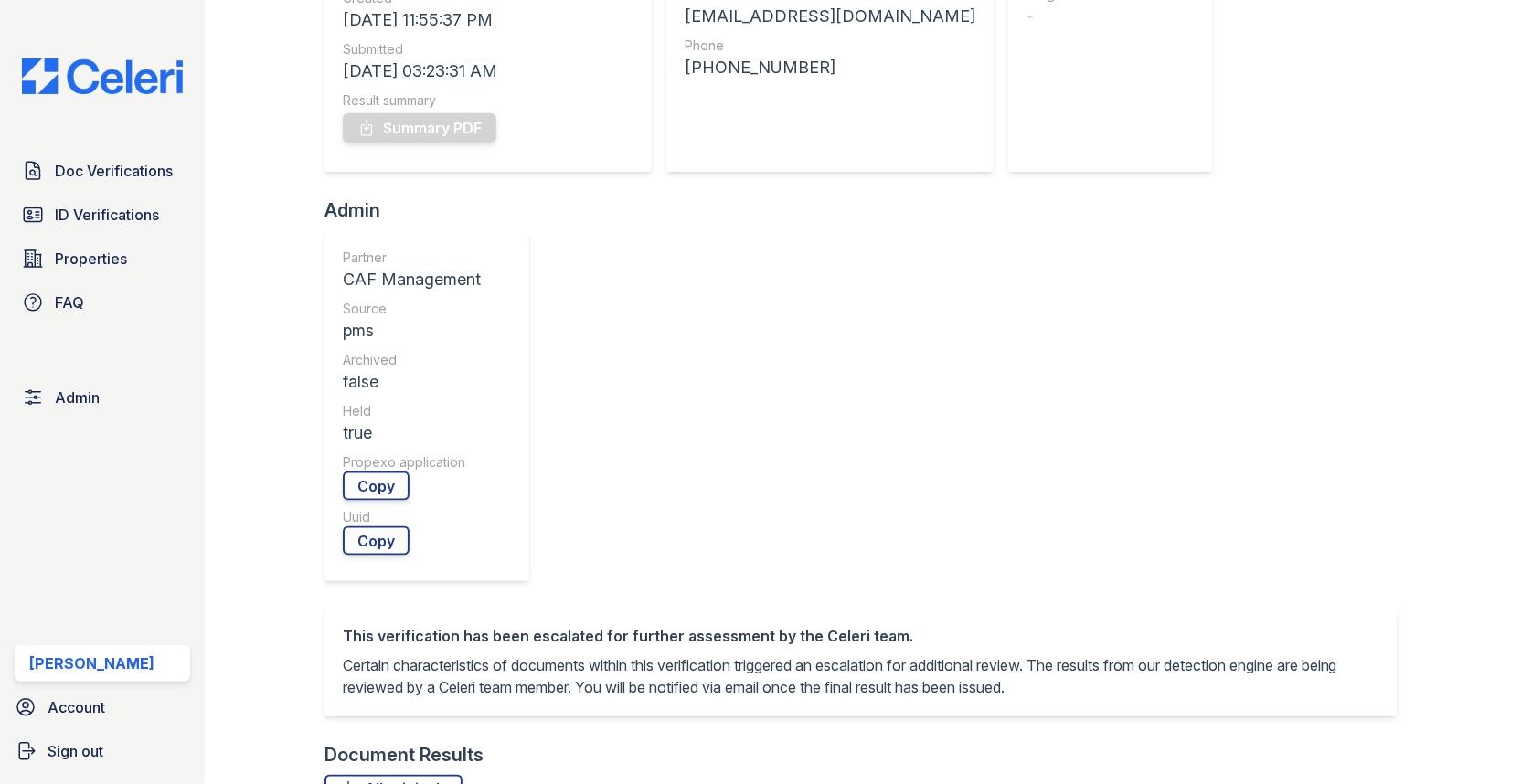
scroll to position [569, 0]
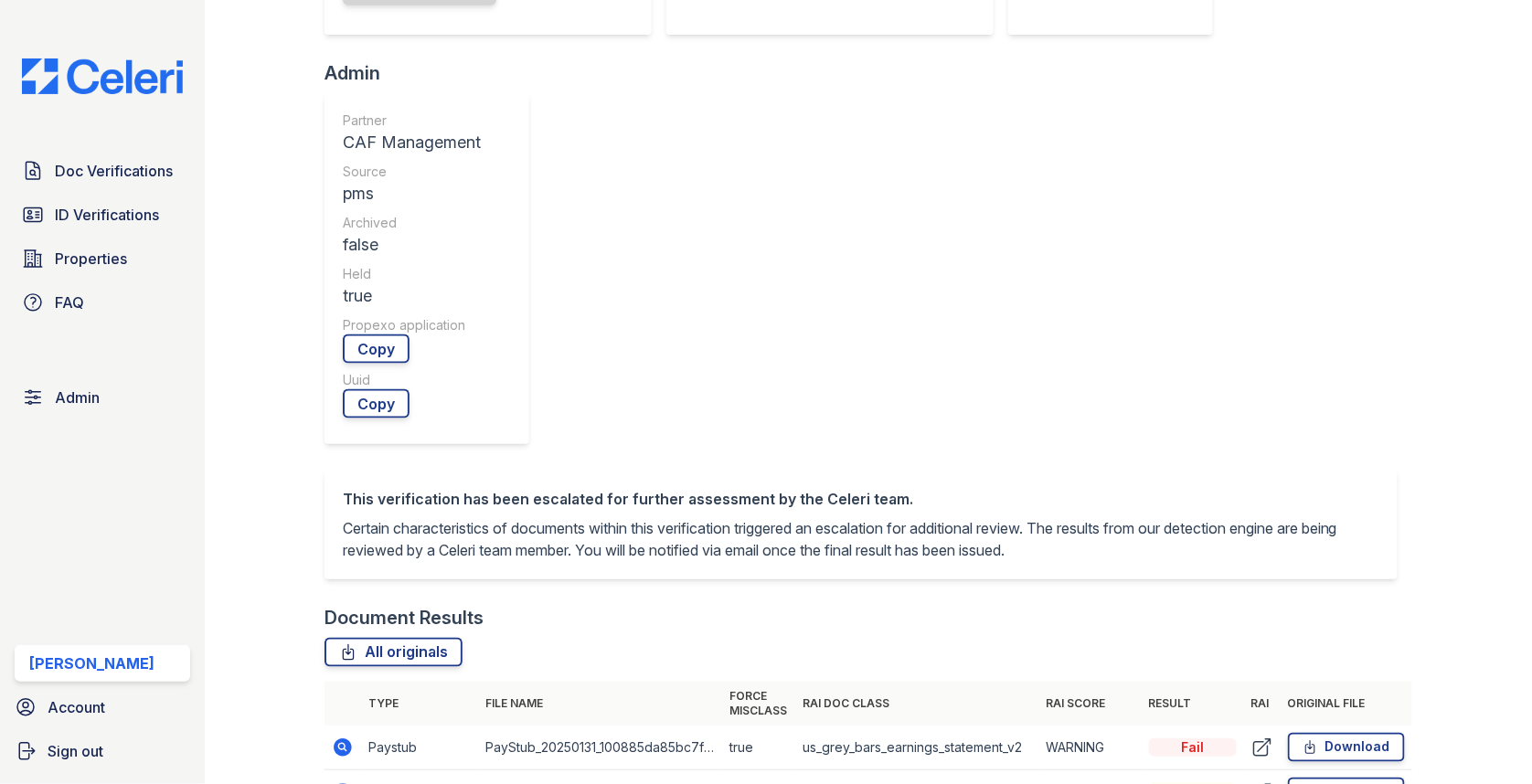
click at [340, 783] on icon at bounding box center [342, 792] width 18 height 18
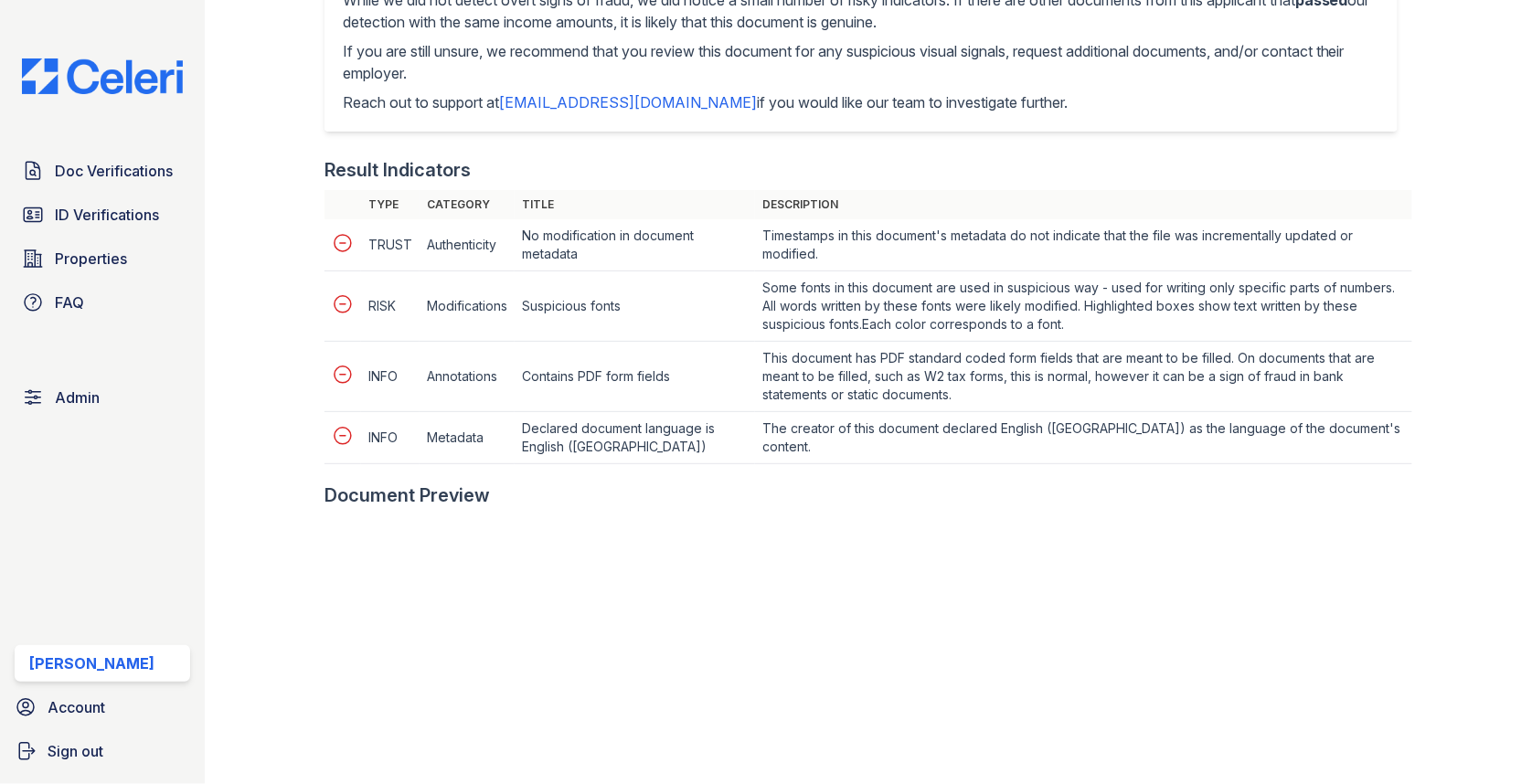
scroll to position [784, 0]
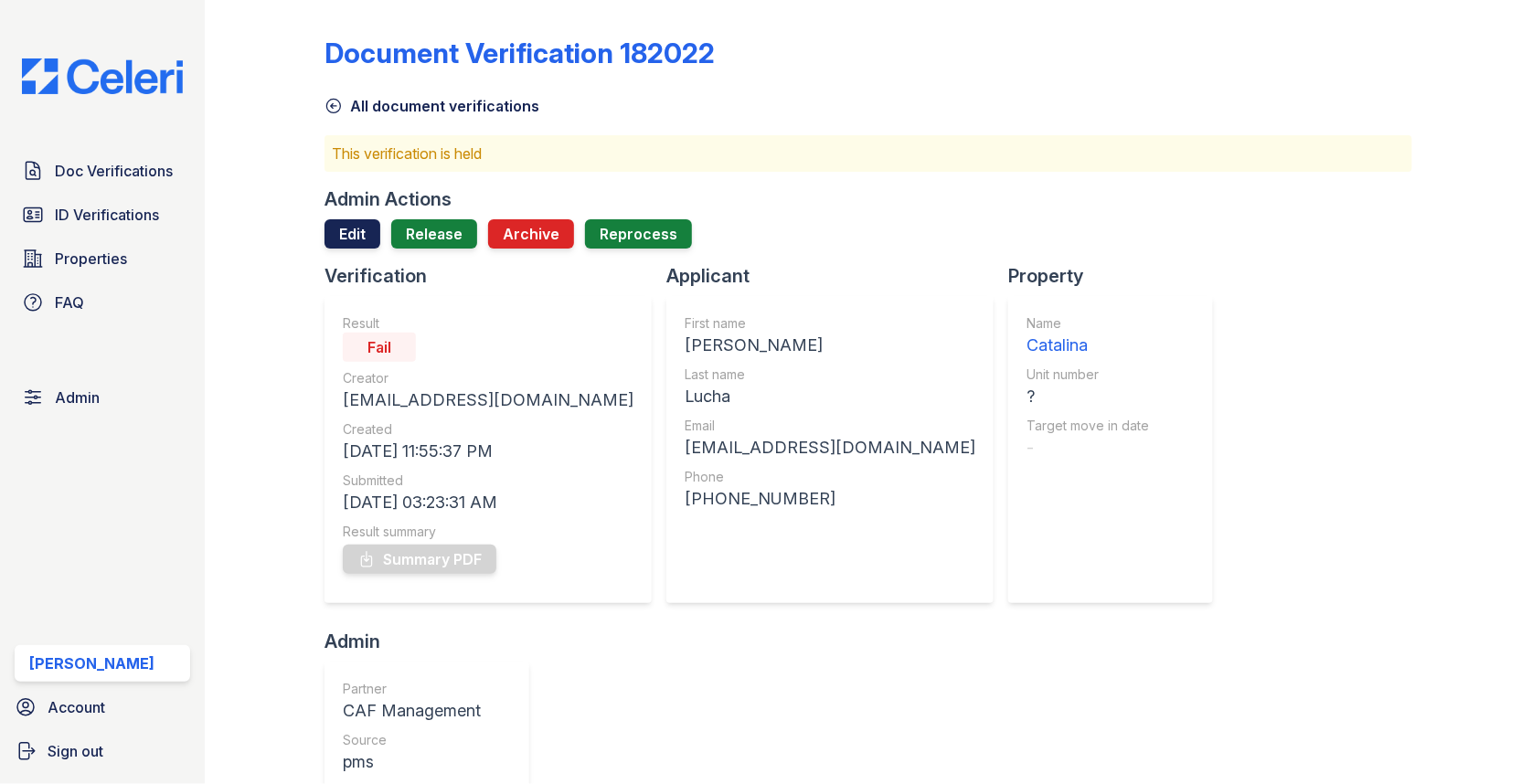
click at [353, 236] on link "Edit" at bounding box center [353, 233] width 56 height 30
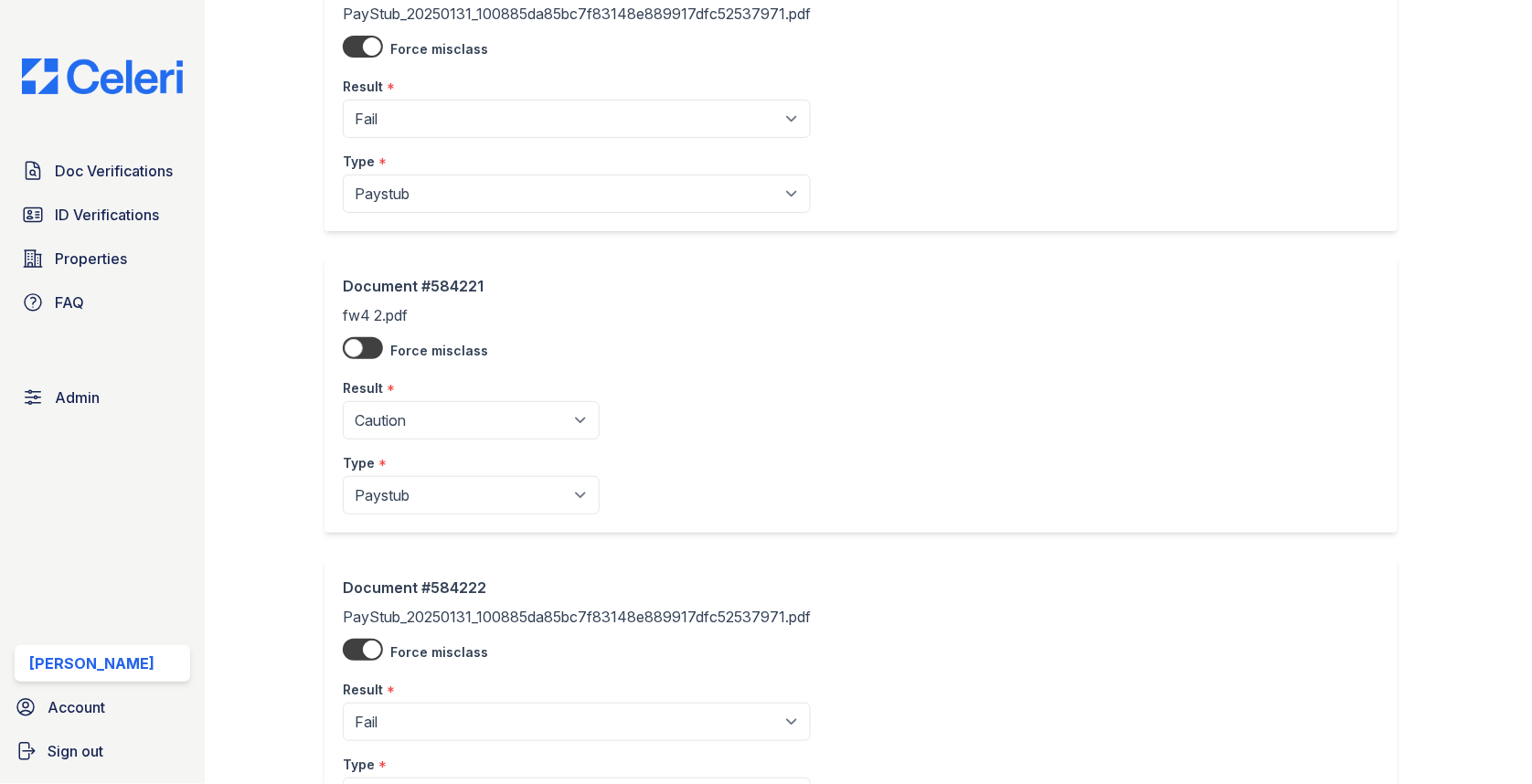
scroll to position [309, 0]
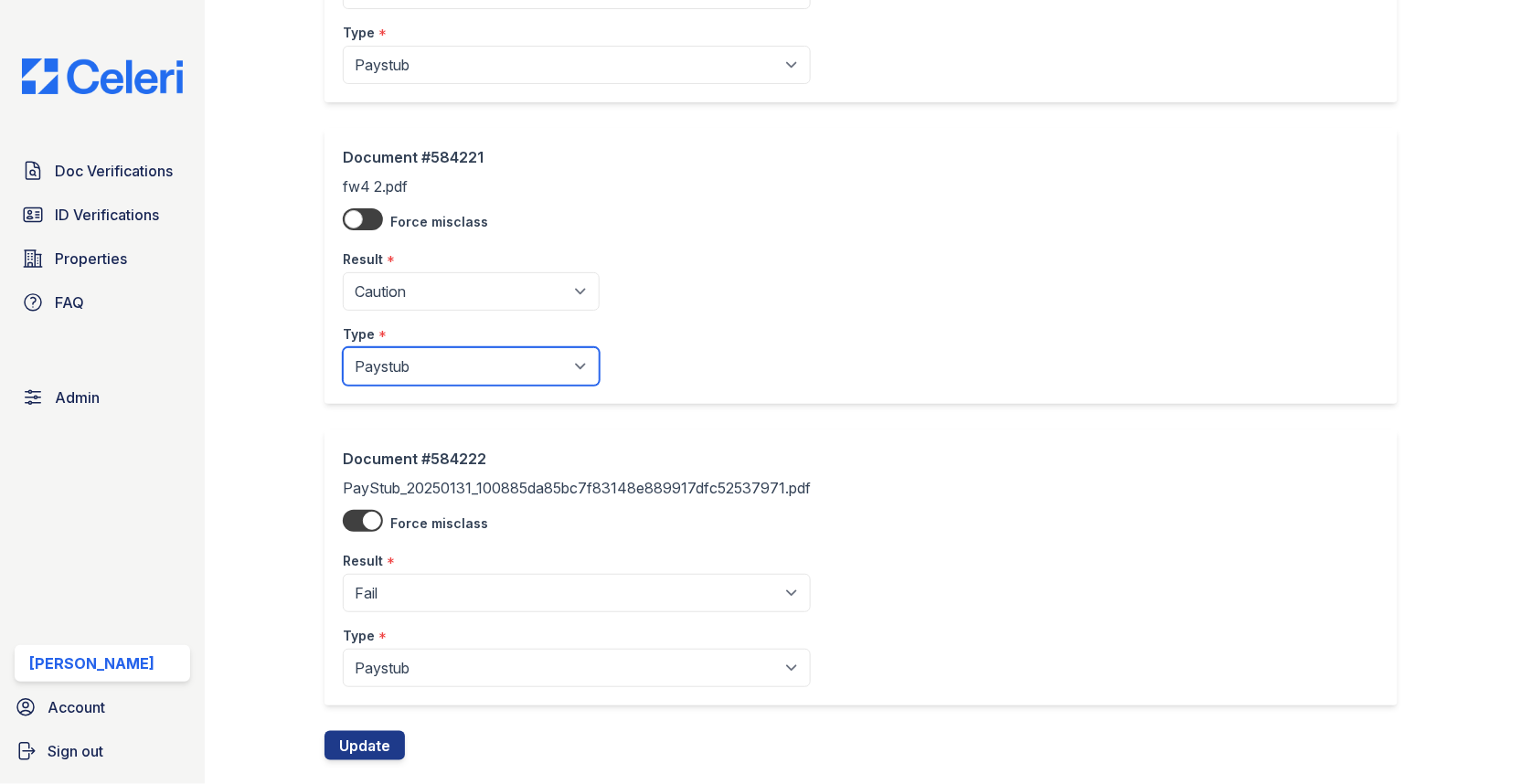
click at [428, 364] on select "Paystub Bank Statement Offer Letter Tax Documents Benefit Award Letter Investme…" at bounding box center [472, 367] width 257 height 38
select select "tax_documents"
click at [376, 732] on button "Update" at bounding box center [365, 746] width 80 height 30
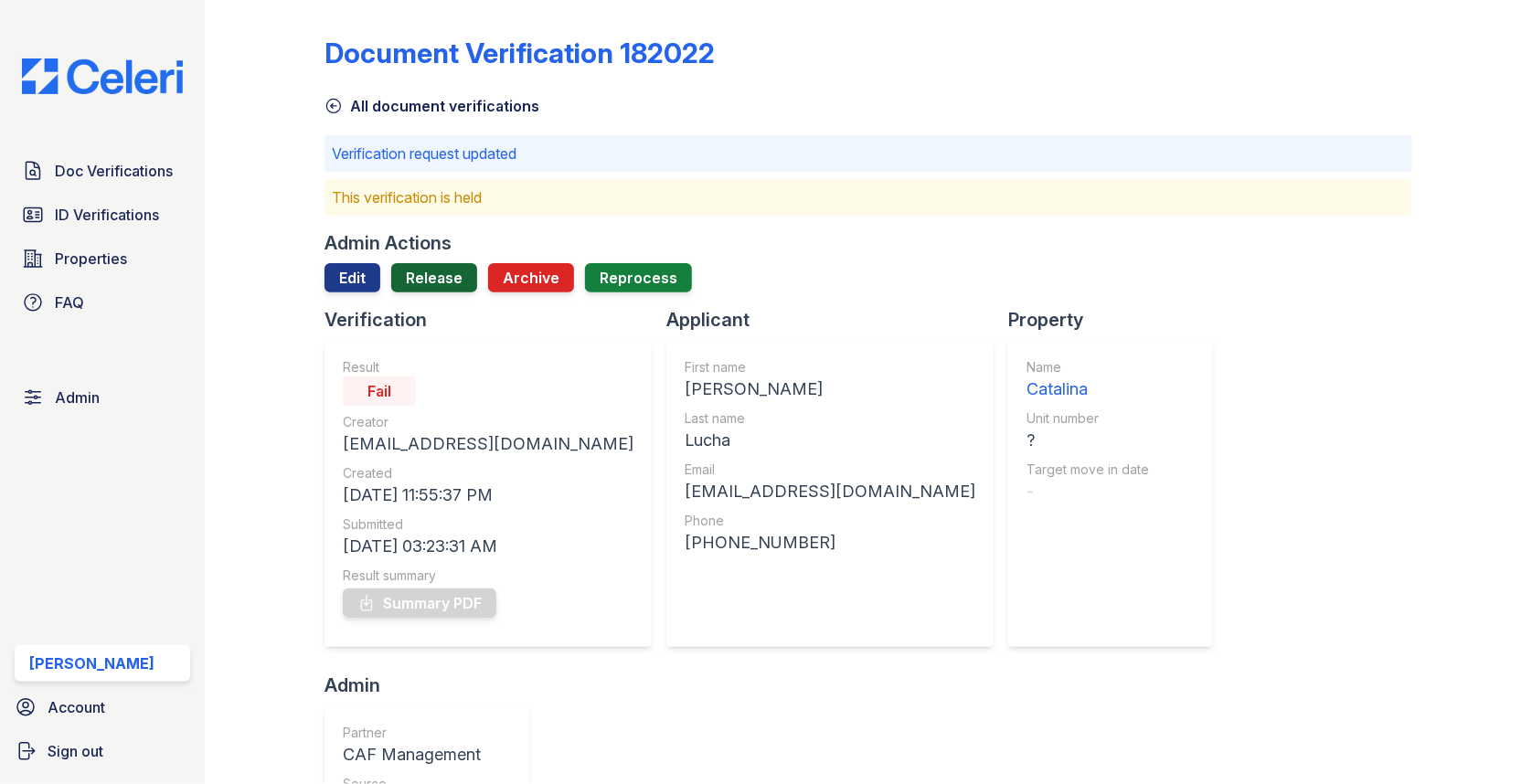
click at [447, 272] on link "Release" at bounding box center [434, 277] width 86 height 30
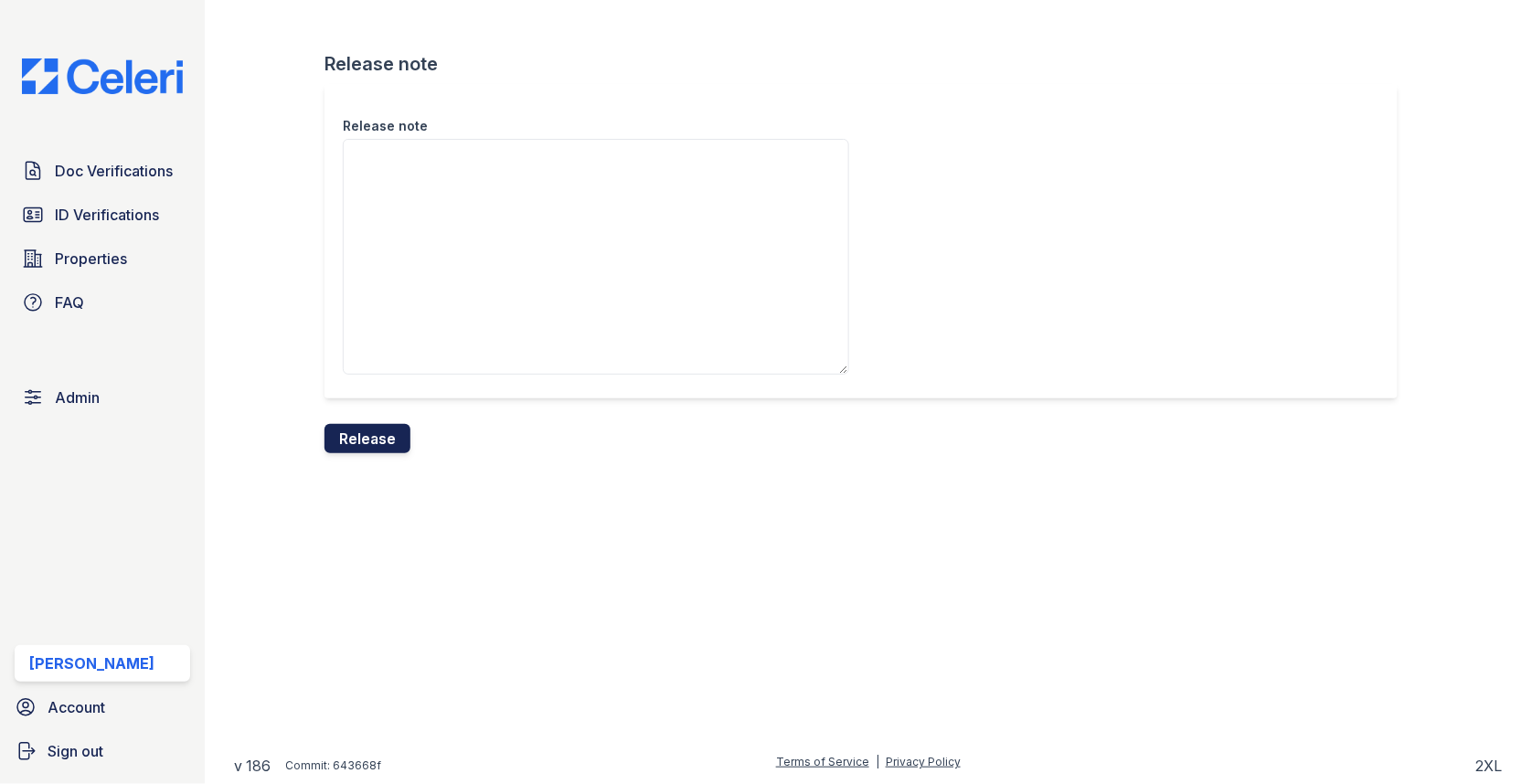
click at [373, 431] on button "Release" at bounding box center [368, 438] width 86 height 30
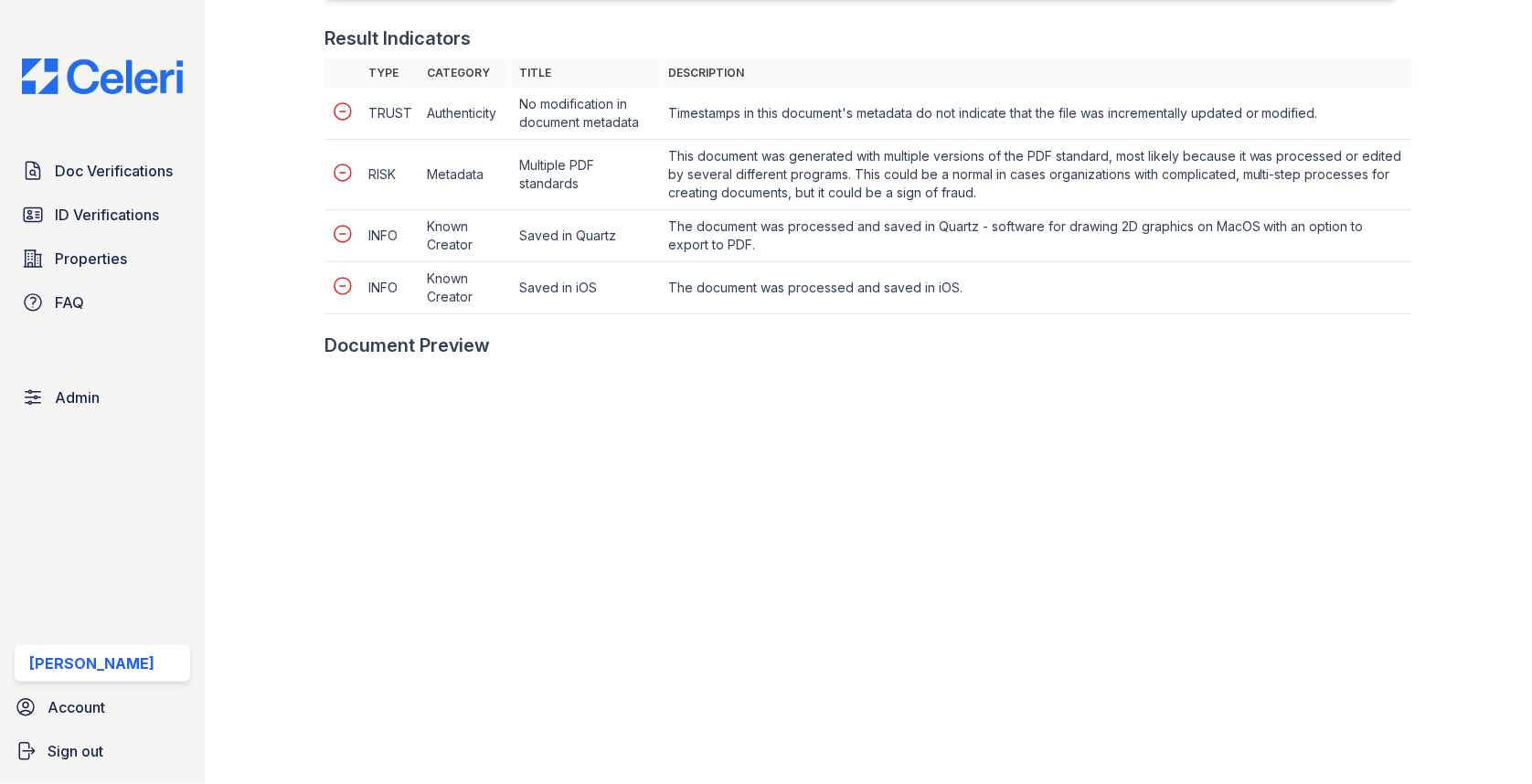
scroll to position [948, 0]
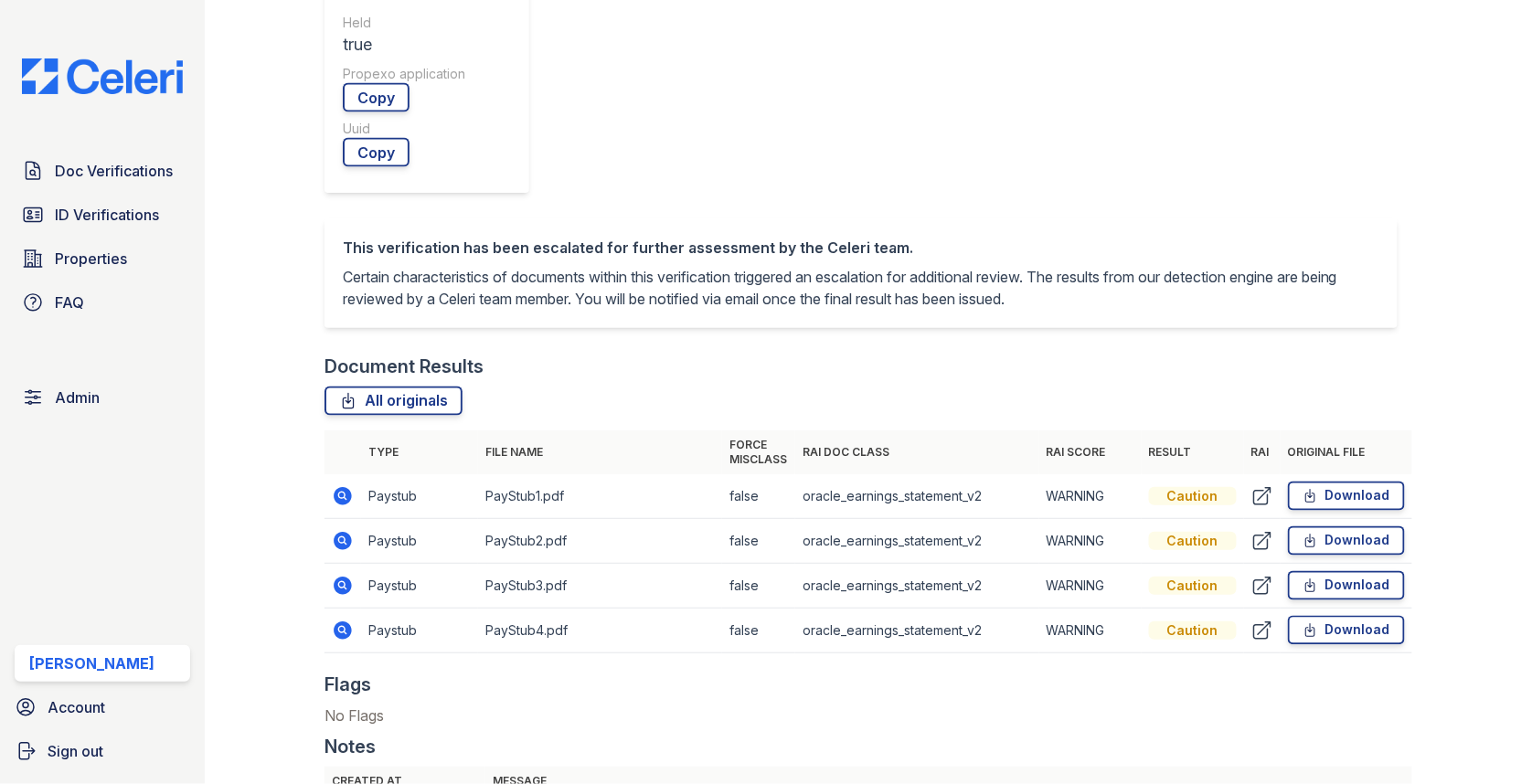
scroll to position [874, 0]
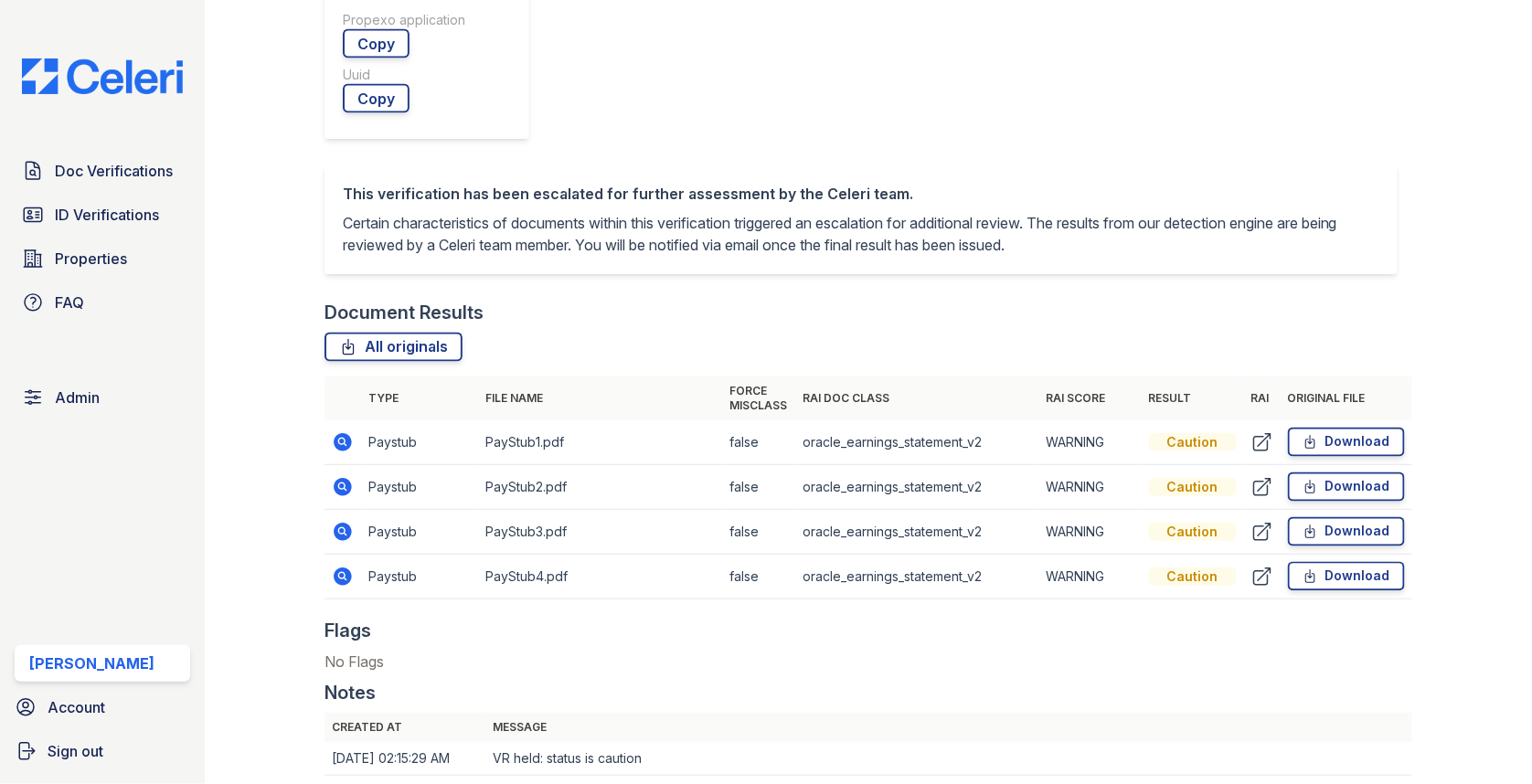
click at [355, 420] on td at bounding box center [343, 442] width 36 height 45
click at [342, 439] on icon at bounding box center [341, 441] width 5 height 5
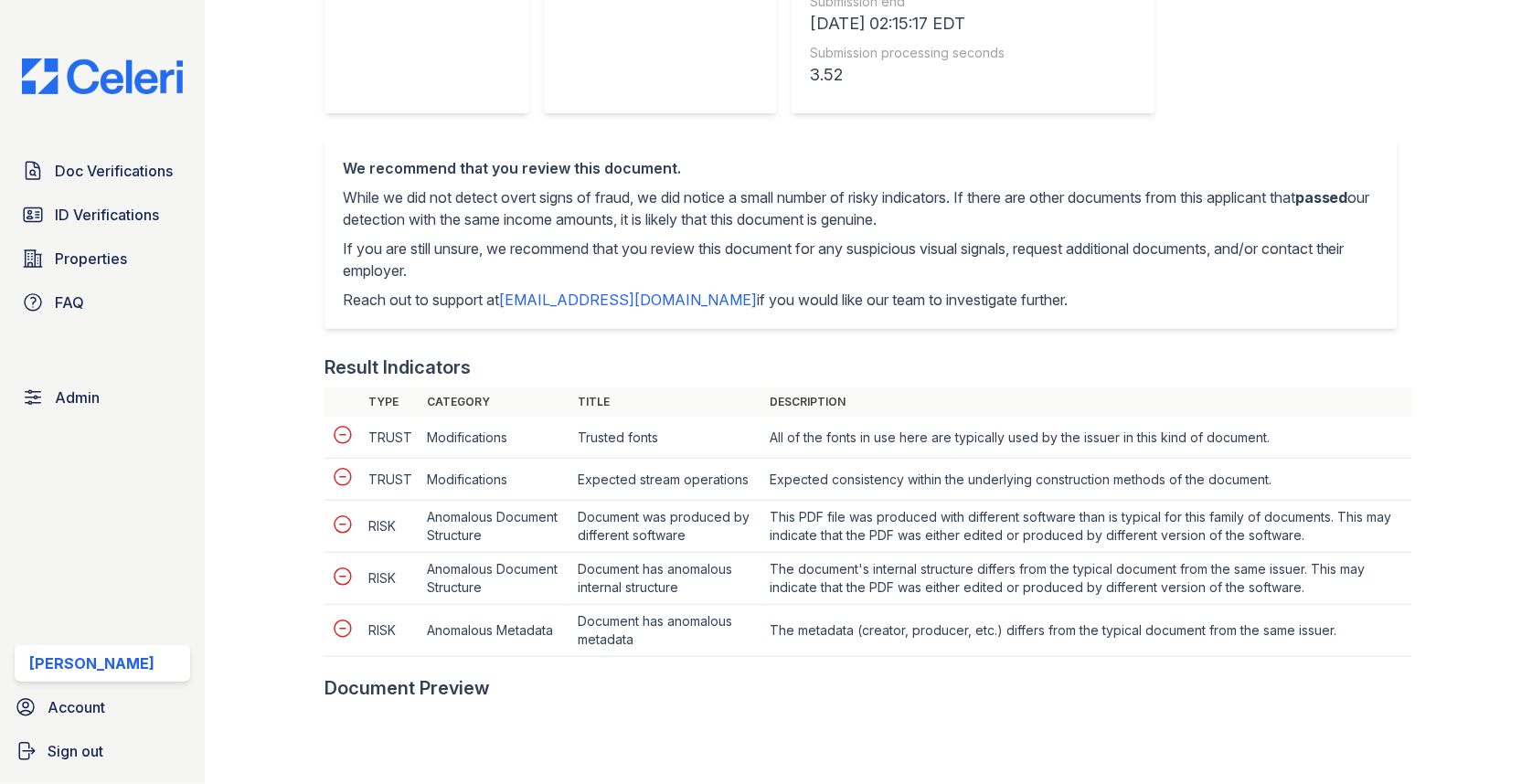
scroll to position [687, 0]
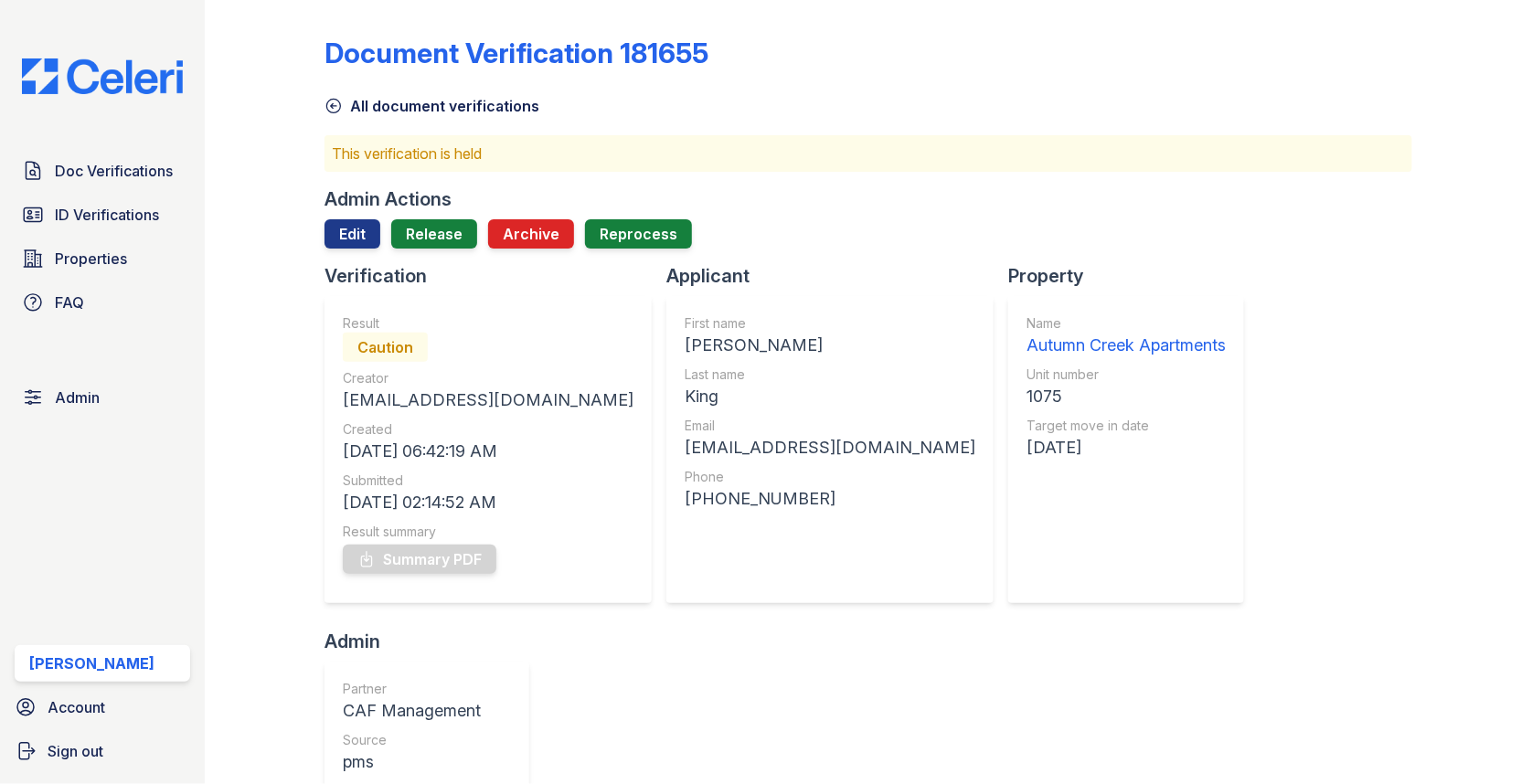
click at [354, 206] on div "Admin Actions" at bounding box center [388, 199] width 127 height 26
click at [351, 242] on link "Edit" at bounding box center [353, 233] width 56 height 30
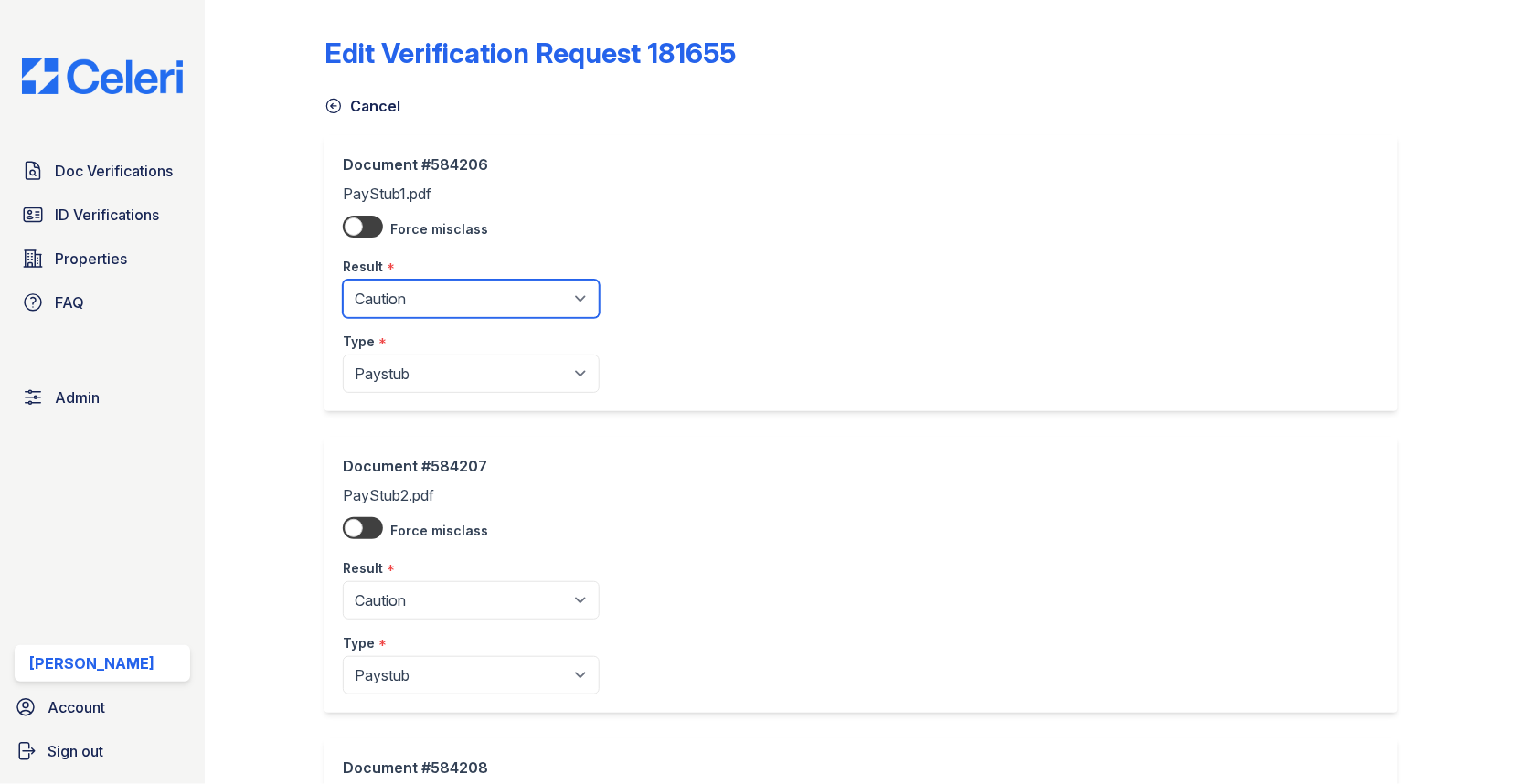
click at [422, 296] on select "Pending Sent Started Processing Pass Fail Caution Error N/A" at bounding box center [472, 299] width 257 height 38
select select "pass"
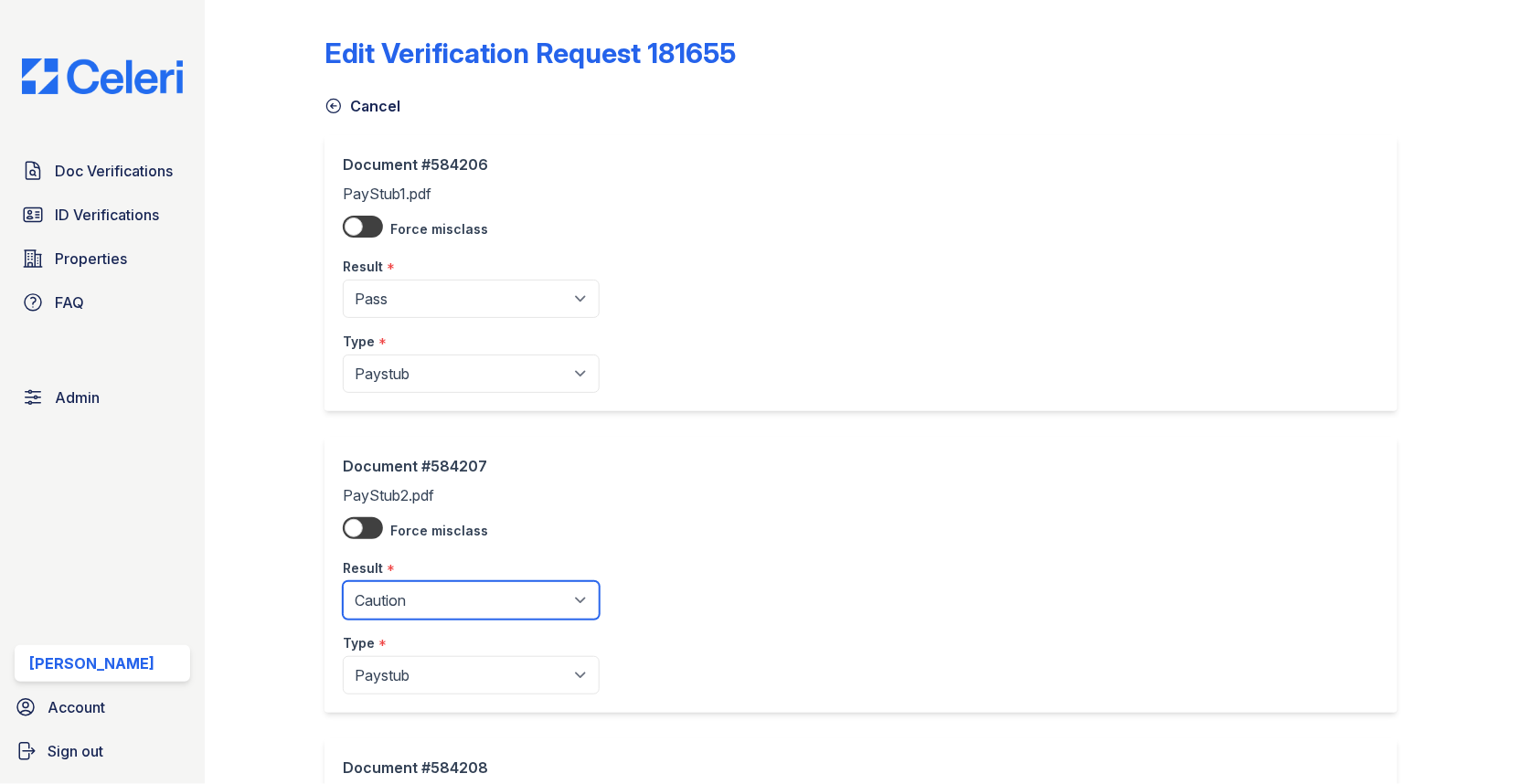
click at [425, 589] on select "Pending Sent Started Processing Pass Fail Caution Error N/A" at bounding box center [472, 600] width 257 height 38
select select "pass"
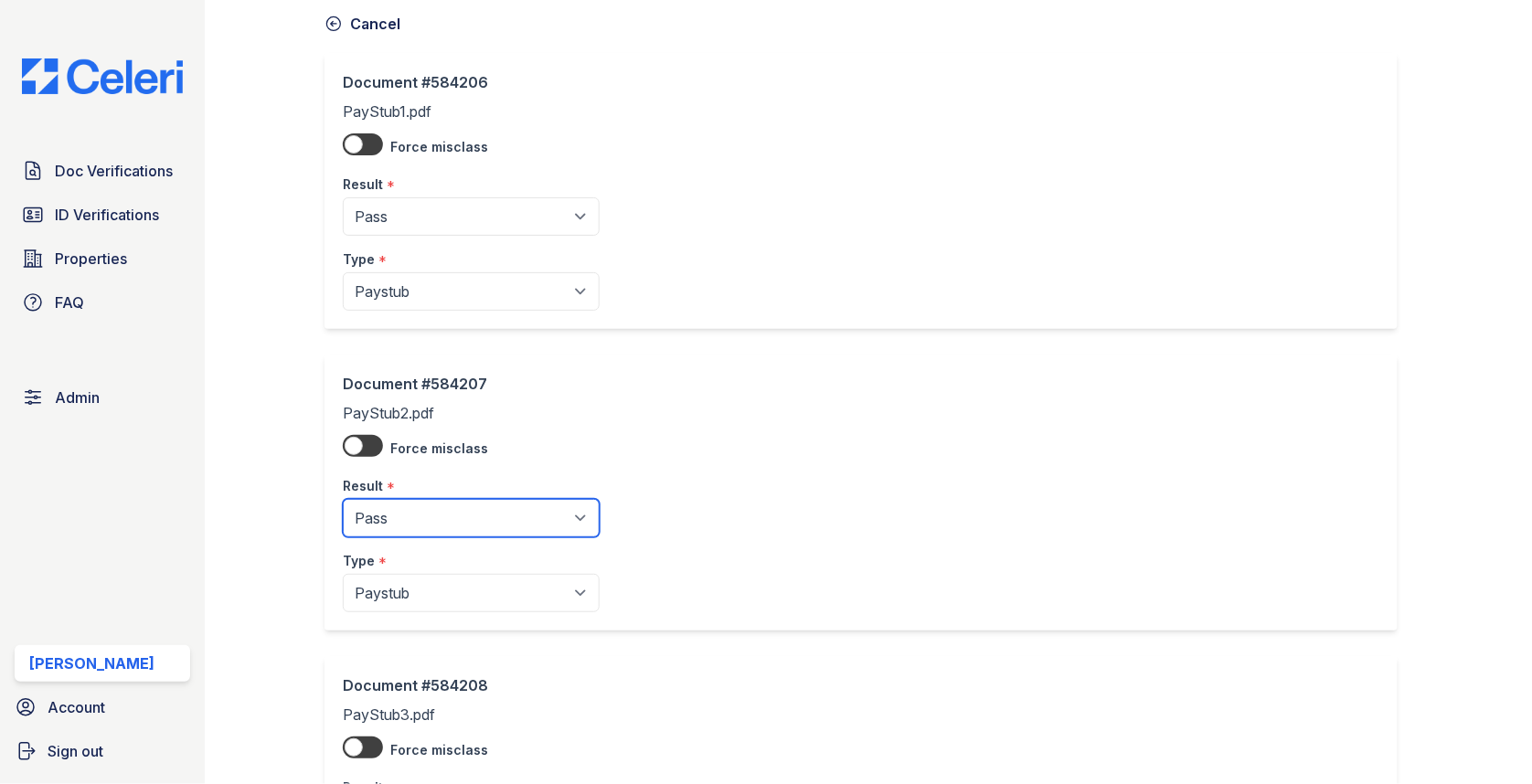
scroll to position [374, 0]
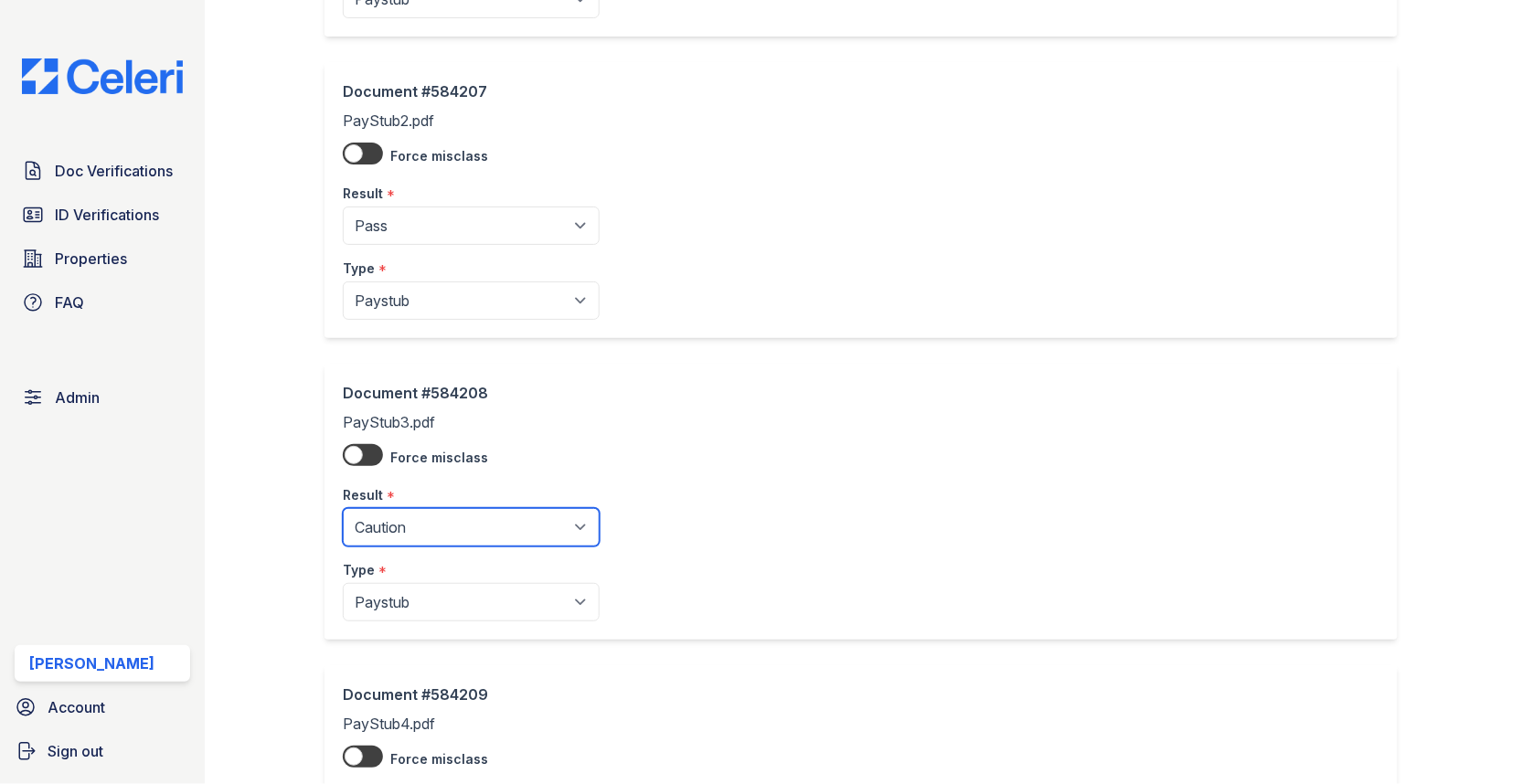
click at [456, 530] on select "Pending Sent Started Processing Pass Fail Caution Error N/A" at bounding box center [472, 528] width 257 height 38
select select "pass"
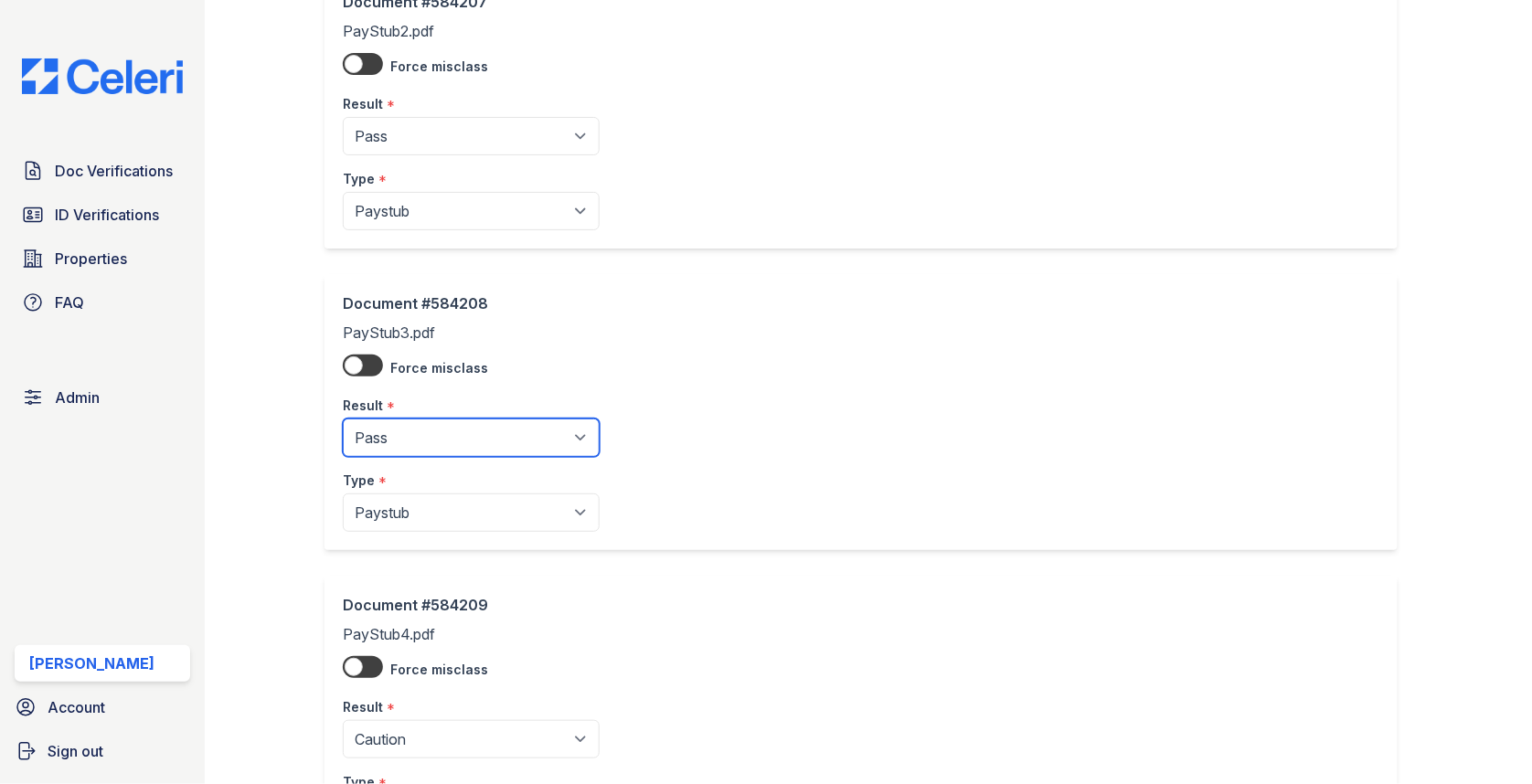
scroll to position [643, 0]
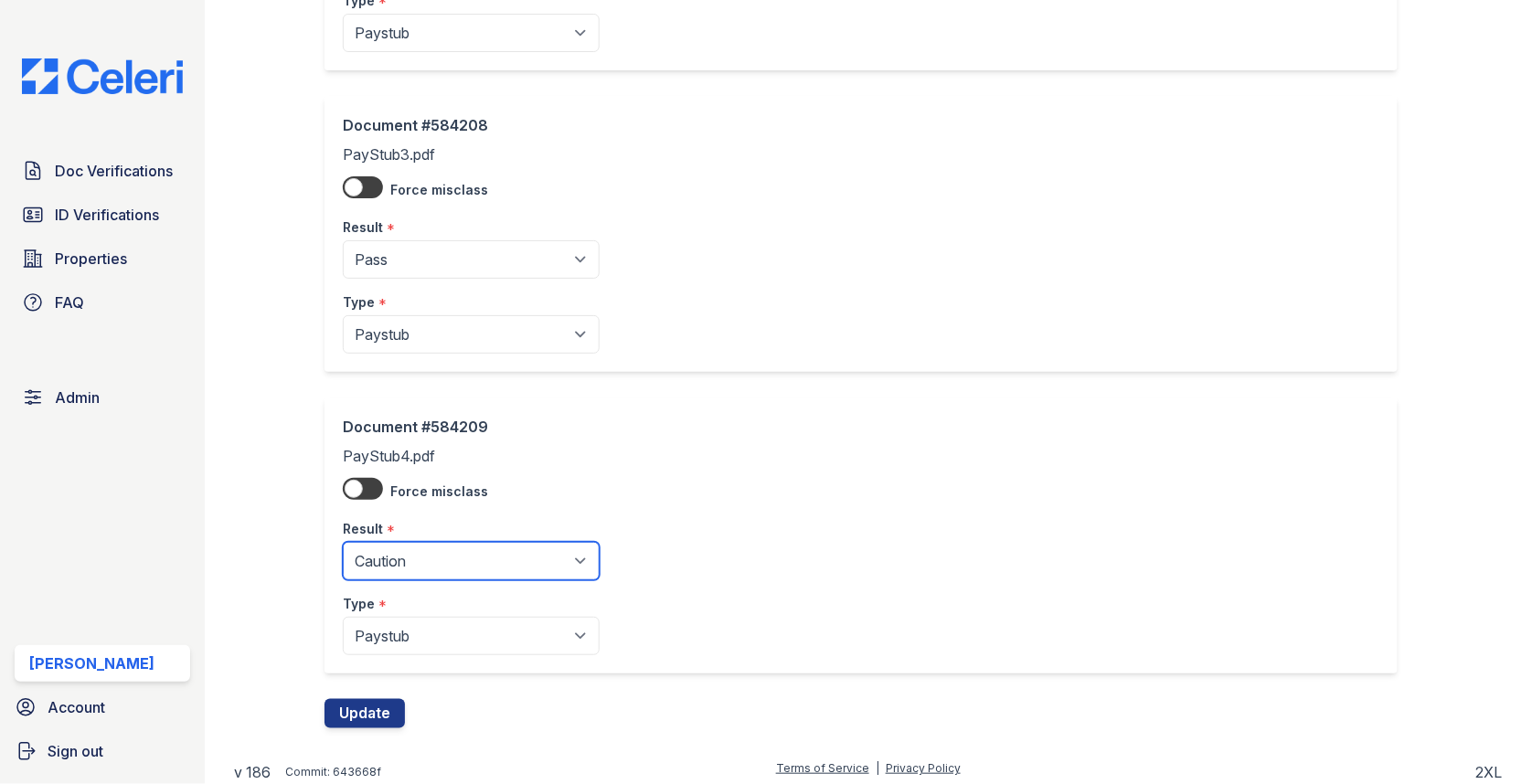
click at [455, 568] on select "Pending Sent Started Processing Pass Fail Caution Error N/A" at bounding box center [472, 561] width 257 height 38
click at [426, 553] on select "Pending Sent Started Processing Pass Fail Caution Error N/A" at bounding box center [472, 561] width 257 height 38
select select "pass"
click at [373, 713] on button "Update" at bounding box center [365, 714] width 80 height 30
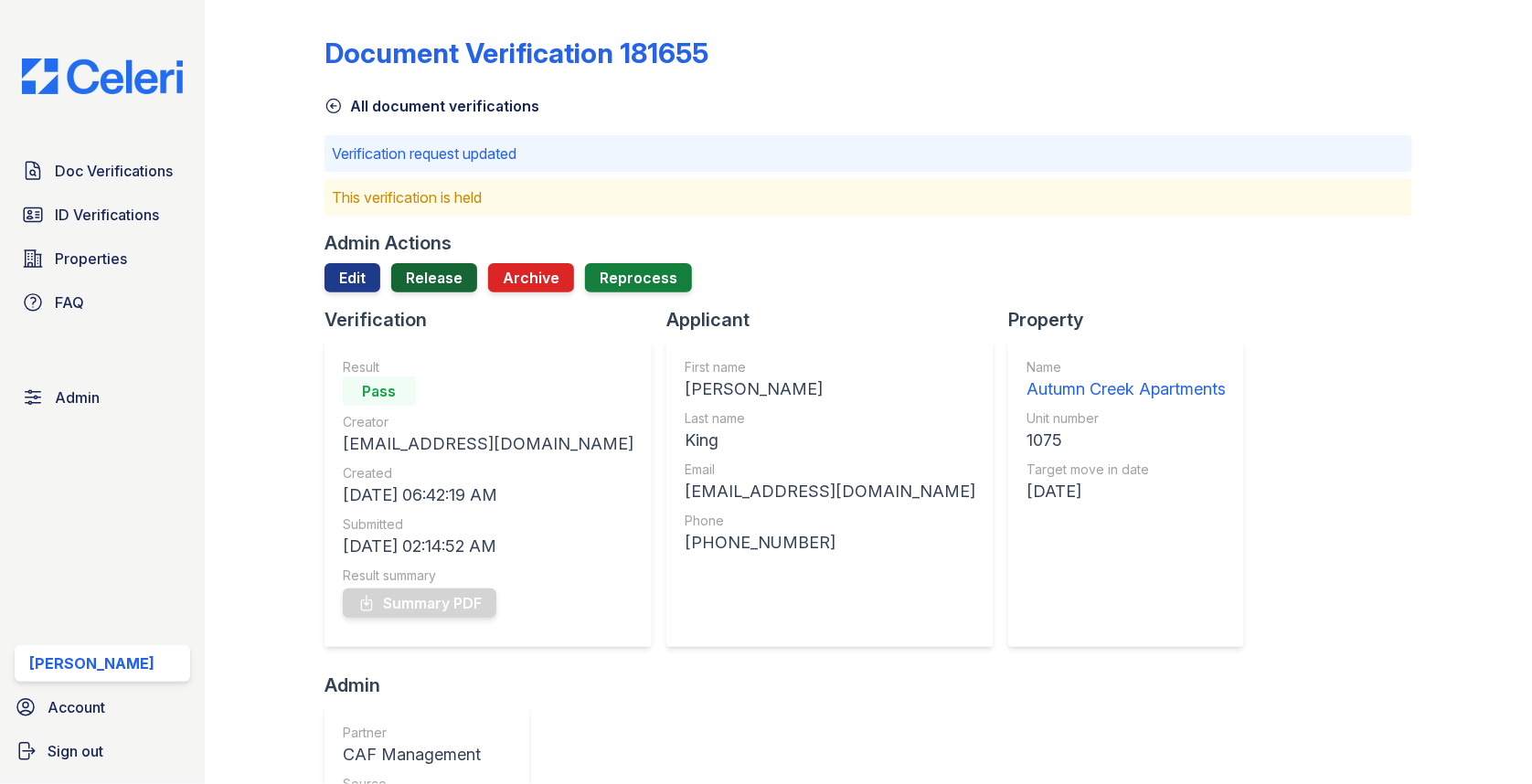
click at [437, 275] on link "Release" at bounding box center [434, 277] width 86 height 30
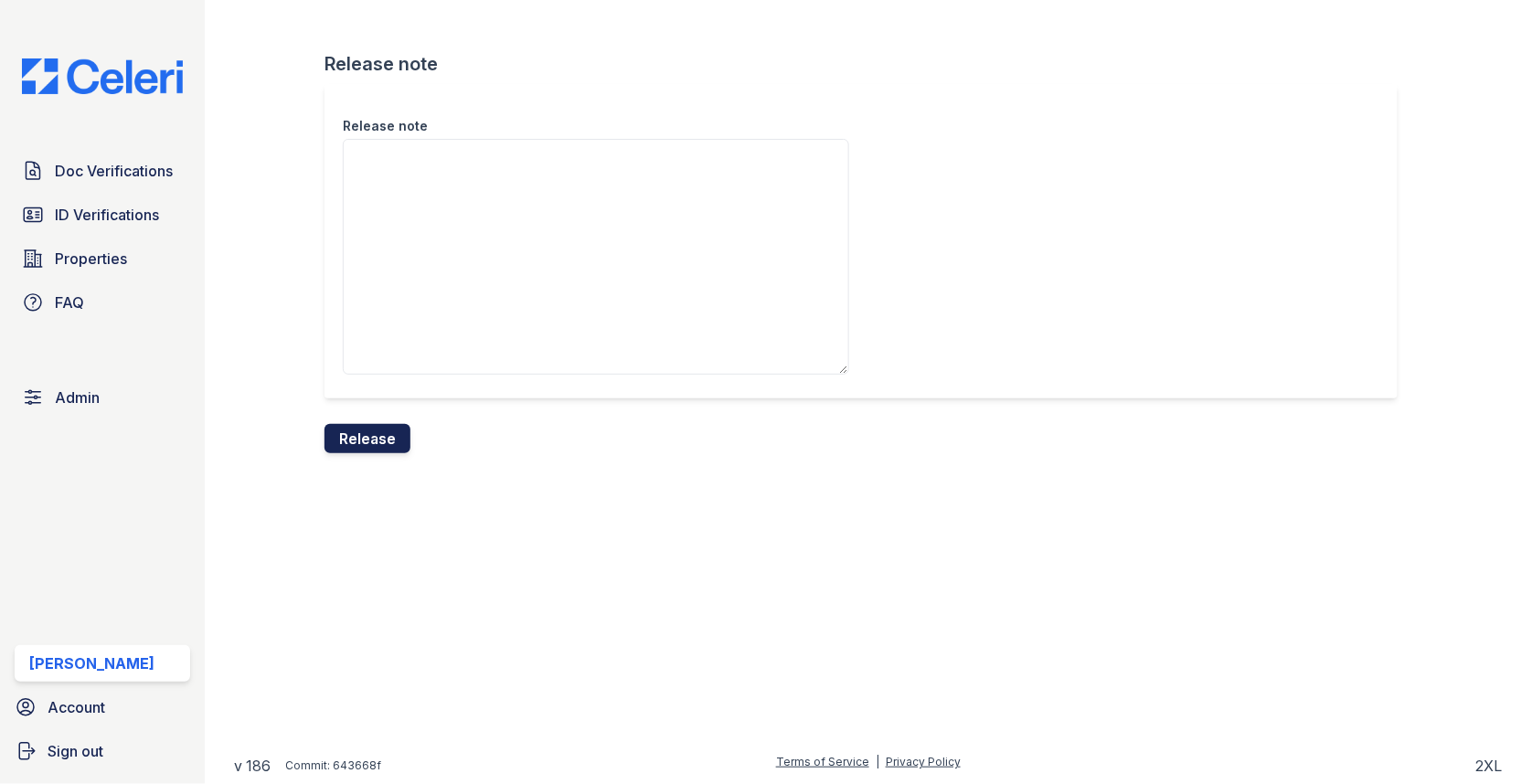
click at [384, 439] on button "Release" at bounding box center [368, 438] width 86 height 30
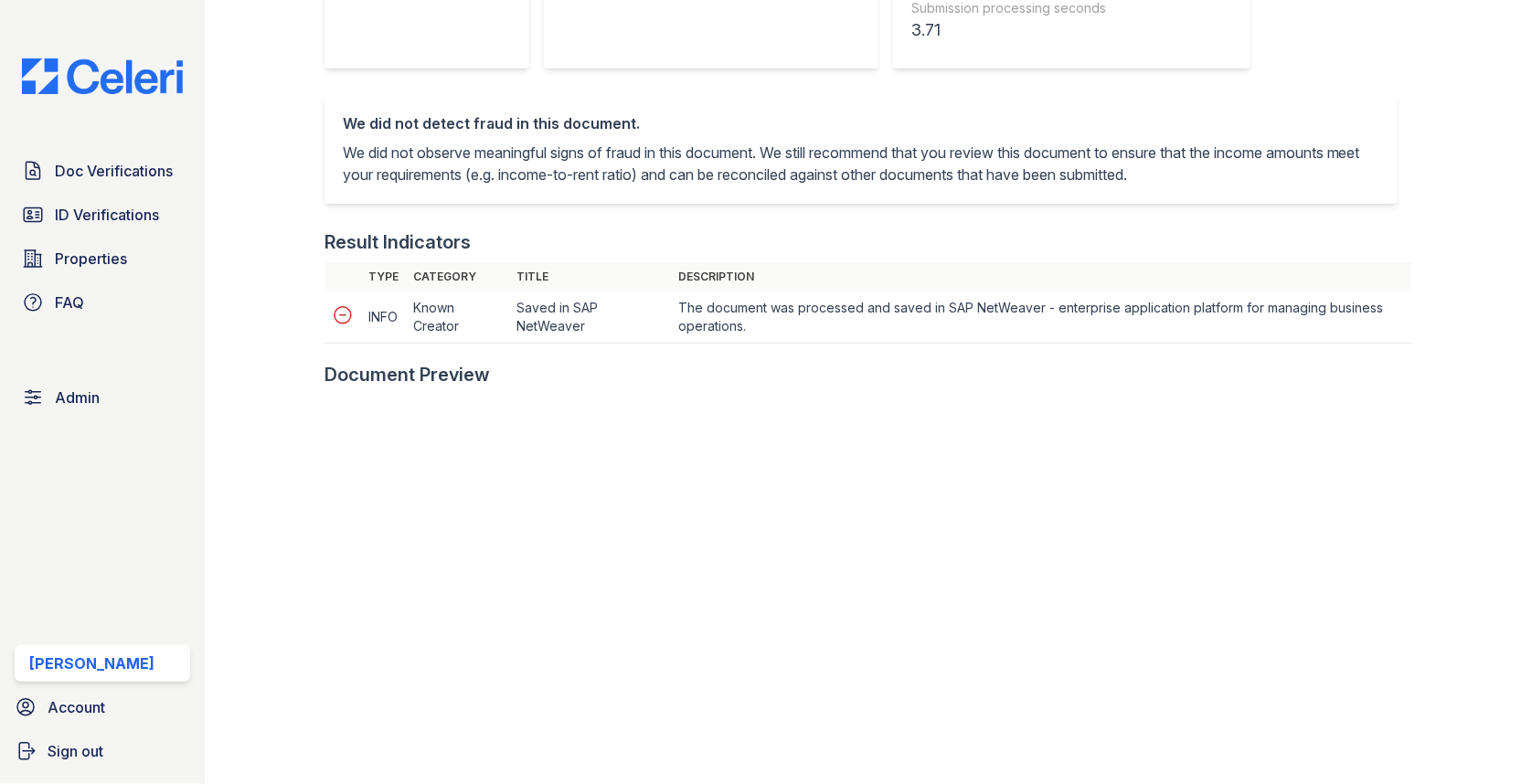
scroll to position [805, 0]
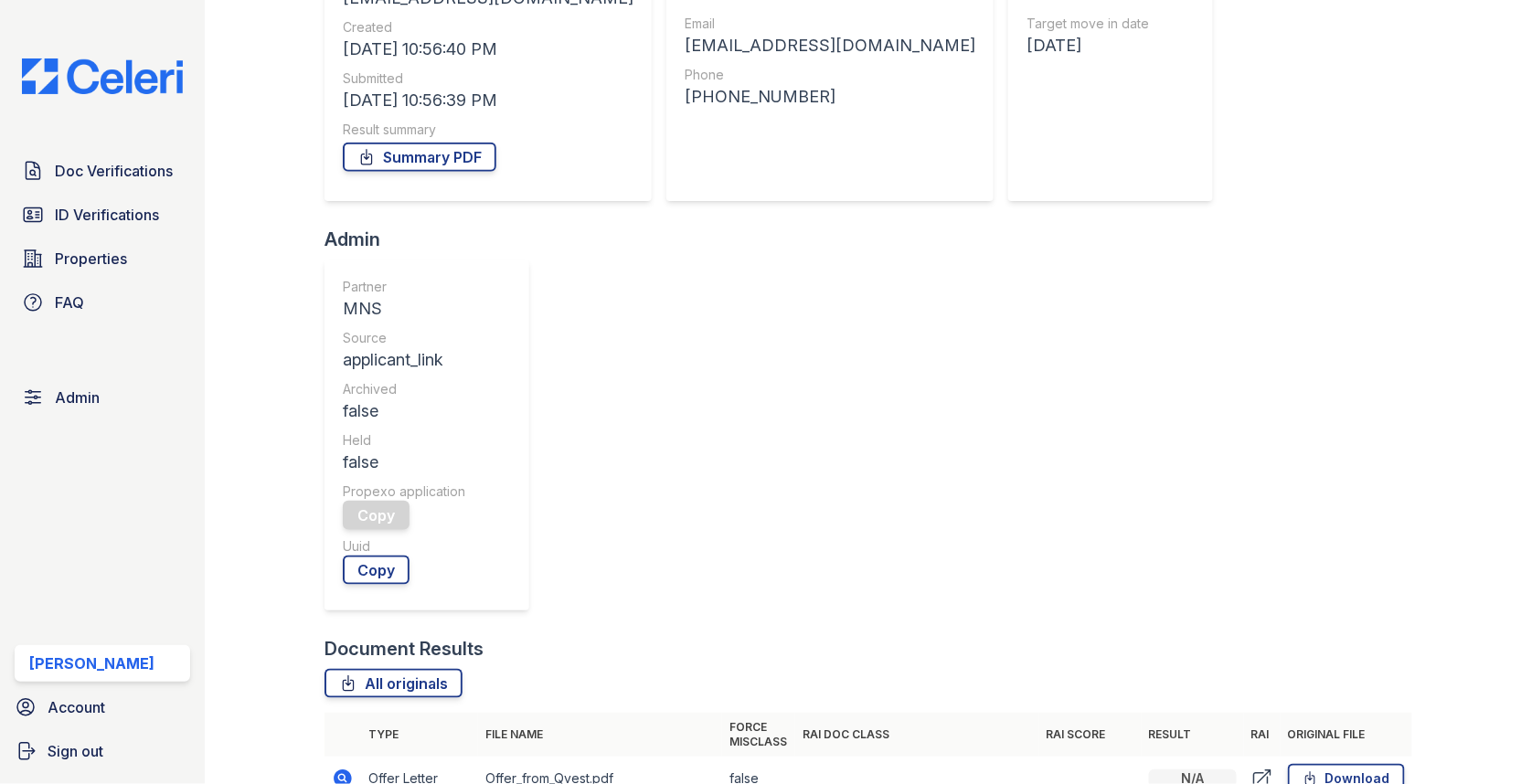
scroll to position [590, 0]
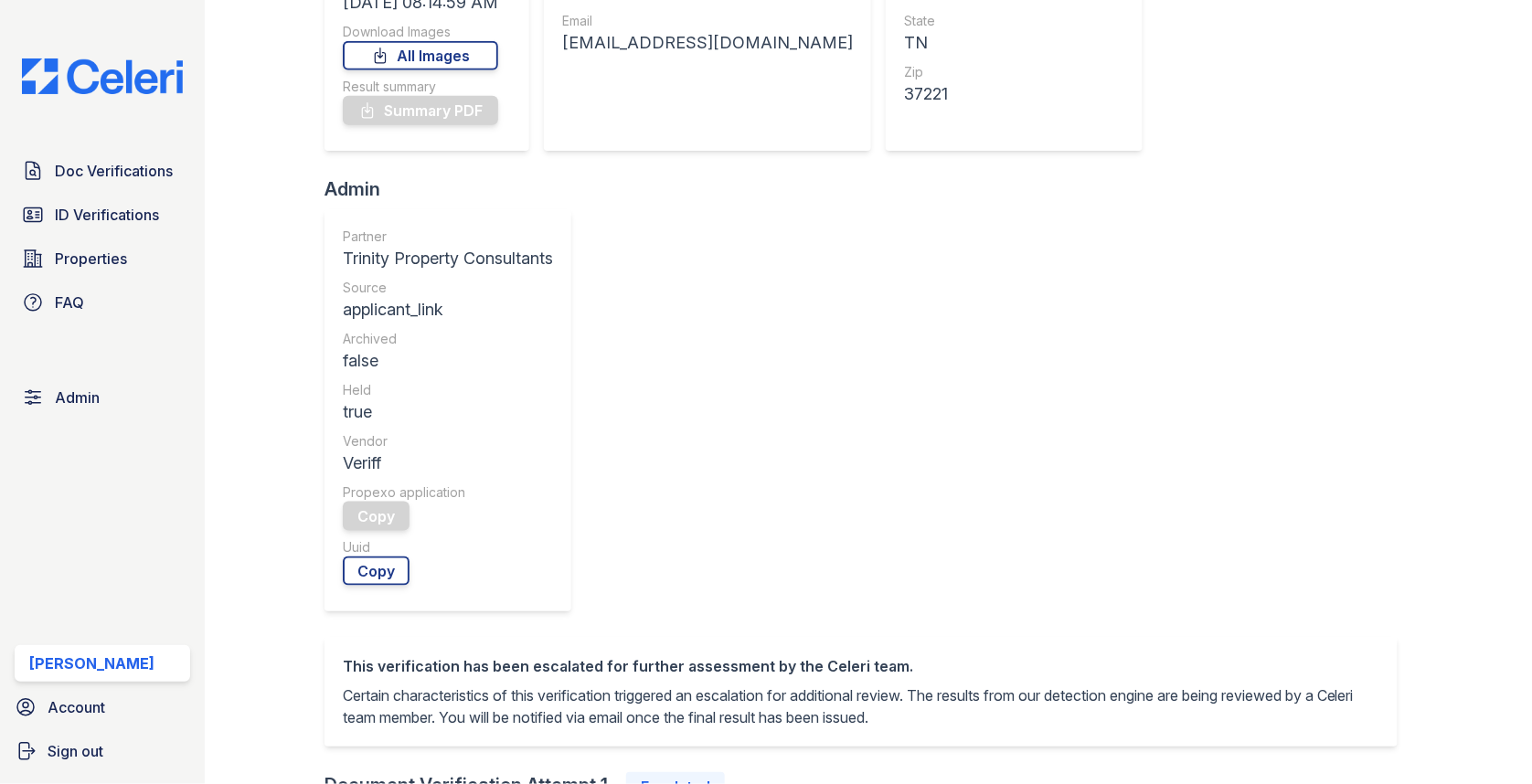
scroll to position [640, 0]
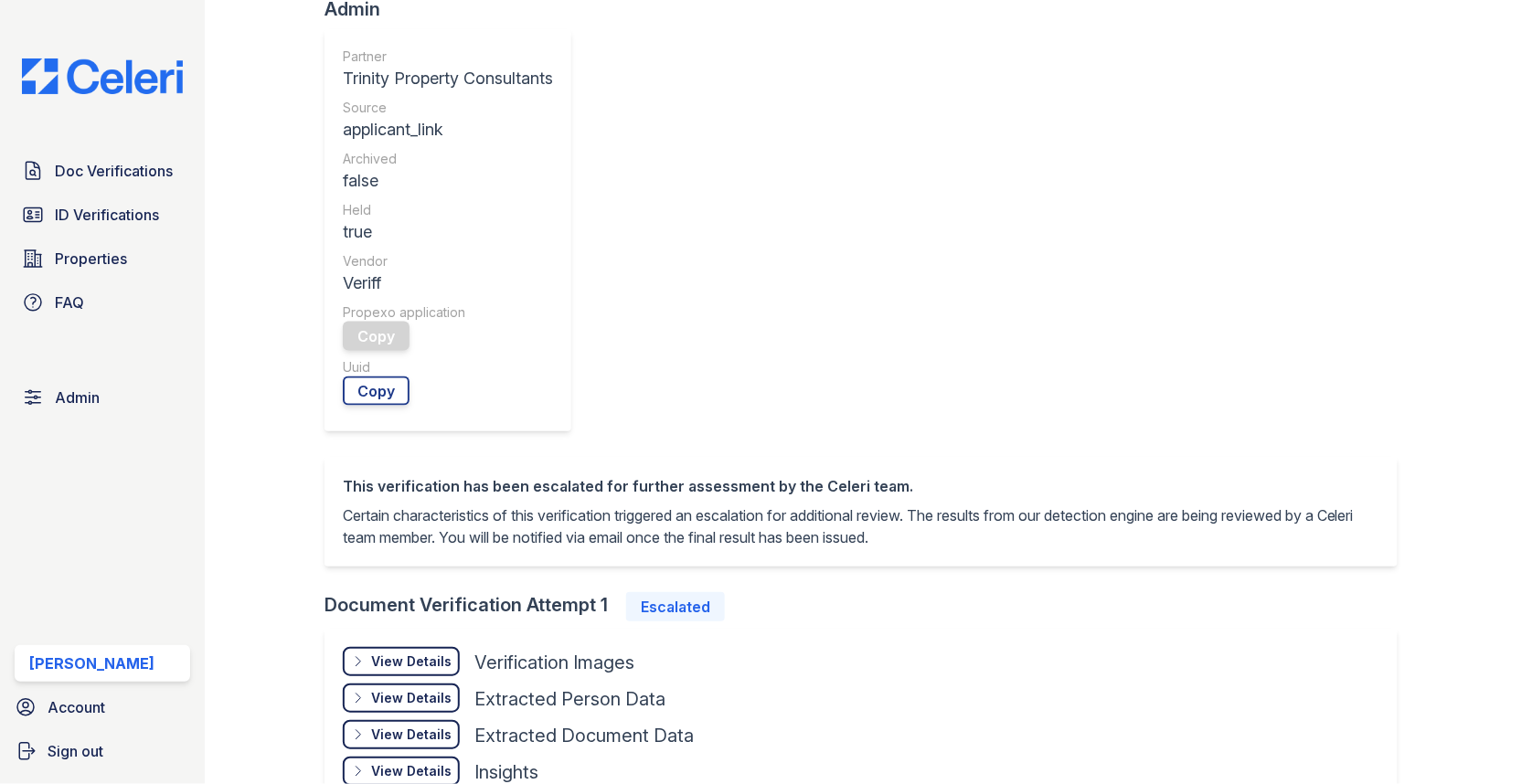
click at [412, 653] on div "View Details" at bounding box center [412, 661] width 80 height 18
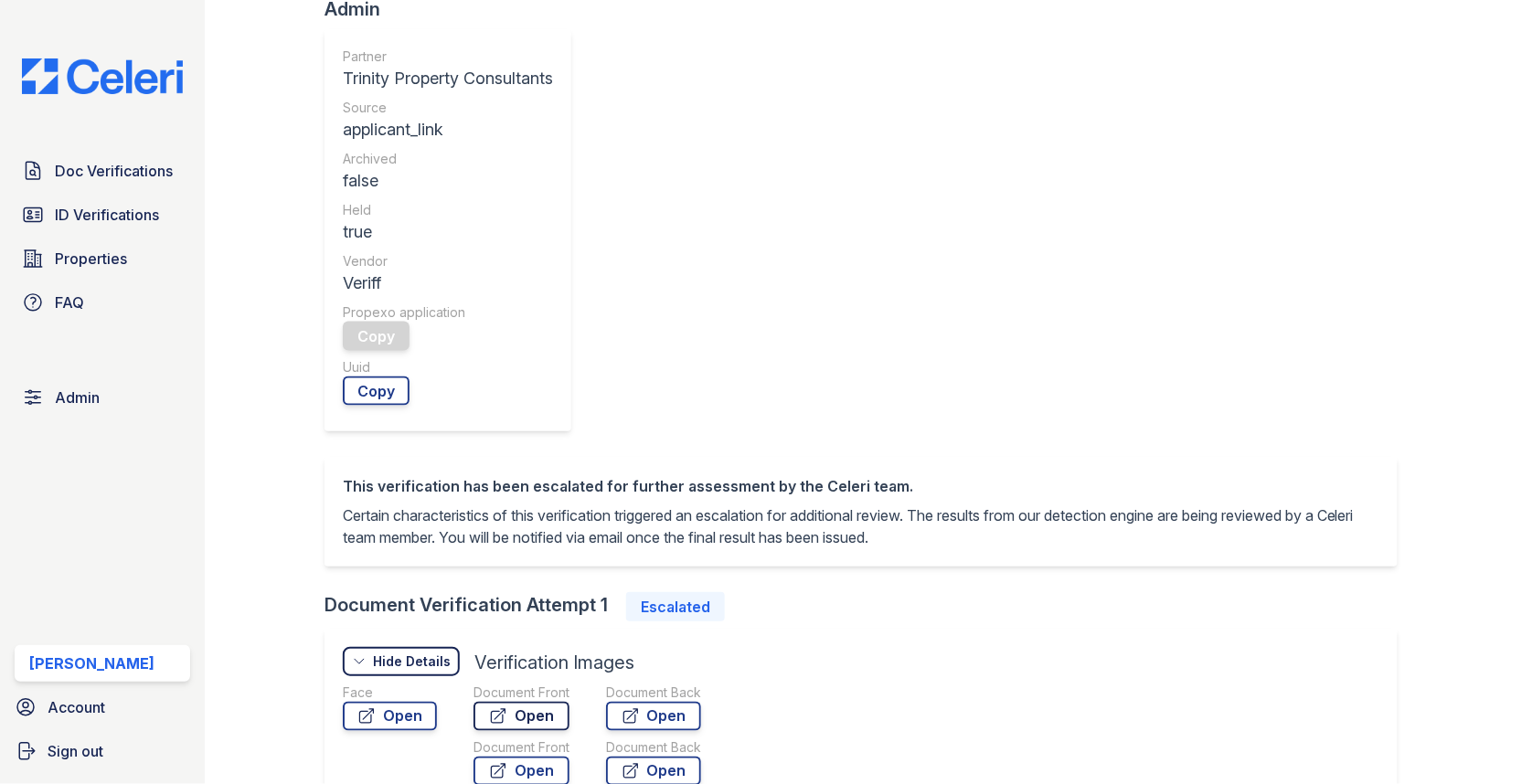
click at [526, 702] on link "Open" at bounding box center [521, 716] width 96 height 30
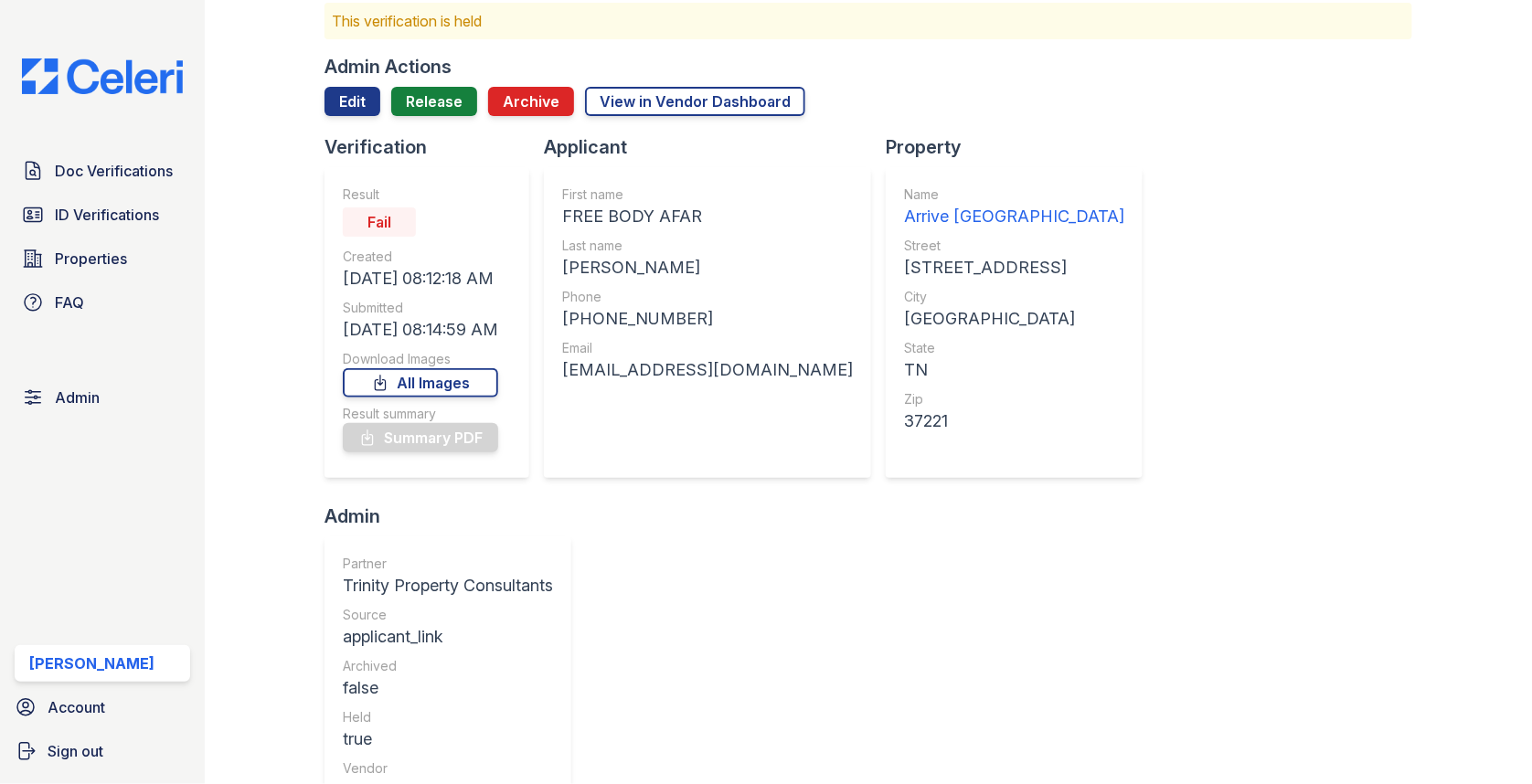
scroll to position [0, 0]
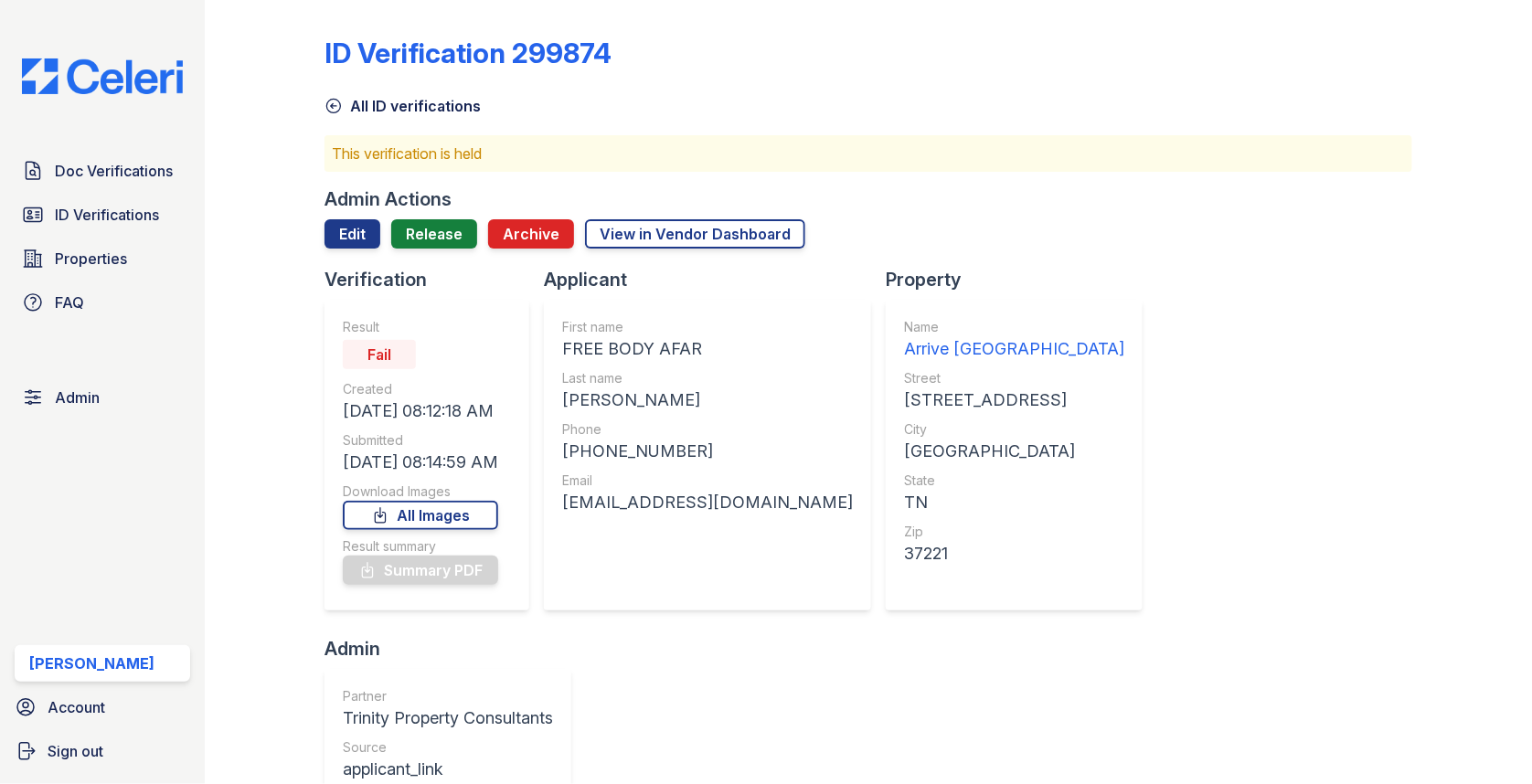
click at [429, 215] on div "Admin Actions Edit Release Archive View in Vendor Dashboard" at bounding box center [869, 227] width 1088 height 80
click at [429, 220] on link "Release" at bounding box center [434, 233] width 86 height 30
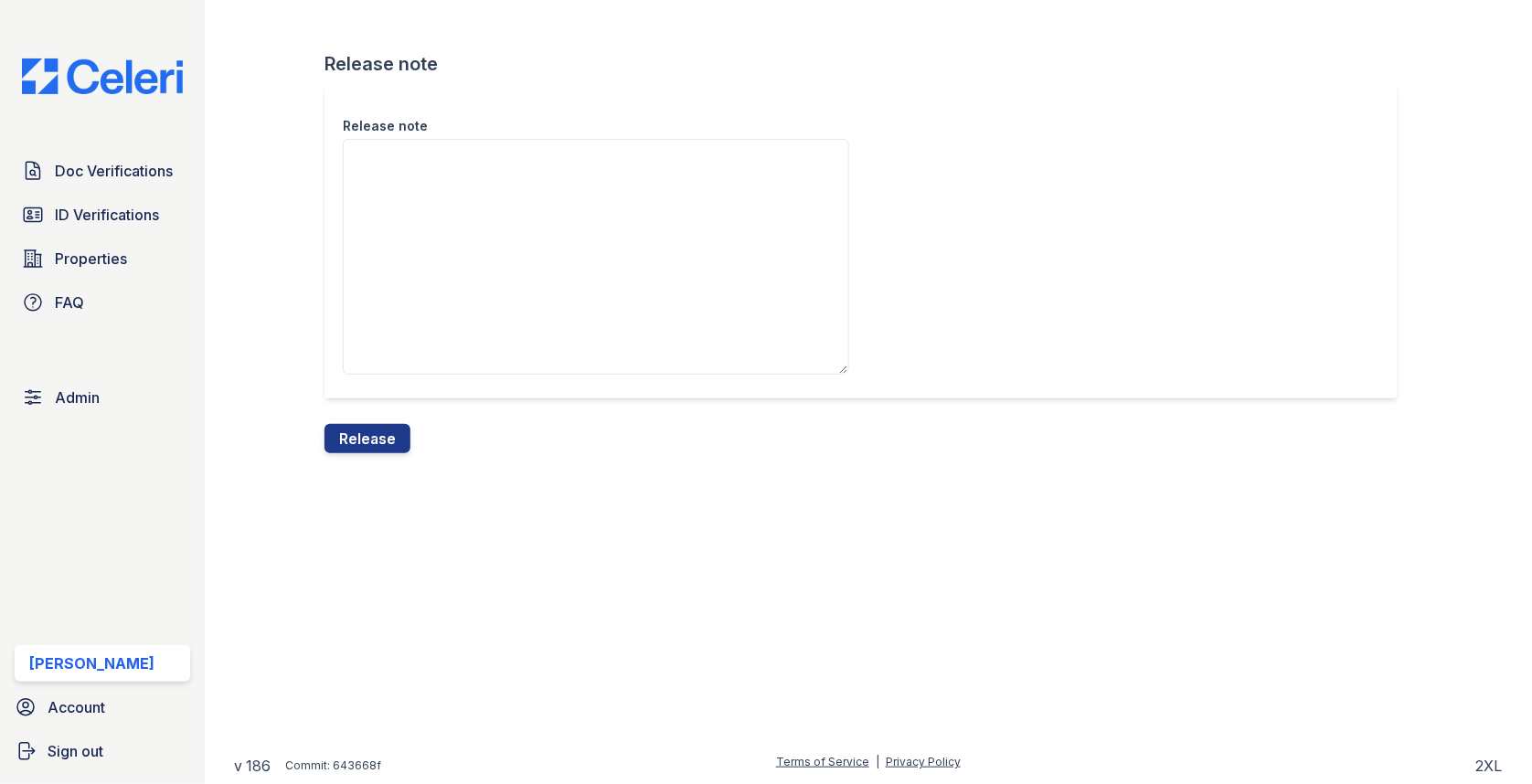
click at [378, 452] on div "Release" at bounding box center [368, 438] width 86 height 30
click at [378, 440] on button "Release" at bounding box center [368, 438] width 86 height 30
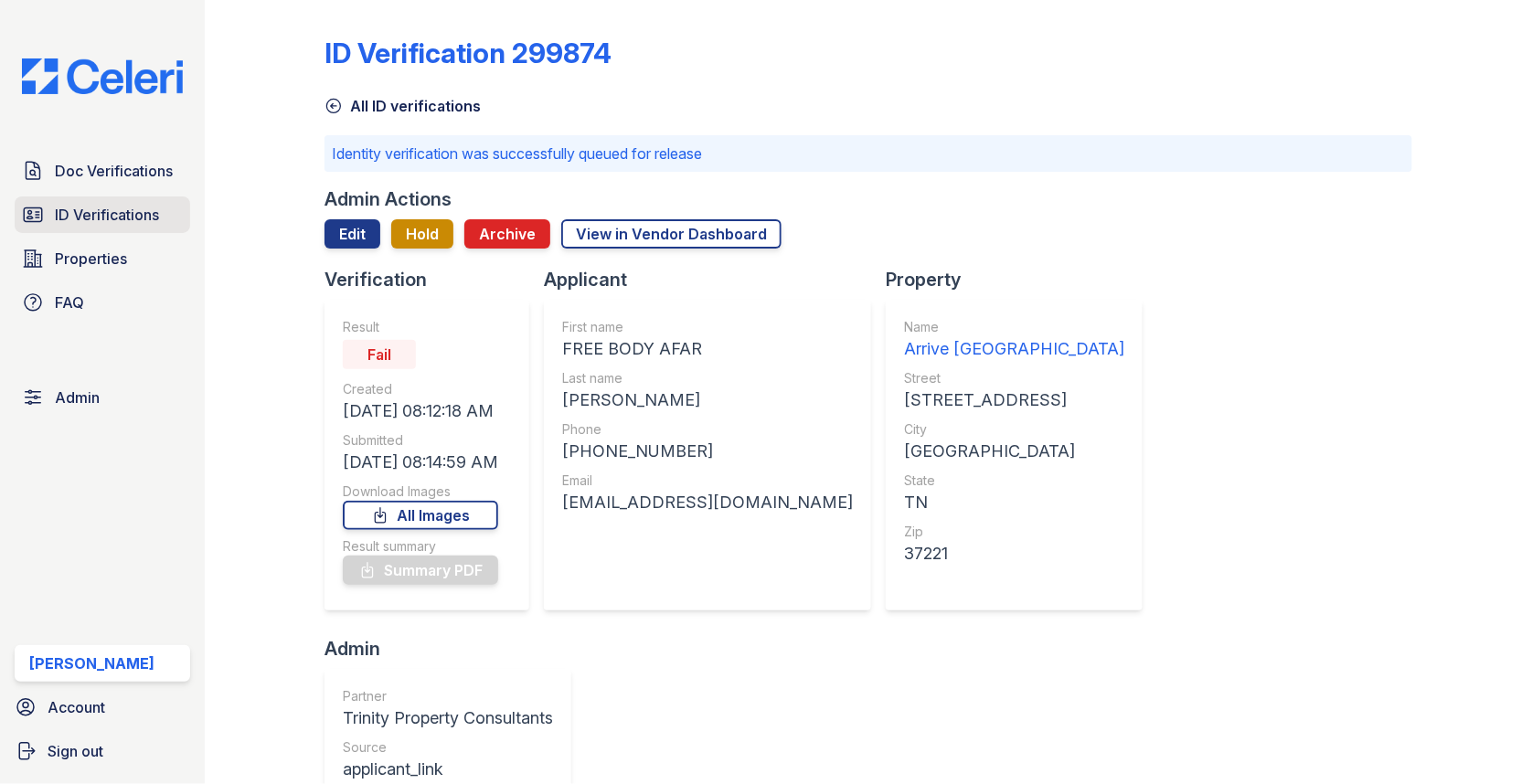
click at [98, 201] on link "ID Verifications" at bounding box center [102, 214] width 175 height 36
click at [98, 180] on span "Doc Verifications" at bounding box center [114, 171] width 118 height 22
